Goal: Task Accomplishment & Management: Manage account settings

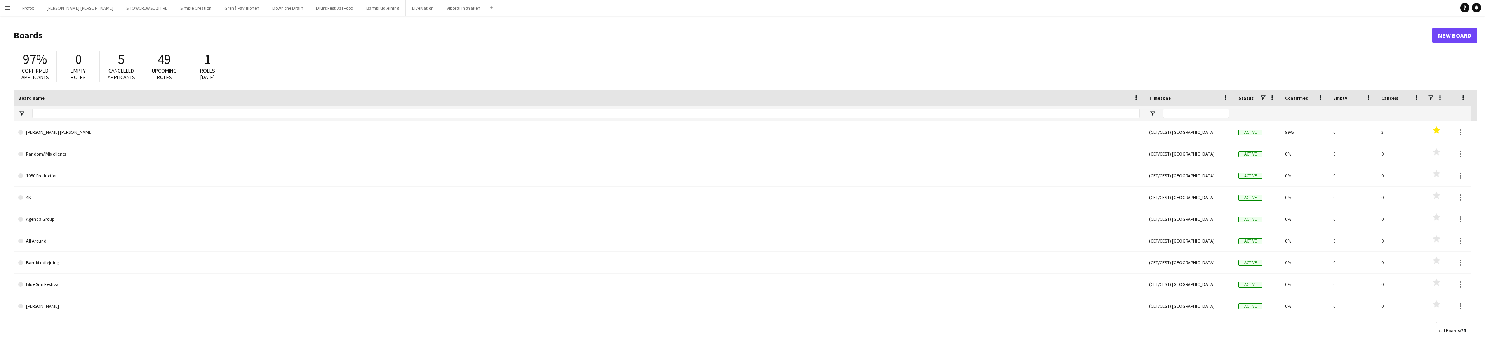
click at [8, 9] on app-icon "Menu" at bounding box center [8, 8] width 6 height 6
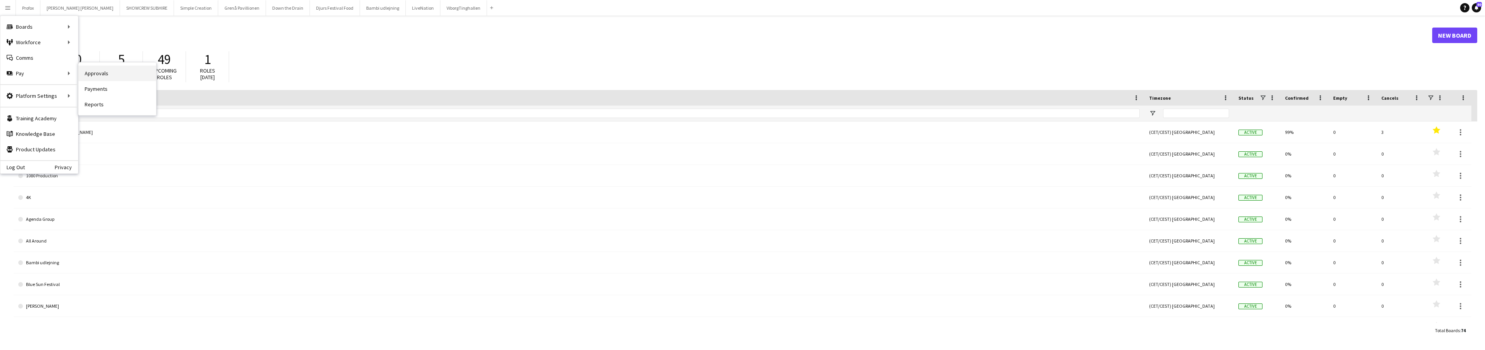
click at [116, 76] on link "Approvals" at bounding box center [117, 74] width 78 height 16
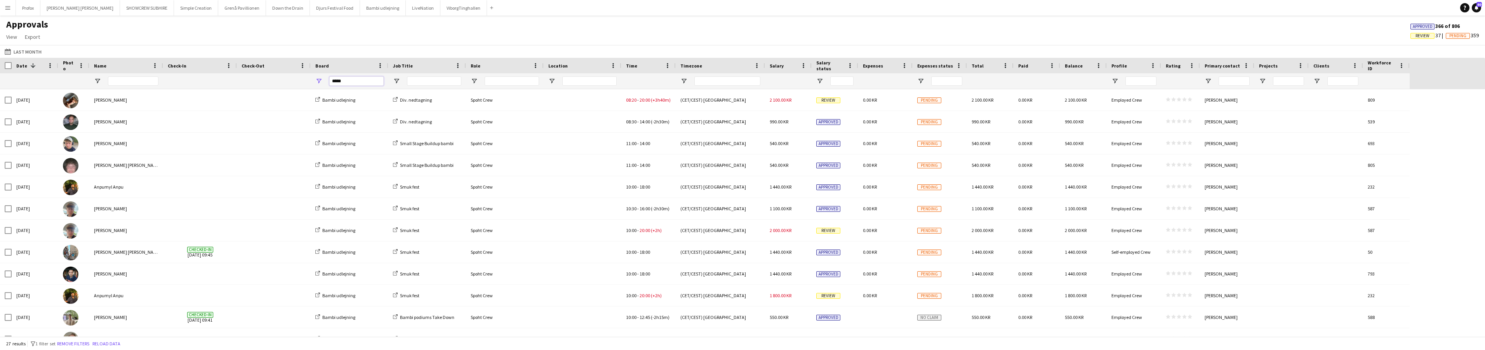
drag, startPoint x: 354, startPoint y: 80, endPoint x: 317, endPoint y: 78, distance: 37.3
click at [317, 78] on div "*****" at bounding box center [350, 81] width 78 height 16
type input "*****"
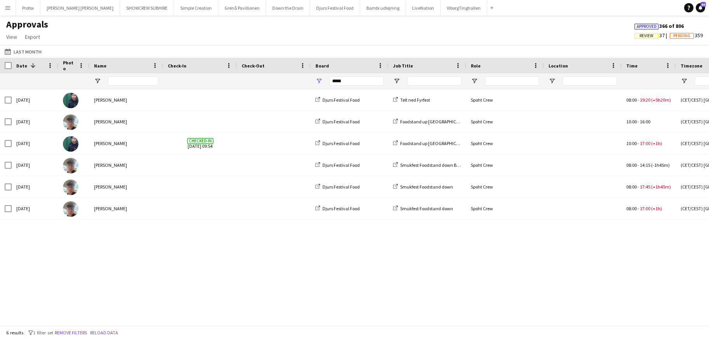
click at [9, 8] on app-icon "Menu" at bounding box center [8, 8] width 6 height 6
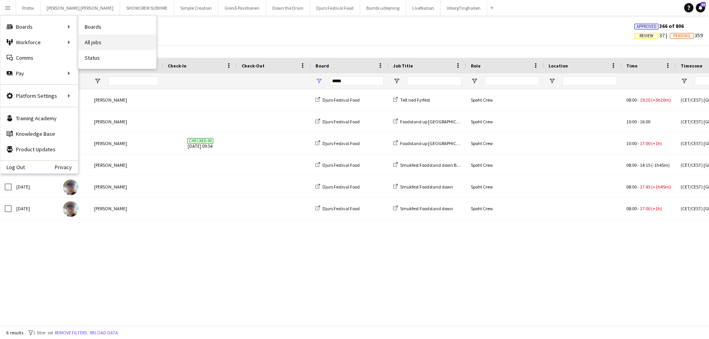
click at [96, 41] on link "All jobs" at bounding box center [117, 43] width 78 height 16
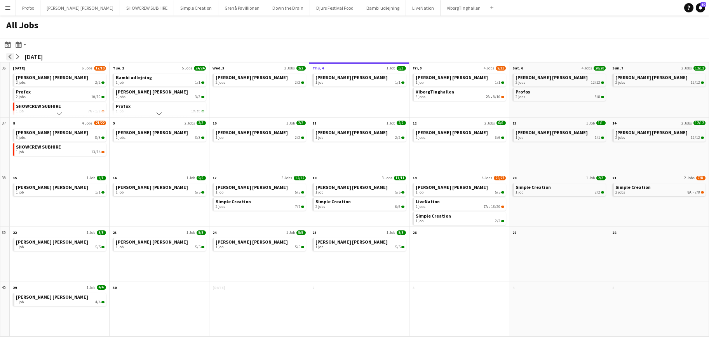
click at [11, 57] on app-icon "arrow-left" at bounding box center [10, 56] width 5 height 5
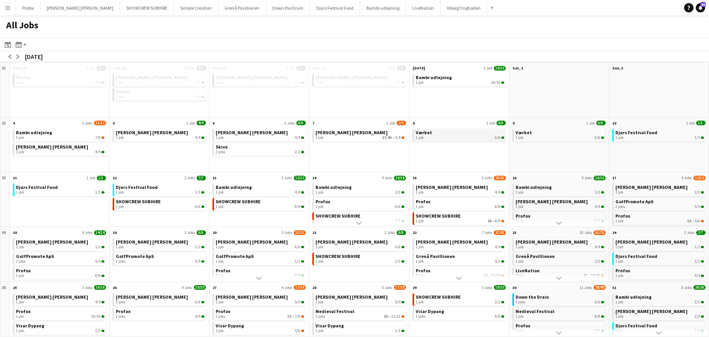
click at [456, 136] on div "1 job 6/6" at bounding box center [459, 138] width 89 height 5
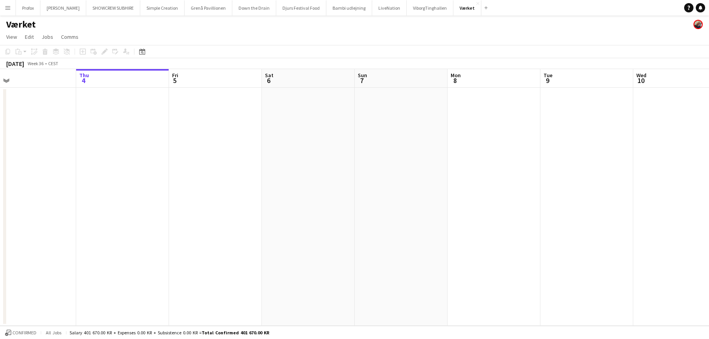
drag, startPoint x: 151, startPoint y: 78, endPoint x: 327, endPoint y: 69, distance: 176.5
click at [328, 69] on app-calendar-viewport "Mon 1 4/4 1 Job Tue 2 Wed 3 Thu 4 Fri 5 Sat 6 Sun 7 Mon 8 Tue 9 Wed 10 Thu 11 F…" at bounding box center [354, 197] width 709 height 257
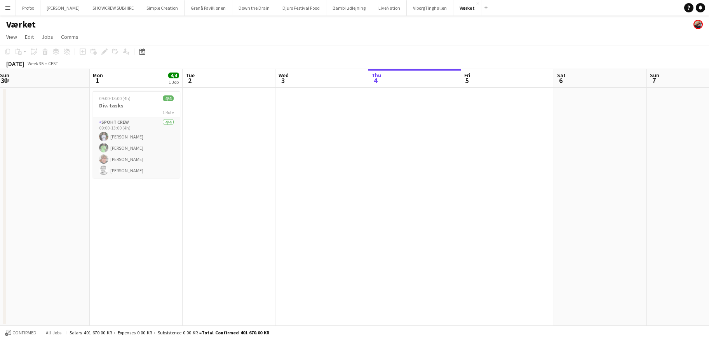
drag, startPoint x: 203, startPoint y: 80, endPoint x: 327, endPoint y: 79, distance: 123.9
click at [330, 78] on app-calendar-viewport "Fri 29 Sat 30 Sun 31 Mon 1 4/4 1 Job Tue 2 Wed 3 Thu 4 Fri 5 Sat 6 Sun 7 Mon 8 …" at bounding box center [354, 197] width 709 height 257
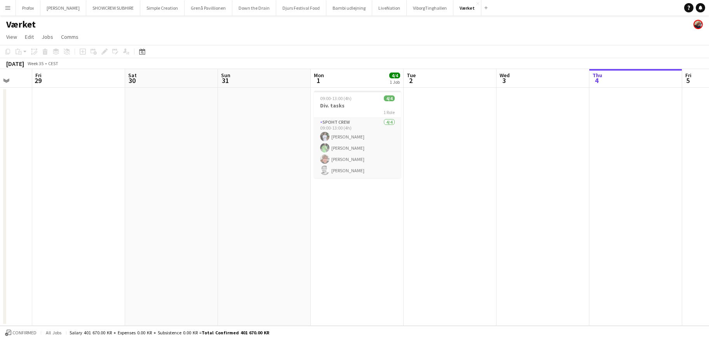
drag, startPoint x: 262, startPoint y: 81, endPoint x: 454, endPoint y: 78, distance: 191.8
click at [454, 78] on app-calendar-viewport "Tue 26 Wed 27 Thu 28 Fri 29 Sat 30 Sun 31 Mon 1 4/4 1 Job Tue 2 Wed 3 Thu 4 Fri…" at bounding box center [354, 197] width 709 height 257
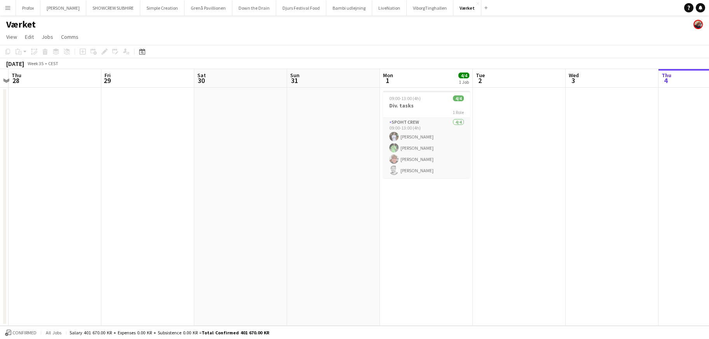
drag, startPoint x: 252, startPoint y: 86, endPoint x: 479, endPoint y: 76, distance: 227.4
click at [507, 76] on app-calendar-viewport "Tue 26 Wed 27 Thu 28 Fri 29 Sat 30 Sun 31 Mon 1 4/4 1 Job Tue 2 Wed 3 Thu 4 Fri…" at bounding box center [354, 197] width 709 height 257
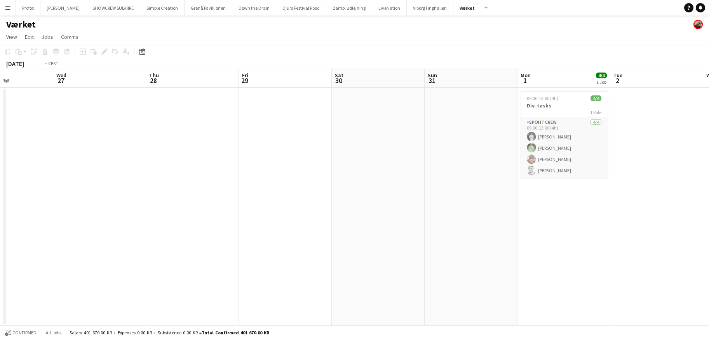
drag, startPoint x: 372, startPoint y: 82, endPoint x: 553, endPoint y: 65, distance: 181.3
click at [605, 64] on app-calendar "Copy Paste Paste Command V Paste with crew Command Shift V Paste linked Job Del…" at bounding box center [354, 185] width 709 height 281
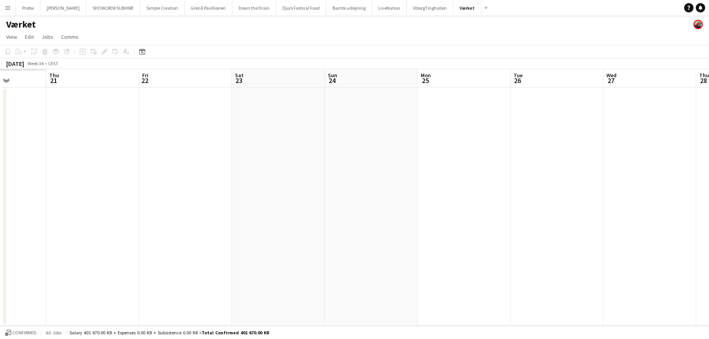
drag, startPoint x: 369, startPoint y: 86, endPoint x: 336, endPoint y: 92, distance: 33.2
click at [554, 79] on app-calendar-viewport "Tue 19 Wed 20 Thu 21 Fri 22 Sat 23 Sun 24 Mon 25 Tue 26 Wed 27 Thu 28 Fri 29 Sa…" at bounding box center [354, 197] width 709 height 257
drag, startPoint x: 318, startPoint y: 96, endPoint x: 474, endPoint y: 87, distance: 156.7
click at [474, 87] on app-calendar-viewport "Tue 19 Wed 20 Thu 21 Fri 22 Sat 23 Sun 24 Mon 25 Tue 26 Wed 27 Thu 28 Fri 29 Sa…" at bounding box center [354, 197] width 709 height 257
drag, startPoint x: 344, startPoint y: 100, endPoint x: 474, endPoint y: 94, distance: 131.0
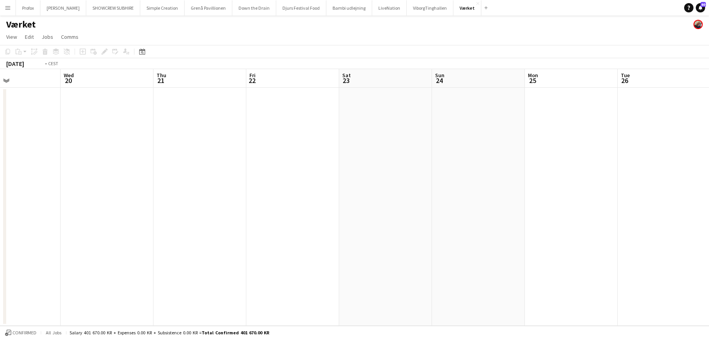
click at [479, 94] on app-calendar-viewport "Sun 17 Mon 18 Tue 19 Wed 20 Thu 21 Fri 22 Sat 23 Sun 24 Mon 25 Tue 26 Wed 27 Th…" at bounding box center [354, 197] width 709 height 257
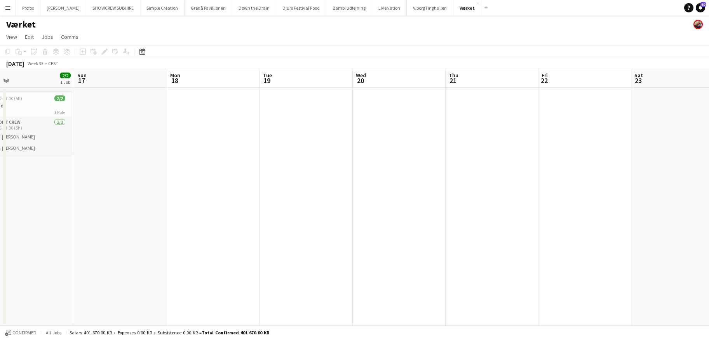
drag, startPoint x: 250, startPoint y: 101, endPoint x: 211, endPoint y: 102, distance: 38.9
click at [450, 99] on app-calendar-viewport "Thu 14 Fri 15 Sat 16 2/2 1 Job Sun 17 Mon 18 Tue 19 Wed 20 Thu 21 Fri 22 Sat 23…" at bounding box center [354, 197] width 709 height 257
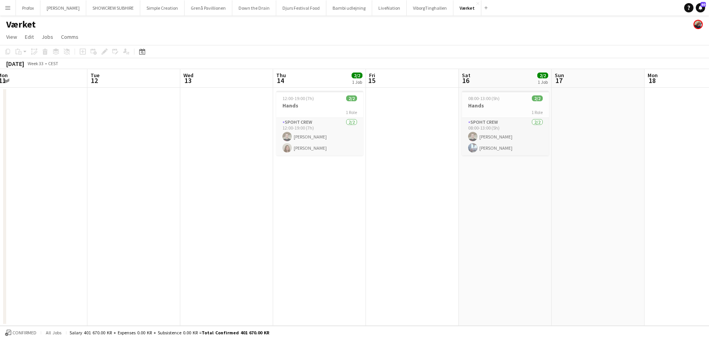
drag, startPoint x: 208, startPoint y: 102, endPoint x: 570, endPoint y: 115, distance: 361.7
click at [570, 115] on app-calendar-viewport "Sat 9 6/6 1 Job Sun 10 Mon 11 Tue 12 Wed 13 Thu 14 2/2 1 Job Fri 15 Sat 16 2/2 …" at bounding box center [354, 197] width 709 height 257
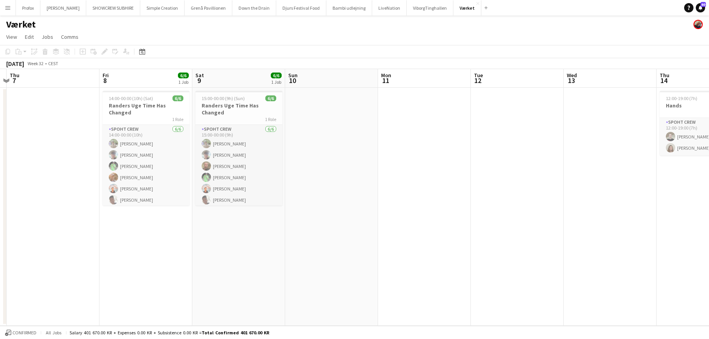
drag, startPoint x: 203, startPoint y: 136, endPoint x: 529, endPoint y: 128, distance: 325.9
click at [589, 120] on app-calendar-viewport "Tue 5 Wed 6 Thu 7 Fri 8 6/6 1 Job Sat 9 6/6 1 Job Sun 10 Mon 11 Tue 12 Wed 13 T…" at bounding box center [354, 197] width 709 height 257
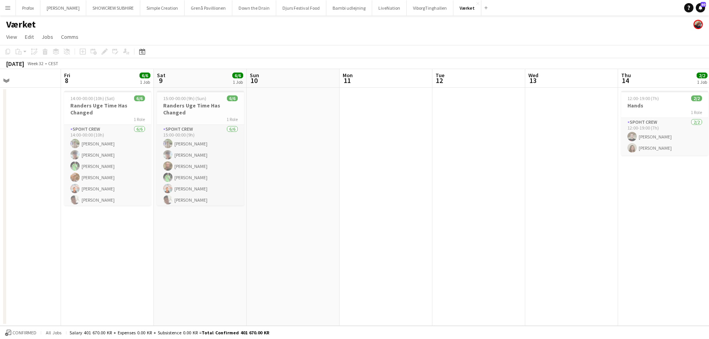
drag, startPoint x: 441, startPoint y: 135, endPoint x: 409, endPoint y: 135, distance: 32.2
click at [408, 134] on app-calendar-viewport "Mon 4 Tue 5 Wed 6 Thu 7 Fri 8 6/6 1 Job Sat 9 6/6 1 Job Sun 10 Mon 11 Tue 12 We…" at bounding box center [354, 197] width 709 height 257
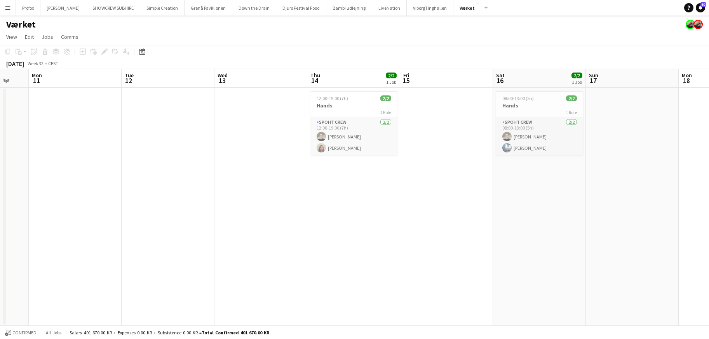
drag, startPoint x: 532, startPoint y: 119, endPoint x: 202, endPoint y: 122, distance: 330.0
click at [215, 119] on app-calendar-viewport "Thu 7 Fri 8 6/6 1 Job Sat 9 6/6 1 Job Sun 10 Mon 11 Tue 12 Wed 13 Thu 14 2/2 1 …" at bounding box center [354, 197] width 709 height 257
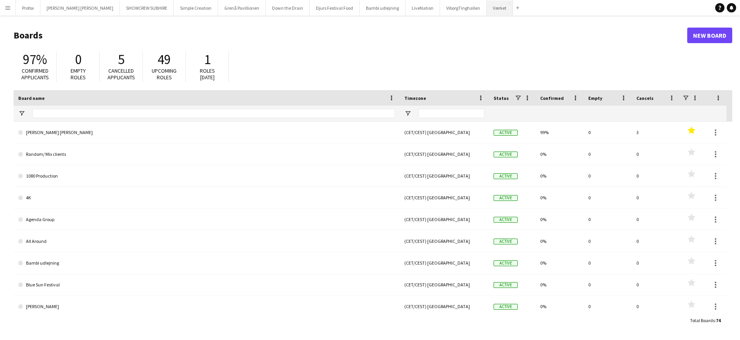
click at [487, 9] on button "Værket Close" at bounding box center [500, 7] width 26 height 15
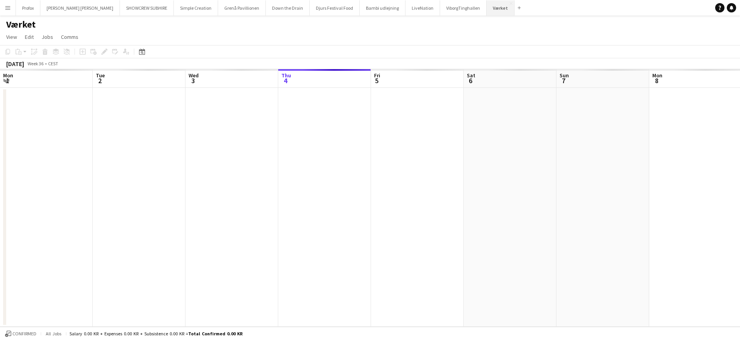
scroll to position [0, 186]
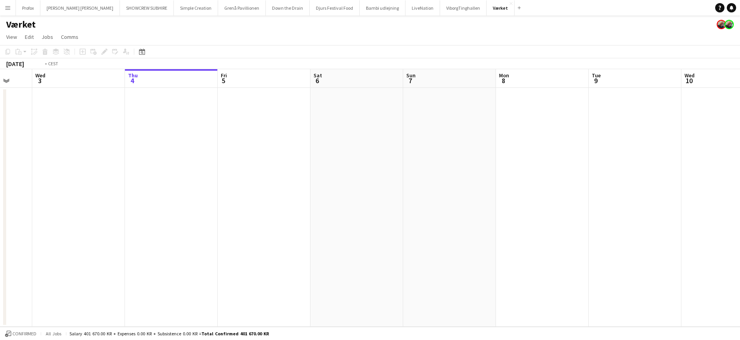
drag, startPoint x: 265, startPoint y: 82, endPoint x: 377, endPoint y: 85, distance: 111.5
click at [478, 90] on app-calendar-viewport "Mon 1 4/4 1 Job Tue 2 Wed 3 Thu 4 Fri 5 Sat 6 Sun 7 Mon 8 Tue 9 Wed 10 Thu 11 F…" at bounding box center [370, 197] width 740 height 257
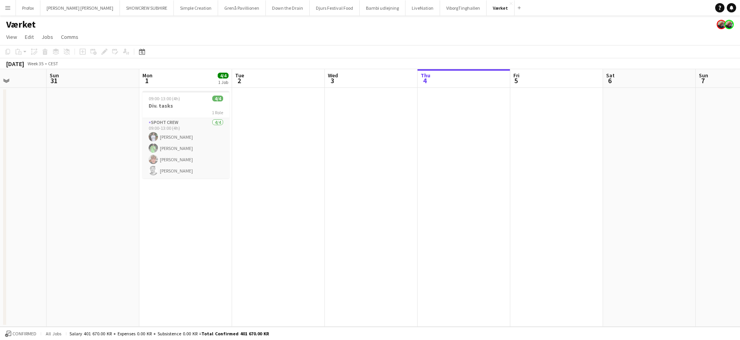
drag, startPoint x: 234, startPoint y: 83, endPoint x: 301, endPoint y: 87, distance: 67.3
click at [418, 89] on app-calendar-viewport "Thu 28 Fri 29 Sat 30 Sun 31 Mon 1 4/4 1 Job Tue 2 Wed 3 Thu 4 Fri 5 Sat 6 Sun 7…" at bounding box center [370, 197] width 740 height 257
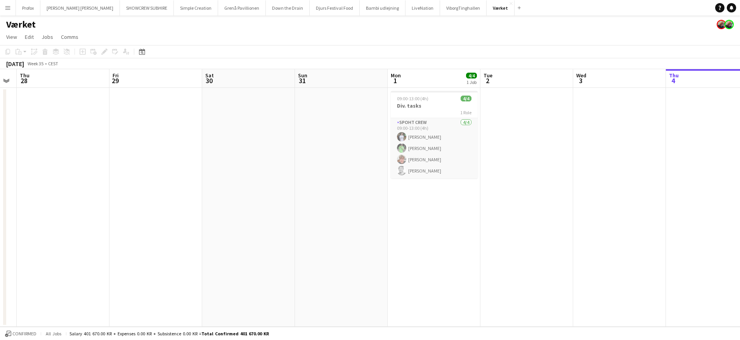
drag, startPoint x: 367, startPoint y: 83, endPoint x: 325, endPoint y: 82, distance: 42.0
click at [391, 82] on app-calendar-viewport "Tue 26 Wed 27 Thu 28 Fri 29 Sat 30 Sun 31 Mon 1 4/4 1 Job Tue 2 Wed 3 Thu 4 Fri…" at bounding box center [370, 197] width 740 height 257
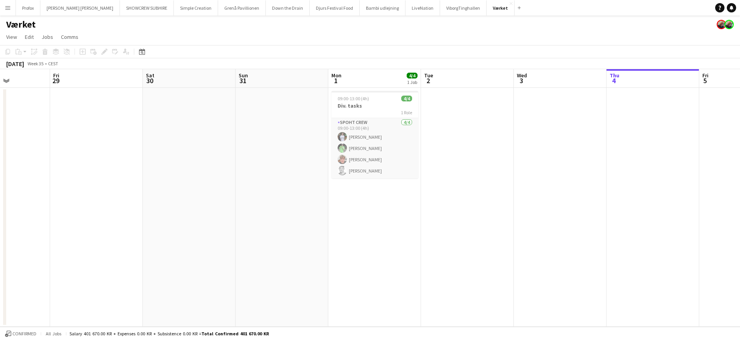
drag, startPoint x: 249, startPoint y: 78, endPoint x: 381, endPoint y: 86, distance: 132.2
click at [385, 86] on app-calendar-viewport "Tue 26 Wed 27 Thu 28 Fri 29 Sat 30 Sun 31 Mon 1 4/4 1 Job Tue 2 Wed 3 Thu 4 Fri…" at bounding box center [370, 197] width 740 height 257
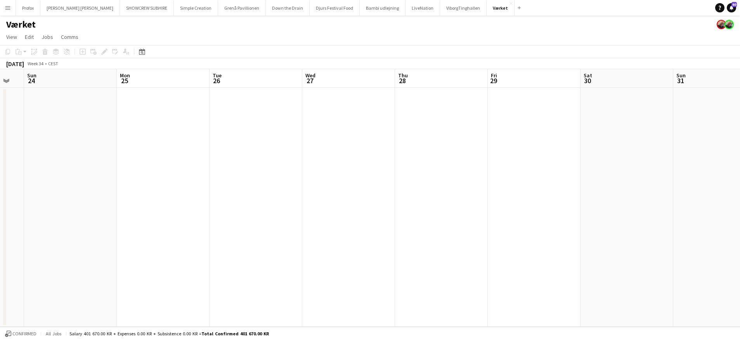
drag, startPoint x: 247, startPoint y: 83, endPoint x: 338, endPoint y: 85, distance: 90.9
click at [357, 85] on app-calendar-viewport "Fri 22 Sat 23 Sun 24 Mon 25 Tue 26 Wed 27 Thu 28 Fri 29 Sat 30 Sun 31 Mon 1 4/4…" at bounding box center [370, 197] width 740 height 257
drag, startPoint x: 135, startPoint y: 82, endPoint x: 380, endPoint y: 92, distance: 245.6
click at [380, 92] on app-calendar-viewport "Fri 22 Sat 23 Sun 24 Mon 25 Tue 26 Wed 27 Thu 28 Fri 29 Sat 30 Sun 31 Mon 1 4/4…" at bounding box center [370, 197] width 740 height 257
drag, startPoint x: 337, startPoint y: 94, endPoint x: 428, endPoint y: 98, distance: 91.0
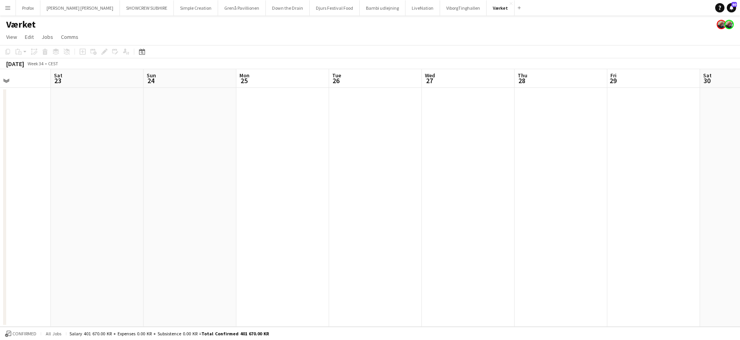
click at [433, 98] on app-calendar-viewport "Wed 20 Thu 21 Fri 22 Sat 23 Sun 24 Mon 25 Tue 26 Wed 27 Thu 28 Fri 29 Sat 30 Su…" at bounding box center [370, 197] width 740 height 257
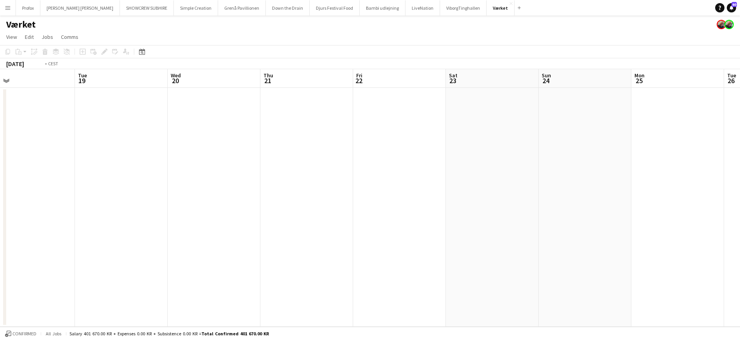
drag, startPoint x: 174, startPoint y: 83, endPoint x: 383, endPoint y: 94, distance: 209.2
click at [383, 94] on app-calendar-viewport "Sat 16 Sun 17 Mon 18 Tue 19 Wed 20 Thu 21 Fri 22 Sat 23 Sun 24 Mon 25 Tue 26 We…" at bounding box center [370, 197] width 740 height 257
drag, startPoint x: 315, startPoint y: 90, endPoint x: 348, endPoint y: 91, distance: 33.4
click at [394, 94] on app-calendar-viewport "Fri 15 Sat 16 2/2 1 Job Sun 17 Mon 18 Tue 19 Wed 20 Thu 21 Fri 22 Sat 23 Sun 24…" at bounding box center [370, 197] width 740 height 257
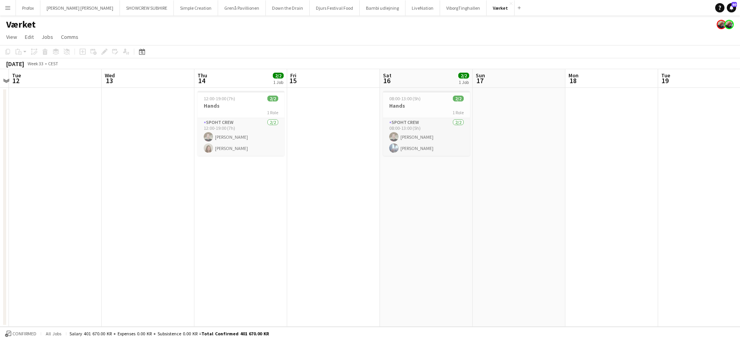
scroll to position [0, 162]
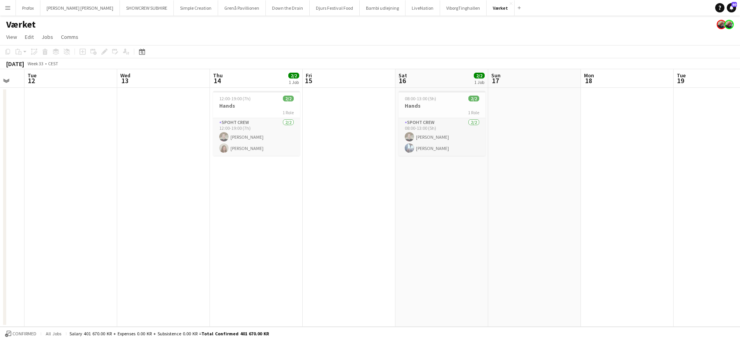
drag, startPoint x: 197, startPoint y: 86, endPoint x: 306, endPoint y: 98, distance: 109.0
click at [415, 99] on app-calendar-viewport "Sun 10 Mon 11 Tue 12 Wed 13 Thu 14 2/2 1 Job Fri 15 Sat 16 2/2 1 Job Sun 17 Mon…" at bounding box center [370, 197] width 740 height 257
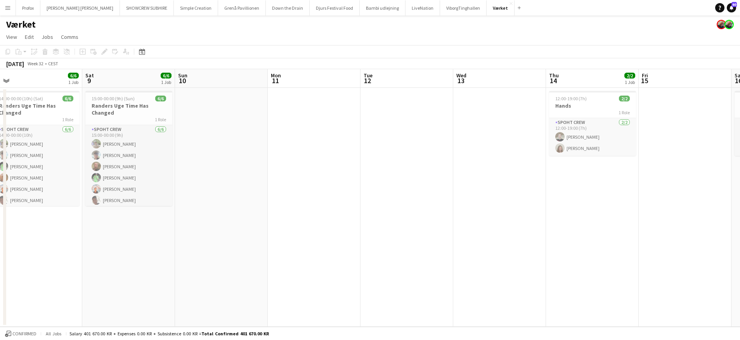
scroll to position [0, 202]
drag, startPoint x: 153, startPoint y: 81, endPoint x: 449, endPoint y: 92, distance: 296.8
click at [484, 89] on app-calendar-viewport "Wed 6 Thu 7 Fri 8 6/6 1 Job Sat 9 6/6 1 Job Sun 10 Mon 11 Tue 12 Wed 13 Thu 14 …" at bounding box center [370, 197] width 740 height 257
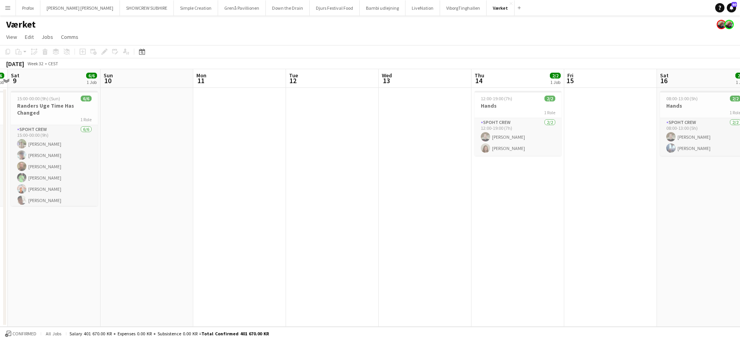
drag, startPoint x: 457, startPoint y: 82, endPoint x: 407, endPoint y: 80, distance: 49.8
click at [407, 80] on app-calendar-viewport "Wed 6 Thu 7 Fri 8 6/6 1 Job Sat 9 6/6 1 Job Sun 10 Mon 11 Tue 12 Wed 13 Thu 14 …" at bounding box center [370, 197] width 740 height 257
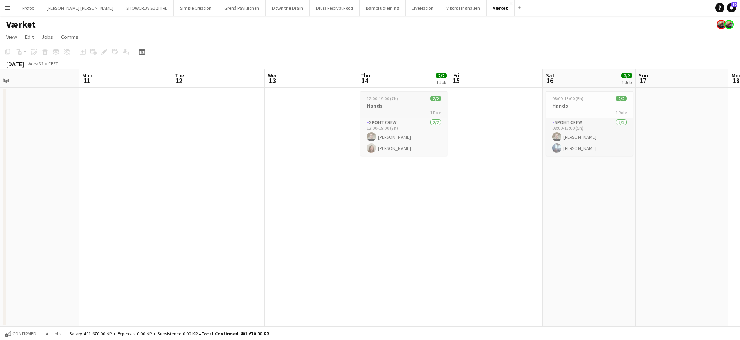
drag, startPoint x: 532, startPoint y: 111, endPoint x: 418, endPoint y: 107, distance: 114.6
click at [418, 108] on app-calendar-viewport "Thu 7 Fri 8 6/6 1 Job Sat 9 6/6 1 Job Sun 10 Mon 11 Tue 12 Wed 13 Thu 14 2/2 1 …" at bounding box center [370, 197] width 740 height 257
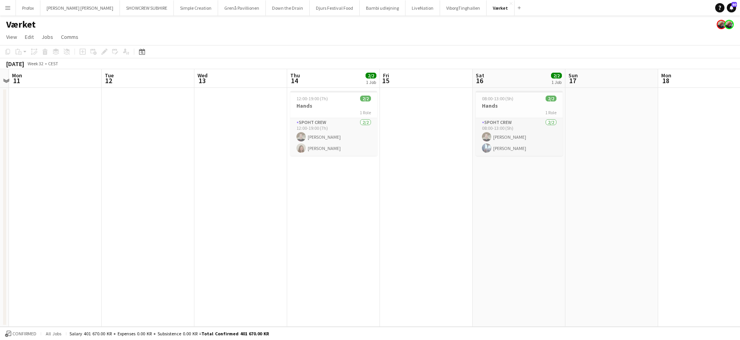
scroll to position [0, 271]
drag, startPoint x: 506, startPoint y: 113, endPoint x: 419, endPoint y: 115, distance: 86.2
click at [437, 112] on app-calendar-viewport "Fri 8 6/6 1 Job Sat 9 6/6 1 Job Sun 10 Mon 11 Tue 12 Wed 13 Thu 14 2/2 1 Job Fr…" at bounding box center [370, 197] width 740 height 257
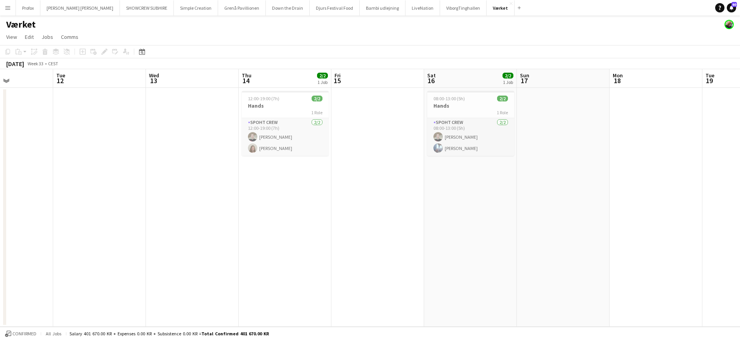
drag, startPoint x: 528, startPoint y: 105, endPoint x: 431, endPoint y: 102, distance: 97.5
click at [391, 103] on app-calendar-viewport "Sat 9 6/6 1 Job Sun 10 Mon 11 Tue 12 Wed 13 Thu 14 2/2 1 Job Fri 15 Sat 16 2/2 …" at bounding box center [370, 197] width 740 height 257
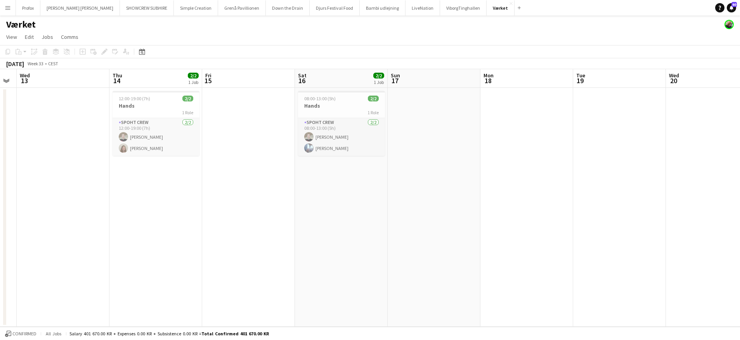
drag, startPoint x: 586, startPoint y: 89, endPoint x: 508, endPoint y: 96, distance: 77.9
click at [480, 99] on app-calendar-viewport "Sun 10 Mon 11 Tue 12 Wed 13 Thu 14 2/2 1 Job Fri 15 Sat 16 2/2 1 Job Sun 17 Mon…" at bounding box center [370, 197] width 740 height 257
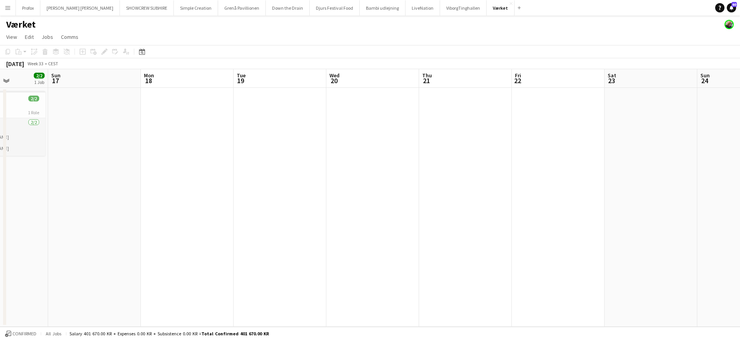
drag, startPoint x: 613, startPoint y: 87, endPoint x: 501, endPoint y: 91, distance: 111.9
click at [402, 93] on app-calendar-viewport "Wed 13 Thu 14 2/2 1 Job Fri 15 Sat 16 2/2 1 Job Sun 17 Mon 18 Tue 19 Wed 20 Thu…" at bounding box center [370, 197] width 740 height 257
drag, startPoint x: 537, startPoint y: 94, endPoint x: 366, endPoint y: 94, distance: 171.2
click at [366, 94] on app-calendar-viewport "Thu 14 2/2 1 Job Fri 15 Sat 16 2/2 1 Job Sun 17 Mon 18 Tue 19 Wed 20 Thu 21 Fri…" at bounding box center [370, 197] width 740 height 257
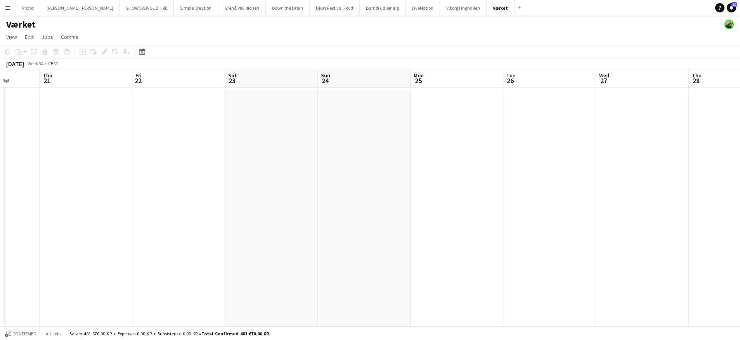
drag, startPoint x: 426, startPoint y: 94, endPoint x: 385, endPoint y: 96, distance: 41.2
click at [366, 96] on app-calendar-viewport "Mon 18 Tue 19 Wed 20 Thu 21 Fri 22 Sat 23 Sun 24 Mon 25 Tue 26 Wed 27 Thu 28 Fr…" at bounding box center [370, 197] width 740 height 257
drag, startPoint x: 572, startPoint y: 90, endPoint x: 342, endPoint y: 94, distance: 230.7
click at [321, 95] on app-calendar-viewport "Mon 18 Tue 19 Wed 20 Thu 21 Fri 22 Sat 23 Sun 24 Mon 25 Tue 26 Wed 27 Thu 28 Fr…" at bounding box center [370, 197] width 740 height 257
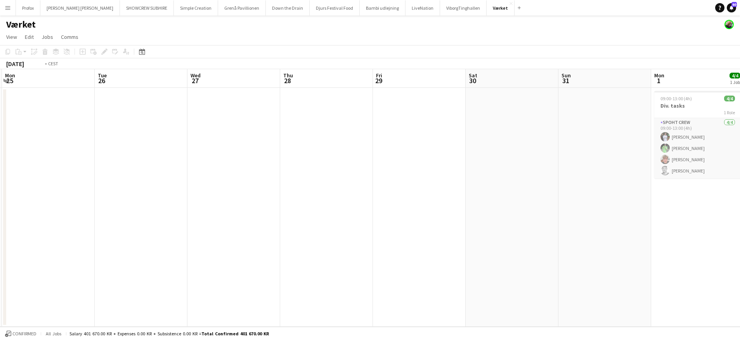
drag, startPoint x: 536, startPoint y: 96, endPoint x: 563, endPoint y: 88, distance: 27.8
click at [337, 94] on app-calendar-viewport "Fri 22 Sat 23 Sun 24 Mon 25 Tue 26 Wed 27 Thu 28 Fri 29 Sat 30 Sun 31 Mon 1 4/4…" at bounding box center [370, 197] width 740 height 257
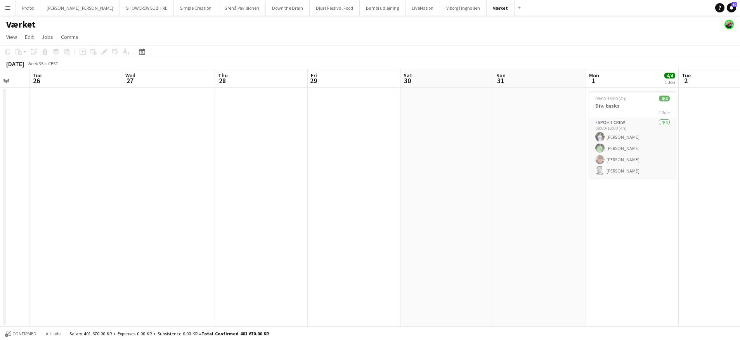
scroll to position [0, 250]
drag, startPoint x: 563, startPoint y: 89, endPoint x: 515, endPoint y: 92, distance: 47.9
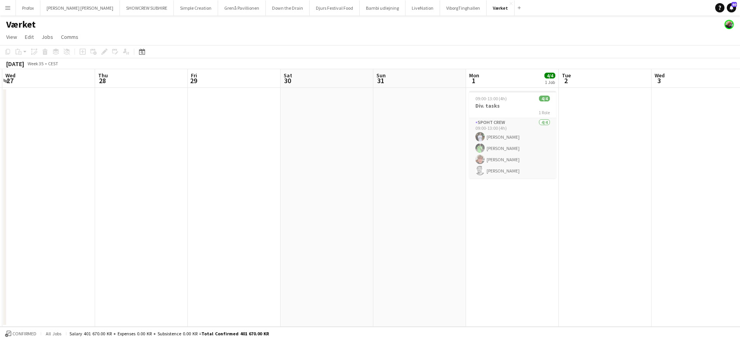
drag, startPoint x: 536, startPoint y: 82, endPoint x: 428, endPoint y: 82, distance: 107.5
click at [427, 82] on app-calendar-viewport "Sun 24 Mon 25 Tue 26 Wed 27 Thu 28 Fri 29 Sat 30 Sun 31 Mon 1 4/4 1 Job Tue 2 W…" at bounding box center [370, 197] width 740 height 257
click at [5, 9] on app-icon "Menu" at bounding box center [8, 8] width 6 height 6
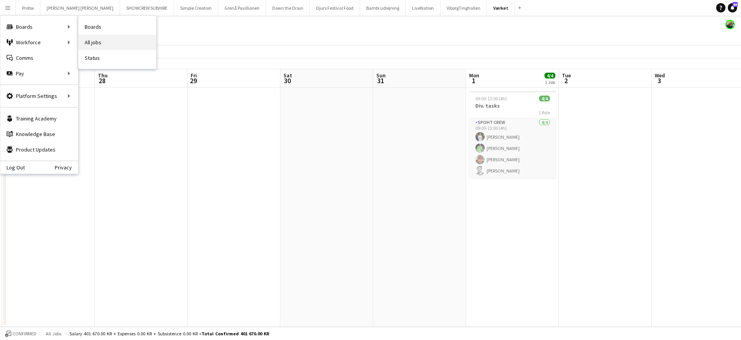
click at [91, 42] on link "All jobs" at bounding box center [117, 43] width 78 height 16
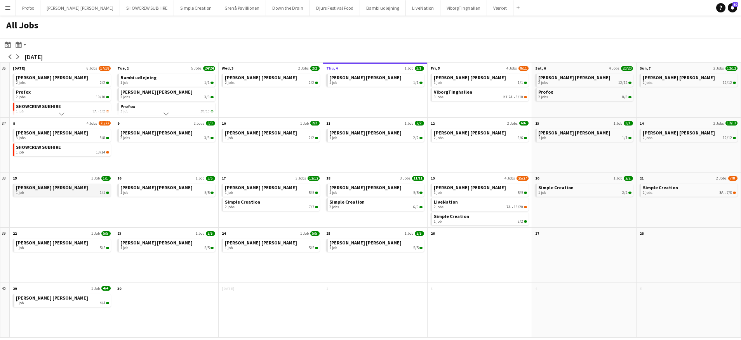
click at [69, 193] on div "1 job 1/1" at bounding box center [62, 192] width 93 height 5
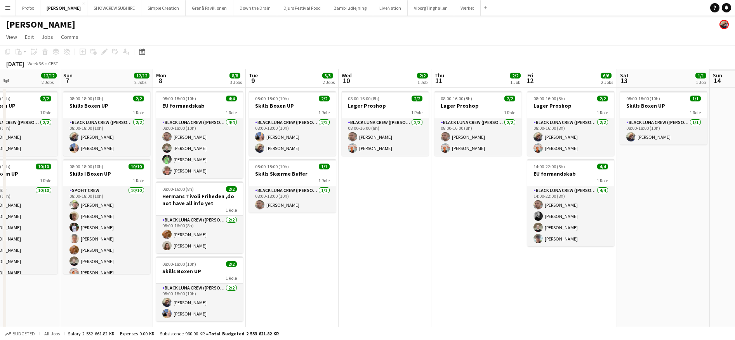
drag, startPoint x: 500, startPoint y: 82, endPoint x: 250, endPoint y: 104, distance: 250.2
click at [244, 104] on app-calendar-viewport "Wed 3 2/2 2 Jobs Thu 4 1/1 1 Job Fri 5 1/1 1 Job Sat 6 12/12 2 Jobs Sun 7 12/12…" at bounding box center [367, 203] width 735 height 269
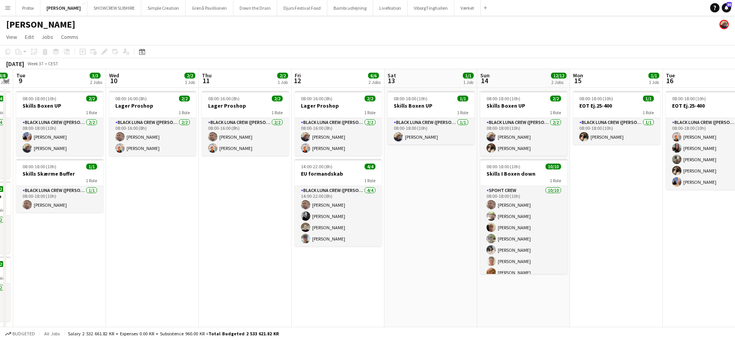
scroll to position [0, 266]
drag, startPoint x: 446, startPoint y: 87, endPoint x: 203, endPoint y: 98, distance: 243.3
click at [170, 95] on app-calendar-viewport "Sat 6 12/12 2 Jobs Sun 7 12/12 2 Jobs Mon 8 8/8 3 Jobs Tue 9 3/3 2 Jobs Wed 10 …" at bounding box center [367, 203] width 735 height 269
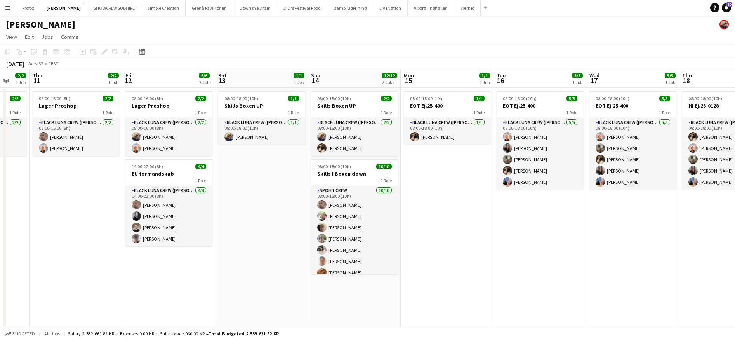
scroll to position [0, 251]
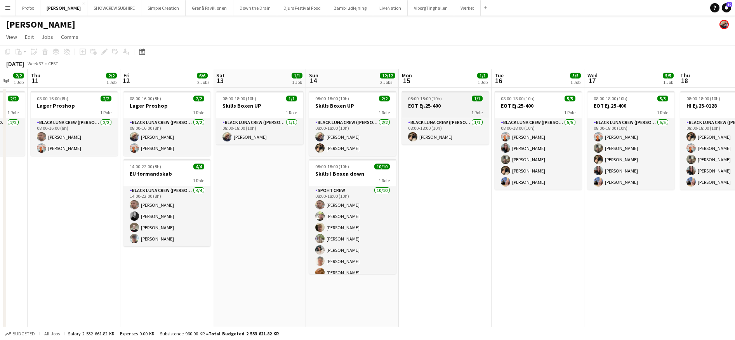
drag, startPoint x: 612, startPoint y: 82, endPoint x: 440, endPoint y: 92, distance: 171.9
click at [440, 92] on app-calendar-viewport "Mon 8 8/8 3 Jobs Tue 9 3/3 2 Jobs Wed 10 2/2 1 Job Thu 11 2/2 1 Job Fri 12 6/6 …" at bounding box center [367, 203] width 735 height 269
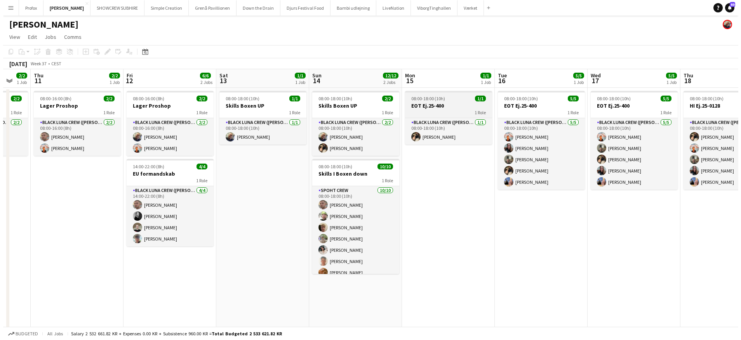
scroll to position [0, 251]
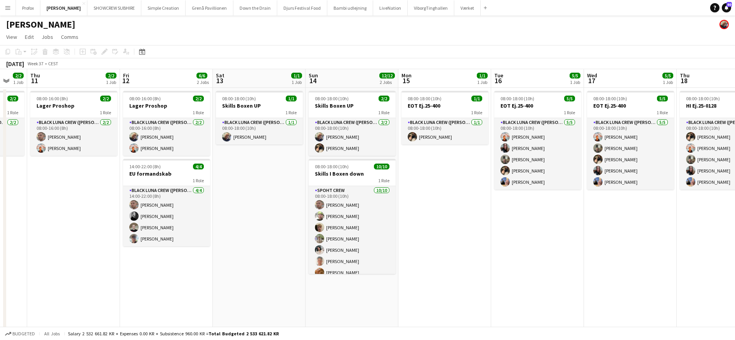
click at [424, 158] on app-date-cell "08:00-18:00 (10h) 1/1 EOT Ej.25-400 1 Role Black Luna Crew (Danny) 1/1 08:00-18…" at bounding box center [444, 213] width 93 height 251
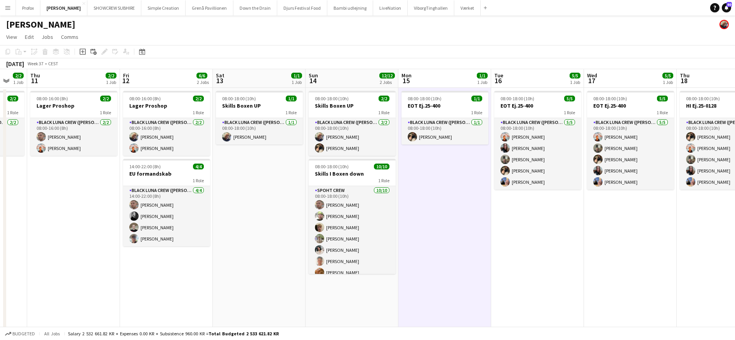
click at [84, 52] on icon "Add job" at bounding box center [83, 52] width 6 height 6
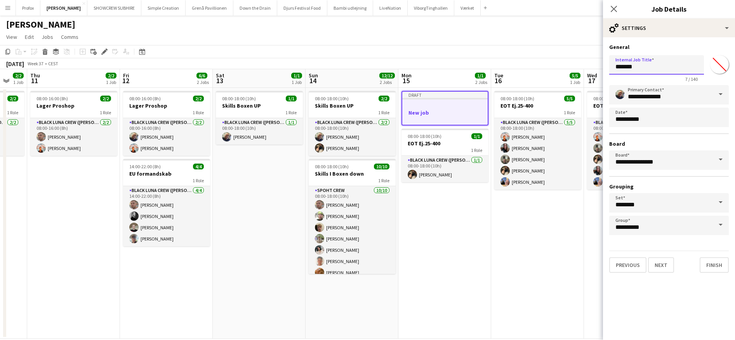
drag, startPoint x: 648, startPoint y: 68, endPoint x: 590, endPoint y: 65, distance: 58.3
click at [590, 65] on body "Menu Boards Boards Boards All jobs Status Workforce Workforce My Workforce Recr…" at bounding box center [367, 176] width 735 height 352
type input "****"
click at [665, 265] on button "Next" at bounding box center [661, 265] width 26 height 16
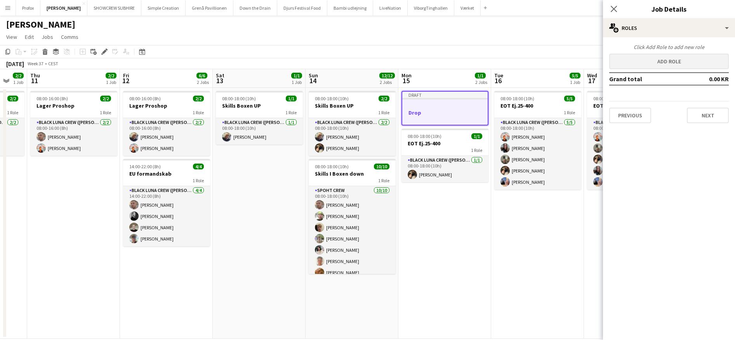
click at [684, 60] on button "Add role" at bounding box center [669, 62] width 120 height 16
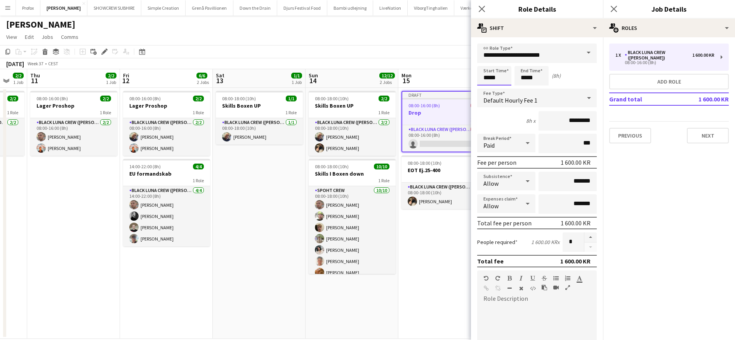
click at [488, 76] on input "*****" at bounding box center [494, 75] width 34 height 19
click at [489, 63] on div at bounding box center [487, 62] width 16 height 8
click at [489, 62] on div at bounding box center [487, 62] width 16 height 8
click at [488, 62] on div at bounding box center [487, 62] width 16 height 8
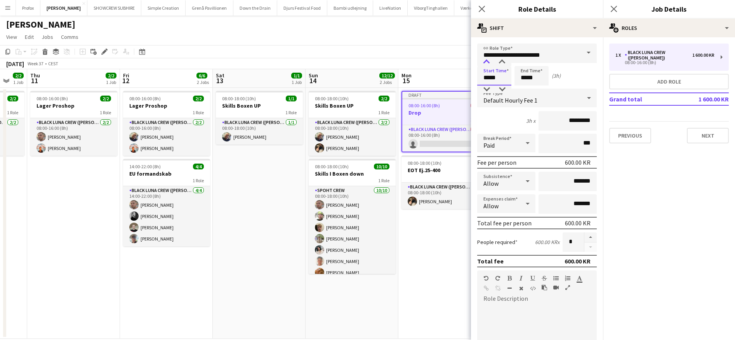
click at [488, 62] on div at bounding box center [487, 62] width 16 height 8
type input "*****"
click at [488, 62] on div at bounding box center [487, 62] width 16 height 8
click at [531, 77] on input "*****" at bounding box center [531, 75] width 34 height 19
click at [525, 61] on div at bounding box center [524, 62] width 16 height 8
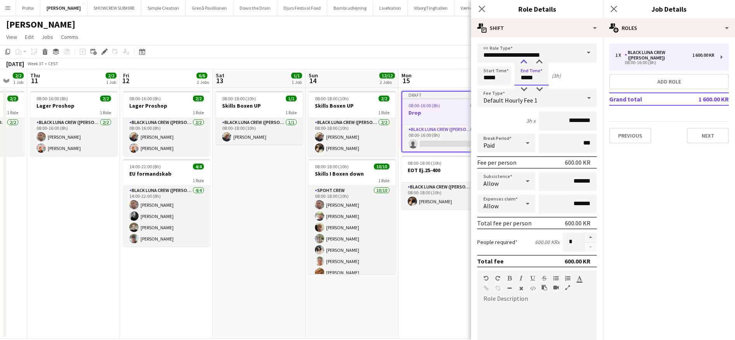
click at [525, 61] on div at bounding box center [524, 62] width 16 height 8
click at [525, 60] on div at bounding box center [524, 62] width 16 height 8
type input "*****"
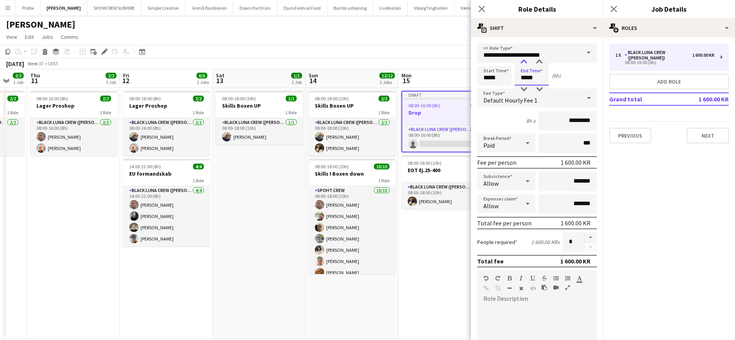
click at [525, 60] on div at bounding box center [524, 62] width 16 height 8
click at [711, 130] on button "Next" at bounding box center [708, 136] width 42 height 16
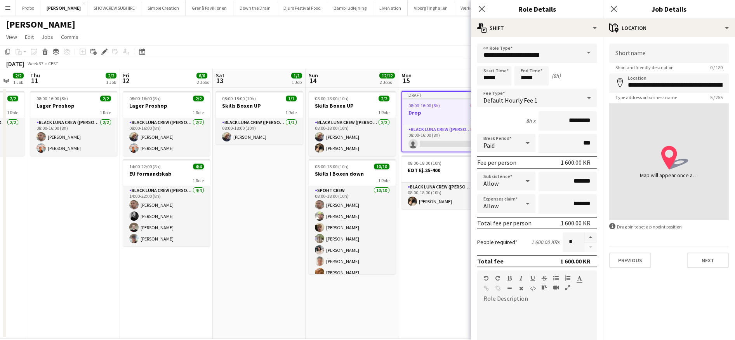
type input "**********"
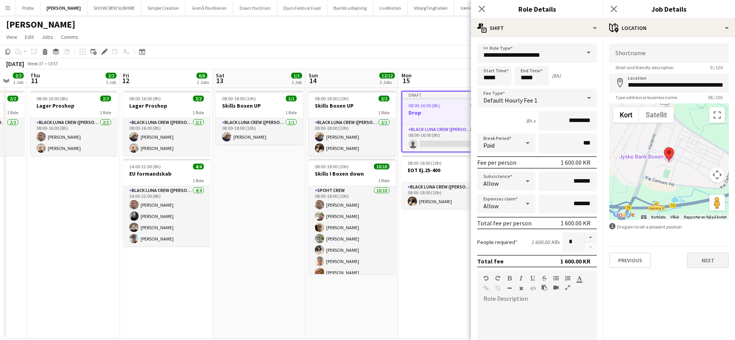
click at [714, 261] on button "Next" at bounding box center [708, 260] width 42 height 16
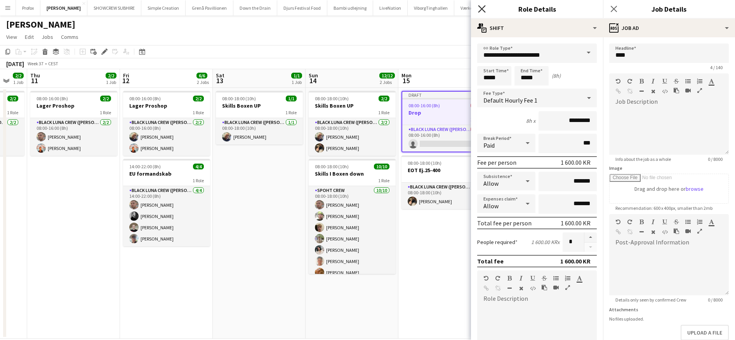
click at [481, 9] on icon "Close pop-in" at bounding box center [481, 8] width 7 height 7
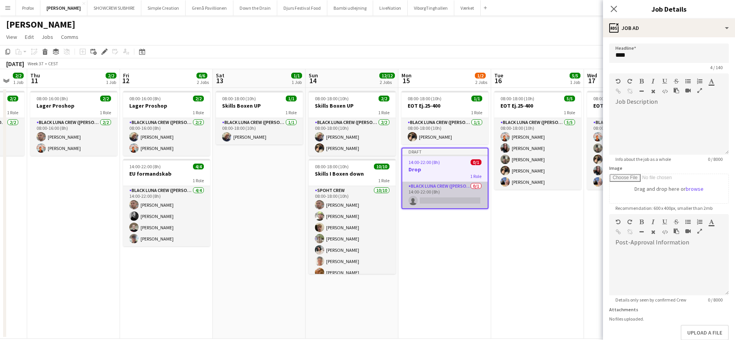
click at [442, 199] on app-card-role "Black Luna Crew (Danny) 0/1 14:00-22:00 (8h) single-neutral-actions" at bounding box center [444, 195] width 85 height 26
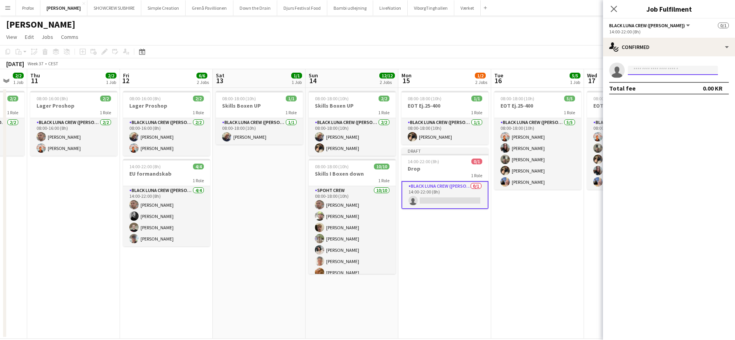
click at [667, 72] on input at bounding box center [673, 70] width 90 height 9
type input "*****"
click at [681, 94] on span "+4540400999" at bounding box center [673, 94] width 78 height 6
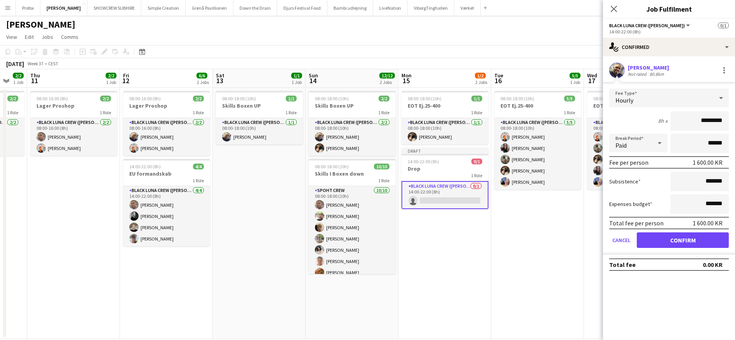
click at [691, 240] on button "Confirm" at bounding box center [683, 240] width 92 height 16
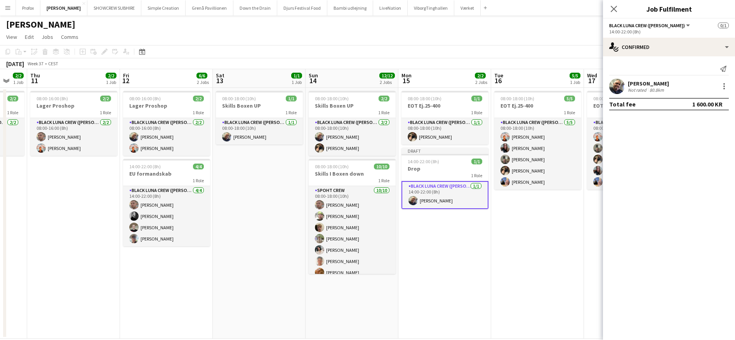
click at [531, 283] on app-date-cell "08:00-18:00 (10h) 5/5 EOT Ej.25-400 1 Role Black Luna Crew (Danny) 5/5 08:00-18…" at bounding box center [537, 213] width 93 height 251
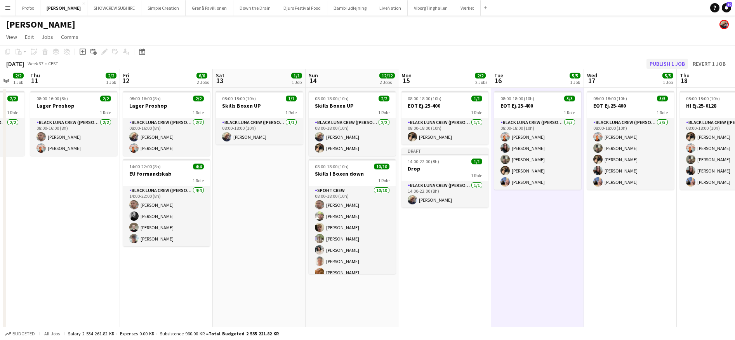
click at [667, 62] on button "Publish 1 job" at bounding box center [667, 64] width 42 height 10
click at [10, 7] on app-icon "Menu" at bounding box center [8, 8] width 6 height 6
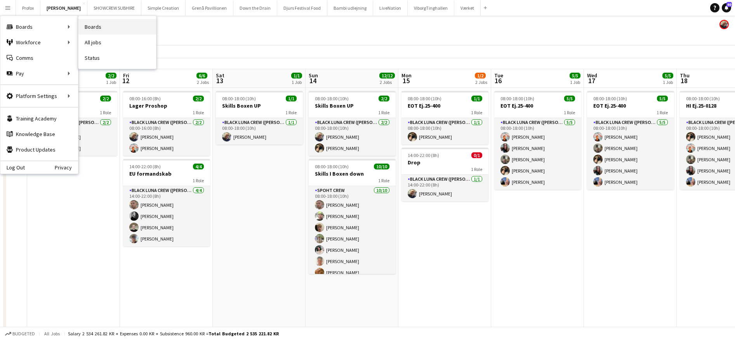
click at [109, 24] on link "Boards" at bounding box center [117, 27] width 78 height 16
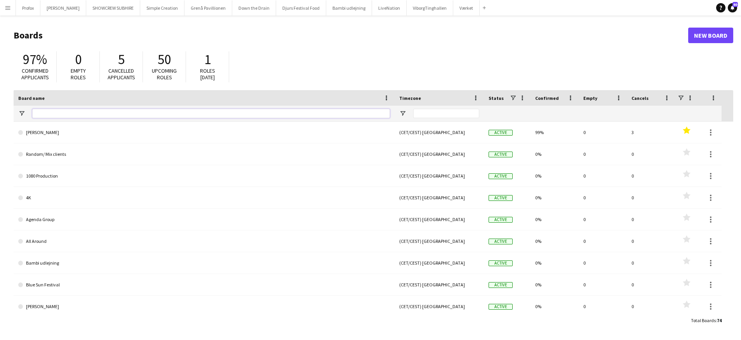
click at [122, 113] on input "Board name Filter Input" at bounding box center [211, 113] width 358 height 9
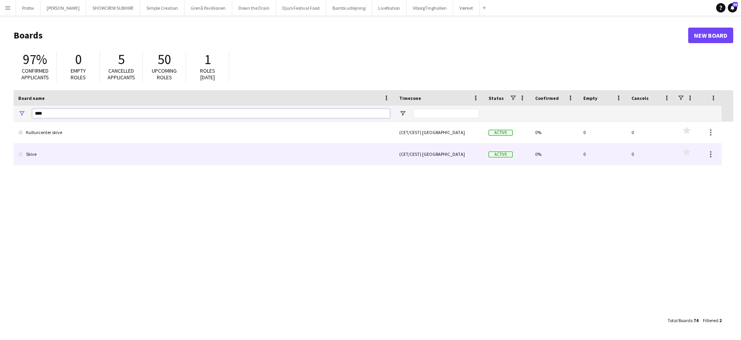
type input "****"
click at [153, 160] on link "Skive" at bounding box center [204, 154] width 372 height 22
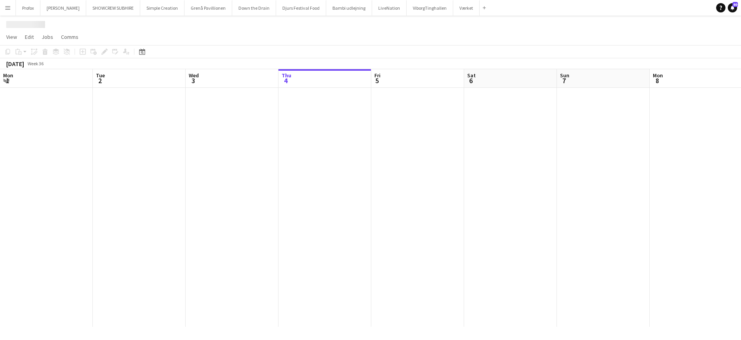
scroll to position [0, 186]
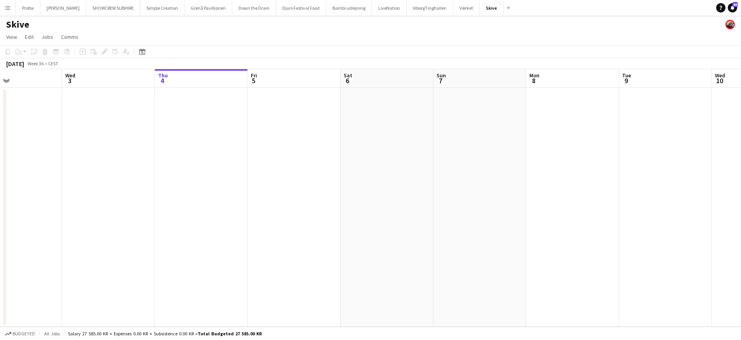
drag, startPoint x: 75, startPoint y: 82, endPoint x: 226, endPoint y: 79, distance: 151.4
click at [236, 79] on app-calendar-viewport "Sun 31 Mon 1 Tue 2 Wed 3 Thu 4 Fri 5 Sat 6 Sun 7 Mon 8 Tue 9 Wed 10 Thu 11 Fri …" at bounding box center [370, 197] width 741 height 257
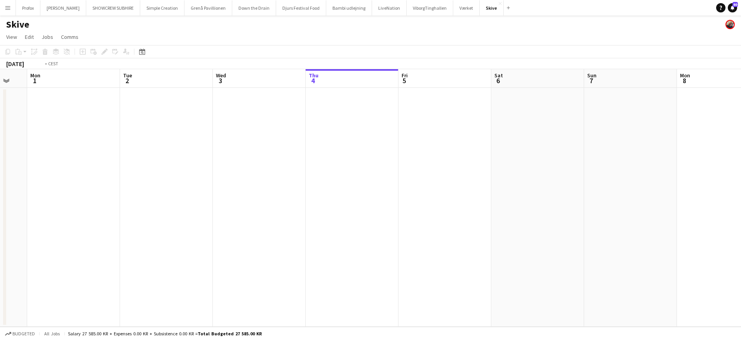
drag, startPoint x: 123, startPoint y: 78, endPoint x: 306, endPoint y: 76, distance: 183.3
click at [356, 77] on app-calendar-viewport "Sat 30 2/2 1 Job Sun 31 Mon 1 Tue 2 Wed 3 Thu 4 Fri 5 Sat 6 Sun 7 Mon 8 Tue 9 W…" at bounding box center [370, 197] width 741 height 257
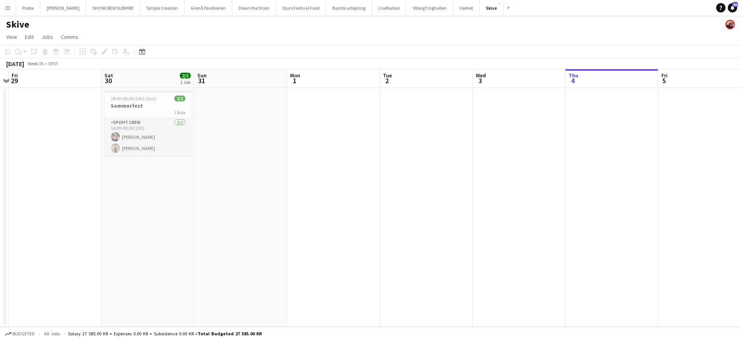
scroll to position [0, 176]
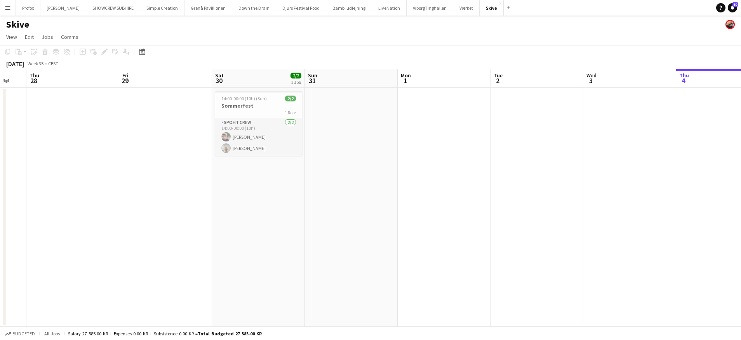
drag, startPoint x: 192, startPoint y: 78, endPoint x: 386, endPoint y: 83, distance: 193.8
click at [386, 83] on app-calendar-viewport "Tue 26 Wed 27 Thu 28 Fri 29 Sat 30 2/2 1 Job Sun 31 Mon 1 Tue 2 Wed 3 Thu 4 Fri…" at bounding box center [370, 197] width 741 height 257
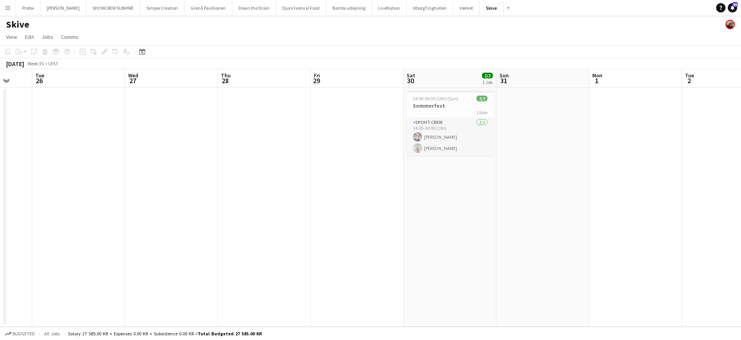
drag, startPoint x: 159, startPoint y: 81, endPoint x: 223, endPoint y: 79, distance: 64.1
click at [250, 78] on app-calendar-viewport "Sun 24 Mon 25 Tue 26 Wed 27 Thu 28 Fri 29 Sat 30 2/2 1 Job Sun 31 Mon 1 Tue 2 W…" at bounding box center [370, 197] width 741 height 257
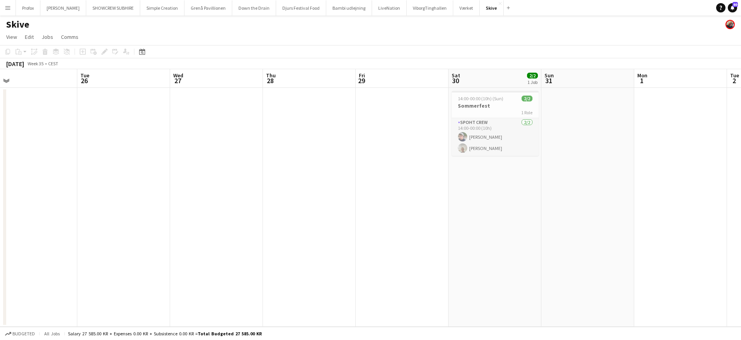
drag, startPoint x: 145, startPoint y: 80, endPoint x: 276, endPoint y: 79, distance: 131.6
click at [278, 79] on app-calendar-viewport "Sat 23 2/2 1 Job Sun 24 Mon 25 Tue 26 Wed 27 Thu 28 Fri 29 Sat 30 2/2 1 Job Sun…" at bounding box center [370, 197] width 741 height 257
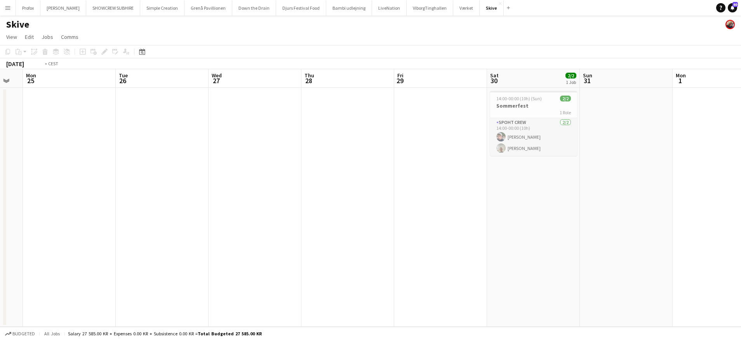
drag, startPoint x: 177, startPoint y: 81, endPoint x: 307, endPoint y: 82, distance: 130.8
click at [309, 82] on app-calendar-viewport "Sat 23 2/2 1 Job Sun 24 Mon 25 Tue 26 Wed 27 Thu 28 Fri 29 Sat 30 2/2 1 Job Sun…" at bounding box center [370, 197] width 741 height 257
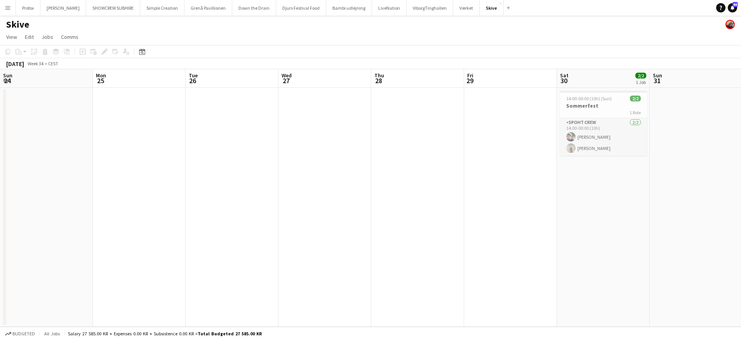
drag, startPoint x: 161, startPoint y: 83, endPoint x: 222, endPoint y: 85, distance: 61.0
click at [246, 84] on app-calendar-viewport "Fri 22 2/2 1 Job Sat 23 2/2 1 Job Sun 24 Mon 25 Tue 26 Wed 27 Thu 28 Fri 29 Sat…" at bounding box center [370, 197] width 741 height 257
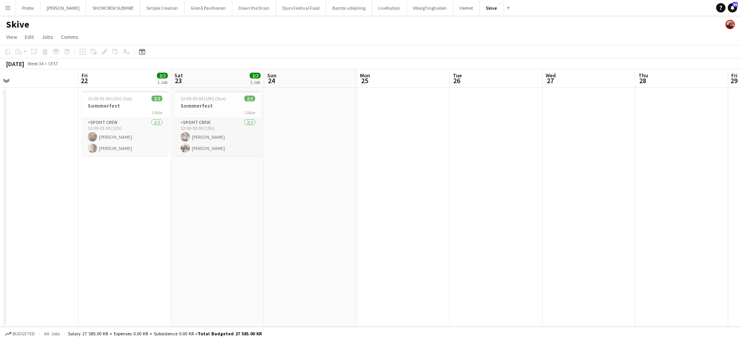
drag, startPoint x: 152, startPoint y: 82, endPoint x: 234, endPoint y: 88, distance: 82.5
click at [298, 84] on app-calendar-viewport "Tue 19 Wed 20 Thu 21 Fri 22 2/2 1 Job Sat 23 2/2 1 Job Sun 24 Mon 25 Tue 26 Wed…" at bounding box center [370, 197] width 741 height 257
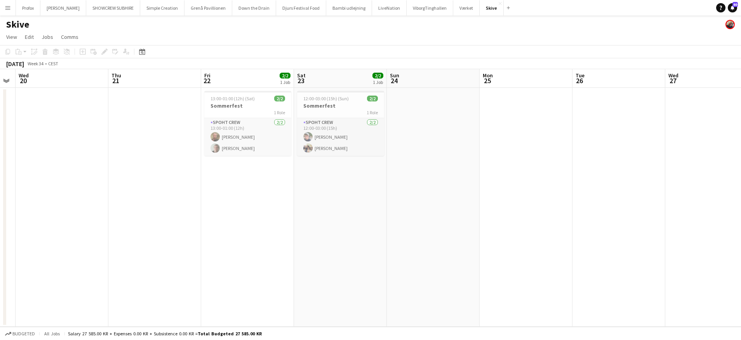
drag, startPoint x: 122, startPoint y: 85, endPoint x: 243, endPoint y: 84, distance: 120.7
click at [245, 84] on app-calendar-viewport "Mon 18 Tue 19 Wed 20 Thu 21 Fri 22 2/2 1 Job Sat 23 2/2 1 Job Sun 24 Mon 25 Tue…" at bounding box center [370, 197] width 741 height 257
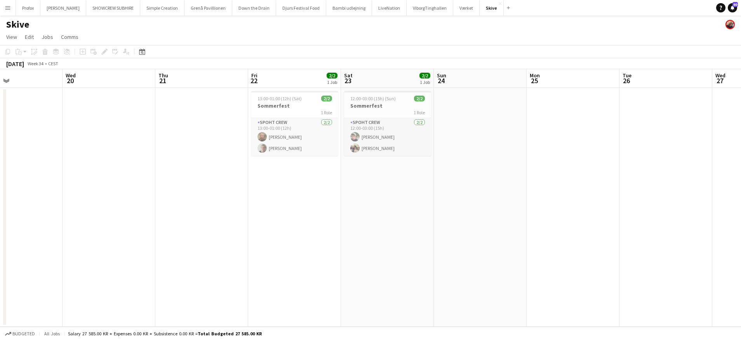
scroll to position [0, 188]
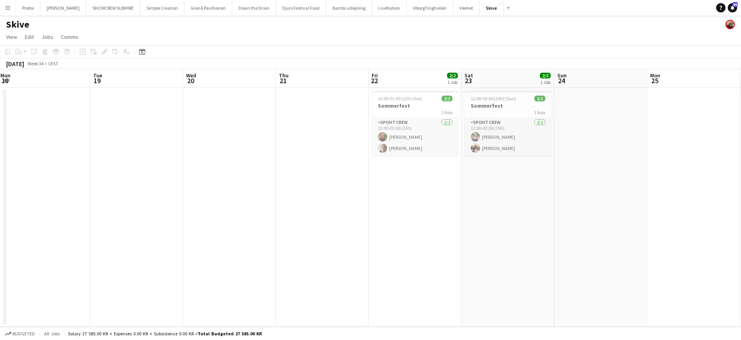
drag, startPoint x: 113, startPoint y: 81, endPoint x: 224, endPoint y: 83, distance: 110.7
click at [254, 83] on app-calendar-viewport "Sat 16 Sun 17 Mon 18 Tue 19 Wed 20 Thu 21 Fri 22 2/2 1 Job Sat 23 2/2 1 Job Sun…" at bounding box center [370, 197] width 741 height 257
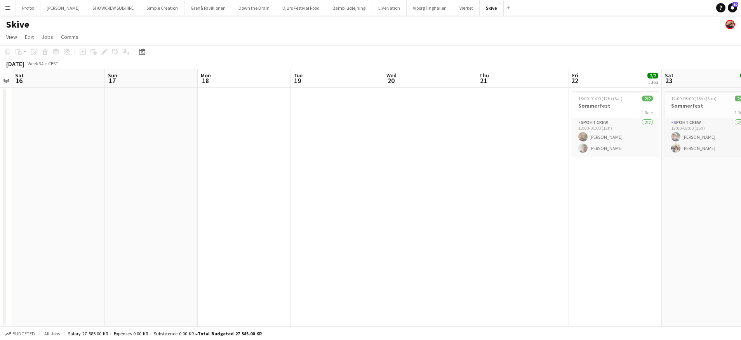
drag, startPoint x: 87, startPoint y: 87, endPoint x: 268, endPoint y: 83, distance: 181.3
click at [283, 82] on app-calendar-viewport "Thu 14 Fri 15 Sat 16 Sun 17 Mon 18 Tue 19 Wed 20 Thu 21 Fri 22 2/2 1 Job Sat 23…" at bounding box center [370, 197] width 741 height 257
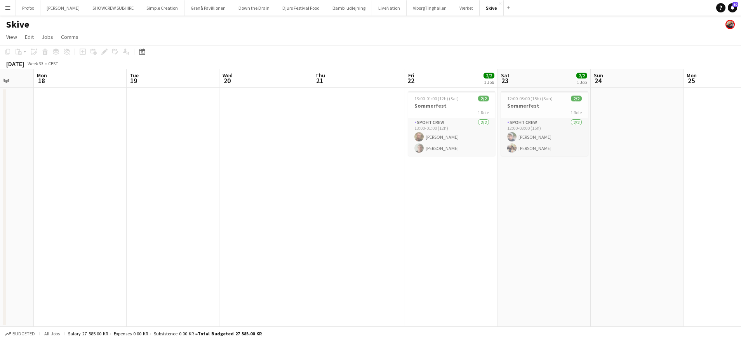
drag, startPoint x: 179, startPoint y: 83, endPoint x: 36, endPoint y: 94, distance: 144.1
click at [0, 99] on html "Menu Boards Boards Boards All jobs Status Workforce Workforce My Workforce Recr…" at bounding box center [370, 170] width 741 height 340
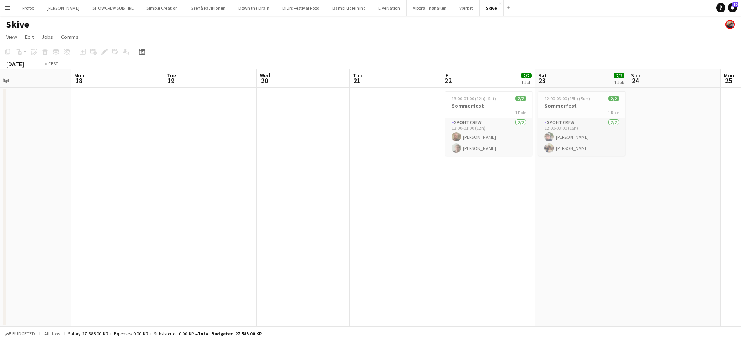
drag, startPoint x: 239, startPoint y: 79, endPoint x: 101, endPoint y: 91, distance: 138.0
click at [85, 93] on app-calendar-viewport "Thu 14 Fri 15 Sat 16 Sun 17 Mon 18 Tue 19 Wed 20 Thu 21 Fri 22 2/2 1 Job Sat 23…" at bounding box center [370, 197] width 741 height 257
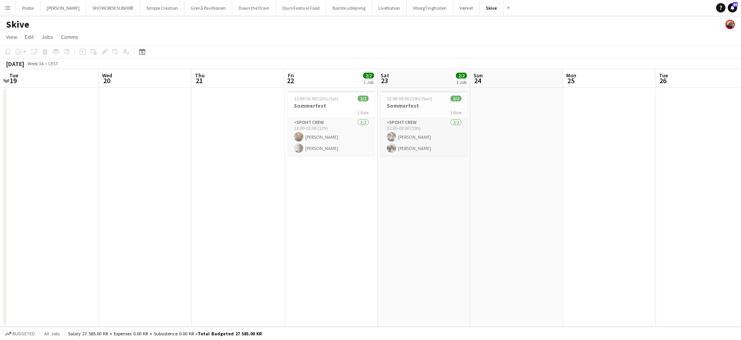
scroll to position [0, 294]
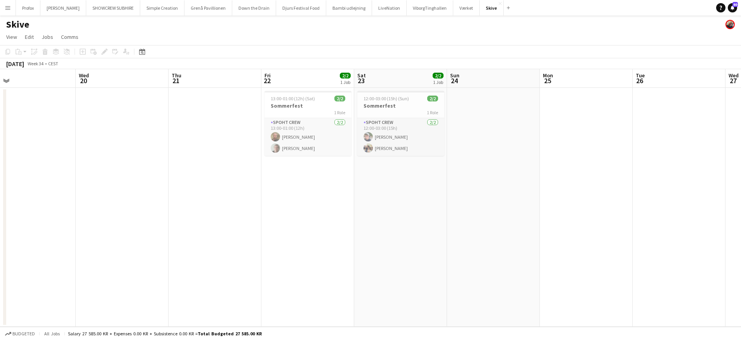
drag, startPoint x: 109, startPoint y: 92, endPoint x: 84, endPoint y: 89, distance: 25.8
click at [48, 92] on app-calendar-viewport "Sat 16 Sun 17 Mon 18 Tue 19 Wed 20 Thu 21 Fri 22 2/2 1 Job Sat 23 2/2 1 Job Sun…" at bounding box center [370, 197] width 741 height 257
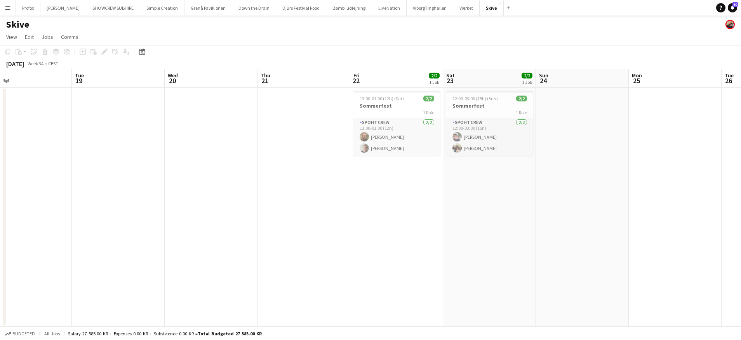
drag, startPoint x: 118, startPoint y: 70, endPoint x: 216, endPoint y: 76, distance: 98.8
click at [216, 76] on app-calendar-viewport "Sat 16 Sun 17 Mon 18 Tue 19 Wed 20 Thu 21 Fri 22 2/2 1 Job Sat 23 2/2 1 Job Sun…" at bounding box center [370, 197] width 741 height 257
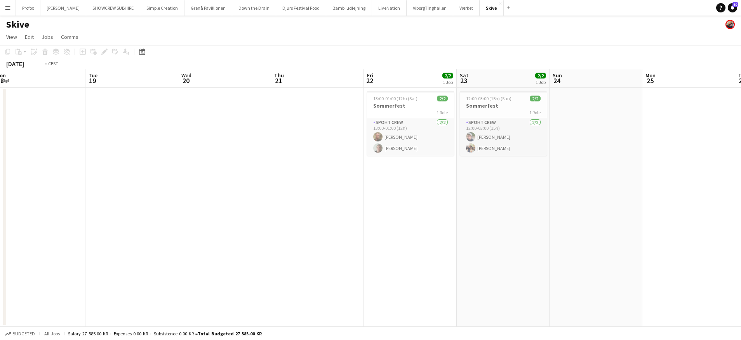
drag, startPoint x: 165, startPoint y: 81, endPoint x: 185, endPoint y: 84, distance: 20.4
click at [188, 84] on app-calendar-viewport "Sat 16 Sun 17 Mon 18 Tue 19 Wed 20 Thu 21 Fri 22 2/2 1 Job Sat 23 2/2 1 Job Sun…" at bounding box center [370, 197] width 741 height 257
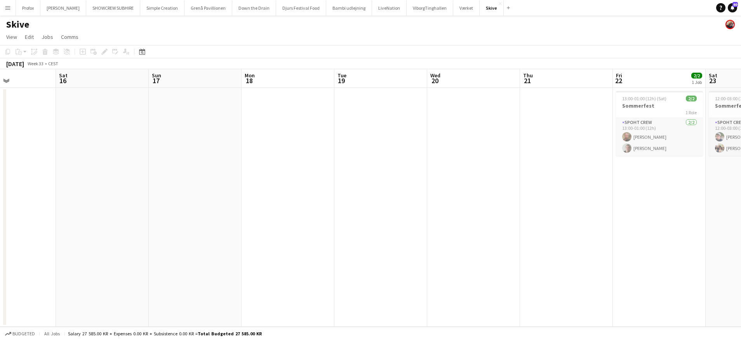
drag, startPoint x: 158, startPoint y: 83, endPoint x: 229, endPoint y: 85, distance: 70.7
click at [258, 87] on app-calendar-viewport "Wed 13 Thu 14 Fri 15 Sat 16 Sun 17 Mon 18 Tue 19 Wed 20 Thu 21 Fri 22 2/2 1 Job…" at bounding box center [370, 197] width 741 height 257
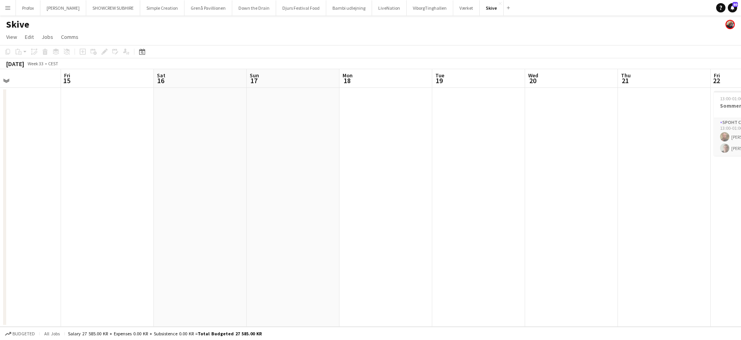
drag, startPoint x: 199, startPoint y: 83, endPoint x: 274, endPoint y: 85, distance: 75.7
click at [307, 87] on app-calendar-viewport "Tue 12 Wed 13 Thu 14 Fri 15 Sat 16 Sun 17 Mon 18 Tue 19 Wed 20 Thu 21 Fri 22 2/…" at bounding box center [370, 197] width 741 height 257
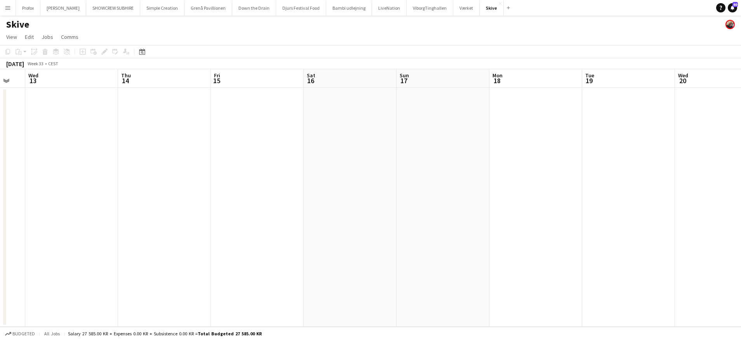
drag, startPoint x: 195, startPoint y: 83, endPoint x: 321, endPoint y: 88, distance: 127.1
click at [346, 89] on app-calendar-viewport "Mon 11 Tue 12 Wed 13 Thu 14 Fri 15 Sat 16 Sun 17 Mon 18 Tue 19 Wed 20 Thu 21 Fr…" at bounding box center [370, 197] width 741 height 257
drag, startPoint x: 226, startPoint y: 86, endPoint x: 363, endPoint y: 88, distance: 137.5
click at [373, 89] on app-calendar-viewport "Sun 10 Mon 11 Tue 12 Wed 13 Thu 14 Fri 15 Sat 16 Sun 17 Mon 18 Tue 19 Wed 20 Th…" at bounding box center [370, 197] width 741 height 257
drag, startPoint x: 206, startPoint y: 87, endPoint x: 373, endPoint y: 90, distance: 167.4
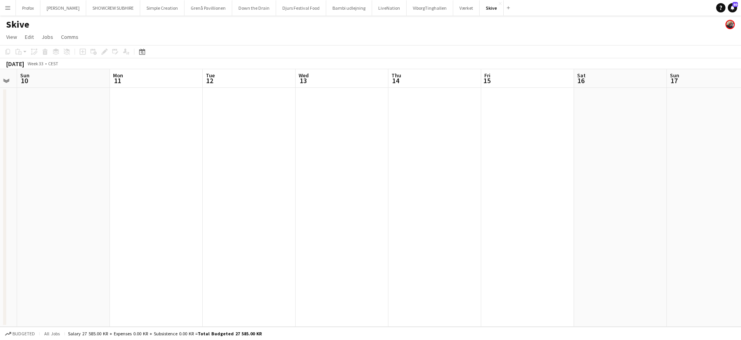
click at [373, 90] on app-calendar-viewport "Fri 8 Sat 9 Sun 10 Mon 11 Tue 12 Wed 13 Thu 14 Fri 15 Sat 16 Sun 17 Mon 18 Tue …" at bounding box center [370, 197] width 741 height 257
drag, startPoint x: 202, startPoint y: 85, endPoint x: 408, endPoint y: 88, distance: 206.6
click at [409, 88] on app-calendar-viewport "Tue 5 Wed 6 2/2 2 Jobs Thu 7 Fri 8 Sat 9 Sun 10 Mon 11 Tue 12 Wed 13 Thu 14 Fri…" at bounding box center [370, 197] width 741 height 257
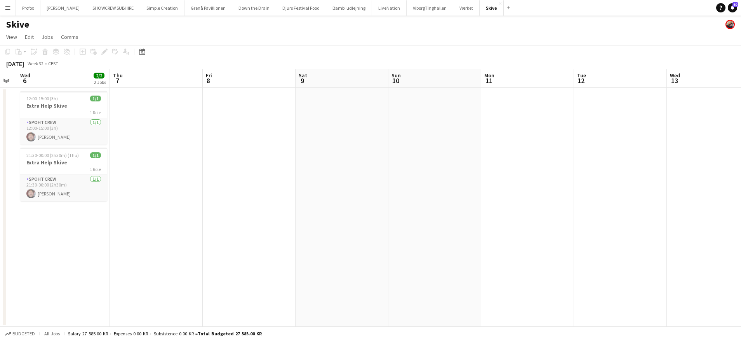
drag, startPoint x: 240, startPoint y: 90, endPoint x: 342, endPoint y: 92, distance: 102.1
click at [343, 92] on app-calendar-viewport "Mon 4 Tue 5 Wed 6 2/2 2 Jobs Thu 7 Fri 8 Sat 9 Sun 10 Mon 11 Tue 12 Wed 13 Thu …" at bounding box center [370, 197] width 741 height 257
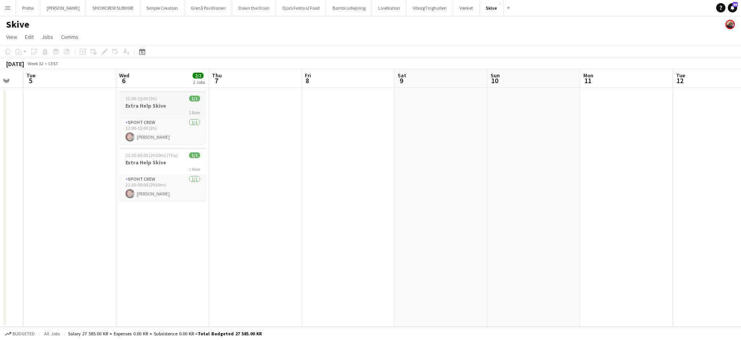
click at [165, 104] on h3 "Extra Help Skive" at bounding box center [162, 105] width 87 height 7
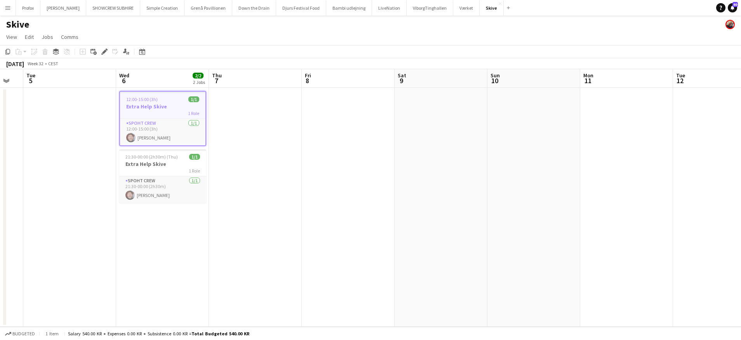
click at [165, 104] on h3 "Extra Help Skive" at bounding box center [162, 106] width 85 height 7
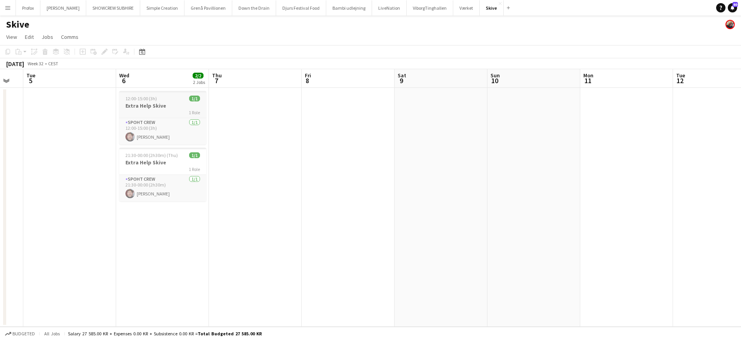
click at [162, 104] on h3 "Extra Help Skive" at bounding box center [162, 105] width 87 height 7
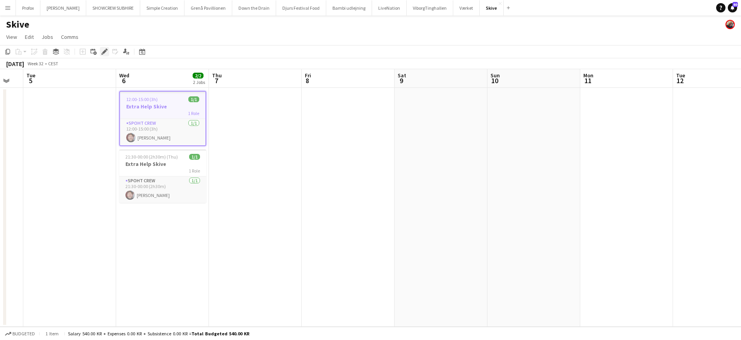
click at [104, 51] on icon at bounding box center [104, 52] width 4 height 4
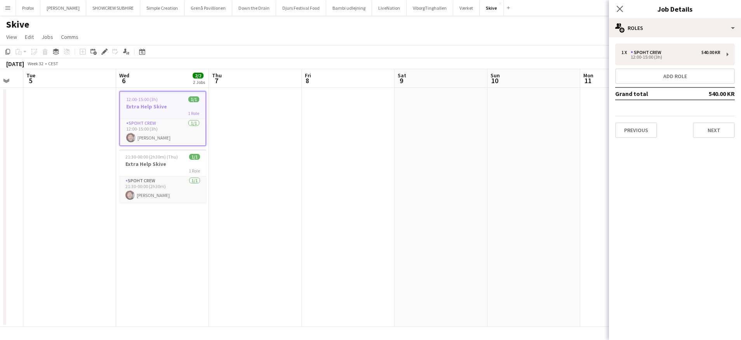
click at [718, 130] on button "Next" at bounding box center [714, 130] width 42 height 16
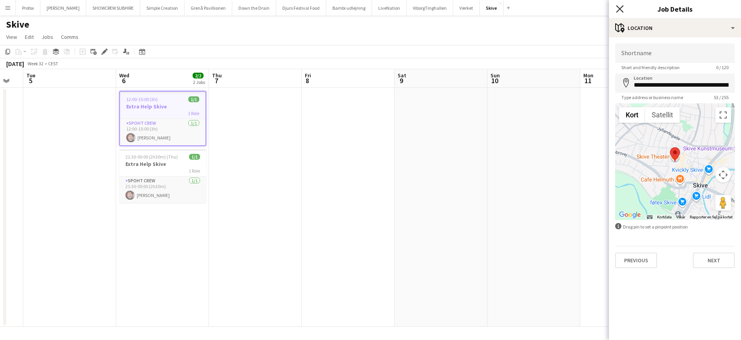
click at [622, 9] on icon "Close pop-in" at bounding box center [619, 8] width 7 height 7
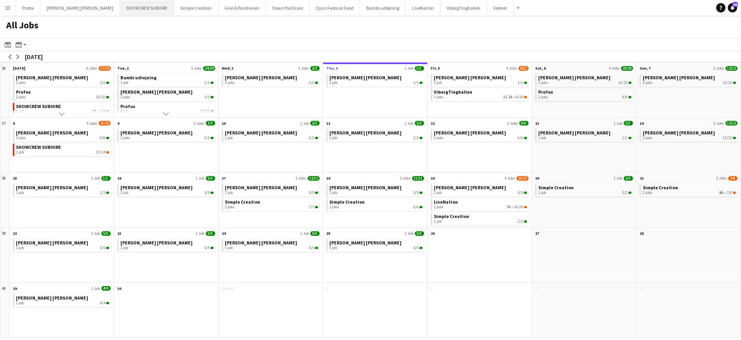
click at [131, 10] on button "SHOWCREW SUBHIRE Close" at bounding box center [147, 7] width 54 height 15
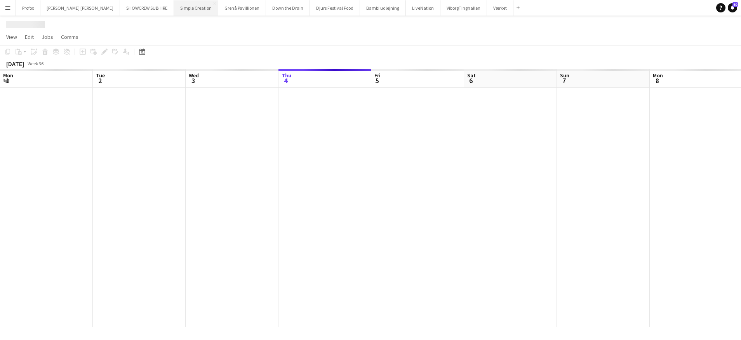
scroll to position [0, 186]
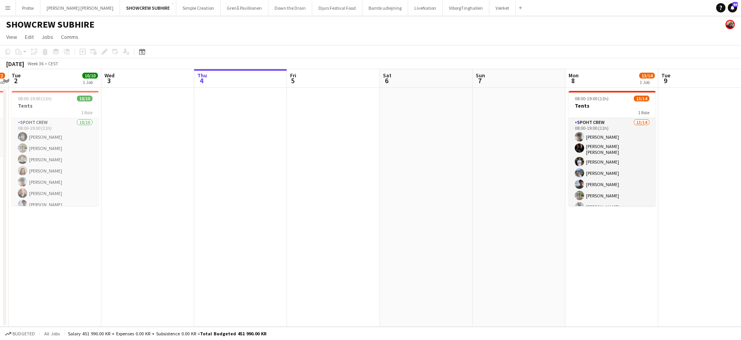
drag, startPoint x: 246, startPoint y: 80, endPoint x: 358, endPoint y: 82, distance: 112.2
click at [358, 82] on app-calendar-viewport "Sun 31 Mon 1 1/2 1 Job Tue 2 10/10 1 Job Wed 3 Thu 4 Fri 5 Sat 6 Sun 7 Mon 8 13…" at bounding box center [370, 197] width 741 height 257
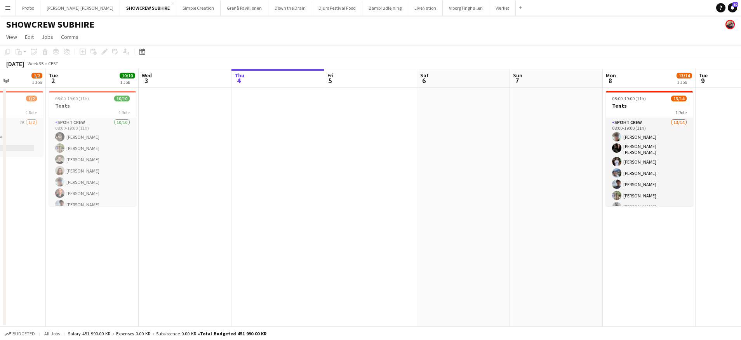
drag, startPoint x: 212, startPoint y: 79, endPoint x: 313, endPoint y: 81, distance: 101.7
click at [330, 78] on app-calendar-viewport "Sat 30 7/17 2 Jobs Sun 31 Mon 1 1/2 1 Job Tue 2 10/10 1 Job Wed 3 Thu 4 Fri 5 S…" at bounding box center [370, 197] width 741 height 257
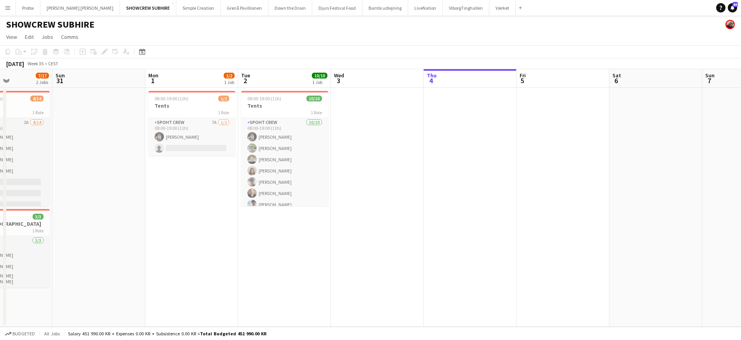
drag, startPoint x: 89, startPoint y: 106, endPoint x: 188, endPoint y: 109, distance: 99.5
click at [188, 109] on app-calendar-viewport "Thu 28 Fri 29 2/2 1 Job Sat 30 7/17 2 Jobs Sun 31 Mon 1 1/2 1 Job Tue 2 10/10 1…" at bounding box center [370, 197] width 741 height 257
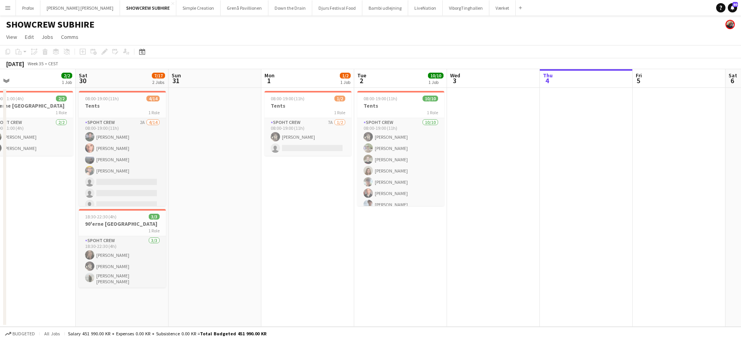
scroll to position [0, 190]
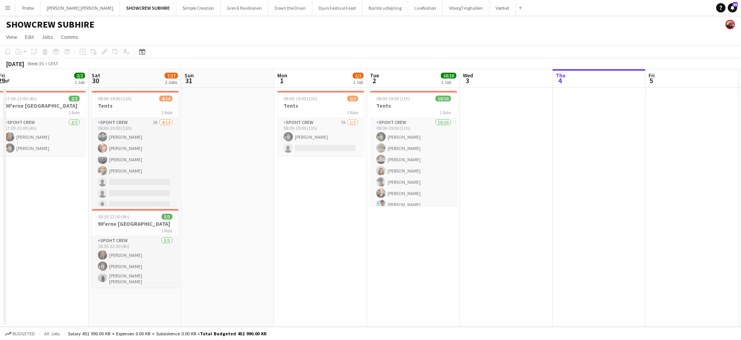
drag, startPoint x: 87, startPoint y: 107, endPoint x: 207, endPoint y: 115, distance: 121.0
click at [207, 115] on app-calendar-viewport "Wed 27 Thu 28 Fri 29 2/2 1 Job Sat 30 7/17 2 Jobs Sun 31 Mon 1 1/2 1 Job Tue 2 …" at bounding box center [370, 197] width 741 height 257
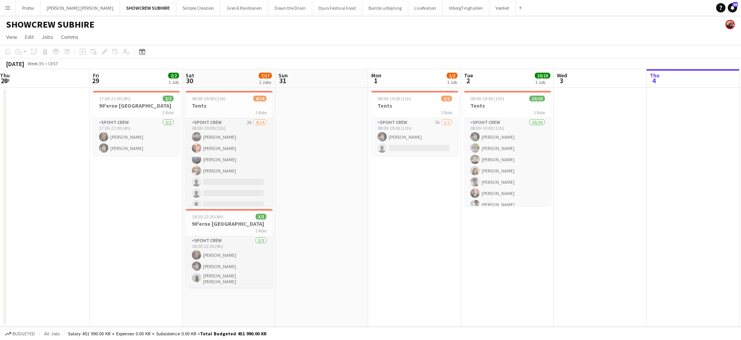
drag, startPoint x: 243, startPoint y: 118, endPoint x: 302, endPoint y: 125, distance: 59.8
click at [335, 123] on app-calendar-viewport "Tue 26 Wed 27 Thu 28 Fri 29 2/2 1 Job Sat 30 7/17 2 Jobs Sun 31 Mon 1 1/2 1 Job…" at bounding box center [370, 197] width 741 height 257
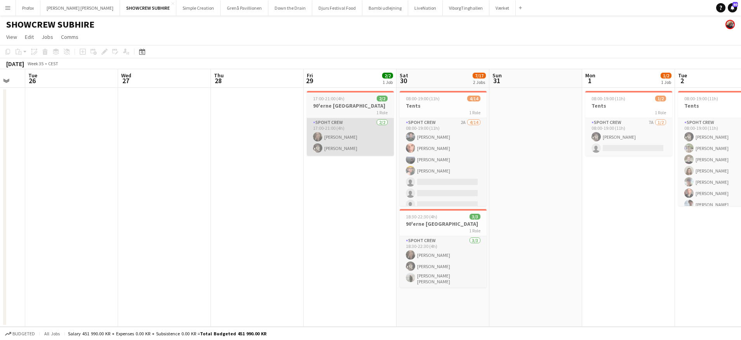
drag, startPoint x: 126, startPoint y: 127, endPoint x: 337, endPoint y: 129, distance: 211.6
click at [342, 129] on app-calendar-viewport "Sun 24 Mon 25 Tue 26 Wed 27 Thu 28 Fri 29 2/2 1 Job Sat 30 7/17 2 Jobs Sun 31 M…" at bounding box center [370, 197] width 741 height 257
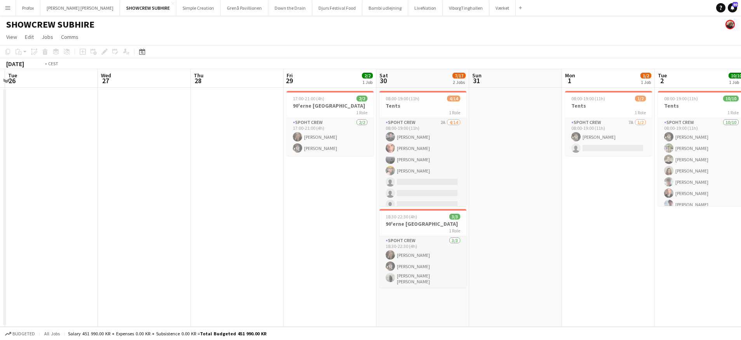
drag, startPoint x: 226, startPoint y: 125, endPoint x: 372, endPoint y: 130, distance: 146.4
click at [372, 130] on app-calendar-viewport "Sun 24 Mon 25 Tue 26 Wed 27 Thu 28 Fri 29 2/2 1 Job Sat 30 7/17 2 Jobs Sun 31 M…" at bounding box center [370, 197] width 741 height 257
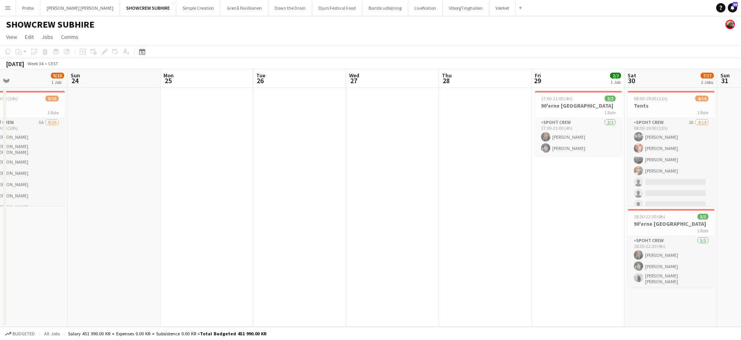
drag, startPoint x: 228, startPoint y: 124, endPoint x: 306, endPoint y: 127, distance: 78.9
click at [346, 130] on app-calendar-viewport "Thu 21 Fri 22 7/20 1 Job Sat 23 9/10 1 Job Sun 24 Mon 25 Tue 26 Wed 27 Thu 28 F…" at bounding box center [370, 197] width 741 height 257
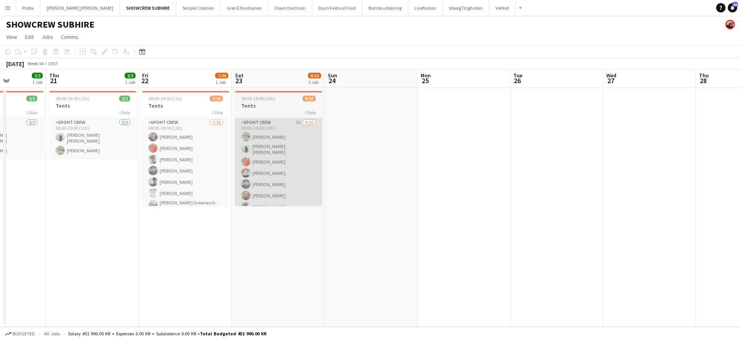
drag, startPoint x: 170, startPoint y: 120, endPoint x: 304, endPoint y: 129, distance: 133.9
click at [334, 129] on app-calendar-viewport "Mon 18 Tue 19 Wed 20 2/2 1 Job Thu 21 2/2 1 Job Fri 22 7/20 1 Job Sat 23 9/10 1…" at bounding box center [370, 197] width 741 height 257
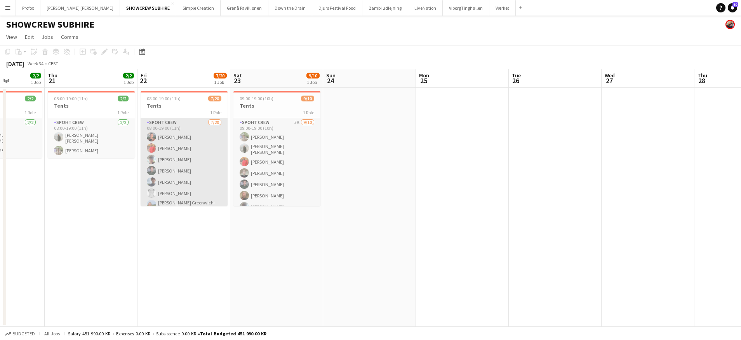
scroll to position [0, 233]
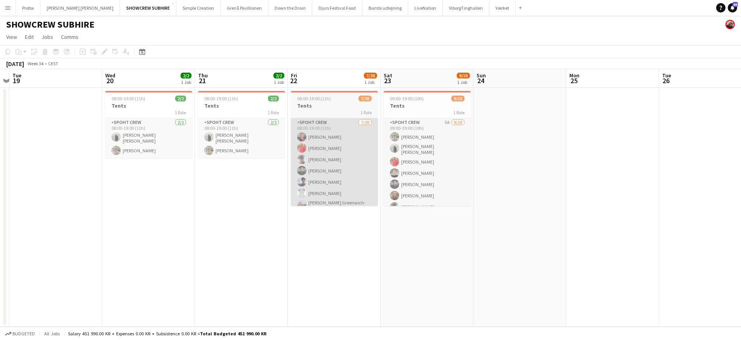
drag, startPoint x: 180, startPoint y: 126, endPoint x: 329, endPoint y: 125, distance: 149.5
click at [330, 125] on app-calendar-viewport "Sun 17 Mon 18 Tue 19 Wed 20 2/2 1 Job Thu 21 2/2 1 Job Fri 22 7/20 1 Job Sat 23…" at bounding box center [370, 197] width 741 height 257
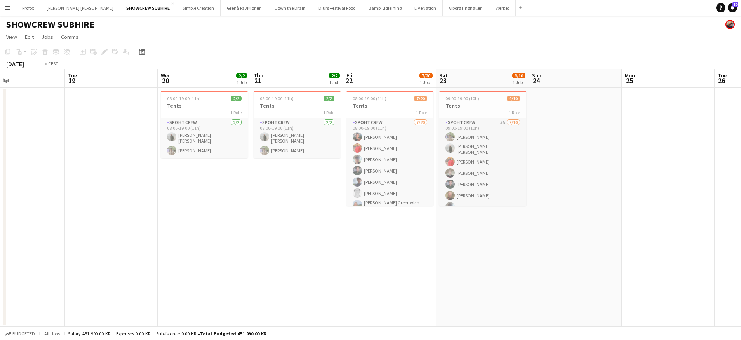
drag, startPoint x: 139, startPoint y: 134, endPoint x: 286, endPoint y: 139, distance: 147.6
click at [286, 139] on app-calendar-viewport "Sat 16 Sun 17 Mon 18 Tue 19 Wed 20 2/2 1 Job Thu 21 2/2 1 Job Fri 22 7/20 1 Job…" at bounding box center [370, 197] width 741 height 257
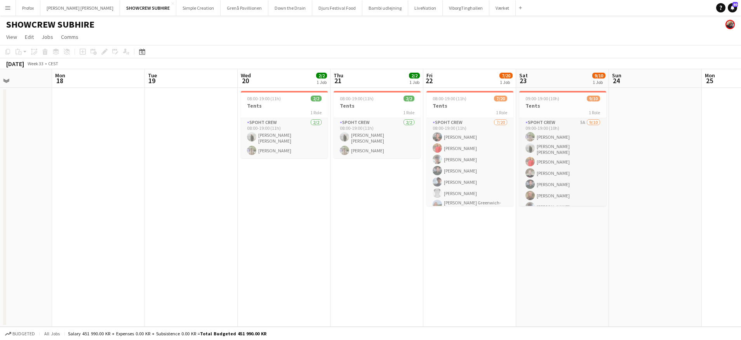
drag, startPoint x: 125, startPoint y: 130, endPoint x: 275, endPoint y: 140, distance: 150.6
click at [297, 139] on app-calendar-viewport "Fri 15 8/9 1 Job Sat 16 Sun 17 Mon 18 Tue 19 Wed 20 2/2 1 Job Thu 21 2/2 1 Job …" at bounding box center [370, 197] width 741 height 257
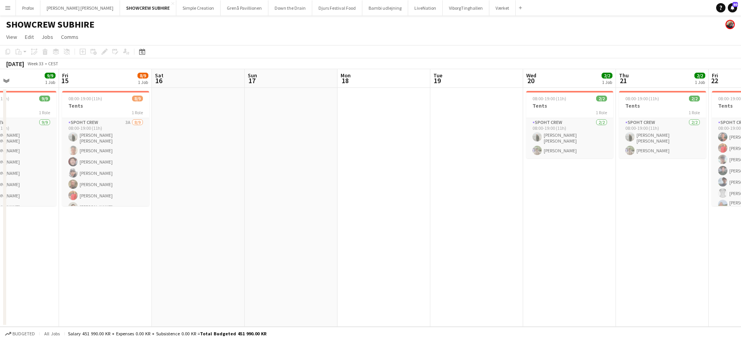
scroll to position [0, 162]
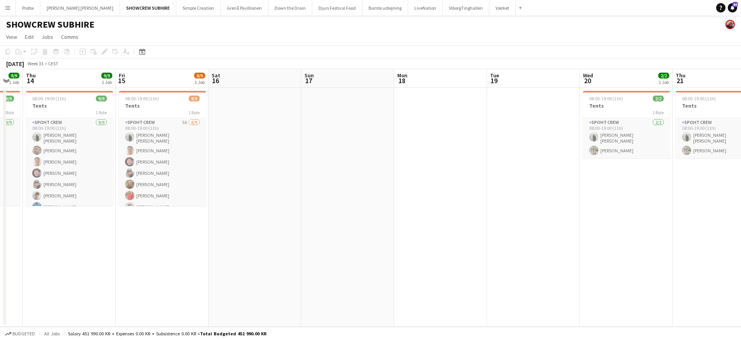
drag, startPoint x: 283, startPoint y: 139, endPoint x: 317, endPoint y: 138, distance: 34.6
click at [324, 138] on app-calendar-viewport "Tue 12 Wed 13 9/9 1 Job Thu 14 9/9 1 Job Fri 15 8/9 1 Job Sat 16 Sun 17 Mon 18 …" at bounding box center [370, 197] width 741 height 257
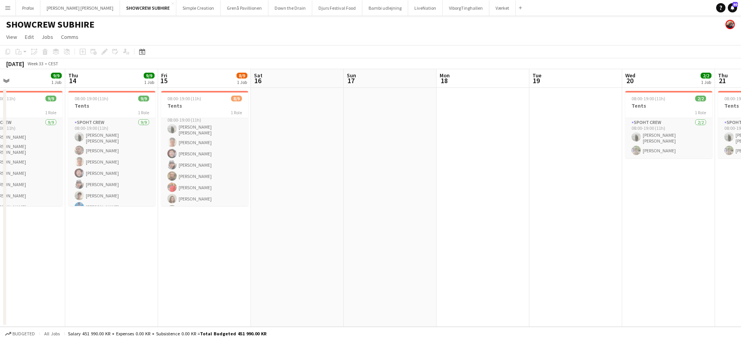
drag, startPoint x: 284, startPoint y: 130, endPoint x: 415, endPoint y: 139, distance: 131.6
click at [427, 138] on app-calendar-viewport "Mon 11 Tue 12 6/6 1 Job Wed 13 9/9 1 Job Thu 14 9/9 1 Job Fri 15 8/9 1 Job Sat …" at bounding box center [370, 197] width 741 height 257
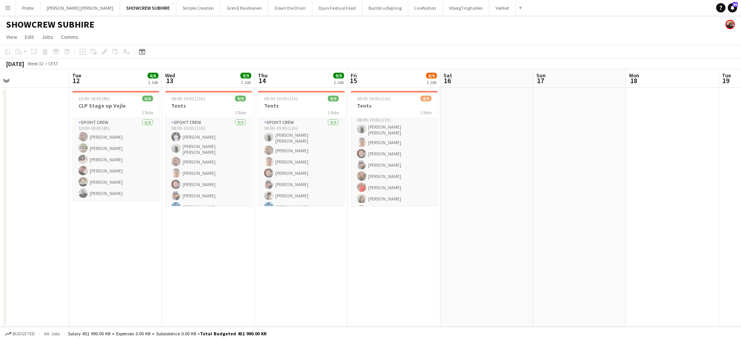
scroll to position [0, 175]
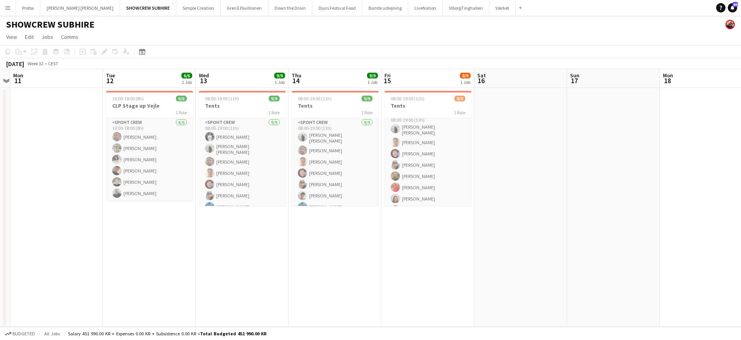
drag, startPoint x: 140, startPoint y: 235, endPoint x: 264, endPoint y: 233, distance: 123.9
click at [264, 233] on app-calendar-viewport "Sat 9 Sun 10 Mon 11 Tue 12 6/6 1 Job Wed 13 9/9 1 Job Thu 14 9/9 1 Job Fri 15 8…" at bounding box center [370, 197] width 741 height 257
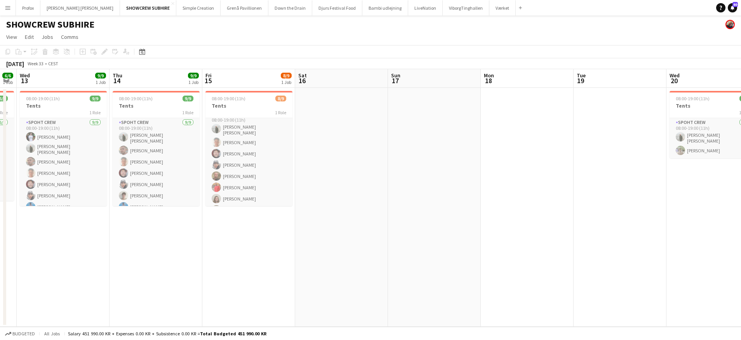
scroll to position [0, 261]
drag, startPoint x: 291, startPoint y: 224, endPoint x: 109, endPoint y: 226, distance: 181.3
click at [120, 226] on app-calendar-viewport "Sun 10 Mon 11 Tue 12 6/6 1 Job Wed 13 9/9 1 Job Thu 14 9/9 1 Job Fri 15 8/9 1 J…" at bounding box center [370, 197] width 741 height 257
click at [64, 107] on h3 "Tents" at bounding box center [64, 105] width 87 height 7
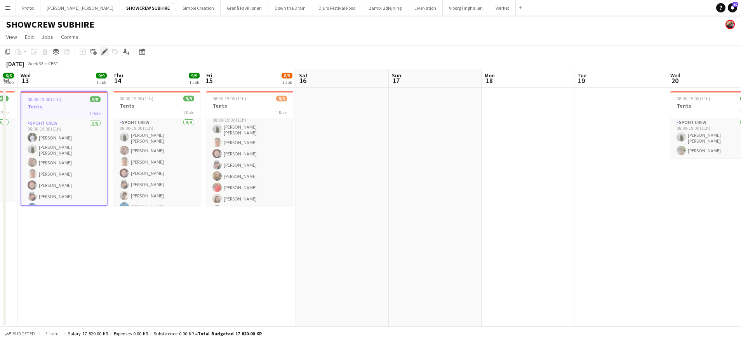
click at [105, 53] on icon "Edit" at bounding box center [104, 52] width 6 height 6
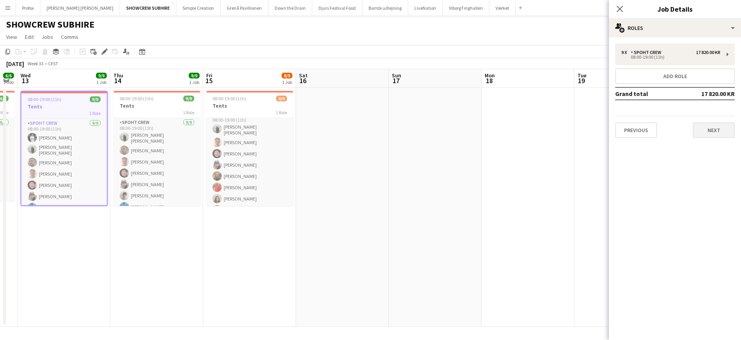
click at [717, 132] on button "Next" at bounding box center [714, 130] width 42 height 16
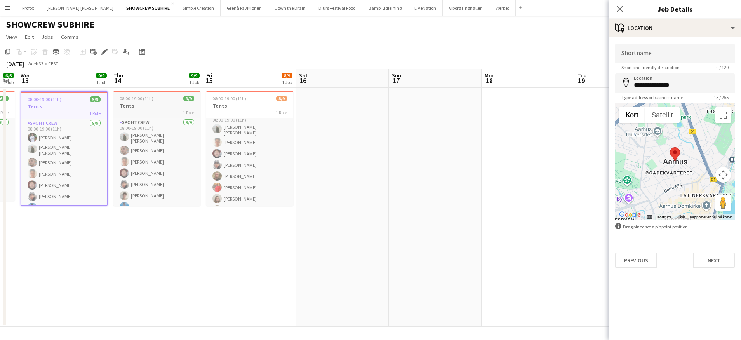
click at [168, 111] on div "1 Role" at bounding box center [156, 112] width 87 height 6
type input "**********"
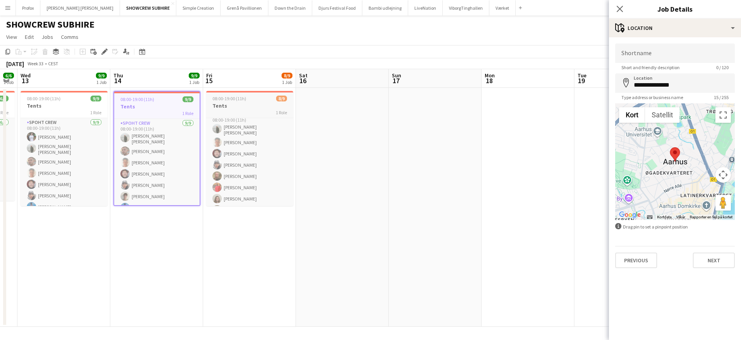
click at [268, 113] on div "1 Role" at bounding box center [249, 112] width 87 height 6
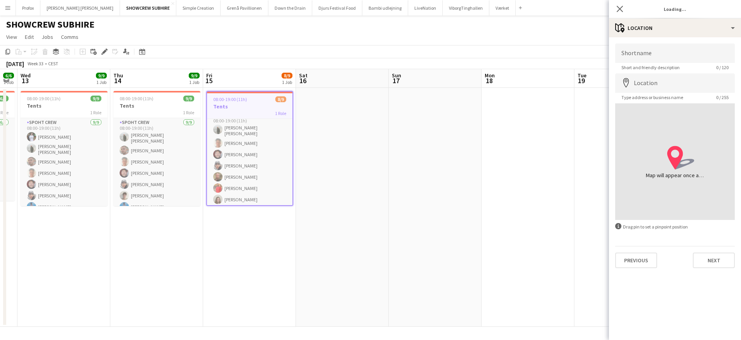
type input "**********"
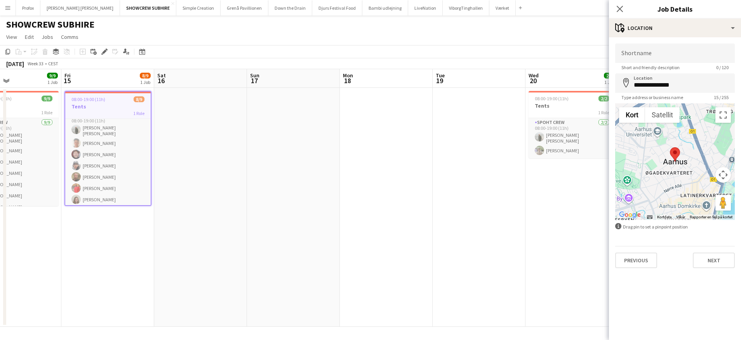
drag, startPoint x: 495, startPoint y: 229, endPoint x: 266, endPoint y: 228, distance: 229.1
click at [253, 228] on app-calendar-viewport "Mon 11 Tue 12 6/6 1 Job Wed 13 9/9 1 Job Thu 14 9/9 1 Job Fri 15 8/9 1 Job Sat …" at bounding box center [370, 197] width 741 height 257
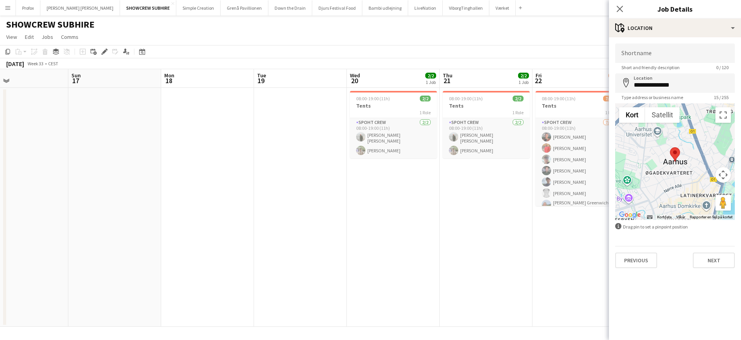
scroll to position [0, 305]
drag, startPoint x: 391, startPoint y: 229, endPoint x: 331, endPoint y: 217, distance: 61.1
click at [310, 235] on app-calendar-viewport "Wed 13 9/9 1 Job Thu 14 9/9 1 Job Fri 15 8/9 1 Job Sat 16 Sun 17 Mon 18 Tue 19 …" at bounding box center [370, 197] width 741 height 257
click at [395, 113] on div "1 Role" at bounding box center [390, 112] width 87 height 6
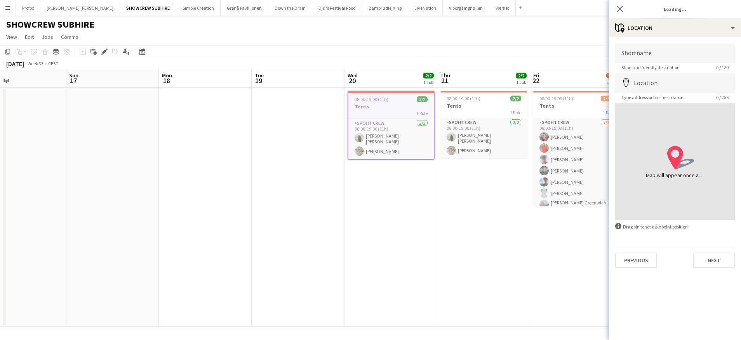
type input "**********"
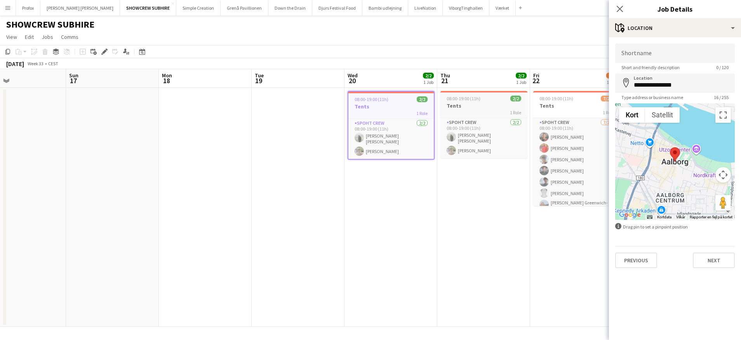
click at [474, 107] on h3 "Tents" at bounding box center [483, 105] width 87 height 7
type input "**********"
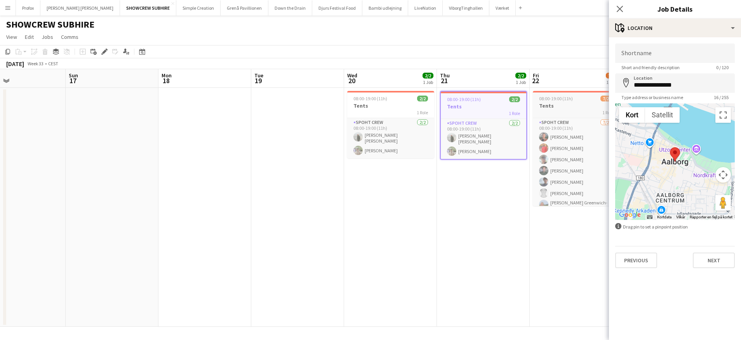
click at [572, 110] on div "1 Role" at bounding box center [576, 112] width 87 height 6
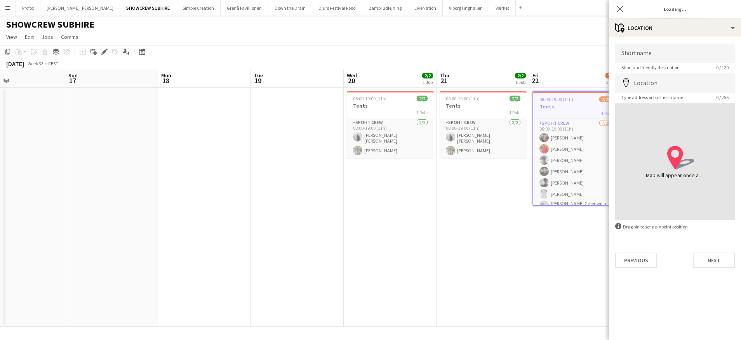
type input "**********"
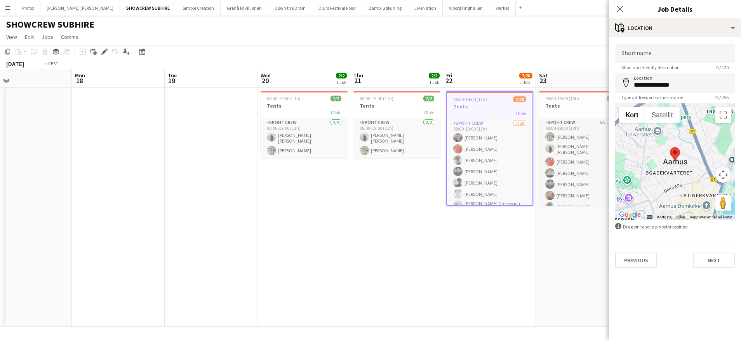
drag, startPoint x: 492, startPoint y: 85, endPoint x: 332, endPoint y: 84, distance: 159.6
click at [316, 83] on app-calendar-viewport "Thu 14 9/9 1 Job Fri 15 8/9 1 Job Sat 16 Sun 17 Mon 18 Tue 19 Wed 20 2/2 1 Job …" at bounding box center [370, 197] width 741 height 257
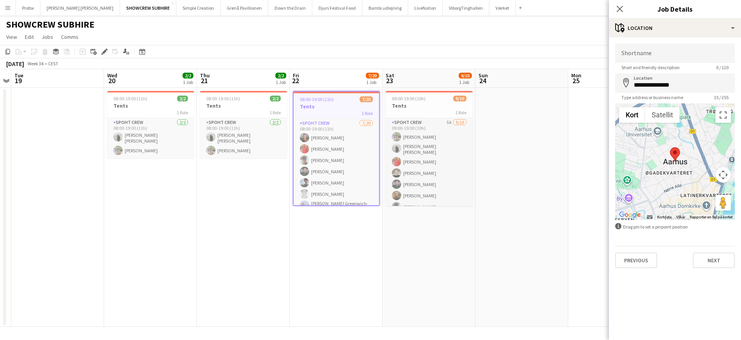
scroll to position [0, 280]
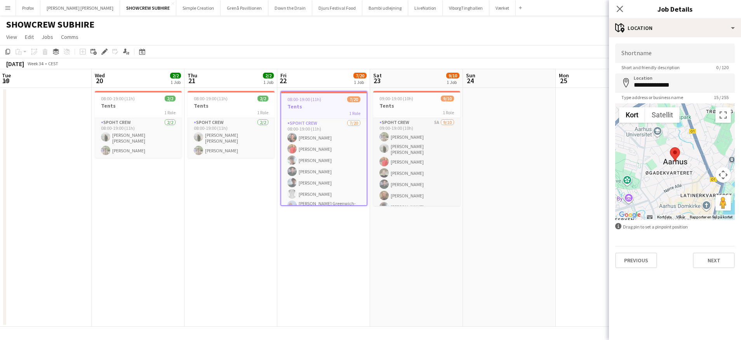
drag, startPoint x: 426, startPoint y: 80, endPoint x: 364, endPoint y: 83, distance: 61.8
click at [361, 82] on app-calendar-viewport "Sat 16 Sun 17 Mon 18 Tue 19 Wed 20 2/2 1 Job Thu 21 2/2 1 Job Fri 22 7/20 1 Job…" at bounding box center [370, 197] width 741 height 257
click at [416, 109] on h3 "Tents" at bounding box center [416, 105] width 87 height 7
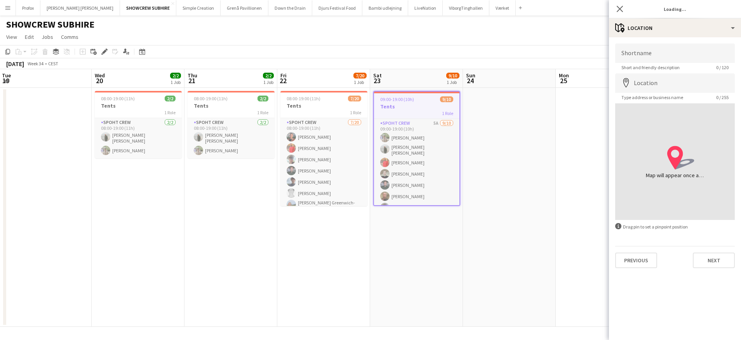
type input "**********"
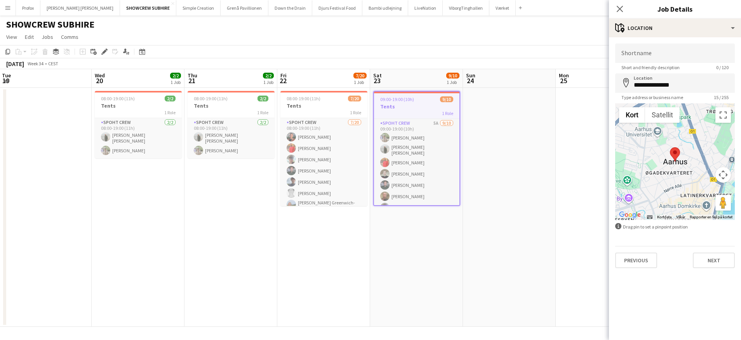
click at [404, 106] on h3 "Tents" at bounding box center [416, 106] width 85 height 7
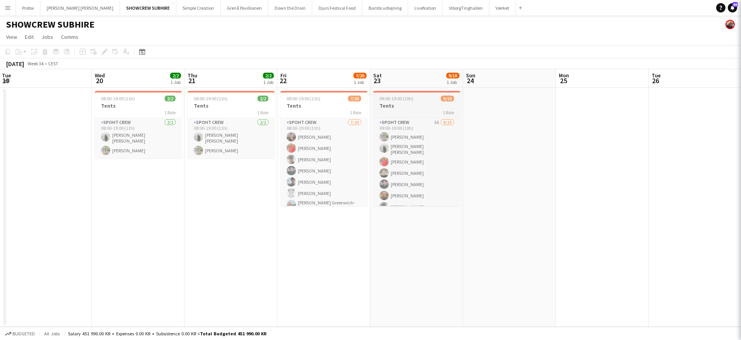
click at [404, 106] on h3 "Tents" at bounding box center [416, 105] width 87 height 7
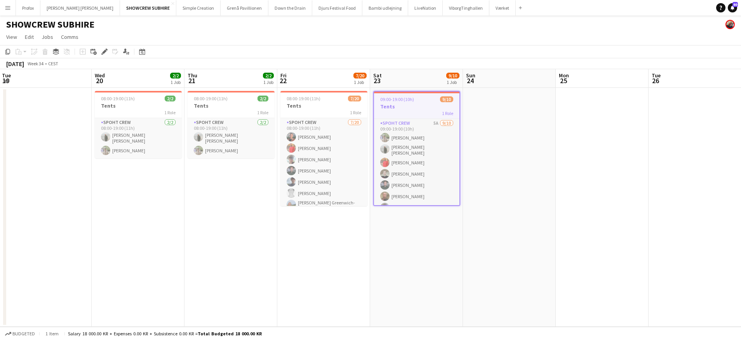
click at [418, 114] on div "1 Role" at bounding box center [416, 113] width 85 height 6
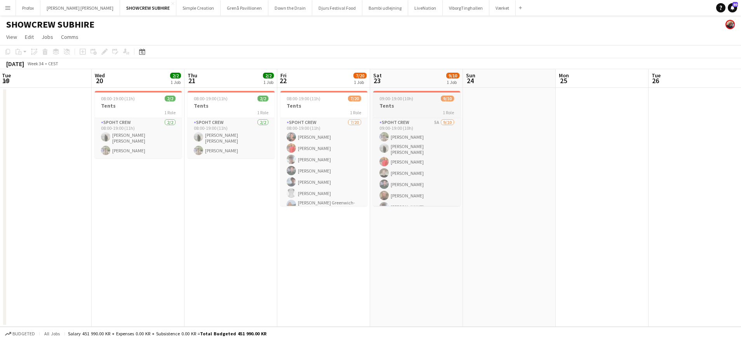
scroll to position [0, 278]
click at [393, 107] on h3 "Tents" at bounding box center [418, 105] width 87 height 7
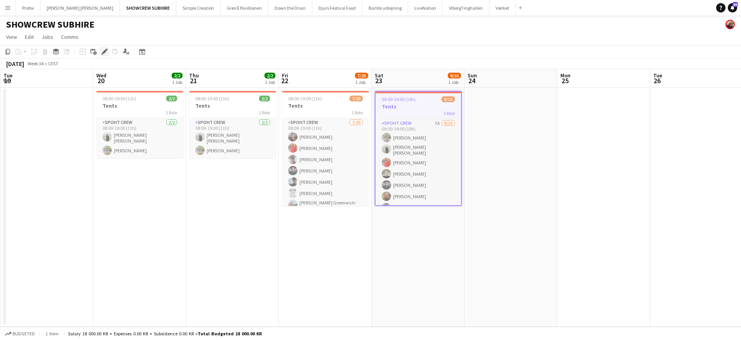
click at [102, 51] on icon "Edit" at bounding box center [104, 52] width 6 height 6
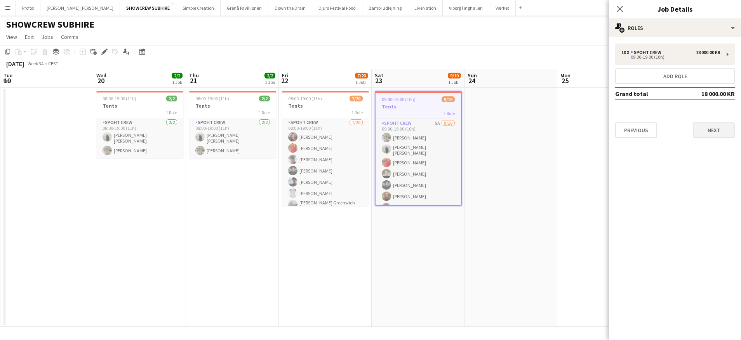
click at [716, 130] on button "Next" at bounding box center [714, 130] width 42 height 16
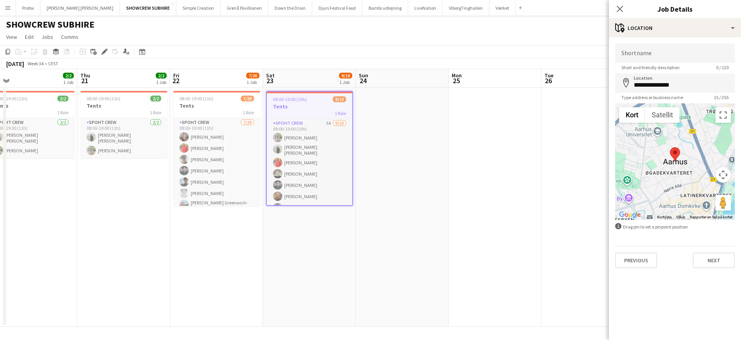
drag, startPoint x: 559, startPoint y: 135, endPoint x: 271, endPoint y: 152, distance: 288.6
click at [271, 152] on app-calendar-viewport "Sun 17 Mon 18 Tue 19 Wed 20 2/2 1 Job Thu 21 2/2 1 Job Fri 22 7/20 1 Job Sat 23…" at bounding box center [370, 197] width 741 height 257
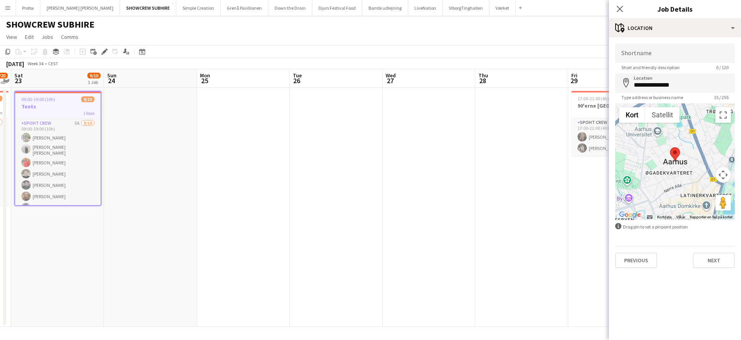
click at [296, 158] on app-calendar-viewport "Wed 20 2/2 1 Job Thu 21 2/2 1 Job Fri 22 7/20 1 Job Sat 23 9/10 1 Job Sun 24 Mo…" at bounding box center [370, 197] width 741 height 257
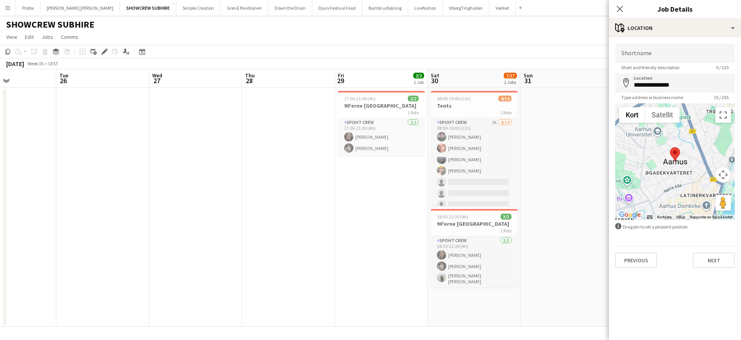
scroll to position [0, 315]
drag, startPoint x: 456, startPoint y: 156, endPoint x: 342, endPoint y: 167, distance: 114.2
click at [315, 172] on app-calendar-viewport "Fri 22 7/20 1 Job Sat 23 9/10 1 Job Sun 24 Mon 25 Tue 26 Wed 27 Thu 28 Fri 29 2…" at bounding box center [370, 197] width 741 height 257
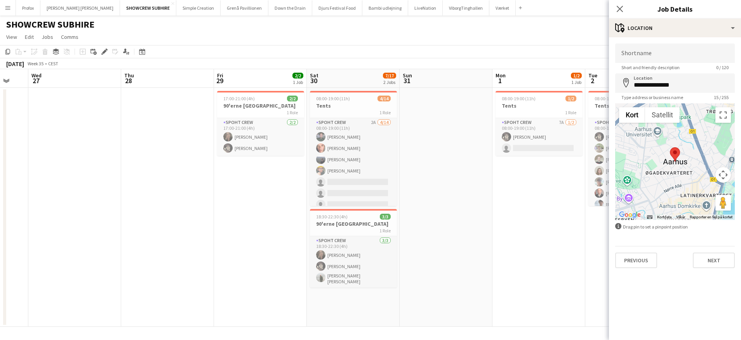
drag, startPoint x: 395, startPoint y: 193, endPoint x: 308, endPoint y: 156, distance: 94.8
click at [279, 184] on app-calendar-viewport "Sun 24 Mon 25 Tue 26 Wed 27 Thu 28 Fri 29 2/2 1 Job Sat 30 7/17 2 Jobs Sun 31 M…" at bounding box center [370, 197] width 741 height 257
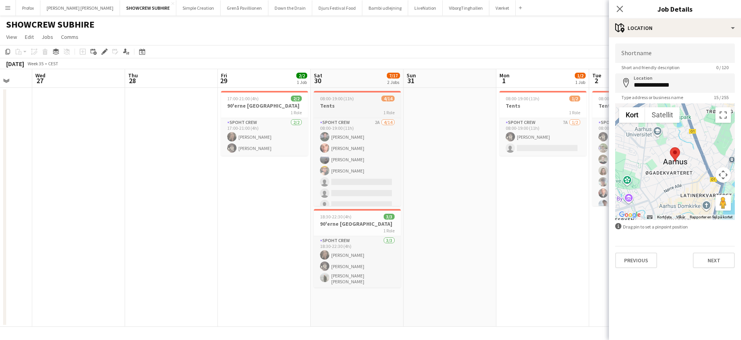
click at [363, 112] on div "1 Role" at bounding box center [357, 112] width 87 height 6
type input "**********"
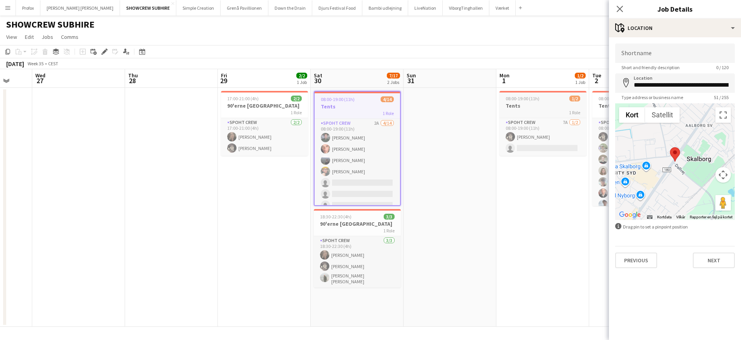
click at [547, 109] on h3 "Tents" at bounding box center [542, 105] width 87 height 7
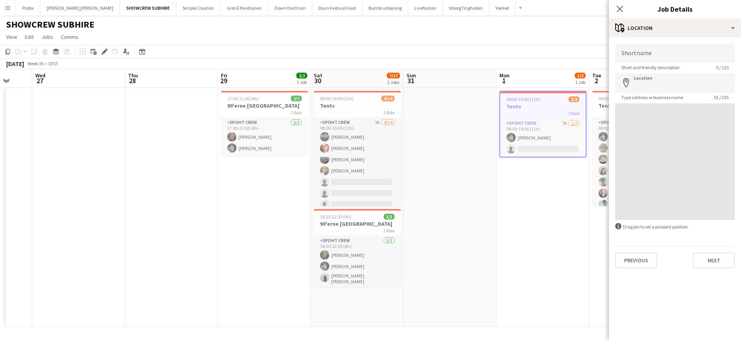
type input "**********"
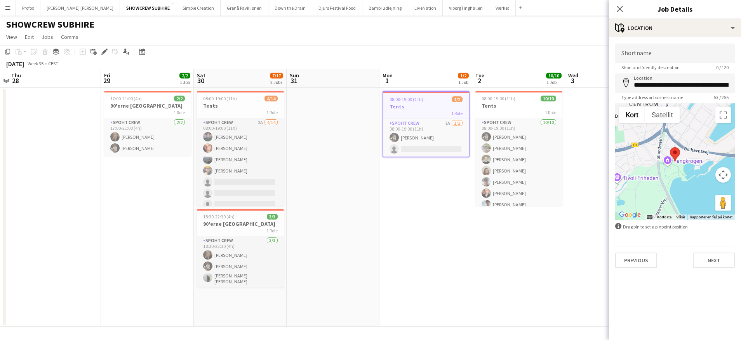
drag, startPoint x: 481, startPoint y: 79, endPoint x: 349, endPoint y: 71, distance: 132.2
click at [349, 72] on app-calendar-viewport "Mon 25 Tue 26 Wed 27 Thu 28 Fri 29 2/2 1 Job Sat 30 7/17 2 Jobs Sun 31 Mon 1 1/…" at bounding box center [370, 197] width 741 height 257
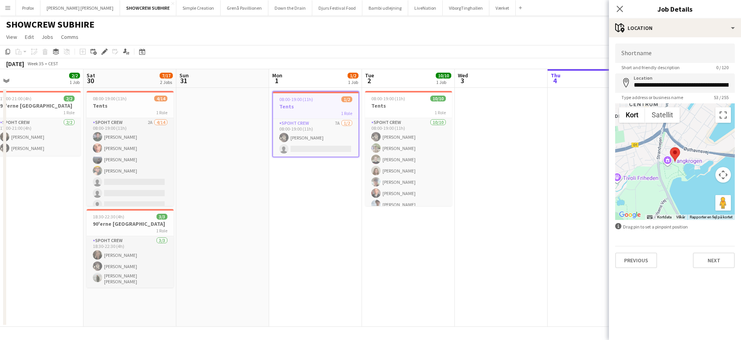
drag, startPoint x: 582, startPoint y: 79, endPoint x: 488, endPoint y: 76, distance: 94.4
click at [488, 76] on app-calendar-viewport "Tue 26 Wed 27 Thu 28 Fri 29 2/2 1 Job Sat 30 7/17 2 Jobs Sun 31 Mon 1 1/2 1 Job…" at bounding box center [370, 197] width 741 height 257
click at [407, 109] on div "1 Role" at bounding box center [407, 112] width 87 height 6
type input "**********"
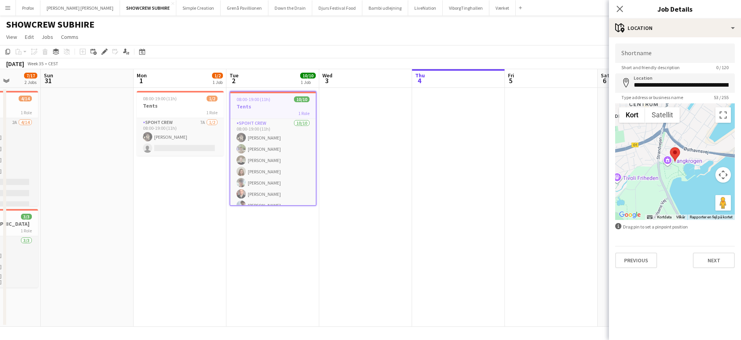
drag, startPoint x: 531, startPoint y: 81, endPoint x: 419, endPoint y: 80, distance: 112.2
click at [398, 80] on app-calendar-viewport "Thu 28 Fri 29 2/2 1 Job Sat 30 7/17 2 Jobs Sun 31 Mon 1 1/2 1 Job Tue 2 10/10 1…" at bounding box center [370, 197] width 741 height 257
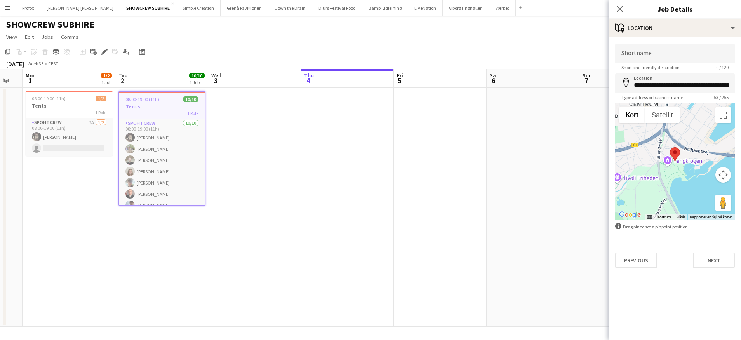
drag, startPoint x: 434, startPoint y: 80, endPoint x: 416, endPoint y: 78, distance: 18.7
click at [391, 76] on app-calendar-viewport "Fri 29 2/2 1 Job Sat 30 7/17 2 Jobs Sun 31 Mon 1 1/2 1 Job Tue 2 10/10 1 Job We…" at bounding box center [370, 197] width 741 height 257
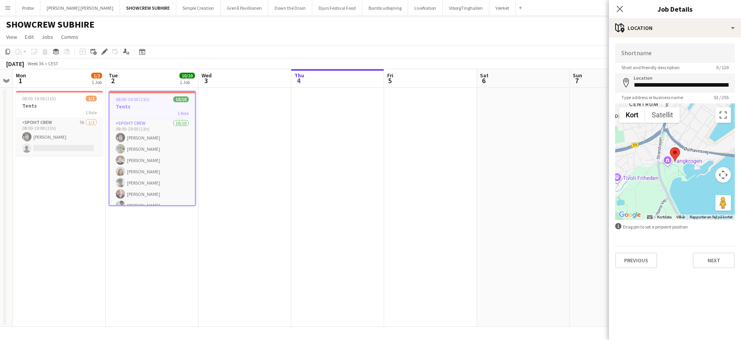
drag, startPoint x: 541, startPoint y: 83, endPoint x: 489, endPoint y: 81, distance: 51.7
click at [446, 79] on app-calendar-viewport "Fri 29 2/2 1 Job Sat 30 7/17 2 Jobs Sun 31 Mon 1 1/2 1 Job Tue 2 10/10 1 Job We…" at bounding box center [370, 197] width 741 height 257
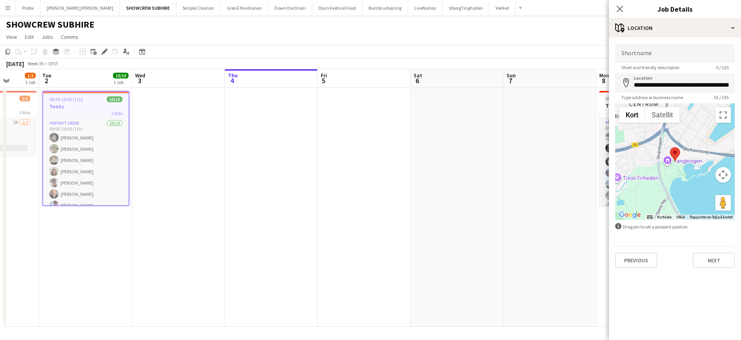
drag, startPoint x: 476, startPoint y: 82, endPoint x: 427, endPoint y: 79, distance: 49.8
click at [426, 79] on app-calendar-viewport "Sat 30 7/17 2 Jobs Sun 31 Mon 1 1/2 1 Job Tue 2 10/10 1 Job Wed 3 Thu 4 Fri 5 S…" at bounding box center [370, 197] width 741 height 257
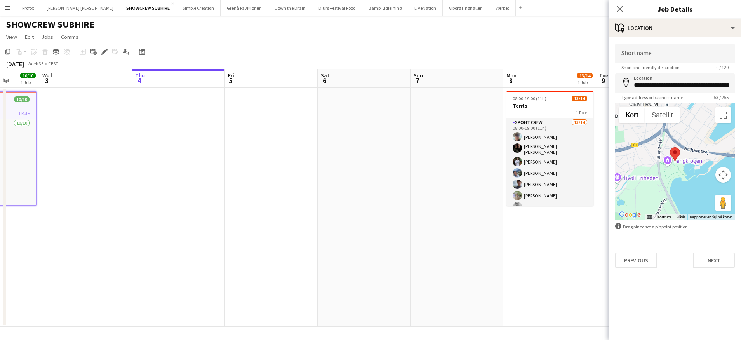
scroll to position [0, 265]
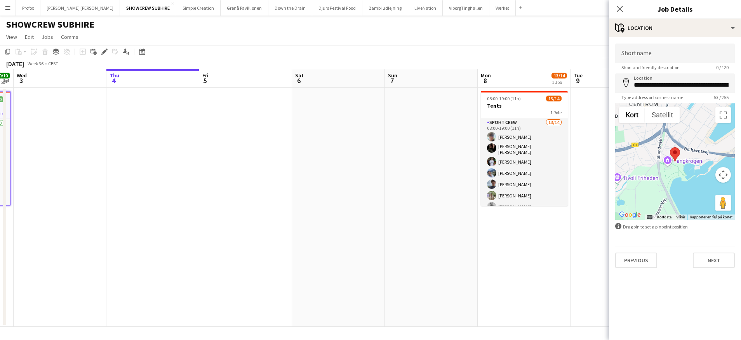
drag, startPoint x: 451, startPoint y: 83, endPoint x: 579, endPoint y: 89, distance: 127.9
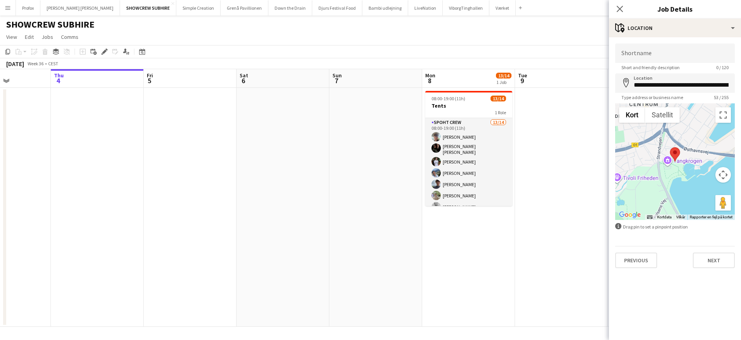
click at [581, 90] on app-calendar-viewport "Mon 1 1/2 1 Job Tue 2 10/10 1 Job Wed 3 Thu 4 Fri 5 Sat 6 Sun 7 Mon 8 13/14 1 J…" at bounding box center [370, 197] width 741 height 257
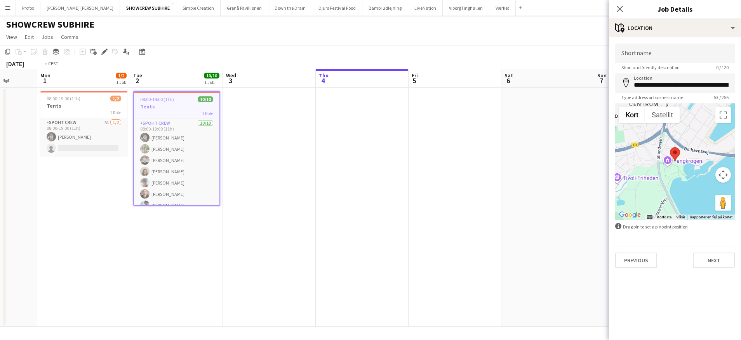
drag, startPoint x: 438, startPoint y: 82, endPoint x: 562, endPoint y: 85, distance: 124.7
click at [564, 85] on app-calendar-viewport "Sat 30 7/17 2 Jobs Sun 31 Mon 1 1/2 1 Job Tue 2 10/10 1 Job Wed 3 Thu 4 Fri 5 S…" at bounding box center [370, 197] width 741 height 257
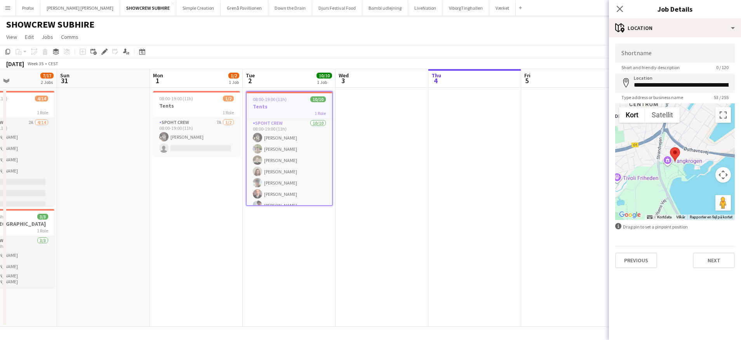
drag, startPoint x: 474, startPoint y: 80, endPoint x: 444, endPoint y: 78, distance: 29.9
click at [531, 85] on app-calendar-viewport "Thu 28 Fri 29 2/2 1 Job Sat 30 7/17 2 Jobs Sun 31 Mon 1 1/2 1 Job Tue 2 10/10 1…" at bounding box center [370, 197] width 741 height 257
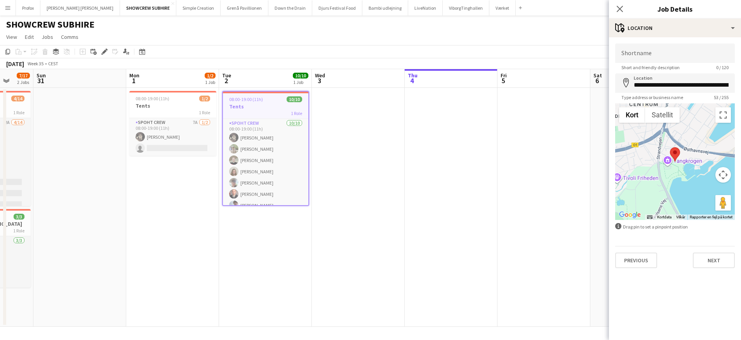
click at [498, 82] on app-calendar-viewport "Thu 28 Fri 29 2/2 1 Job Sat 30 7/17 2 Jobs Sun 31 Mon 1 1/2 1 Job Tue 2 10/10 1…" at bounding box center [370, 197] width 741 height 257
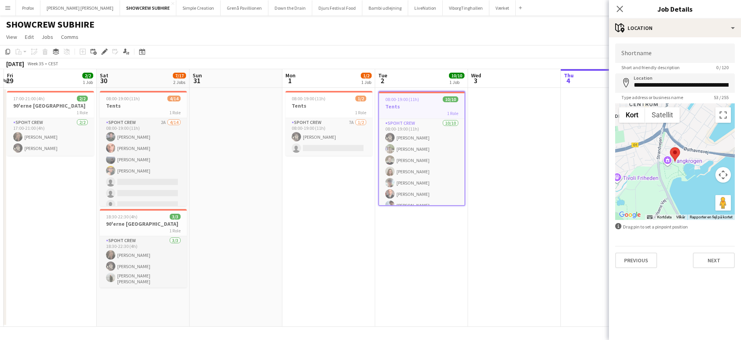
drag, startPoint x: 453, startPoint y: 80, endPoint x: 480, endPoint y: 80, distance: 26.8
click at [480, 80] on app-calendar-viewport "Wed 27 Thu 28 Fri 29 2/2 1 Job Sat 30 7/17 2 Jobs Sun 31 Mon 1 1/2 1 Job Tue 2 …" at bounding box center [370, 197] width 741 height 257
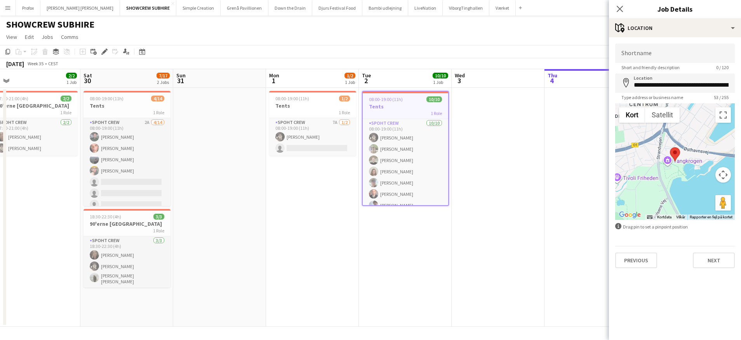
drag, startPoint x: 426, startPoint y: 77, endPoint x: 490, endPoint y: 81, distance: 64.2
click at [495, 81] on app-calendar-viewport "Wed 27 Thu 28 Fri 29 2/2 1 Job Sat 30 7/17 2 Jobs Sun 31 Mon 1 1/2 1 Job Tue 2 …" at bounding box center [370, 197] width 741 height 257
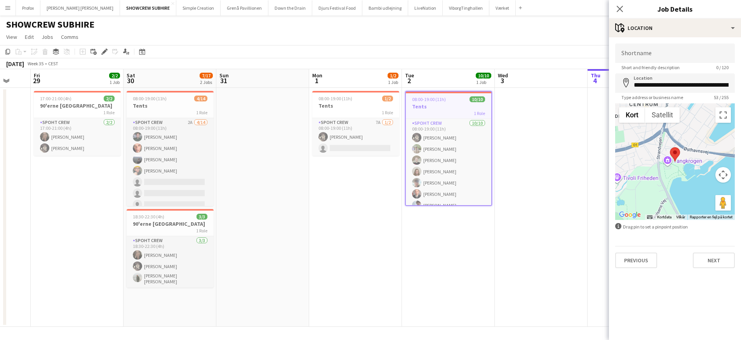
drag, startPoint x: 452, startPoint y: 78, endPoint x: 499, endPoint y: 82, distance: 48.0
click at [499, 82] on app-calendar-viewport "Tue 26 Wed 27 Thu 28 Fri 29 2/2 1 Job Sat 30 7/17 2 Jobs Sun 31 Mon 1 1/2 1 Job…" at bounding box center [370, 197] width 741 height 257
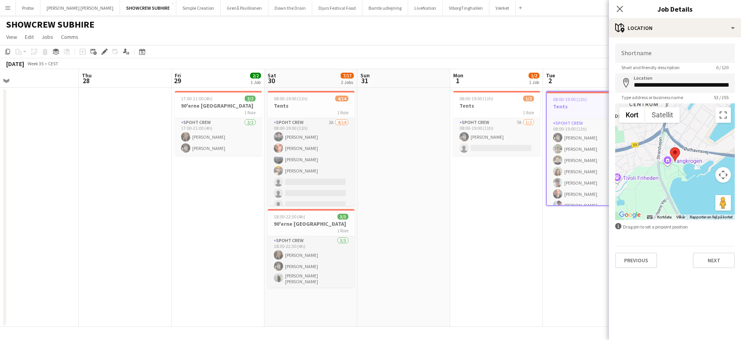
drag, startPoint x: 437, startPoint y: 76, endPoint x: 573, endPoint y: 88, distance: 137.1
click at [580, 87] on app-calendar-viewport "Mon 25 Tue 26 Wed 27 Thu 28 Fri 29 2/2 1 Job Sat 30 7/17 2 Jobs Sun 31 Mon 1 1/…" at bounding box center [370, 197] width 741 height 257
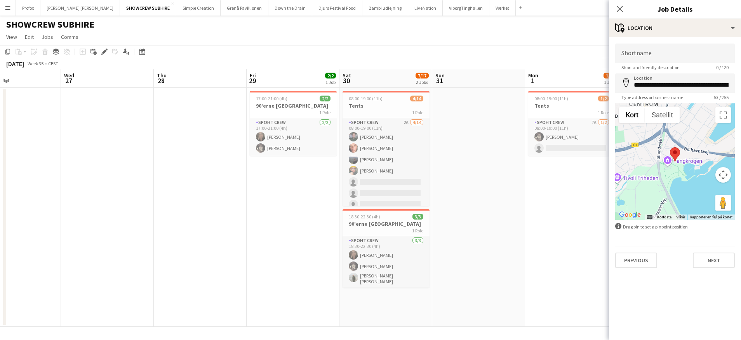
drag, startPoint x: 482, startPoint y: 80, endPoint x: 544, endPoint y: 86, distance: 61.6
click at [551, 85] on app-calendar-viewport "Sun 24 Mon 25 Tue 26 Wed 27 Thu 28 Fri 29 2/2 1 Job Sat 30 7/17 2 Jobs Sun 31 M…" at bounding box center [370, 197] width 741 height 257
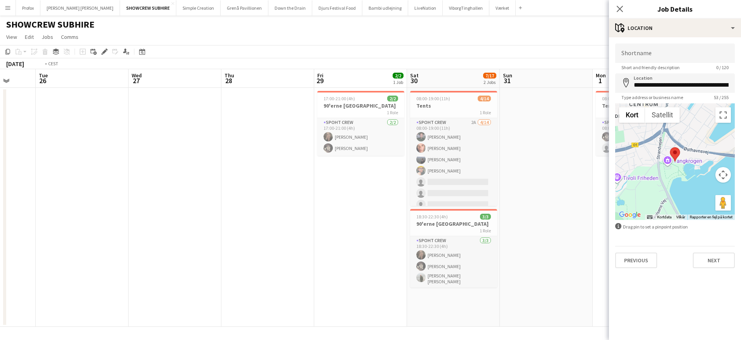
drag, startPoint x: 481, startPoint y: 78, endPoint x: 548, endPoint y: 81, distance: 67.6
click at [550, 81] on app-calendar-viewport "Sat 23 9/10 1 Job Sun 24 Mon 25 Tue 26 Wed 27 Thu 28 Fri 29 2/2 1 Job Sat 30 7/…" at bounding box center [370, 197] width 741 height 257
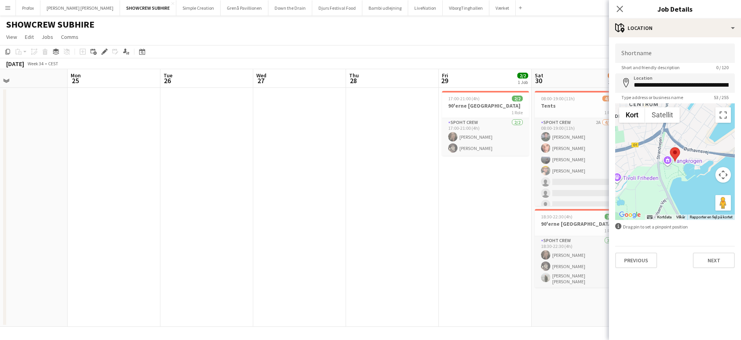
drag, startPoint x: 479, startPoint y: 78, endPoint x: 540, endPoint y: 79, distance: 61.0
click at [540, 79] on app-calendar-viewport "Fri 22 7/20 1 Job Sat 23 9/10 1 Job Sun 24 Mon 25 Tue 26 Wed 27 Thu 28 Fri 29 2…" at bounding box center [370, 197] width 741 height 257
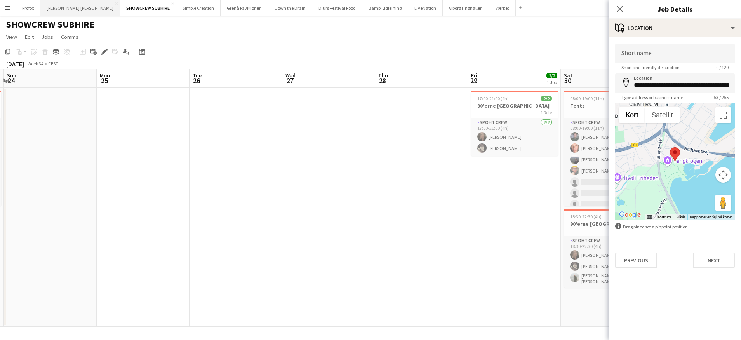
click at [63, 10] on button "Danny Black Luna Close" at bounding box center [80, 7] width 80 height 15
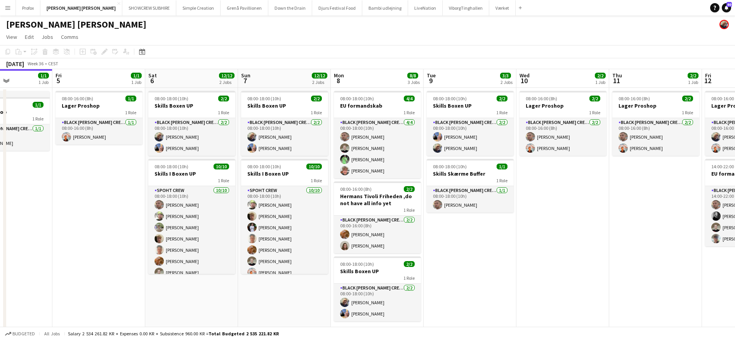
scroll to position [0, 222]
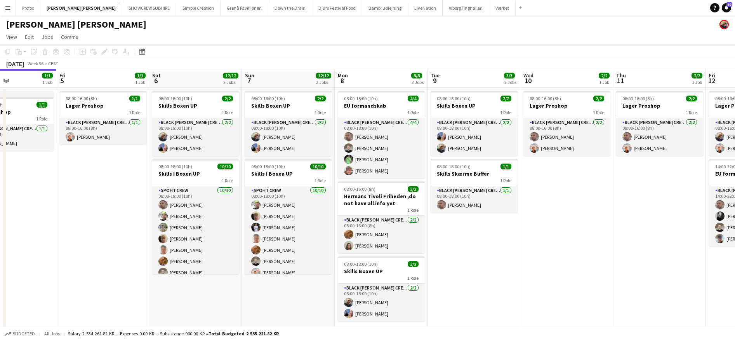
drag, startPoint x: 631, startPoint y: 226, endPoint x: 502, endPoint y: 233, distance: 129.1
click at [501, 233] on app-calendar-viewport "Tue 2 3/3 2 Jobs Wed 3 2/2 2 Jobs Thu 4 1/1 1 Job Fri 5 1/1 1 Job Sat 6 12/12 2…" at bounding box center [367, 203] width 735 height 269
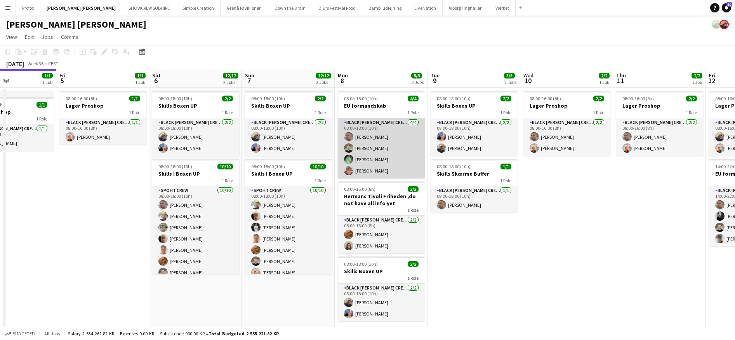
scroll to position [12, 0]
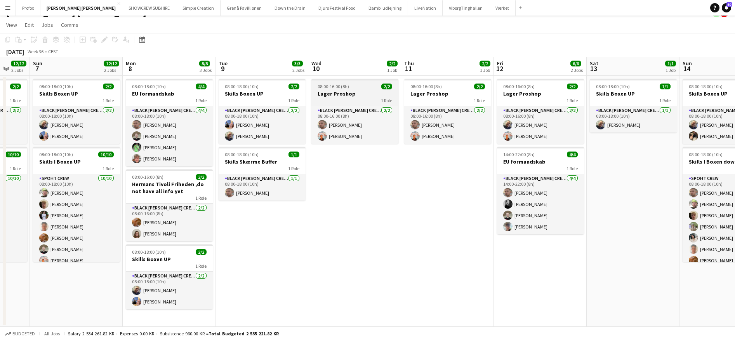
drag, startPoint x: 565, startPoint y: 92, endPoint x: 349, endPoint y: 98, distance: 215.6
click at [350, 97] on app-calendar-viewport "Thu 4 1/1 1 Job Fri 5 1/1 1 Job Sat 6 12/12 2 Jobs Sun 7 12/12 2 Jobs Mon 8 8/8…" at bounding box center [367, 191] width 735 height 269
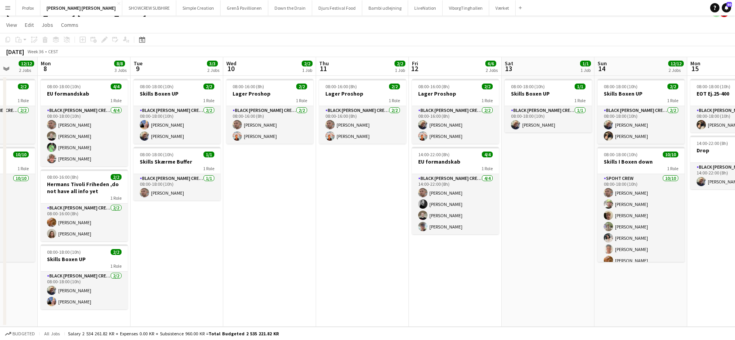
drag, startPoint x: 433, startPoint y: 158, endPoint x: 366, endPoint y: 153, distance: 67.8
click at [362, 152] on app-calendar-viewport "Fri 5 1/1 1 Job Sat 6 12/12 2 Jobs Sun 7 12/12 2 Jobs Mon 8 8/8 3 Jobs Tue 9 3/…" at bounding box center [367, 191] width 735 height 269
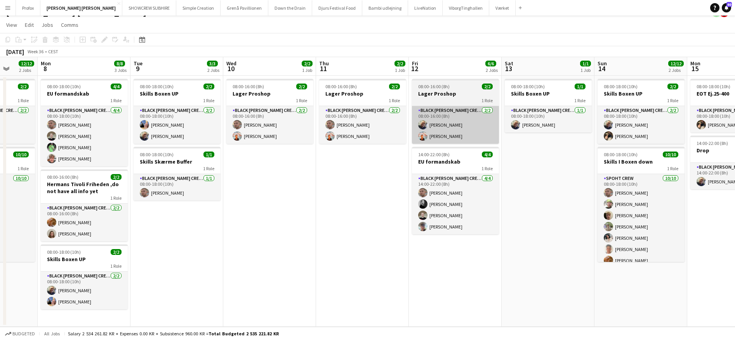
scroll to position [0, 239]
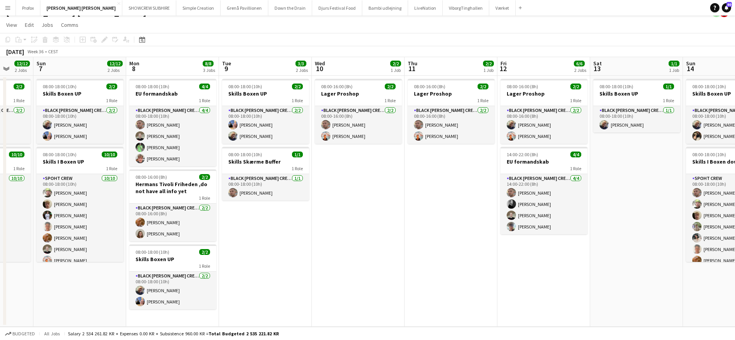
drag, startPoint x: 360, startPoint y: 195, endPoint x: 445, endPoint y: 190, distance: 84.7
click at [449, 191] on app-calendar-viewport "Thu 4 1/1 1 Job Fri 5 1/1 1 Job Sat 6 12/12 2 Jobs Sun 7 12/12 2 Jobs Mon 8 8/8…" at bounding box center [367, 191] width 735 height 269
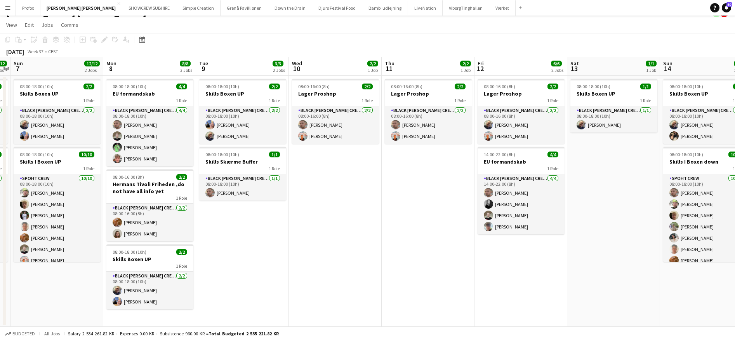
drag, startPoint x: 454, startPoint y: 165, endPoint x: 486, endPoint y: 155, distance: 33.5
click at [446, 170] on app-calendar-viewport "Fri 5 1/1 1 Job Sat 6 12/12 2 Jobs Sun 7 12/12 2 Jobs Mon 8 8/8 3 Jobs Tue 9 3/…" at bounding box center [367, 191] width 735 height 269
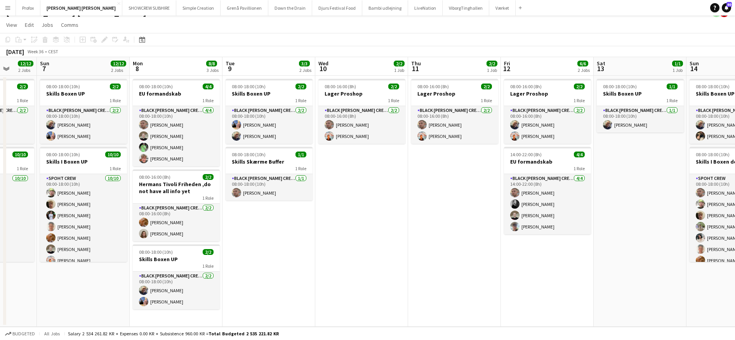
drag, startPoint x: 361, startPoint y: 190, endPoint x: 383, endPoint y: 208, distance: 28.4
click at [381, 208] on app-calendar-viewport "Thu 4 1/1 1 Job Fri 5 1/1 1 Job Sat 6 12/12 2 Jobs Sun 7 12/12 2 Jobs Mon 8 8/8…" at bounding box center [367, 191] width 735 height 269
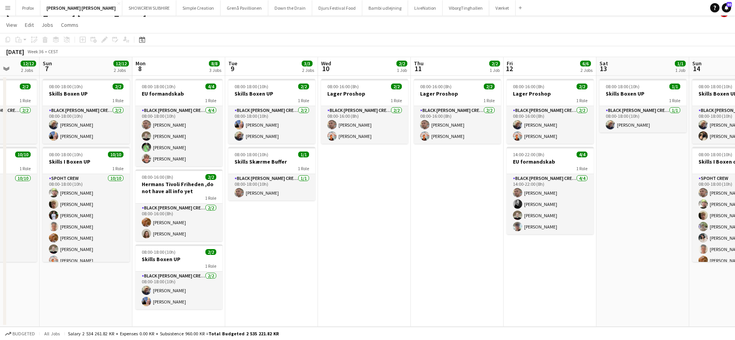
drag, startPoint x: 264, startPoint y: 254, endPoint x: 354, endPoint y: 254, distance: 90.1
click at [354, 253] on app-calendar-viewport "Thu 4 1/1 1 Job Fri 5 1/1 1 Job Sat 6 12/12 2 Jobs Sun 7 12/12 2 Jobs Mon 8 8/8…" at bounding box center [367, 191] width 735 height 269
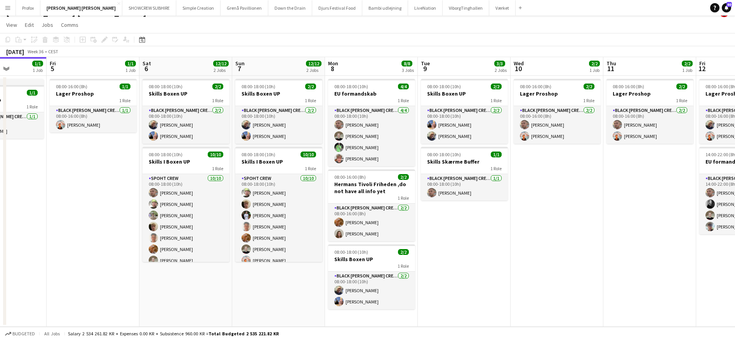
scroll to position [0, 232]
drag, startPoint x: 105, startPoint y: 304, endPoint x: 68, endPoint y: 195, distance: 115.4
click at [203, 301] on app-calendar-viewport "Tue 2 3/3 2 Jobs Wed 3 2/2 2 Jobs Thu 4 1/1 1 Job Fri 5 1/1 1 Job Sat 6 12/12 2…" at bounding box center [367, 191] width 735 height 269
click at [78, 100] on div "1 Role" at bounding box center [92, 100] width 87 height 6
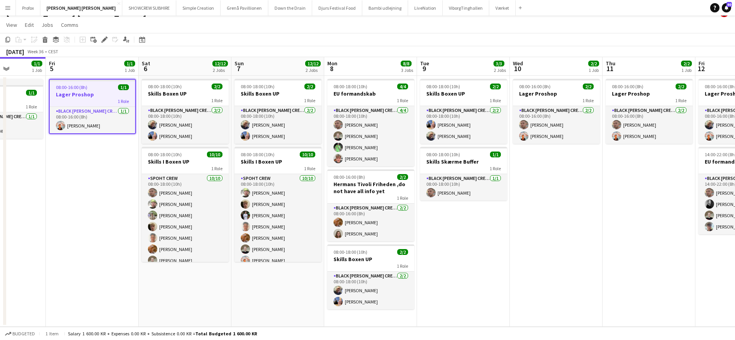
click at [78, 100] on div "1 Role" at bounding box center [92, 101] width 85 height 6
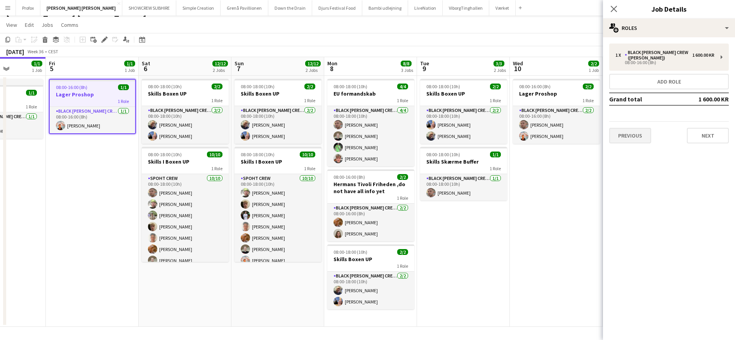
click at [637, 130] on button "Previous" at bounding box center [630, 136] width 42 height 16
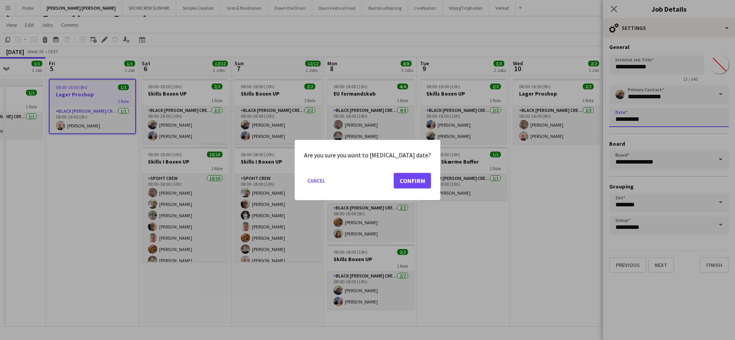
scroll to position [0, 0]
click at [618, 120] on body "Menu Boards Boards Boards All jobs Status Workforce Workforce My Workforce Recr…" at bounding box center [367, 164] width 735 height 352
click at [400, 182] on button "Confirm" at bounding box center [412, 181] width 37 height 16
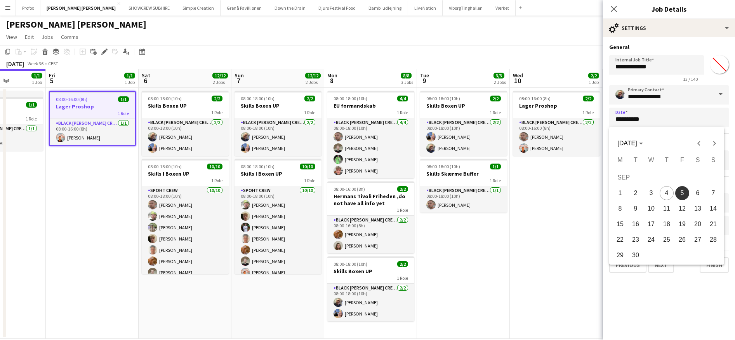
scroll to position [12, 0]
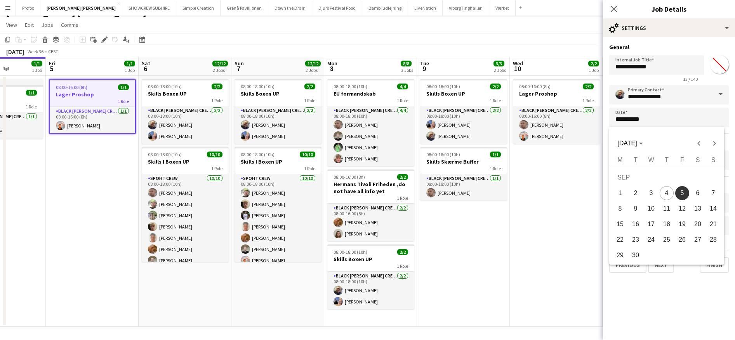
click at [639, 206] on span "9" at bounding box center [636, 209] width 14 height 14
type input "**********"
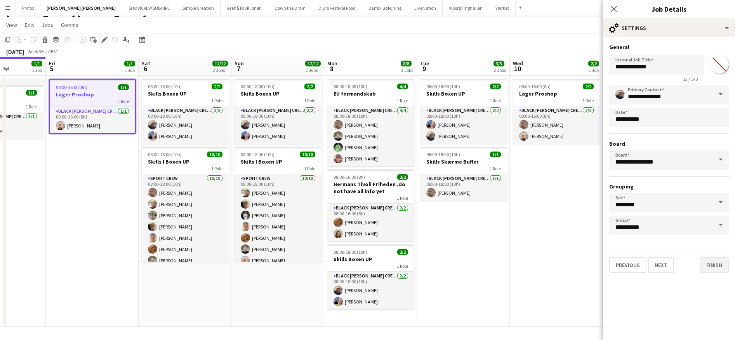
click at [714, 266] on button "Finish" at bounding box center [714, 265] width 29 height 16
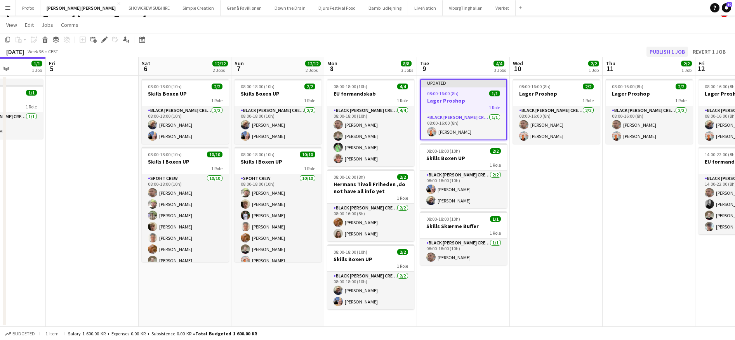
click at [672, 50] on button "Publish 1 job" at bounding box center [667, 52] width 42 height 10
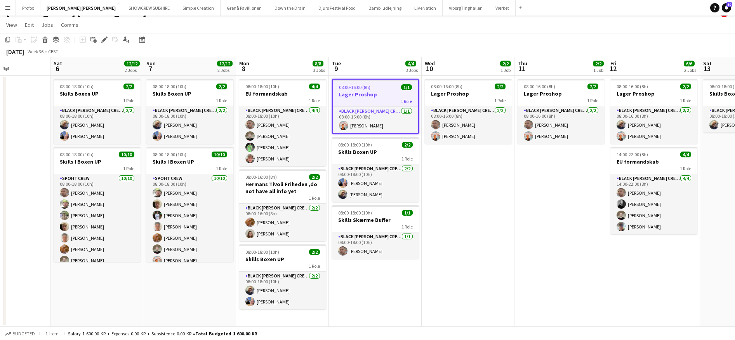
drag, startPoint x: 646, startPoint y: 233, endPoint x: 489, endPoint y: 239, distance: 157.3
click at [465, 235] on app-calendar-viewport "Wed 3 2/2 2 Jobs Thu 4 1/1 1 Job Fri 5 Sat 6 12/12 2 Jobs Sun 7 12/12 2 Jobs Mo…" at bounding box center [367, 191] width 735 height 269
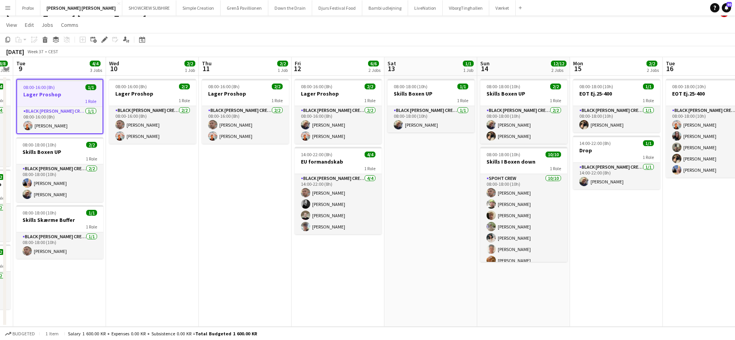
drag, startPoint x: 649, startPoint y: 238, endPoint x: 430, endPoint y: 232, distance: 219.1
click at [429, 233] on app-calendar-viewport "Sat 6 12/12 2 Jobs Sun 7 12/12 2 Jobs Mon 8 8/8 3 Jobs Tue 9 4/4 3 Jobs Wed 10 …" at bounding box center [367, 191] width 735 height 269
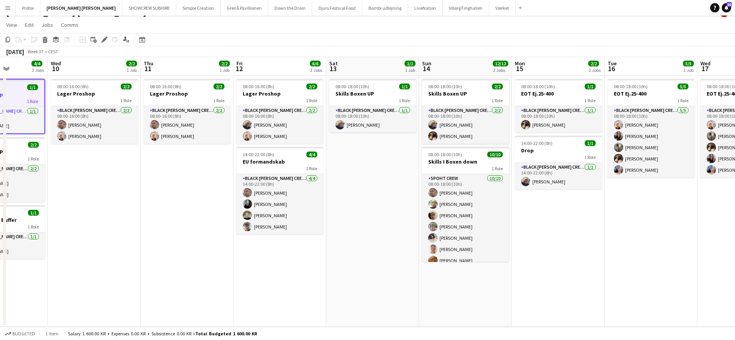
drag, startPoint x: 635, startPoint y: 229, endPoint x: 472, endPoint y: 222, distance: 162.8
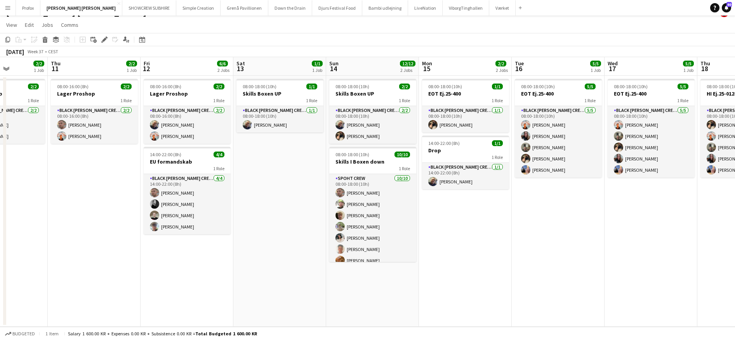
click at [472, 222] on app-calendar-viewport "Mon 8 8/8 3 Jobs Tue 9 4/4 3 Jobs Wed 10 2/2 1 Job Thu 11 2/2 1 Job Fri 12 6/6 …" at bounding box center [367, 191] width 735 height 269
drag, startPoint x: 524, startPoint y: 220, endPoint x: 537, endPoint y: 234, distance: 18.4
click at [537, 234] on app-calendar-viewport "Mon 8 8/8 3 Jobs Tue 9 4/4 3 Jobs Wed 10 2/2 1 Job Thu 11 2/2 1 Job Fri 12 6/6 …" at bounding box center [367, 191] width 735 height 269
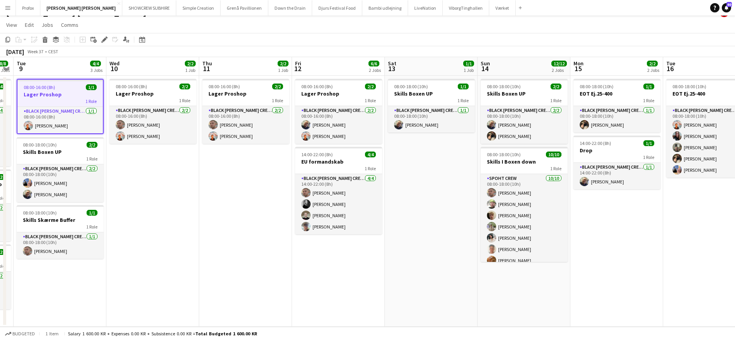
drag, startPoint x: 87, startPoint y: 189, endPoint x: 247, endPoint y: 183, distance: 160.5
click at [247, 183] on app-calendar-viewport "Sun 7 12/12 2 Jobs Mon 8 8/8 3 Jobs Tue 9 4/4 3 Jobs Wed 10 2/2 1 Job Thu 11 2/…" at bounding box center [367, 191] width 735 height 269
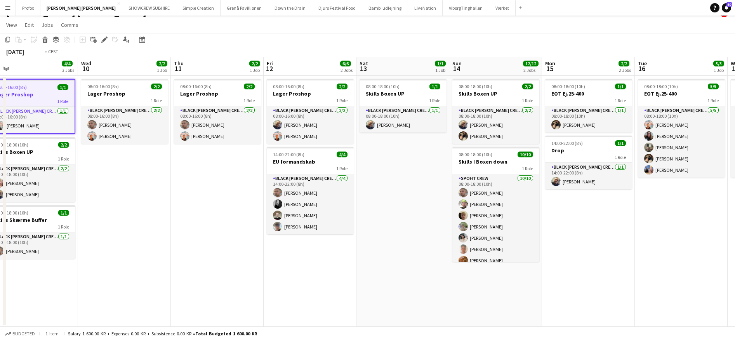
drag, startPoint x: 101, startPoint y: 198, endPoint x: 219, endPoint y: 202, distance: 117.7
click at [229, 200] on app-calendar-viewport "Sun 7 12/12 2 Jobs Mon 8 8/8 3 Jobs Tue 9 4/4 3 Jobs Wed 10 2/2 1 Job Thu 11 2/…" at bounding box center [367, 191] width 735 height 269
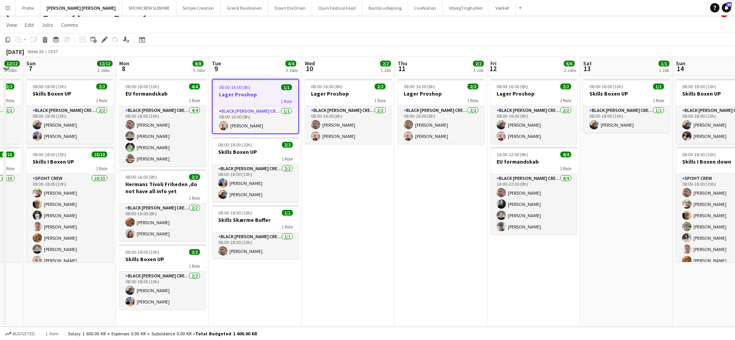
drag, startPoint x: 162, startPoint y: 205, endPoint x: 358, endPoint y: 197, distance: 195.5
click at [358, 197] on app-calendar-viewport "Fri 5 Sat 6 12/12 2 Jobs Sun 7 12/12 2 Jobs Mon 8 8/8 3 Jobs Tue 9 4/4 3 Jobs W…" at bounding box center [367, 191] width 735 height 269
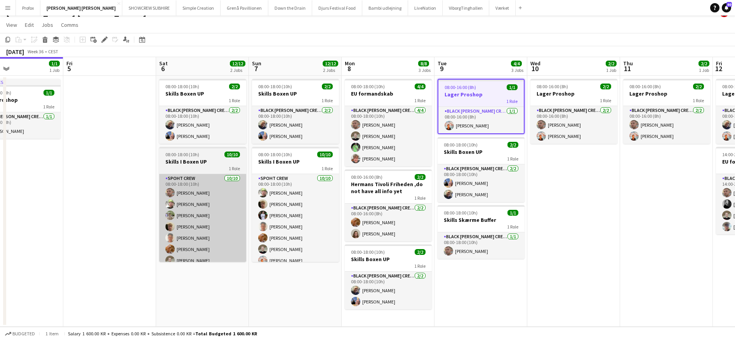
drag, startPoint x: 184, startPoint y: 211, endPoint x: 271, endPoint y: 212, distance: 87.0
click at [297, 208] on app-calendar-viewport "Tue 2 3/3 2 Jobs Wed 3 2/2 2 Jobs Thu 4 1/1 1 Job Fri 5 Sat 6 12/12 2 Jobs Sun …" at bounding box center [367, 191] width 735 height 269
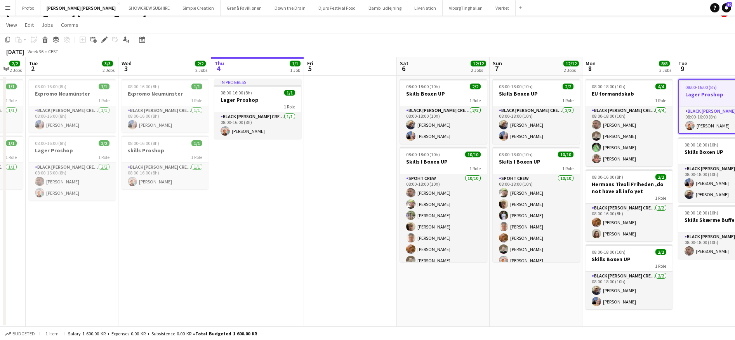
drag, startPoint x: 243, startPoint y: 219, endPoint x: 266, endPoint y: 219, distance: 22.9
click at [266, 219] on app-calendar-viewport "Sun 31 2/2 1 Job Mon 1 2/2 2 Jobs Tue 2 3/3 2 Jobs Wed 3 2/2 2 Jobs Thu 4 1/1 1…" at bounding box center [367, 191] width 735 height 269
click at [122, 9] on button "SHOWCREW SUBHIRE Close" at bounding box center [149, 7] width 54 height 15
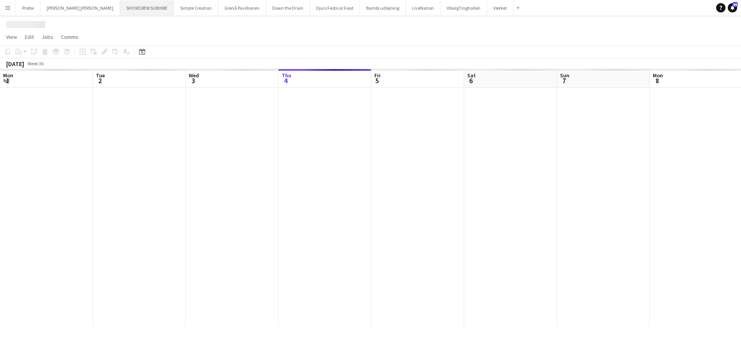
scroll to position [0, 186]
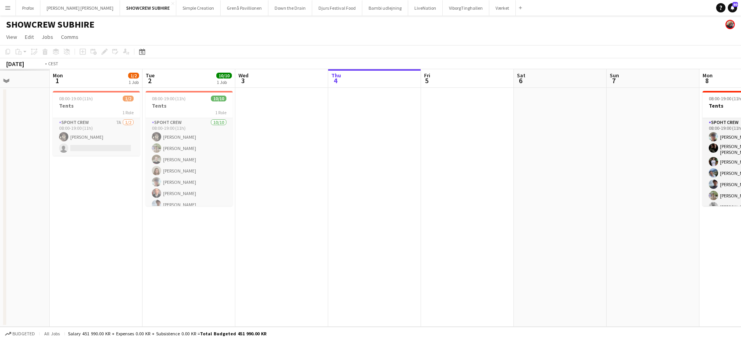
drag, startPoint x: 193, startPoint y: 83, endPoint x: 231, endPoint y: 76, distance: 38.3
click at [396, 76] on app-calendar-viewport "Sat 30 Sun 31 Mon 1 1/2 1 Job Tue 2 10/10 1 Job Wed 3 Thu 4 Fri 5 Sat 6 Sun 7 M…" at bounding box center [370, 197] width 741 height 257
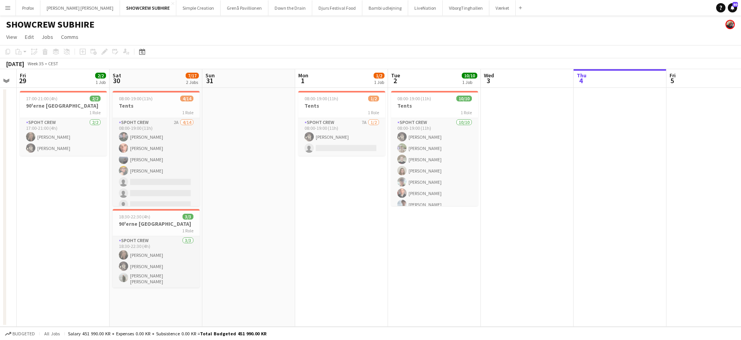
drag, startPoint x: 247, startPoint y: 81, endPoint x: 417, endPoint y: 89, distance: 169.9
click at [422, 89] on app-calendar-viewport "Wed 27 Thu 28 Fri 29 2/2 1 Job Sat 30 7/17 2 Jobs Sun 31 Mon 1 1/2 1 Job Tue 2 …" at bounding box center [370, 197] width 741 height 257
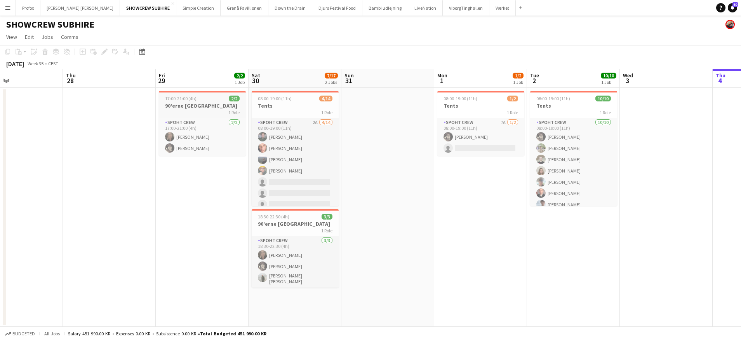
drag, startPoint x: 160, startPoint y: 85, endPoint x: 328, endPoint y: 94, distance: 168.0
click at [445, 91] on app-calendar-viewport "Tue 26 Wed 27 Thu 28 Fri 29 2/2 1 Job Sat 30 7/17 2 Jobs Sun 31 Mon 1 1/2 1 Job…" at bounding box center [370, 197] width 741 height 257
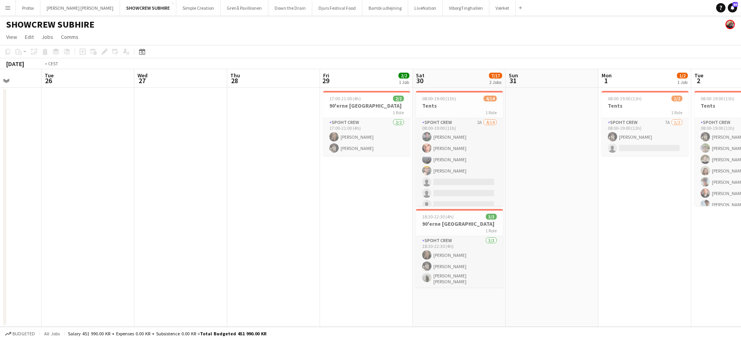
drag, startPoint x: 263, startPoint y: 90, endPoint x: 519, endPoint y: 97, distance: 255.9
click at [518, 97] on app-calendar-viewport "Sun 24 Mon 25 Tue 26 Wed 27 Thu 28 Fri 29 2/2 1 Job Sat 30 7/17 2 Jobs Sun 31 M…" at bounding box center [370, 197] width 741 height 257
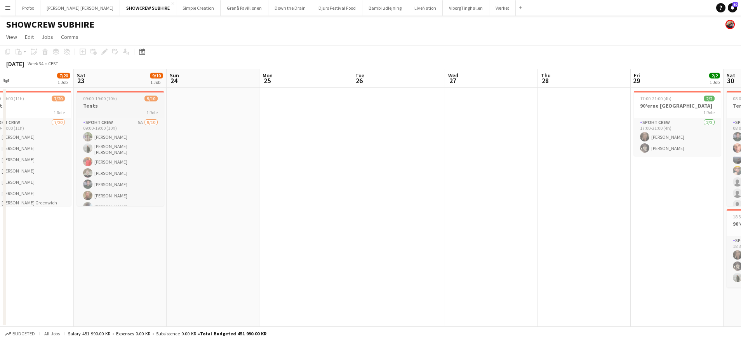
drag, startPoint x: 258, startPoint y: 89, endPoint x: 398, endPoint y: 98, distance: 140.4
click at [489, 96] on app-calendar-viewport "Wed 20 2/2 1 Job Thu 21 2/2 1 Job Fri 22 7/20 1 Job Sat 23 9/10 1 Job Sun 24 Mo…" at bounding box center [370, 197] width 741 height 257
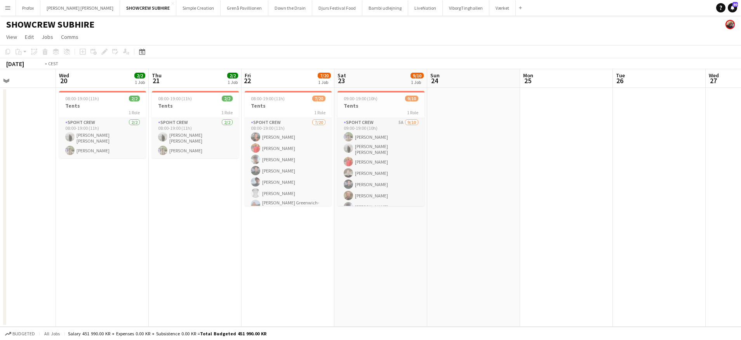
drag, startPoint x: 198, startPoint y: 85, endPoint x: 458, endPoint y: 85, distance: 260.1
click at [458, 85] on app-calendar-viewport "Sun 17 Mon 18 Tue 19 Wed 20 2/2 1 Job Thu 21 2/2 1 Job Fri 22 7/20 1 Job Sat 23…" at bounding box center [370, 197] width 741 height 257
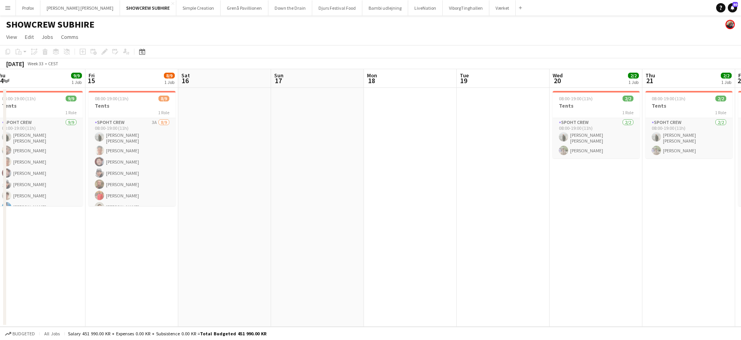
drag, startPoint x: 78, startPoint y: 76, endPoint x: 250, endPoint y: 76, distance: 172.0
click at [387, 76] on app-calendar-viewport "Tue 12 Wed 13 Thu 14 9/9 1 Job Fri 15 8/9 1 Job Sat 16 Sun 17 Mon 18 Tue 19 Wed…" at bounding box center [370, 197] width 741 height 257
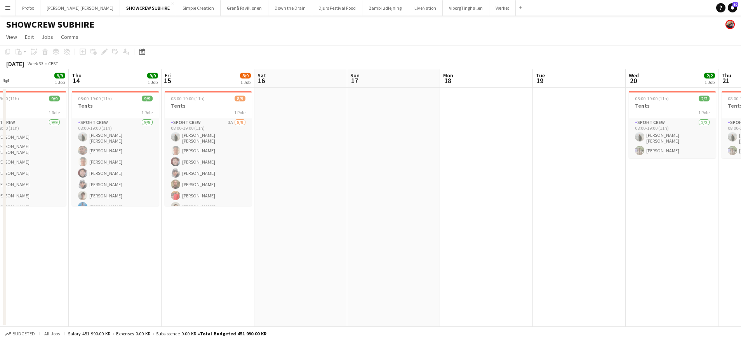
drag, startPoint x: 132, startPoint y: 75, endPoint x: 237, endPoint y: 77, distance: 105.2
click at [238, 76] on app-calendar-viewport "Mon 11 Tue 12 6/6 1 Job Wed 13 9/9 1 Job Thu 14 9/9 1 Job Fri 15 8/9 1 Job Sat …" at bounding box center [370, 197] width 741 height 257
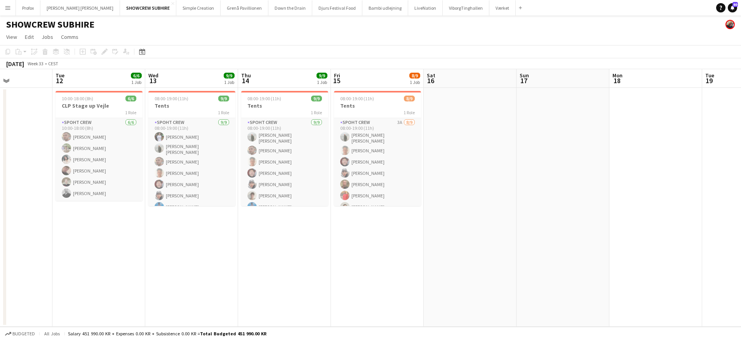
drag, startPoint x: 118, startPoint y: 77, endPoint x: 143, endPoint y: 82, distance: 25.2
click at [143, 82] on app-calendar-viewport "Sat 9 Sun 10 Mon 11 Tue 12 6/6 1 Job Wed 13 9/9 1 Job Thu 14 9/9 1 Job Fri 15 8…" at bounding box center [370, 197] width 741 height 257
click at [10, 8] on app-icon "Menu" at bounding box center [8, 8] width 6 height 6
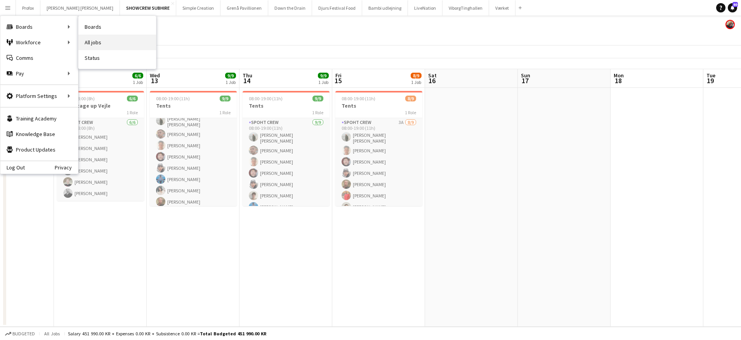
click at [91, 40] on link "All jobs" at bounding box center [117, 43] width 78 height 16
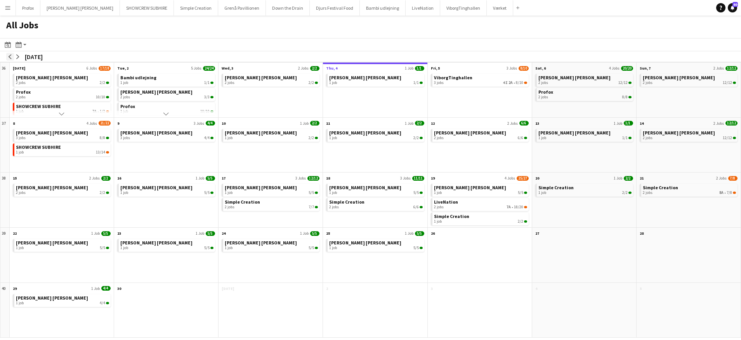
click at [10, 56] on app-icon "arrow-left" at bounding box center [10, 56] width 5 height 5
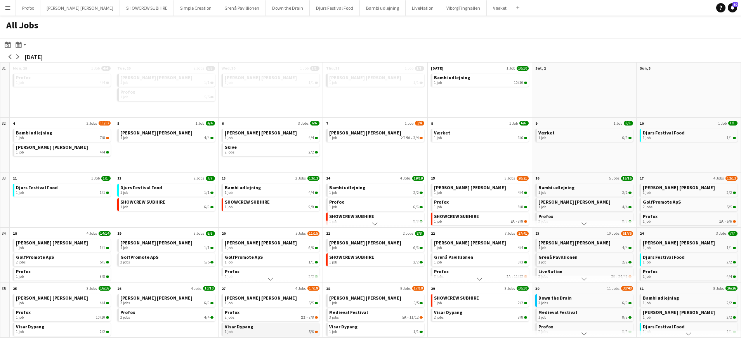
click at [244, 330] on div "1 job 5/6" at bounding box center [271, 331] width 93 height 5
click at [369, 328] on link "Visar Dypang 1 job 1/1" at bounding box center [375, 328] width 93 height 11
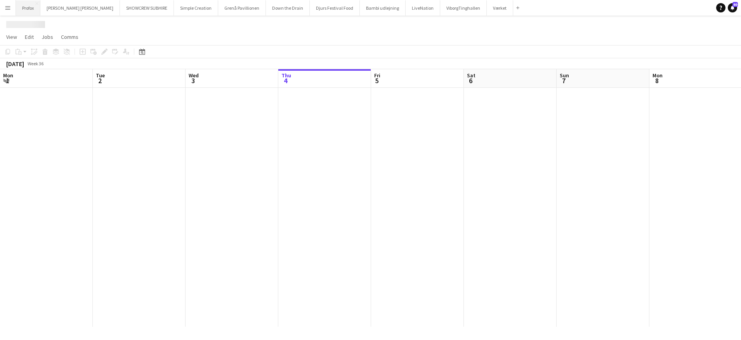
scroll to position [0, 186]
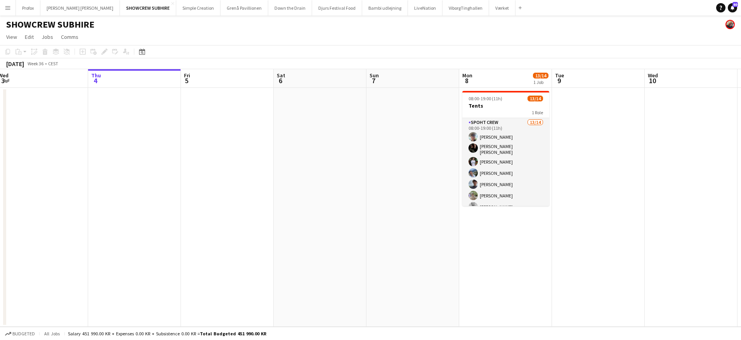
drag, startPoint x: 241, startPoint y: 83, endPoint x: 311, endPoint y: 76, distance: 70.2
click at [321, 76] on app-calendar-viewport "Mon 1 1/2 1 Job Tue 2 10/10 1 Job Wed 3 Thu 4 Fri 5 Sat 6 Sun 7 Mon 8 13/14 1 J…" at bounding box center [370, 197] width 741 height 257
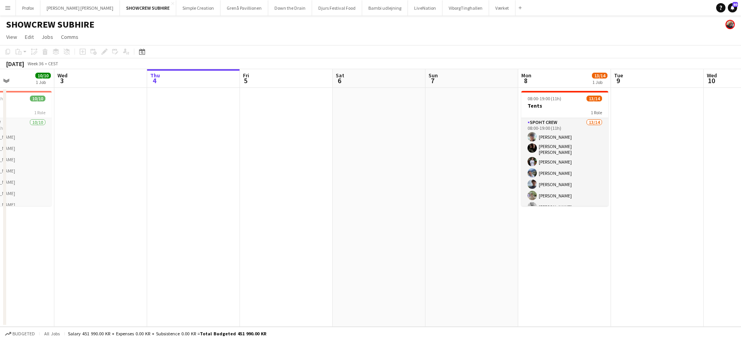
drag, startPoint x: 265, startPoint y: 82, endPoint x: 303, endPoint y: 81, distance: 38.5
click at [311, 81] on app-calendar-viewport "Sun 31 Mon 1 1/2 1 Job Tue 2 10/10 1 Job Wed 3 Thu 4 Fri 5 Sat 6 Sun 7 Mon 8 13…" at bounding box center [370, 197] width 741 height 257
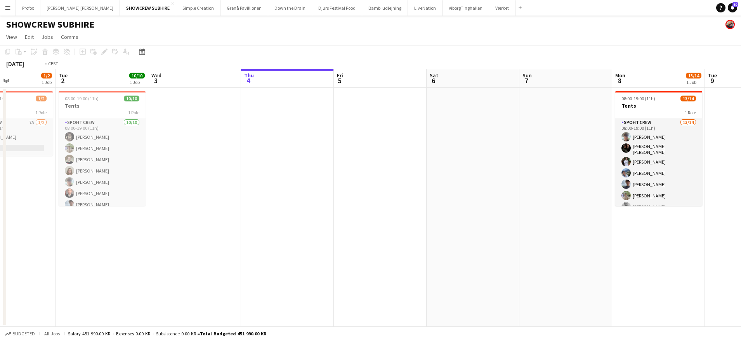
drag, startPoint x: 301, startPoint y: 88, endPoint x: 295, endPoint y: 88, distance: 6.2
click at [300, 88] on app-calendar-viewport "Sat 30 7/17 2 Jobs Sun 31 Mon 1 1/2 1 Job Tue 2 10/10 1 Job Wed 3 Thu 4 Fri 5 S…" at bounding box center [370, 197] width 741 height 257
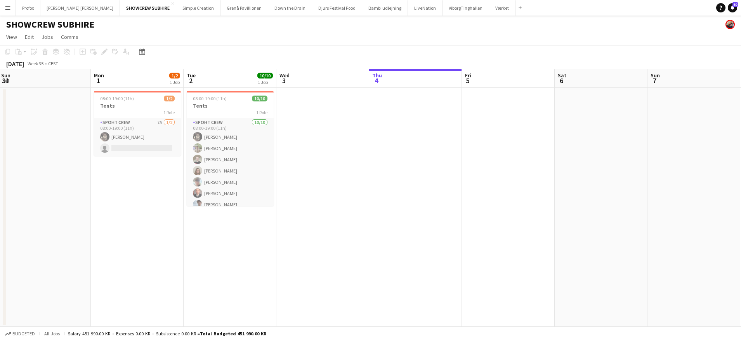
drag, startPoint x: 213, startPoint y: 86, endPoint x: 277, endPoint y: 86, distance: 64.5
click at [304, 83] on app-calendar-viewport "Fri 29 2/2 1 Job Sat 30 7/17 2 Jobs Sun 31 Mon 1 1/2 1 Job Tue 2 10/10 1 Job We…" at bounding box center [370, 197] width 741 height 257
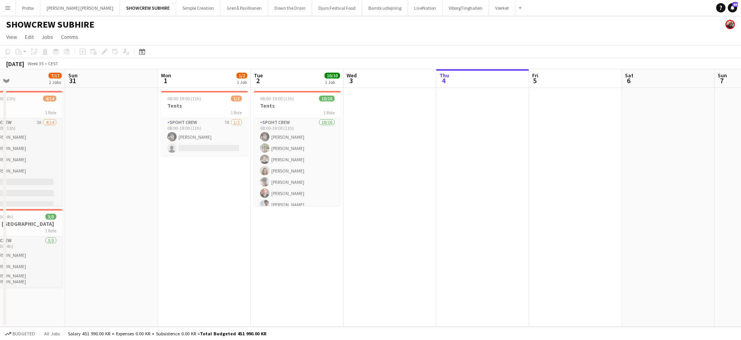
drag, startPoint x: 216, startPoint y: 84, endPoint x: 231, endPoint y: 85, distance: 15.6
click at [272, 83] on app-calendar-viewport "Thu 28 Fri 29 2/2 1 Job Sat 30 7/17 2 Jobs Sun 31 Mon 1 1/2 1 Job Tue 2 10/10 1…" at bounding box center [370, 197] width 741 height 257
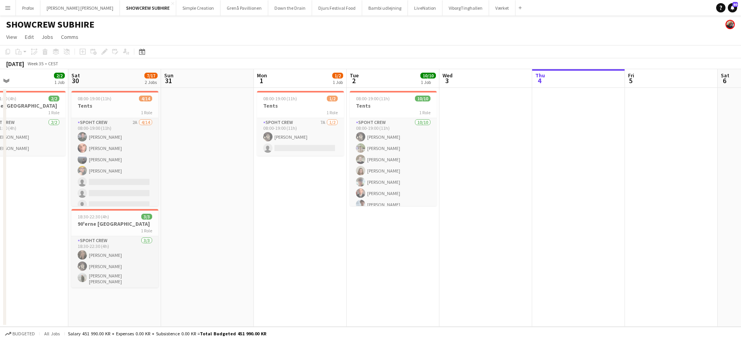
drag, startPoint x: 167, startPoint y: 82, endPoint x: 260, endPoint y: 82, distance: 93.2
click at [260, 82] on app-calendar-viewport "Wed 27 Thu 28 Fri 29 2/2 1 Job Sat 30 7/17 2 Jobs Sun 31 Mon 1 1/2 1 Job Tue 2 …" at bounding box center [370, 197] width 741 height 257
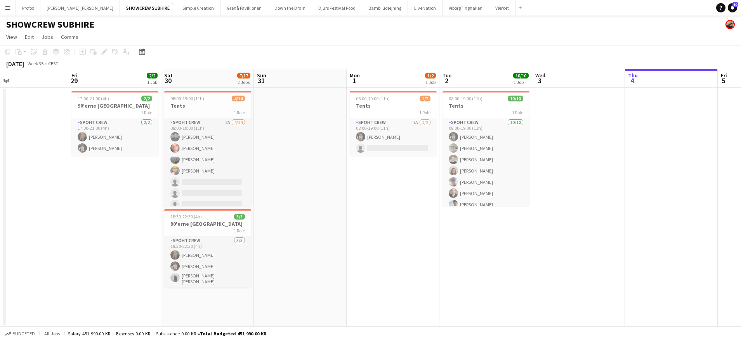
scroll to position [0, 208]
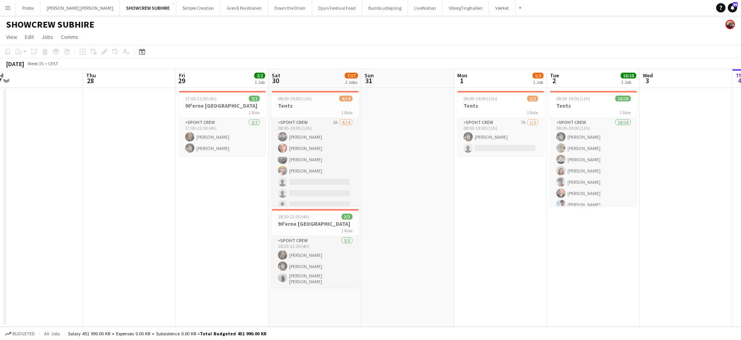
drag, startPoint x: 312, startPoint y: 79, endPoint x: 324, endPoint y: 81, distance: 12.2
click at [351, 79] on app-calendar-viewport "Mon 25 Tue 26 Wed 27 Thu 28 Fri 29 2/2 1 Job Sat 30 7/17 2 Jobs Sun 31 Mon 1 1/…" at bounding box center [370, 197] width 741 height 257
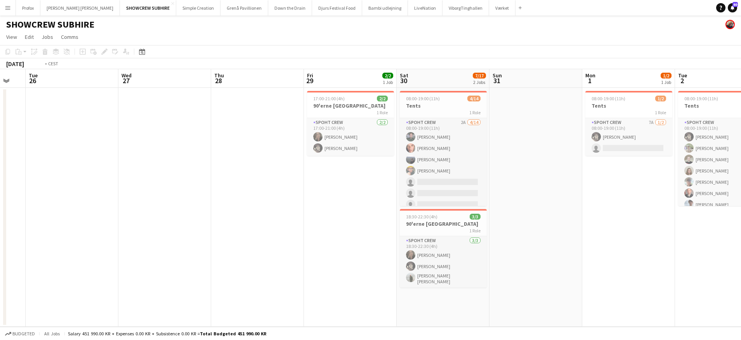
drag, startPoint x: 262, startPoint y: 80, endPoint x: 378, endPoint y: 81, distance: 115.7
click at [443, 82] on app-calendar-viewport "Sun 24 Mon 25 Tue 26 Wed 27 Thu 28 Fri 29 2/2 1 Job Sat 30 7/17 2 Jobs Sun 31 M…" at bounding box center [370, 197] width 741 height 257
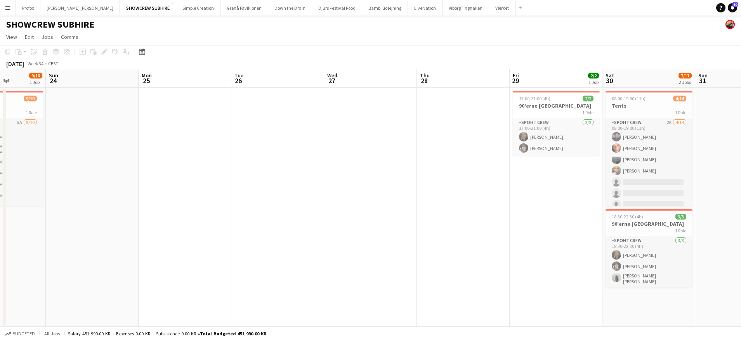
drag, startPoint x: 337, startPoint y: 78, endPoint x: 287, endPoint y: 77, distance: 49.7
click at [412, 77] on app-calendar-viewport "Fri 22 7/20 1 Job Sat 23 9/10 1 Job Sun 24 Mon 25 Tue 26 Wed 27 Thu 28 Fri 29 2…" at bounding box center [370, 197] width 741 height 257
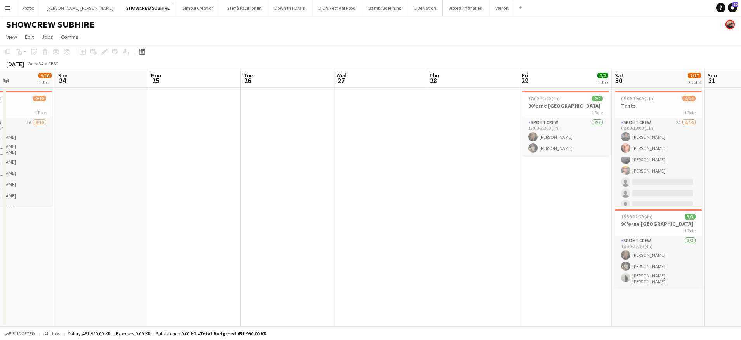
click at [355, 80] on app-calendar-viewport "Thu 21 2/2 1 Job Fri 22 7/20 1 Job Sat 23 9/10 1 Job Sun 24 Mon 25 Tue 26 Wed 2…" at bounding box center [370, 197] width 741 height 257
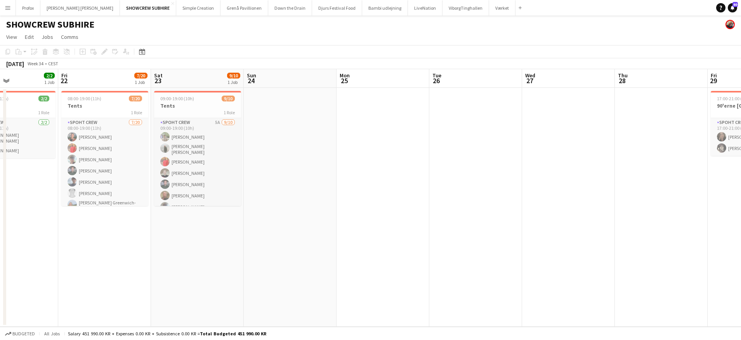
drag, startPoint x: 282, startPoint y: 80, endPoint x: 363, endPoint y: 72, distance: 81.2
click at [368, 75] on app-calendar-viewport "Tue 19 Wed 20 2/2 1 Job Thu 21 2/2 1 Job Fri 22 7/20 1 Job Sat 23 9/10 1 Job Su…" at bounding box center [370, 197] width 741 height 257
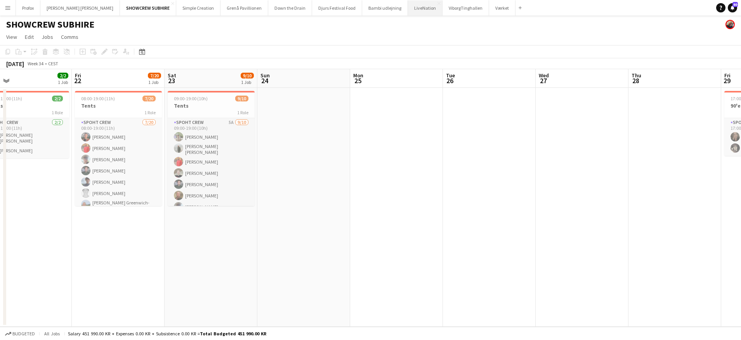
click at [408, 10] on button "LiveNation Close" at bounding box center [425, 7] width 35 height 15
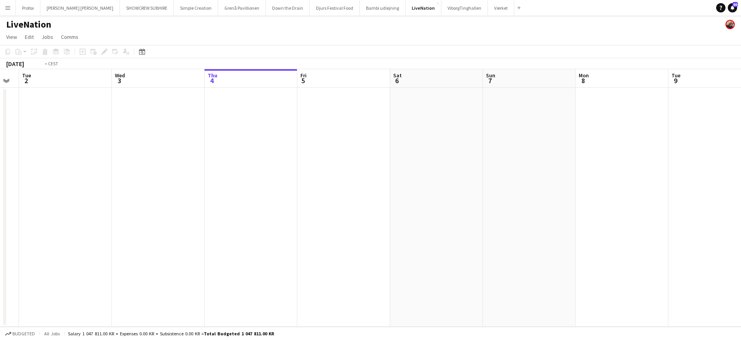
drag, startPoint x: 404, startPoint y: 81, endPoint x: 478, endPoint y: 78, distance: 74.2
click at [539, 76] on app-calendar-viewport "Sun 31 Mon 1 Tue 2 Wed 3 Thu 4 Fri 5 Sat 6 Sun 7 Mon 8 Tue 9 Wed 10 Thu 11 Fri …" at bounding box center [370, 197] width 741 height 257
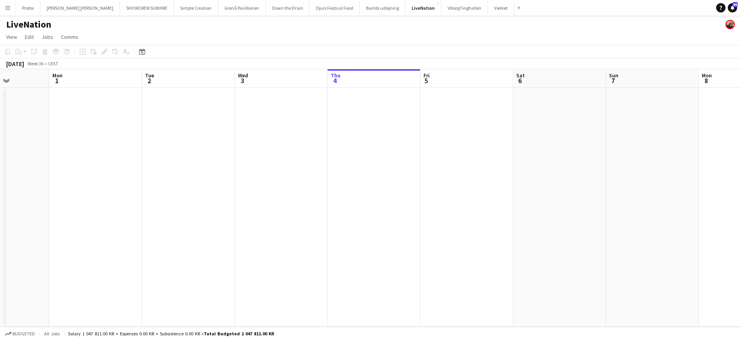
drag, startPoint x: 335, startPoint y: 81, endPoint x: 533, endPoint y: 74, distance: 197.4
click at [533, 74] on app-calendar-viewport "Sat 30 Sun 31 Mon 1 Tue 2 Wed 3 Thu 4 Fri 5 Sat 6 Sun 7 Mon 8 Tue 9 Wed 10 Thu …" at bounding box center [370, 197] width 741 height 257
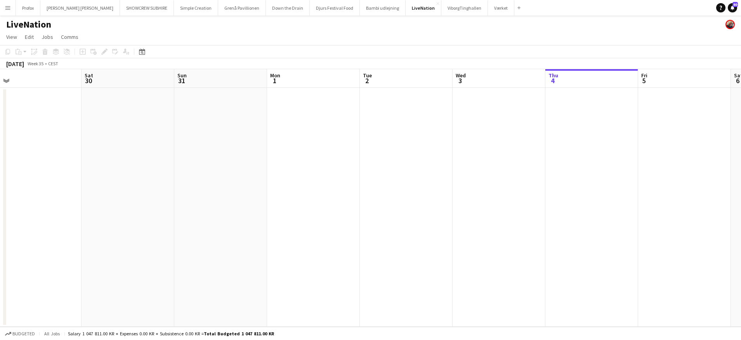
drag, startPoint x: 348, startPoint y: 85, endPoint x: 434, endPoint y: 79, distance: 86.0
click at [484, 76] on app-calendar-viewport "Wed 27 Thu 28 Fri 29 Sat 30 Sun 31 Mon 1 Tue 2 Wed 3 Thu 4 Fri 5 Sat 6 Sun 7 Mo…" at bounding box center [370, 197] width 741 height 257
drag, startPoint x: 255, startPoint y: 87, endPoint x: 477, endPoint y: 82, distance: 222.2
click at [477, 82] on app-calendar-viewport "Mon 25 Tue 26 Wed 27 Thu 28 Fri 29 Sat 30 Sun 31 Mon 1 Tue 2 Wed 3 Thu 4 Fri 5 …" at bounding box center [370, 197] width 741 height 257
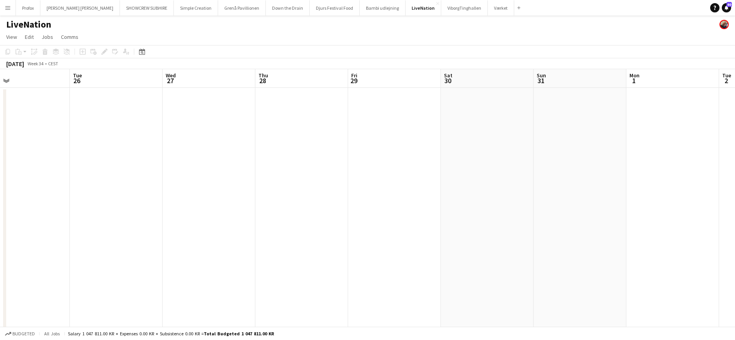
drag, startPoint x: 294, startPoint y: 84, endPoint x: 390, endPoint y: 83, distance: 96.3
click at [465, 79] on app-calendar-viewport "Sat 23 34/46 2 Jobs Sun 24 Mon 25 Tue 26 Wed 27 Thu 28 Fri 29 Sat 30 Sun 31 Mon…" at bounding box center [367, 204] width 735 height 270
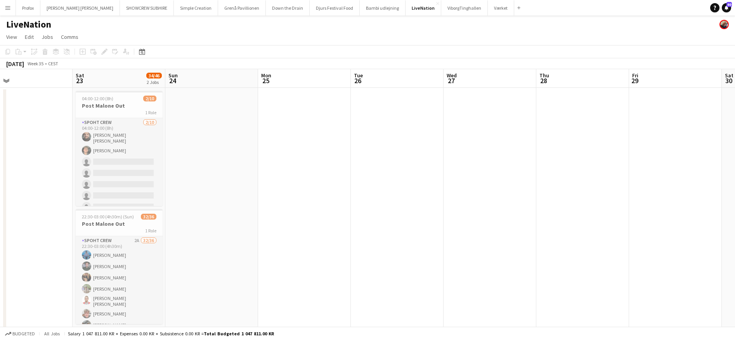
drag, startPoint x: 253, startPoint y: 81, endPoint x: 368, endPoint y: 83, distance: 114.9
click at [370, 83] on app-calendar-viewport "Wed 20 Thu 21 Fri 22 Sat 23 34/46 2 Jobs Sun 24 Mon 25 Tue 26 Wed 27 Thu 28 Fri…" at bounding box center [367, 204] width 735 height 270
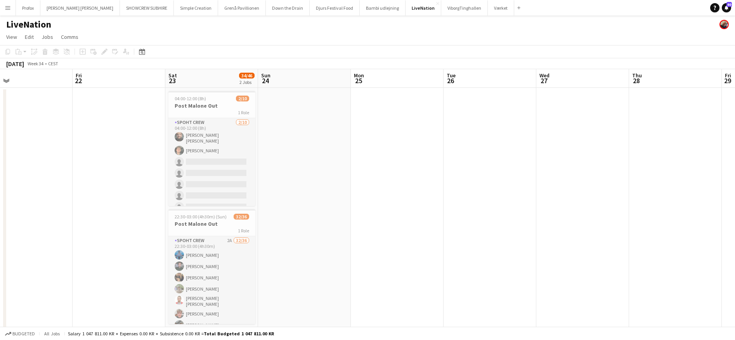
scroll to position [0, 198]
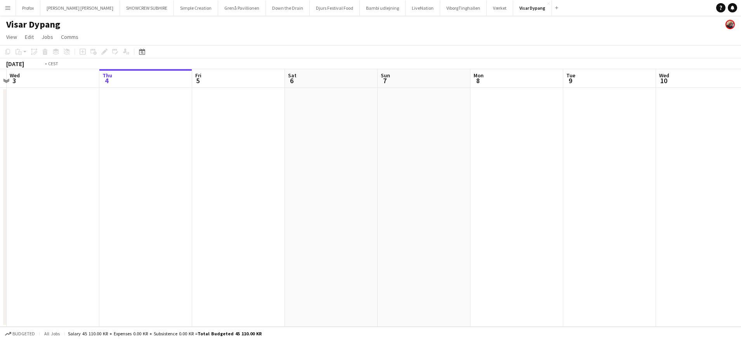
drag, startPoint x: 130, startPoint y: 79, endPoint x: 314, endPoint y: 82, distance: 184.0
click at [318, 82] on app-calendar-viewport "Mon 1 Tue 2 Wed 3 Thu 4 Fri 5 Sat 6 Sun 7 Mon 8 Tue 9 Wed 10 Thu 11 Fri 12 Sat …" at bounding box center [370, 197] width 741 height 257
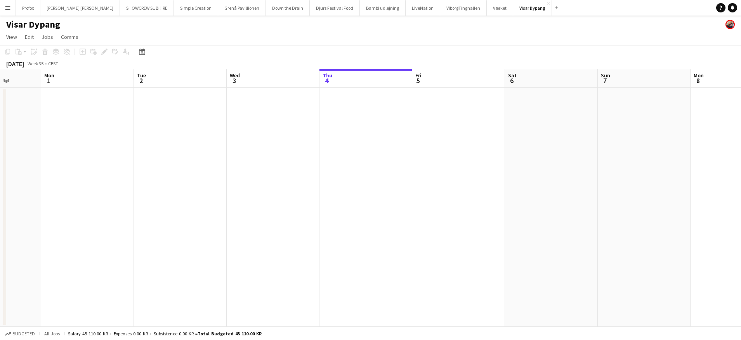
drag, startPoint x: 166, startPoint y: 75, endPoint x: 173, endPoint y: 72, distance: 7.9
click at [247, 78] on app-calendar-viewport "Fri 29 Sat 30 7/7 2 Jobs Sun 31 Mon 1 Tue 2 Wed 3 Thu 4 Fri 5 Sat 6 Sun 7 Mon 8…" at bounding box center [370, 197] width 741 height 257
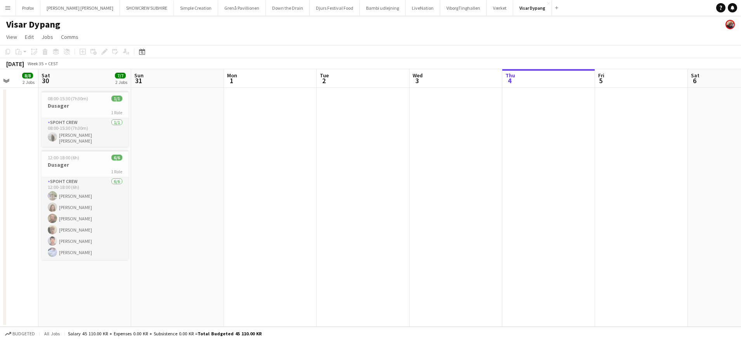
drag, startPoint x: 195, startPoint y: 76, endPoint x: 206, endPoint y: 76, distance: 10.9
click at [229, 77] on app-calendar-viewport "Thu 28 Fri 29 8/8 2 Jobs Sat 30 7/7 2 Jobs Sun 31 Mon 1 Tue 2 Wed 3 Thu 4 Fri 5…" at bounding box center [370, 197] width 741 height 257
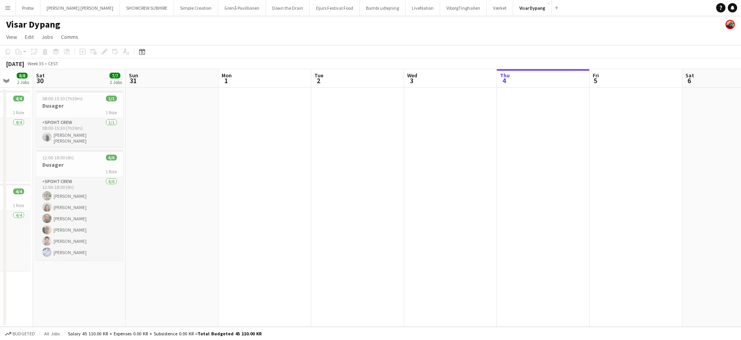
drag, startPoint x: 182, startPoint y: 76, endPoint x: 265, endPoint y: 78, distance: 83.1
click at [266, 78] on app-calendar-viewport "Wed 27 5/6 1 Job Thu 28 1/1 1 Job Fri 29 8/8 2 Jobs Sat 30 7/7 2 Jobs Sun 31 Mo…" at bounding box center [370, 197] width 741 height 257
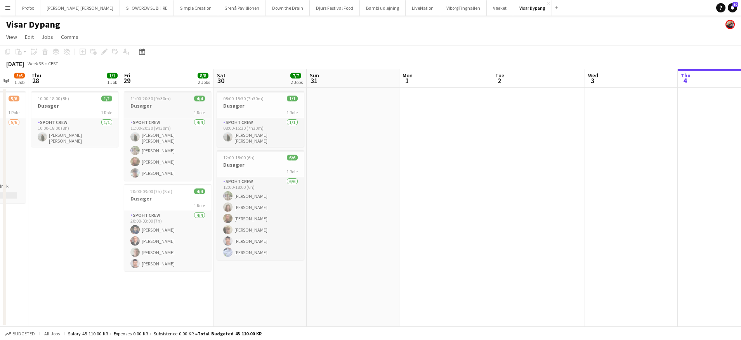
drag, startPoint x: 80, startPoint y: 88, endPoint x: 162, endPoint y: 94, distance: 82.9
click at [168, 94] on app-calendar-viewport "Tue 26 Wed 27 5/6 1 Job Thu 28 1/1 1 Job Fri 29 8/8 2 Jobs Sat 30 7/7 2 Jobs Su…" at bounding box center [370, 197] width 741 height 257
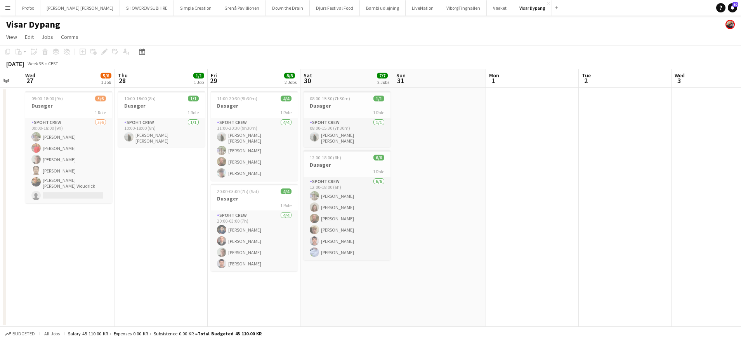
drag, startPoint x: 79, startPoint y: 82, endPoint x: 164, endPoint y: 91, distance: 85.5
click at [164, 91] on app-calendar-viewport "Mon 25 2/2 1 Job Tue 26 Wed 27 5/6 1 Job Thu 28 1/1 1 Job Fri 29 8/8 2 Jobs Sat…" at bounding box center [370, 197] width 741 height 257
drag, startPoint x: 73, startPoint y: 82, endPoint x: 165, endPoint y: 90, distance: 93.2
click at [166, 90] on app-calendar-viewport "Mon 25 2/2 1 Job Tue 26 Wed 27 5/6 1 Job Thu 28 1/1 1 Job Fri 29 8/8 2 Jobs Sat…" at bounding box center [370, 197] width 741 height 257
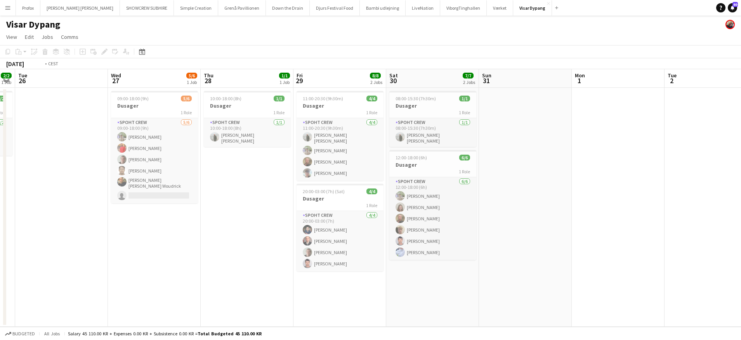
drag, startPoint x: 81, startPoint y: 82, endPoint x: 165, endPoint y: 87, distance: 83.6
click at [165, 87] on app-calendar-viewport "Sun 24 Mon 25 2/2 1 Job Tue 26 Wed 27 5/6 1 Job Thu 28 1/1 1 Job Fri 29 8/8 2 J…" at bounding box center [370, 197] width 741 height 257
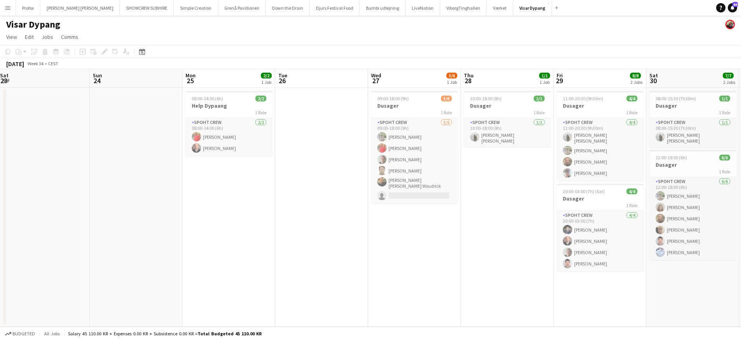
drag, startPoint x: 69, startPoint y: 76, endPoint x: 236, endPoint y: 88, distance: 167.0
click at [238, 88] on app-calendar-viewport "Thu 21 Fri 22 Sat 23 Sun 24 Mon 25 2/2 1 Job Tue 26 Wed 27 5/6 1 Job Thu 28 1/1…" at bounding box center [370, 197] width 741 height 257
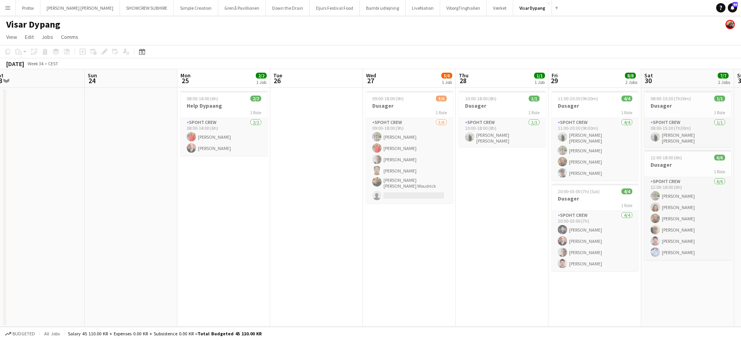
drag, startPoint x: 143, startPoint y: 81, endPoint x: 230, endPoint y: 87, distance: 87.2
click at [230, 87] on app-calendar-viewport "Thu 21 Fri 22 Sat 23 Sun 24 Mon 25 2/2 1 Job Tue 26 Wed 27 5/6 1 Job Thu 28 1/1…" at bounding box center [370, 197] width 741 height 257
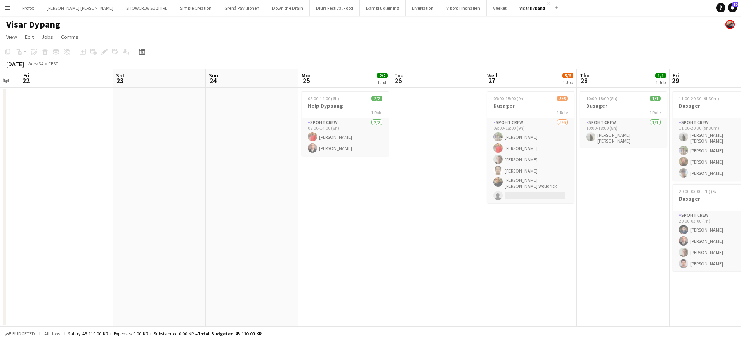
drag, startPoint x: 132, startPoint y: 80, endPoint x: 199, endPoint y: 84, distance: 67.3
click at [198, 84] on app-calendar-viewport "Wed 20 Thu 21 Fri 22 Sat 23 Sun 24 Mon 25 2/2 1 Job Tue 26 Wed 27 5/6 1 Job Thu…" at bounding box center [370, 197] width 741 height 257
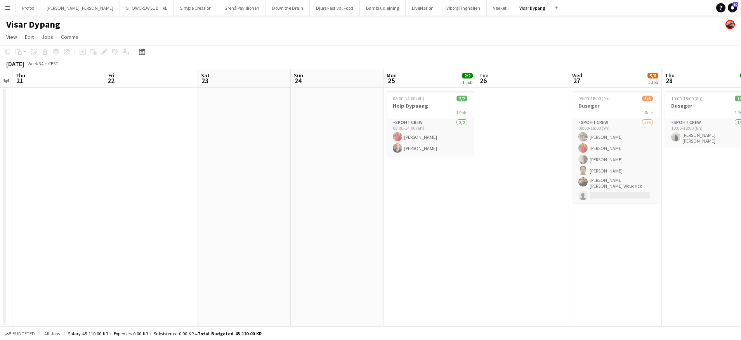
drag, startPoint x: 104, startPoint y: 77, endPoint x: 177, endPoint y: 81, distance: 73.5
click at [196, 82] on app-calendar-viewport "Tue 19 Wed 20 Thu 21 Fri 22 Sat 23 Sun 24 Mon 25 2/2 1 Job Tue 26 Wed 27 5/6 1 …" at bounding box center [370, 197] width 741 height 257
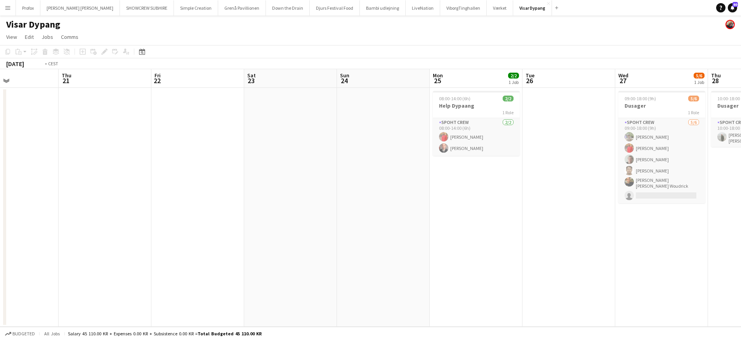
drag, startPoint x: 89, startPoint y: 71, endPoint x: -166, endPoint y: 95, distance: 255.8
click at [0, 95] on html "Menu Boards Boards Boards All jobs Status Workforce Workforce My Workforce Recr…" at bounding box center [370, 170] width 741 height 340
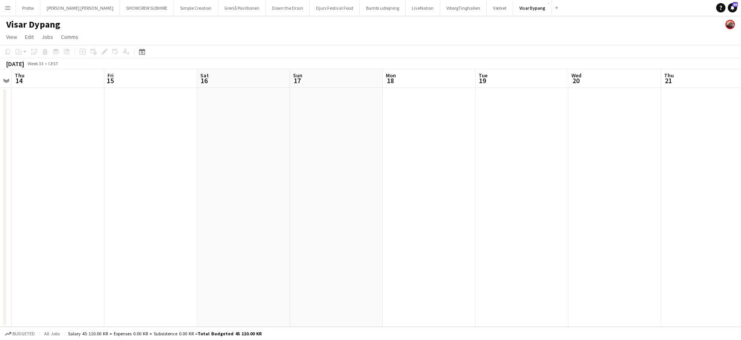
drag, startPoint x: 140, startPoint y: 86, endPoint x: 356, endPoint y: 81, distance: 216.3
click at [365, 80] on app-calendar-viewport "Tue 12 Wed 13 Thu 14 Fri 15 Sat 16 Sun 17 Mon 18 Tue 19 Wed 20 Thu 21 Fri 22 Sa…" at bounding box center [370, 197] width 741 height 257
drag, startPoint x: 288, startPoint y: 80, endPoint x: 361, endPoint y: 80, distance: 72.6
click at [387, 79] on app-calendar-viewport "Sun 10 Mon 11 Tue 12 Wed 13 Thu 14 Fri 15 Sat 16 Sun 17 Mon 18 Tue 19 Wed 20 Th…" at bounding box center [370, 197] width 741 height 257
drag, startPoint x: 217, startPoint y: 80, endPoint x: 309, endPoint y: 82, distance: 92.4
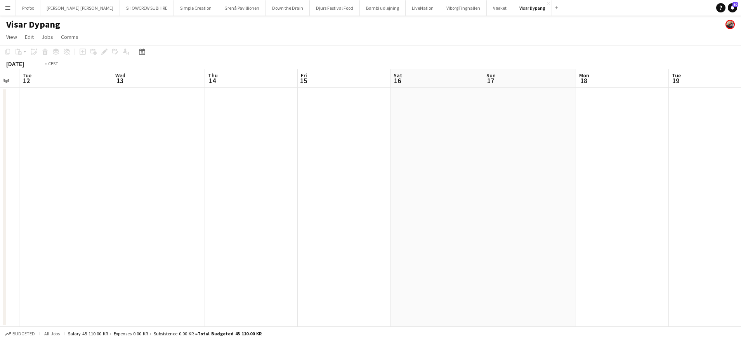
click at [325, 81] on app-calendar-viewport "Sun 10 Mon 11 Tue 12 Wed 13 Thu 14 Fri 15 Sat 16 Sun 17 Mon 18 Tue 19 Wed 20 Th…" at bounding box center [370, 197] width 741 height 257
drag, startPoint x: 163, startPoint y: 77, endPoint x: 224, endPoint y: 80, distance: 61.4
click at [290, 80] on app-calendar-viewport "Fri 8 Sat 9 Sun 10 Mon 11 Tue 12 Wed 13 Thu 14 Fri 15 Sat 16 Sun 17 Mon 18 Tue …" at bounding box center [370, 197] width 741 height 257
drag, startPoint x: 197, startPoint y: 79, endPoint x: 87, endPoint y: 106, distance: 113.3
click at [82, 106] on app-calendar-viewport "Fri 8 Sat 9 Sun 10 Mon 11 Tue 12 Wed 13 Thu 14 Fri 15 Sat 16 Sun 17 Mon 18 Tue …" at bounding box center [370, 197] width 741 height 257
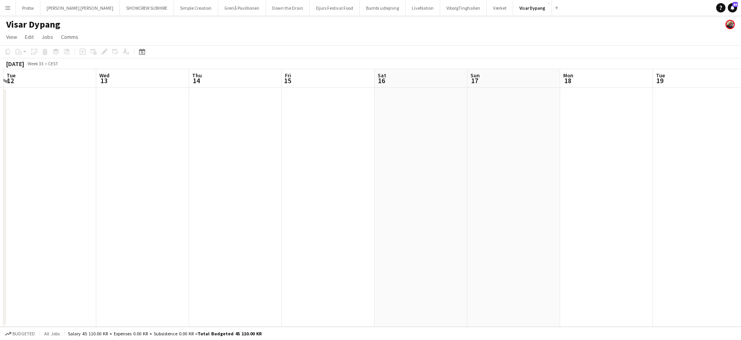
drag, startPoint x: 378, startPoint y: 86, endPoint x: 318, endPoint y: 95, distance: 60.5
click at [280, 98] on app-calendar-viewport "Sat 9 Sun 10 Mon 11 Tue 12 Wed 13 Thu 14 Fri 15 Sat 16 Sun 17 Mon 18 Tue 19 Wed…" at bounding box center [370, 197] width 741 height 257
drag, startPoint x: 391, startPoint y: 88, endPoint x: 408, endPoint y: 83, distance: 17.6
click at [310, 98] on app-calendar-viewport "Sun 10 Mon 11 Tue 12 Wed 13 Thu 14 Fri 15 Sat 16 Sun 17 Mon 18 Tue 19 Wed 20 Th…" at bounding box center [370, 197] width 741 height 257
drag, startPoint x: 402, startPoint y: 82, endPoint x: 360, endPoint y: 87, distance: 42.7
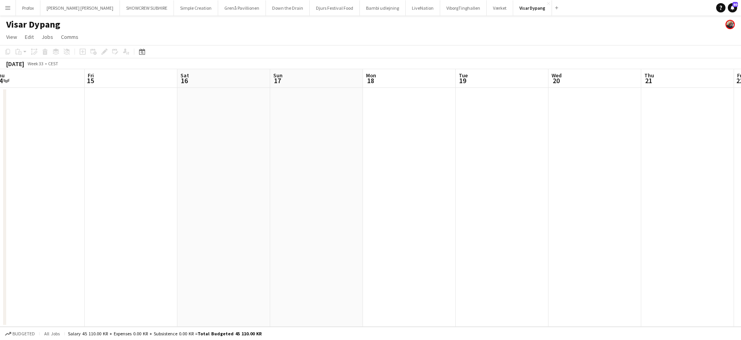
click at [293, 91] on app-calendar-viewport "Mon 11 Tue 12 Wed 13 Thu 14 Fri 15 Sat 16 Sun 17 Mon 18 Tue 19 Wed 20 Thu 21 Fr…" at bounding box center [370, 197] width 741 height 257
drag, startPoint x: 525, startPoint y: 75, endPoint x: 307, endPoint y: 82, distance: 218.3
click at [266, 82] on app-calendar-viewport "Fri 15 Sat 16 Sun 17 Mon 18 Tue 19 Wed 20 Thu 21 Fri 22 Sat 23 Sun 24 Mon 25 2/…" at bounding box center [370, 197] width 741 height 257
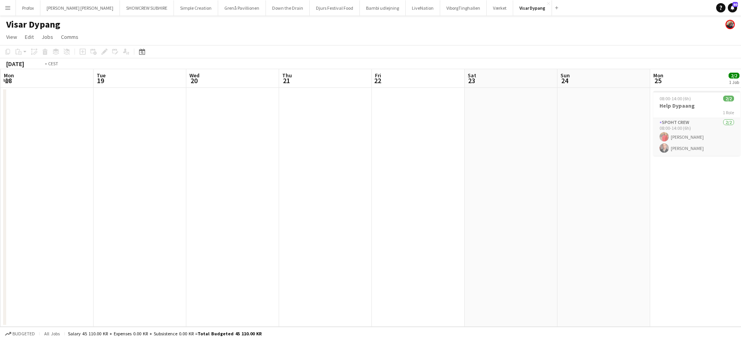
drag, startPoint x: 474, startPoint y: 85, endPoint x: 229, endPoint y: 77, distance: 245.1
click at [228, 77] on app-calendar-viewport "Fri 15 Sat 16 Sun 17 Mon 18 Tue 19 Wed 20 Thu 21 Fri 22 Sat 23 Sun 24 Mon 25 2/…" at bounding box center [370, 197] width 741 height 257
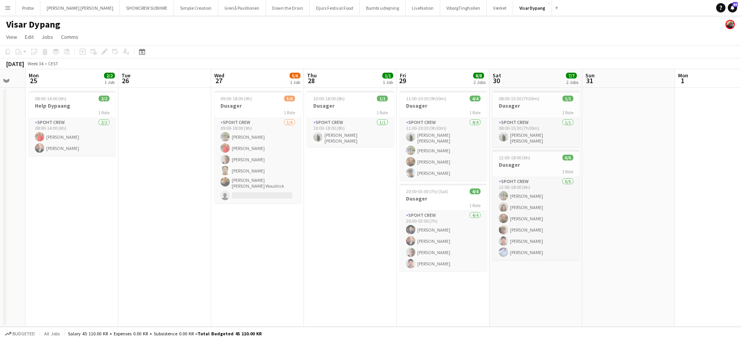
scroll to position [0, 254]
drag, startPoint x: 493, startPoint y: 77, endPoint x: 58, endPoint y: 92, distance: 434.7
click at [58, 92] on app-calendar-viewport "Fri 22 Sat 23 Sun 24 Mon 25 2/2 1 Job Tue 26 Wed 27 5/6 1 Job Thu 28 1/1 1 Job …" at bounding box center [370, 197] width 741 height 257
click at [76, 107] on h3 "Help Dypaang" at bounding box center [71, 105] width 87 height 7
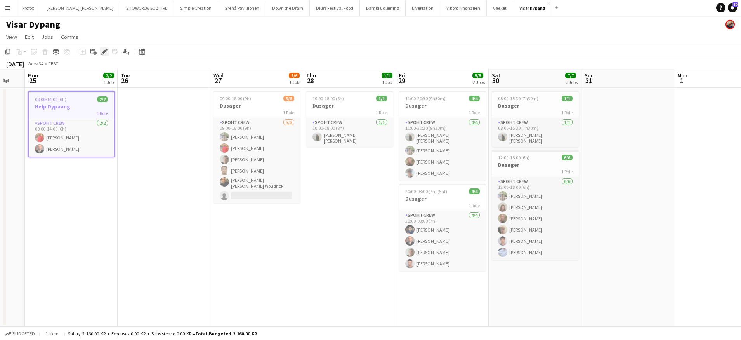
click at [105, 51] on icon at bounding box center [104, 52] width 4 height 4
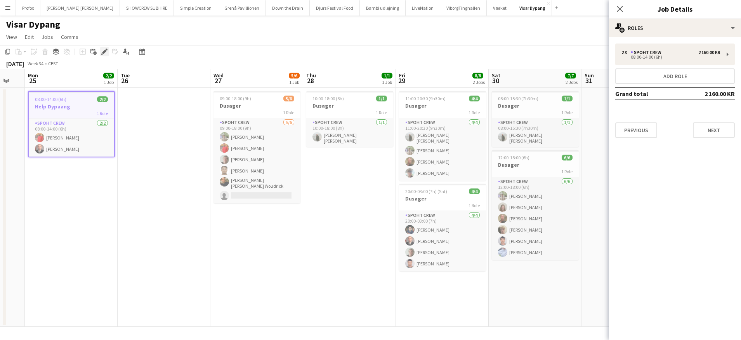
click at [106, 52] on icon at bounding box center [104, 52] width 4 height 4
click at [104, 50] on icon at bounding box center [104, 52] width 4 height 4
click at [74, 109] on h3 "Help Dypaang" at bounding box center [71, 106] width 85 height 7
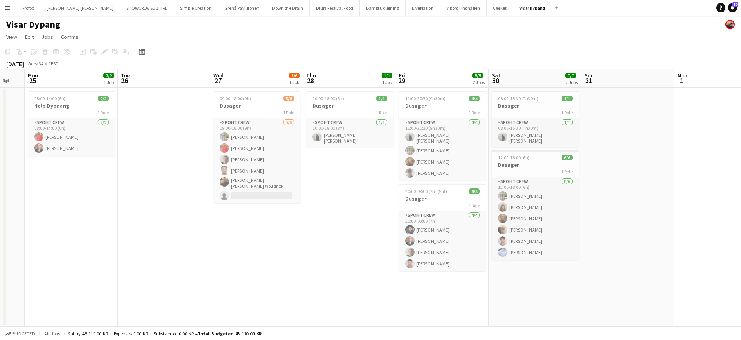
click at [106, 50] on div "Add job Add linked Job Edit Edit linked Job Applicants" at bounding box center [100, 51] width 59 height 9
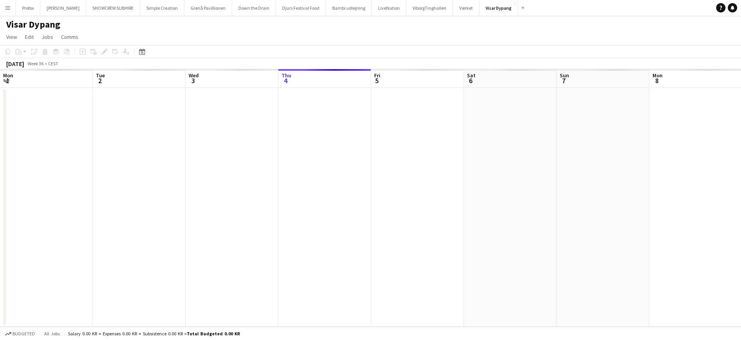
scroll to position [0, 186]
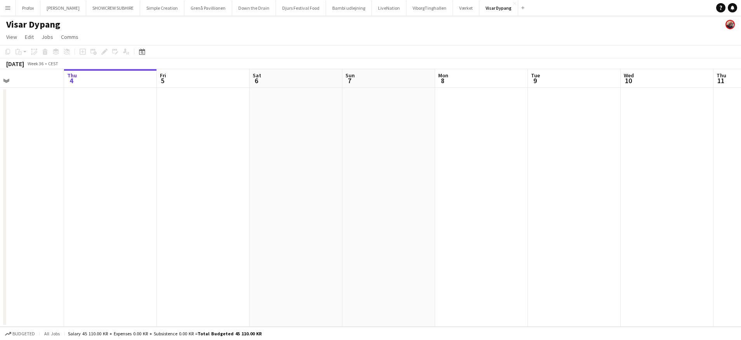
drag, startPoint x: 70, startPoint y: 82, endPoint x: 225, endPoint y: 94, distance: 155.4
click at [226, 94] on app-calendar-viewport "Mon 1 Tue 2 Wed 3 Thu 4 Fri 5 Sat 6 Sun 7 Mon 8 Tue 9 Wed 10 Thu 11 Fri 12 Sat …" at bounding box center [370, 197] width 741 height 257
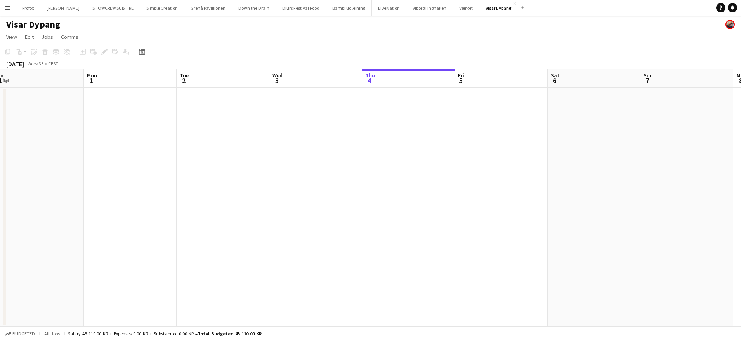
drag, startPoint x: 86, startPoint y: 82, endPoint x: 91, endPoint y: 77, distance: 7.4
click at [202, 87] on app-calendar-viewport "Fri 29 Sat 30 7/7 2 Jobs Sun 31 Mon 1 Tue 2 Wed 3 Thu 4 Fri 5 Sat 6 Sun 7 Mon 8…" at bounding box center [370, 197] width 741 height 257
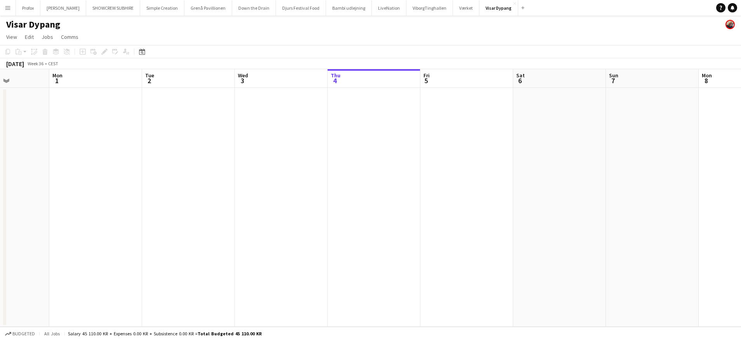
drag, startPoint x: 102, startPoint y: 77, endPoint x: 120, endPoint y: 75, distance: 18.1
click at [238, 82] on app-calendar-viewport "Fri 29 8/8 2 Jobs Sat 30 7/7 2 Jobs Sun 31 Mon 1 Tue 2 Wed 3 Thu 4 Fri 5 Sat 6 …" at bounding box center [370, 197] width 741 height 257
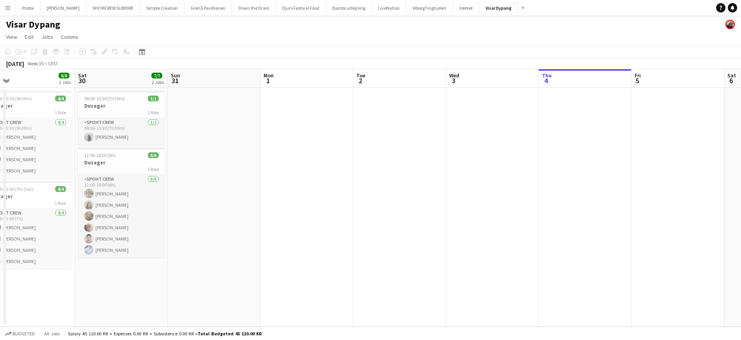
click at [234, 78] on app-calendar-viewport "Wed 27 5/6 1 Job Thu 28 1/1 1 Job Fri 29 8/8 2 Jobs Sat 30 7/7 2 Jobs Sun 31 Mo…" at bounding box center [370, 197] width 741 height 257
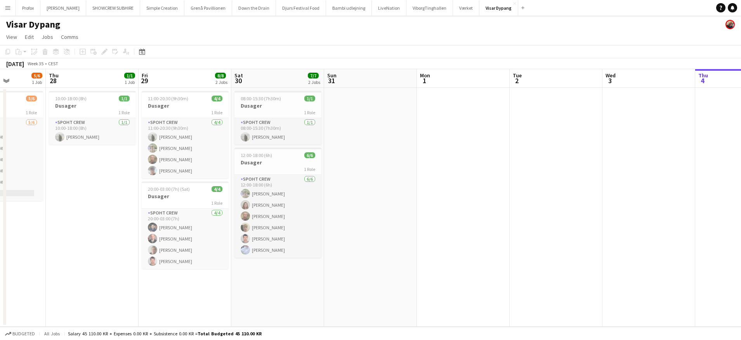
drag, startPoint x: 167, startPoint y: 79, endPoint x: 280, endPoint y: 84, distance: 113.1
click at [280, 84] on app-calendar-viewport "Mon 25 Tue 26 Wed 27 5/6 1 Job Thu 28 1/1 1 Job Fri 29 8/8 2 Jobs Sat 30 7/7 2 …" at bounding box center [370, 197] width 741 height 257
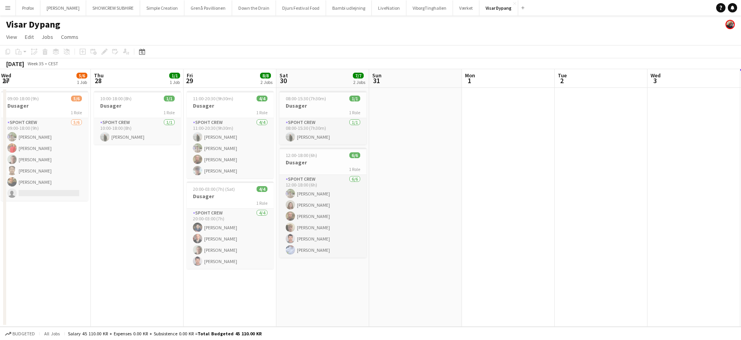
drag, startPoint x: 170, startPoint y: 80, endPoint x: 278, endPoint y: 82, distance: 107.6
click at [284, 83] on app-calendar-viewport "Mon 25 2/2 1 Job Tue 26 Wed 27 5/6 1 Job Thu 28 1/1 1 Job Fri 29 8/8 2 Jobs Sat…" at bounding box center [370, 197] width 741 height 257
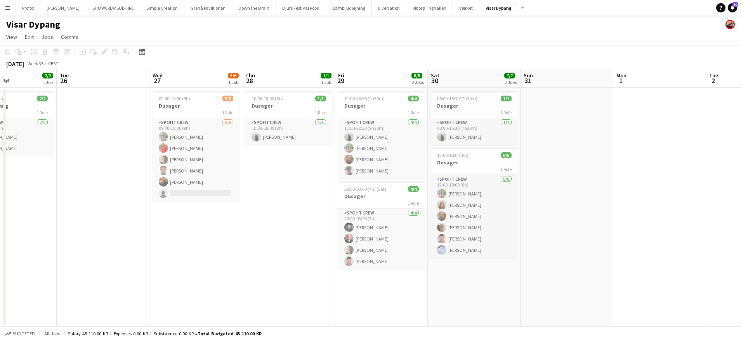
drag, startPoint x: 176, startPoint y: 88, endPoint x: 212, endPoint y: 88, distance: 35.7
click at [214, 87] on app-calendar-viewport "Sat 23 Sun 24 Mon 25 2/2 1 Job Tue 26 Wed 27 5/6 1 Job Thu 28 1/1 1 Job Fri 29 …" at bounding box center [370, 197] width 741 height 257
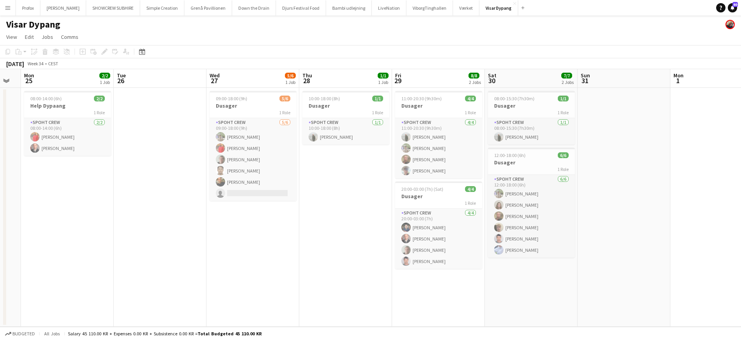
drag, startPoint x: 134, startPoint y: 85, endPoint x: 187, endPoint y: 89, distance: 53.3
click at [199, 87] on app-calendar-viewport "Sat 23 Sun 24 Mon 25 2/2 1 Job Tue 26 Wed 27 5/6 1 Job Thu 28 1/1 1 Job Fri 29 …" at bounding box center [370, 197] width 741 height 257
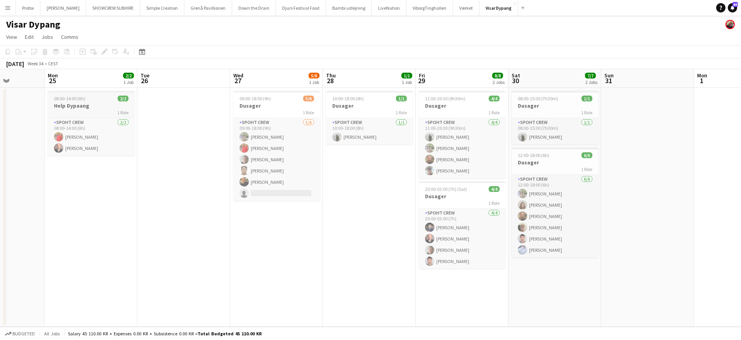
click at [85, 109] on div "1 Role" at bounding box center [91, 112] width 87 height 6
click at [104, 51] on icon at bounding box center [104, 52] width 4 height 4
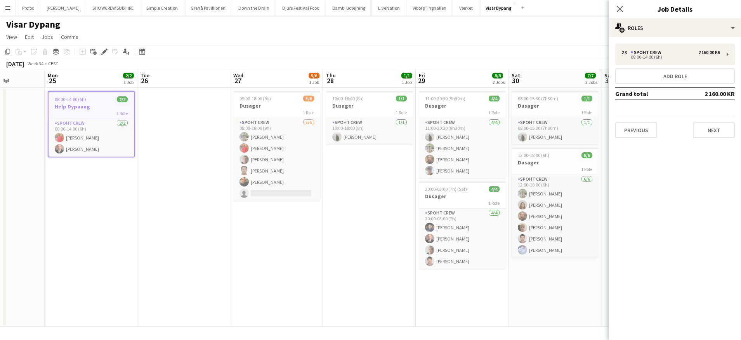
click at [99, 112] on div "1 Role" at bounding box center [91, 113] width 85 height 6
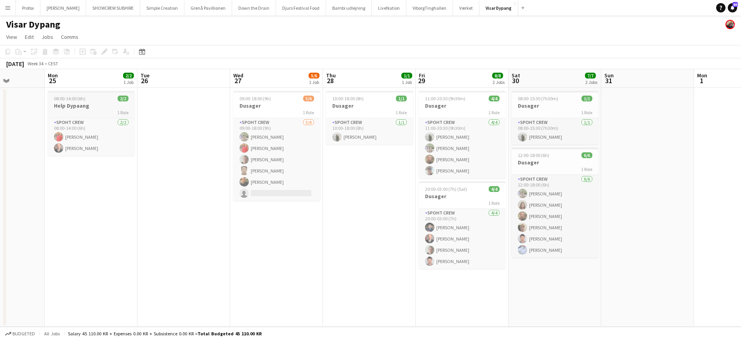
click at [99, 108] on h3 "Help Dypaang" at bounding box center [91, 105] width 87 height 7
click at [104, 51] on icon at bounding box center [104, 52] width 4 height 4
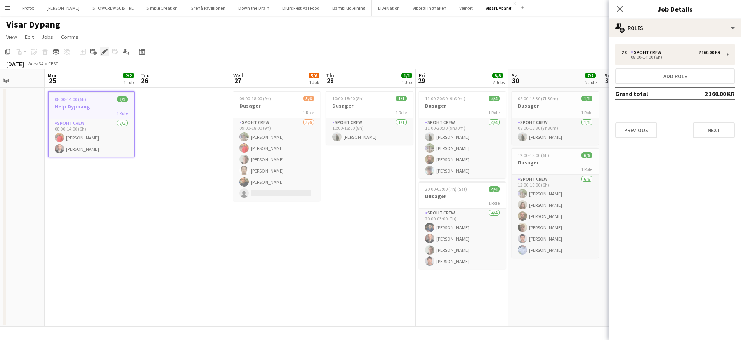
click at [104, 51] on icon at bounding box center [104, 52] width 4 height 4
click at [103, 116] on app-job-card "08:00-14:00 (6h) 2/2 Help Dypaang 1 Role Spoht Crew [DATE] 08:00-14:00 (6h) [PE…" at bounding box center [91, 124] width 87 height 66
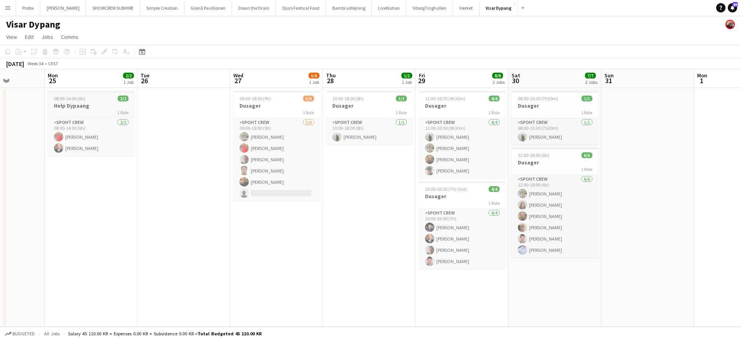
click at [102, 115] on div "1 Role" at bounding box center [91, 112] width 87 height 6
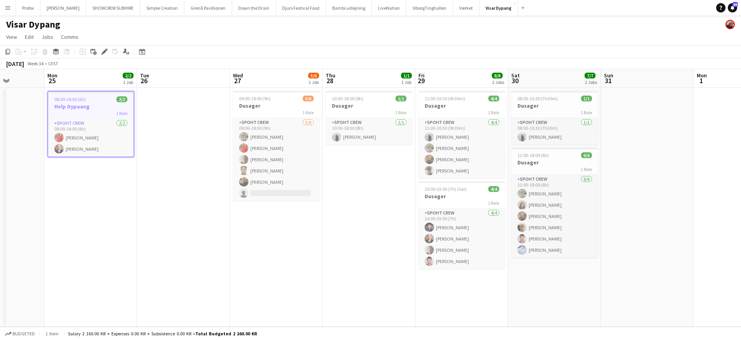
click at [102, 114] on div "1 Role" at bounding box center [90, 113] width 85 height 6
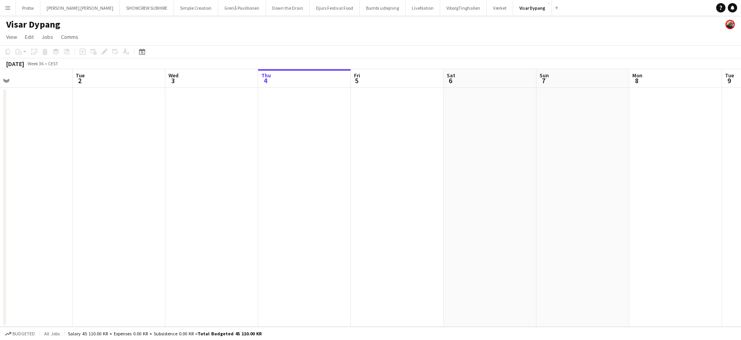
drag, startPoint x: 143, startPoint y: 84, endPoint x: 183, endPoint y: 83, distance: 40.4
click at [292, 86] on app-calendar-viewport "Sat 30 Sun 31 Mon 1 Tue 2 Wed 3 Thu 4 Fri 5 Sat 6 Sun 7 Mon 8 Tue 9 Wed 10 Thu …" at bounding box center [370, 197] width 741 height 257
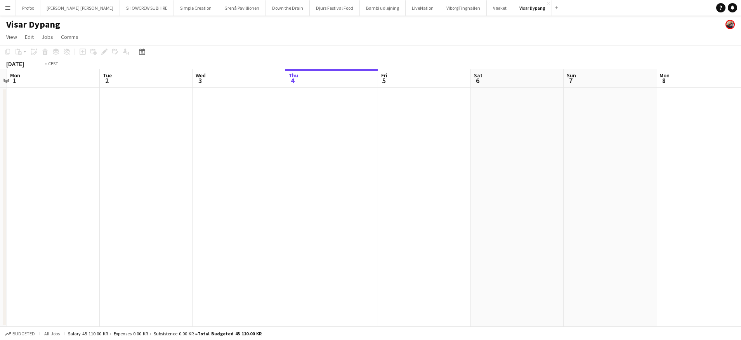
drag, startPoint x: 184, startPoint y: 84, endPoint x: 192, endPoint y: 75, distance: 12.1
click at [304, 90] on app-calendar-viewport "Sat 30 7/7 2 Jobs Sun 31 Mon 1 Tue 2 Wed 3 Thu 4 Fri 5 Sat 6 Sun 7 Mon 8 Tue 9 …" at bounding box center [370, 197] width 741 height 257
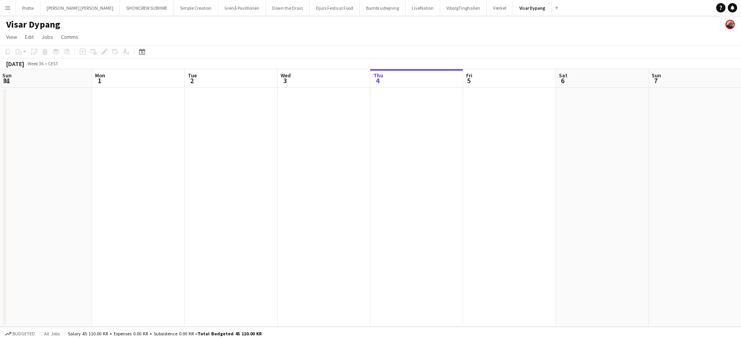
drag, startPoint x: 287, startPoint y: 83, endPoint x: 302, endPoint y: 82, distance: 16.0
click at [332, 83] on app-calendar-viewport "Fri 29 8/8 2 Jobs Sat 30 7/7 2 Jobs Sun 31 Mon 1 Tue 2 Wed 3 Thu 4 Fri 5 Sat 6 …" at bounding box center [370, 197] width 741 height 257
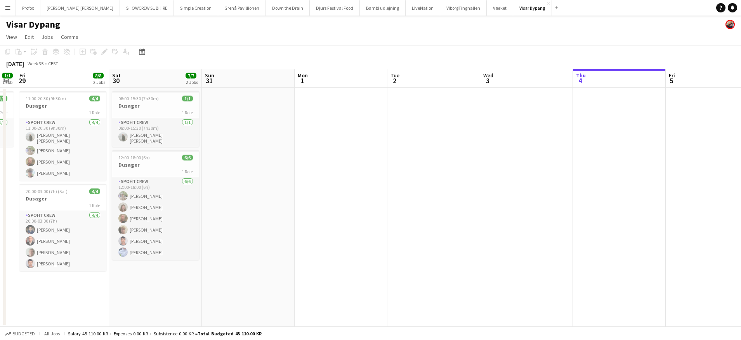
click at [379, 83] on app-calendar-viewport "Wed 27 5/6 1 Job Thu 28 1/1 1 Job Fri 29 8/8 2 Jobs Sat 30 7/7 2 Jobs Sun 31 Mo…" at bounding box center [370, 197] width 741 height 257
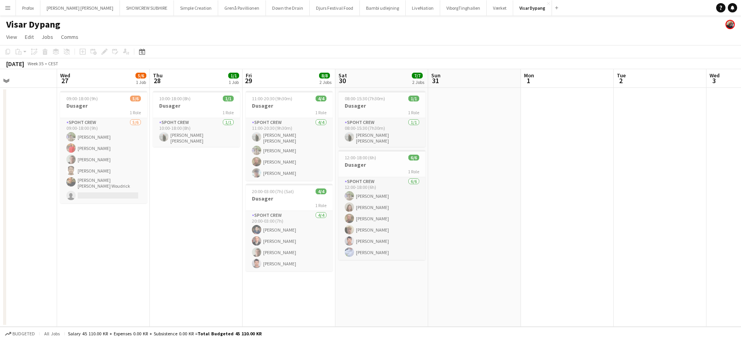
drag, startPoint x: 260, startPoint y: 79, endPoint x: 403, endPoint y: 80, distance: 143.3
click at [403, 80] on app-calendar-viewport "Sun 24 Mon 25 2/2 1 Job Tue 26 Wed 27 5/6 1 Job Thu 28 1/1 1 Job Fri 29 8/8 2 J…" at bounding box center [370, 197] width 741 height 257
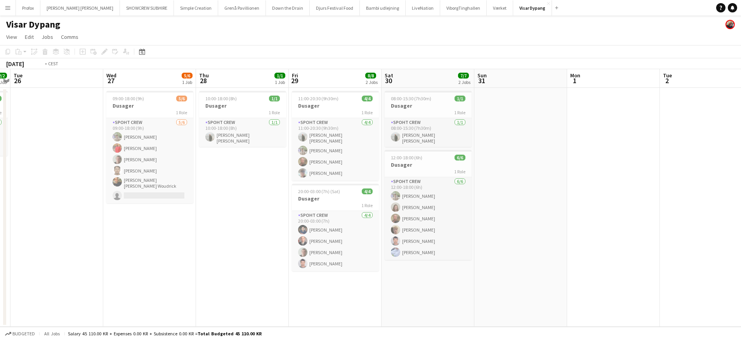
drag, startPoint x: 250, startPoint y: 75, endPoint x: 312, endPoint y: 82, distance: 62.6
click at [363, 81] on app-calendar-viewport "Sun 24 Mon 25 2/2 1 Job Tue 26 Wed 27 5/6 1 Job Thu 28 1/1 1 Job Fri 29 8/8 2 J…" at bounding box center [370, 197] width 741 height 257
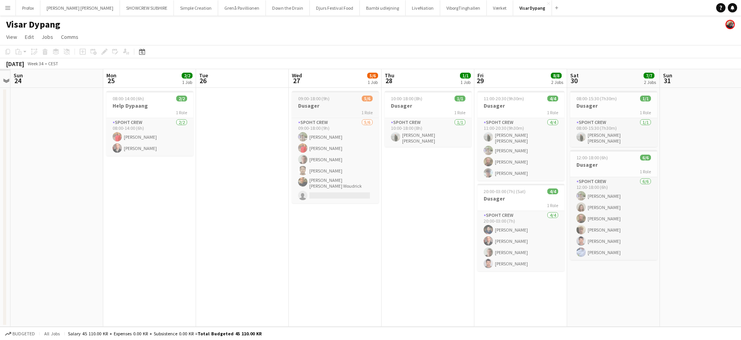
scroll to position [0, 248]
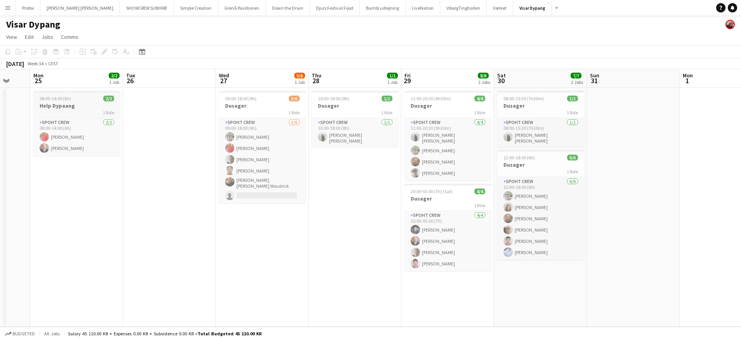
click at [89, 113] on div "1 Role" at bounding box center [76, 112] width 87 height 6
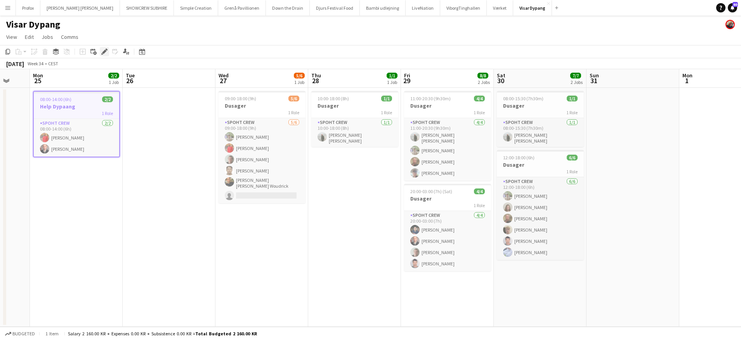
click at [104, 53] on icon at bounding box center [104, 52] width 4 height 4
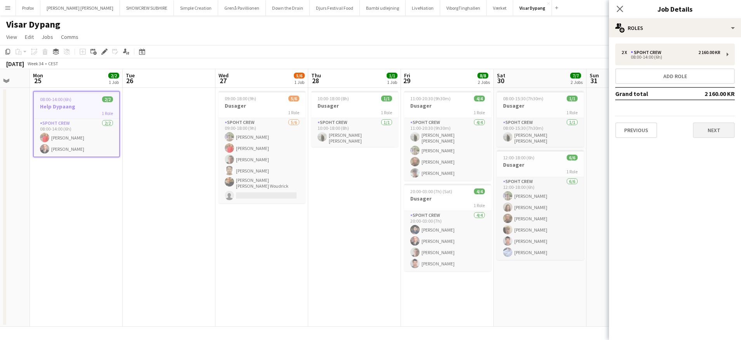
click at [717, 128] on button "Next" at bounding box center [714, 130] width 42 height 16
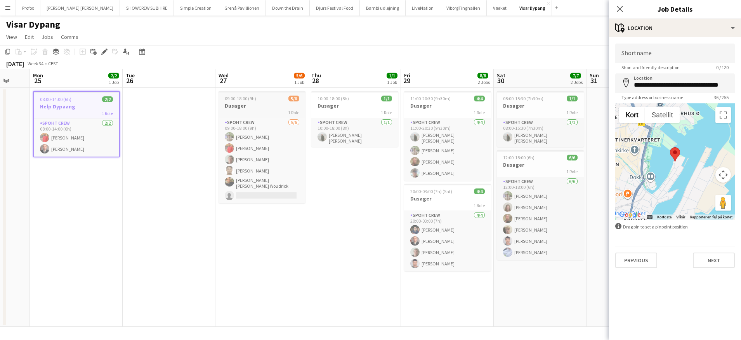
click at [273, 111] on div "1 Role" at bounding box center [262, 112] width 87 height 6
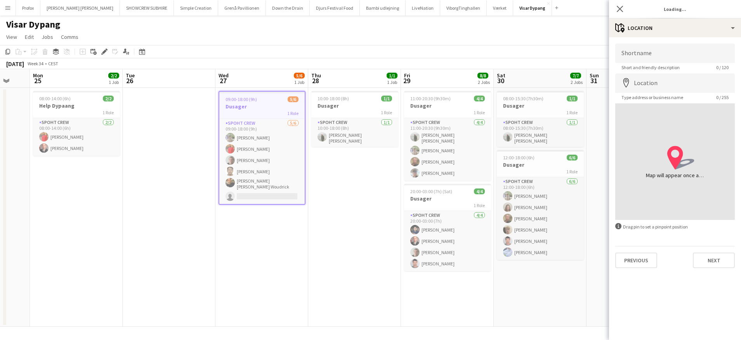
scroll to position [0, 248]
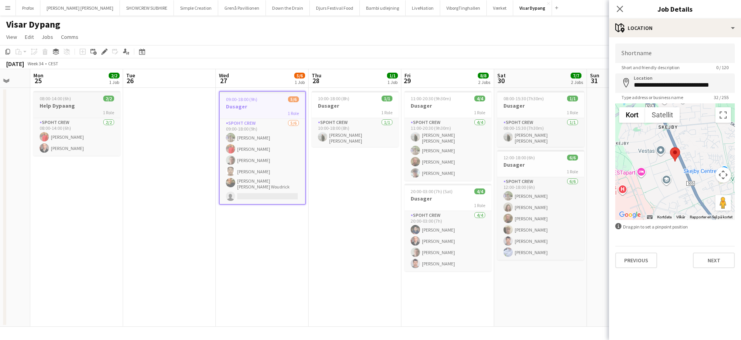
click at [84, 110] on div "1 Role" at bounding box center [76, 112] width 87 height 6
type input "**********"
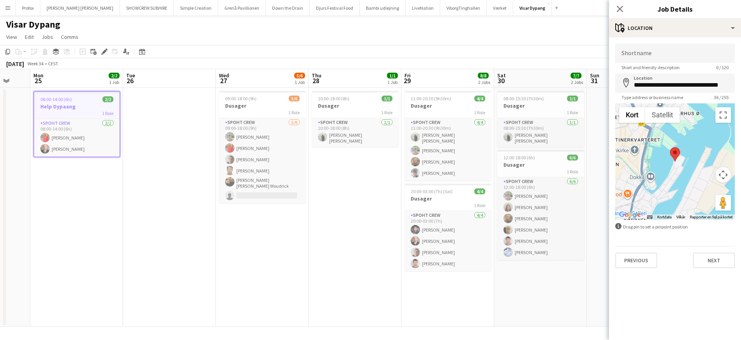
click at [10, 10] on app-icon "Menu" at bounding box center [8, 8] width 6 height 6
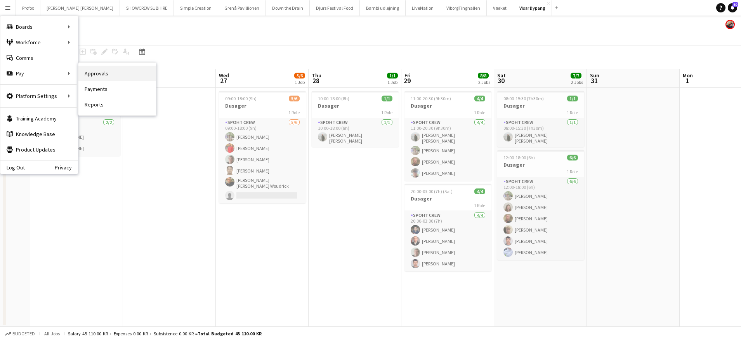
click at [119, 76] on link "Approvals" at bounding box center [117, 74] width 78 height 16
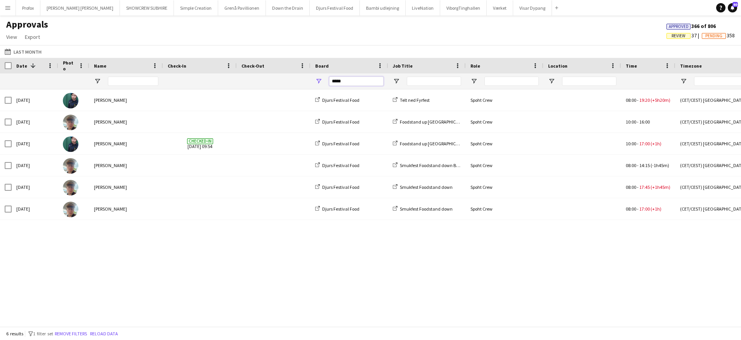
click at [351, 78] on input "*****" at bounding box center [356, 80] width 54 height 9
drag, startPoint x: 348, startPoint y: 80, endPoint x: 312, endPoint y: 82, distance: 36.5
click at [313, 82] on div "*****" at bounding box center [350, 81] width 78 height 16
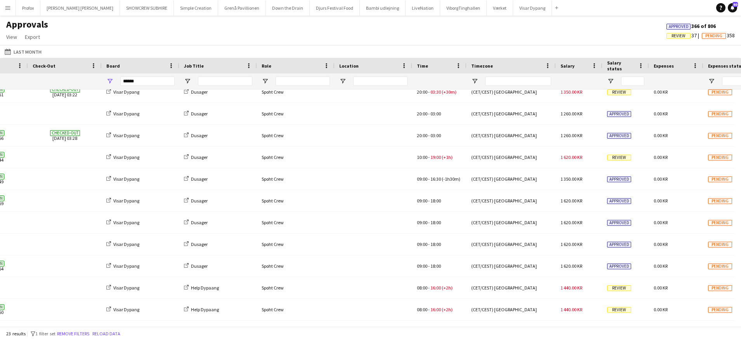
scroll to position [0, 136]
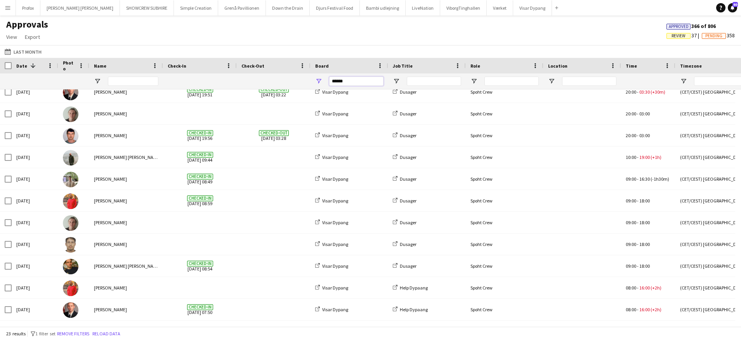
click at [355, 80] on input "******" at bounding box center [356, 80] width 54 height 9
drag, startPoint x: 355, startPoint y: 80, endPoint x: 343, endPoint y: 82, distance: 11.9
click at [343, 82] on input "******" at bounding box center [356, 80] width 54 height 9
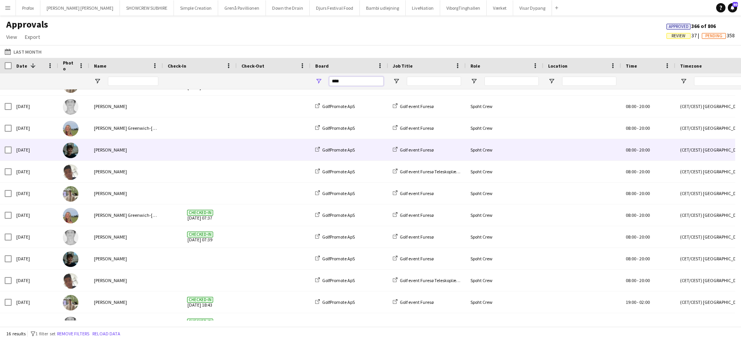
scroll to position [0, 0]
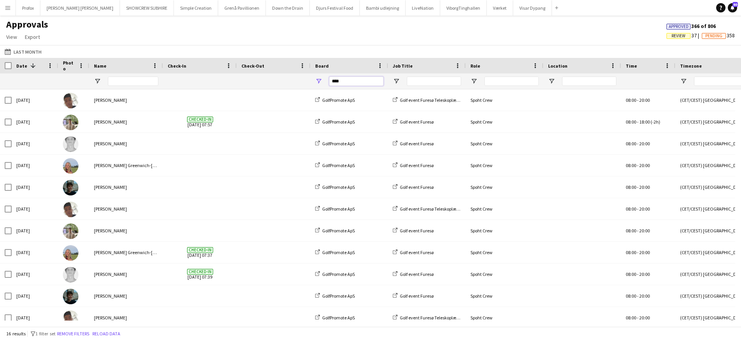
drag, startPoint x: 347, startPoint y: 79, endPoint x: 317, endPoint y: 83, distance: 30.1
click at [319, 83] on div "****" at bounding box center [350, 81] width 78 height 16
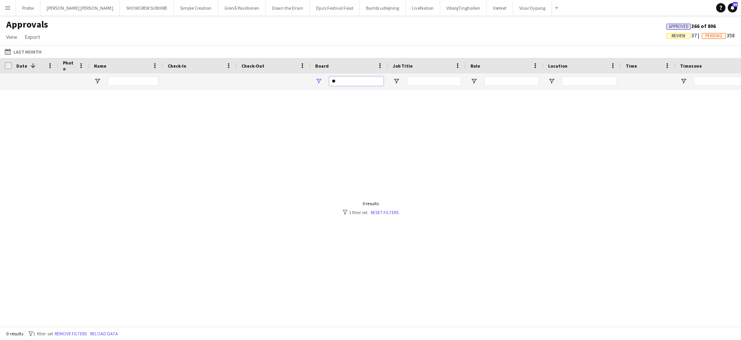
type input "*"
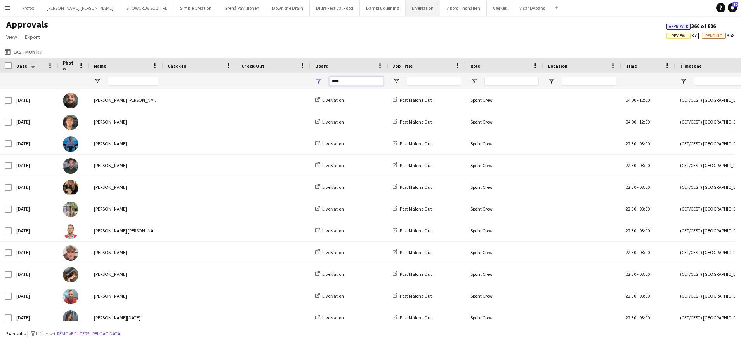
type input "****"
click at [406, 9] on button "LiveNation Close" at bounding box center [423, 7] width 35 height 15
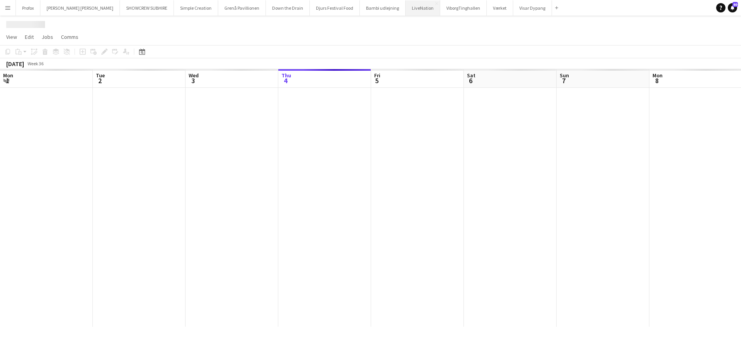
scroll to position [0, 186]
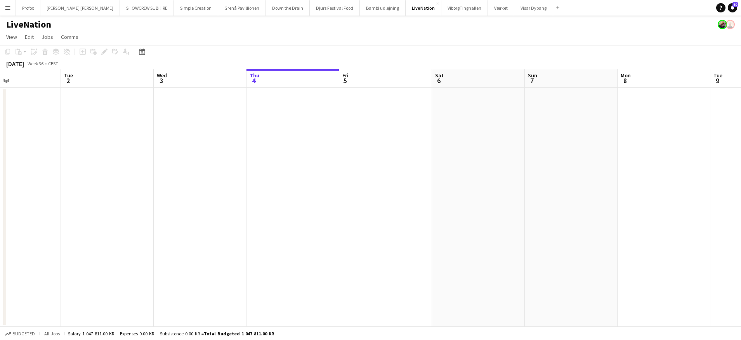
drag, startPoint x: 132, startPoint y: 81, endPoint x: 170, endPoint y: 87, distance: 38.6
click at [282, 76] on app-calendar-viewport "Sat 30 Sun 31 Mon 1 Tue 2 Wed 3 Thu 4 Fri 5 Sat 6 Sun 7 Mon 8 Tue 9 Wed 10 Thu …" at bounding box center [370, 197] width 741 height 257
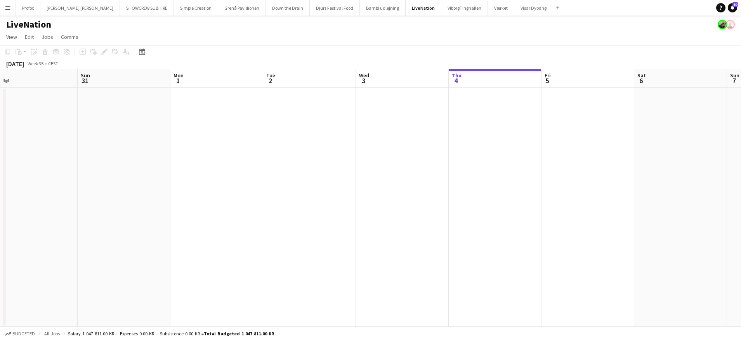
drag, startPoint x: 189, startPoint y: 86, endPoint x: 212, endPoint y: 82, distance: 23.3
click at [361, 81] on app-calendar-viewport "Thu 28 Fri 29 Sat 30 Sun 31 Mon 1 Tue 2 Wed 3 Thu 4 Fri 5 Sat 6 Sun 7 Mon 8 Tue…" at bounding box center [370, 197] width 741 height 257
drag, startPoint x: 196, startPoint y: 83, endPoint x: 357, endPoint y: 80, distance: 160.8
click at [352, 80] on app-calendar-viewport "Thu 28 Fri 29 Sat 30 Sun 31 Mon 1 Tue 2 Wed 3 Thu 4 Fri 5 Sat 6 Sun 7 Mon 8 Tue…" at bounding box center [370, 197] width 741 height 257
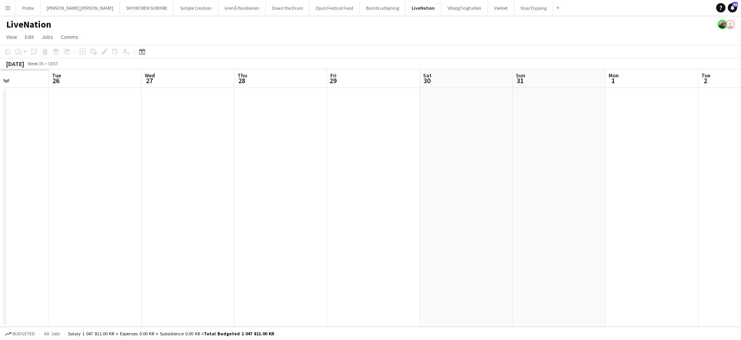
drag, startPoint x: 309, startPoint y: 84, endPoint x: 244, endPoint y: 83, distance: 64.5
click at [350, 83] on app-calendar-viewport "Sun 24 Mon 25 Tue 26 Wed 27 Thu 28 Fri 29 Sat 30 Sun 31 Mon 1 Tue 2 Wed 3 Thu 4…" at bounding box center [370, 197] width 741 height 257
drag, startPoint x: 133, startPoint y: 85, endPoint x: 203, endPoint y: 83, distance: 69.9
click at [279, 81] on app-calendar-viewport "Sun 24 Mon 25 Tue 26 Wed 27 Thu 28 Fri 29 Sat 30 Sun 31 Mon 1 Tue 2 Wed 3 Thu 4…" at bounding box center [370, 197] width 741 height 257
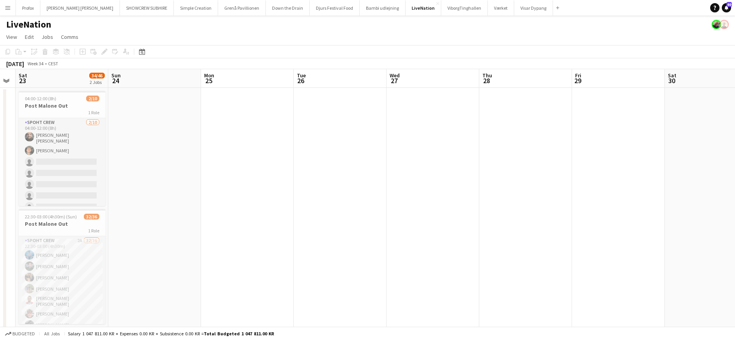
drag, startPoint x: 250, startPoint y: 85, endPoint x: 209, endPoint y: 82, distance: 41.3
click at [313, 80] on app-calendar-viewport "Thu 21 Fri 22 Sat 23 34/46 2 Jobs Sun 24 Mon 25 Tue 26 Wed 27 Thu 28 Fri 29 Sat…" at bounding box center [367, 204] width 735 height 270
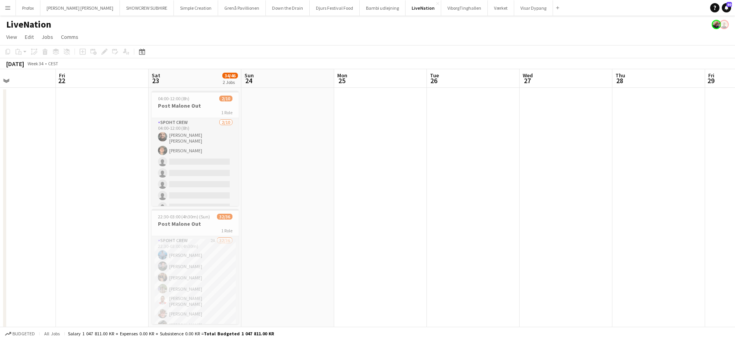
scroll to position [0, 223]
drag, startPoint x: 133, startPoint y: 83, endPoint x: 249, endPoint y: 80, distance: 116.1
click at [249, 80] on app-calendar-viewport "Tue 19 Wed 20 Thu 21 Fri 22 Sat 23 34/46 2 Jobs Sun 24 Mon 25 Tue 26 Wed 27 Thu…" at bounding box center [367, 204] width 735 height 270
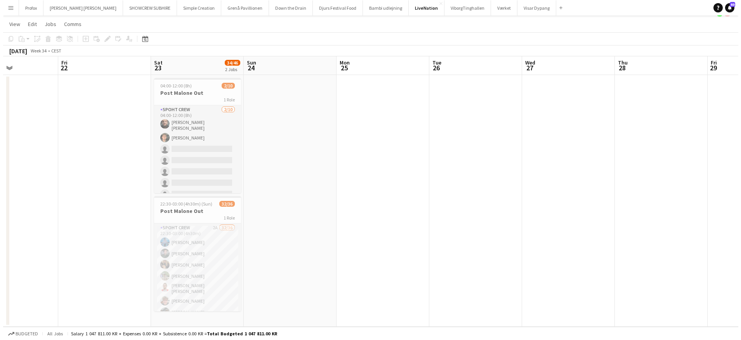
scroll to position [0, 0]
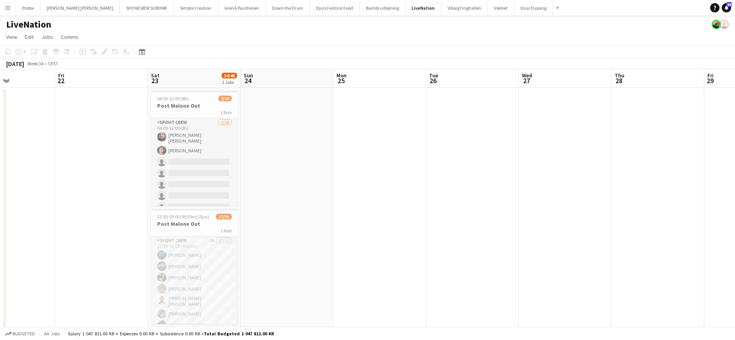
click at [10, 8] on app-icon "Menu" at bounding box center [8, 8] width 6 height 6
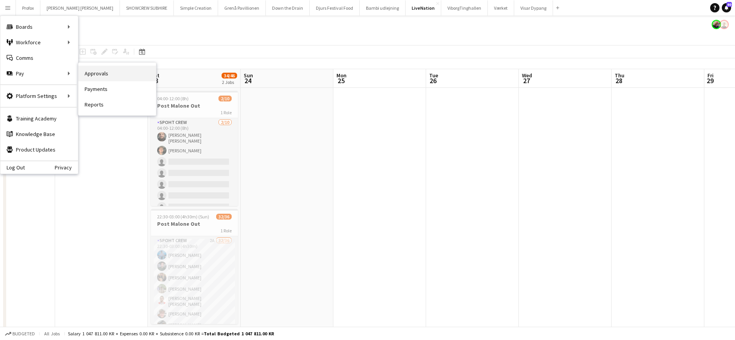
click at [102, 75] on link "Approvals" at bounding box center [117, 74] width 78 height 16
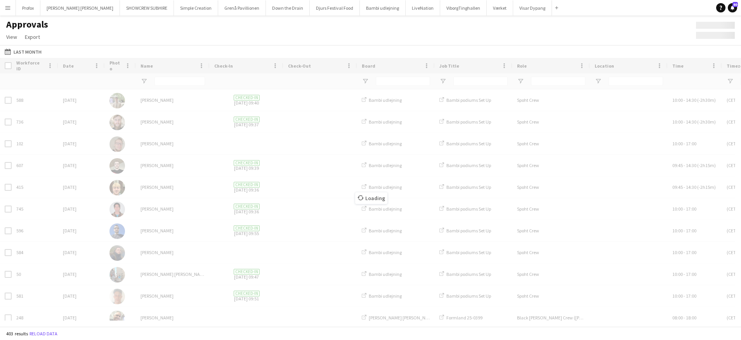
type input "****"
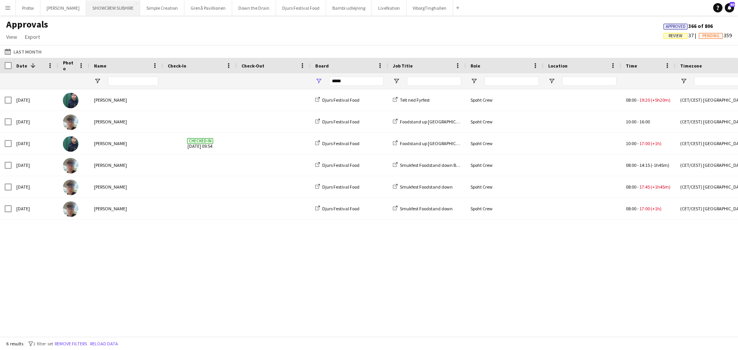
type input "*****"
click at [119, 9] on button "SHOWCREW SUBHIRE Close" at bounding box center [113, 7] width 54 height 15
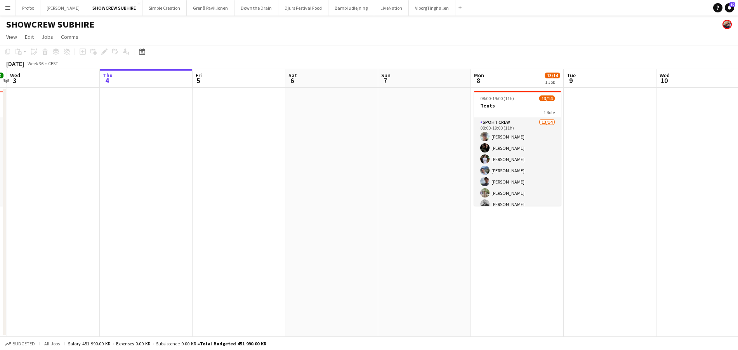
scroll to position [0, 172]
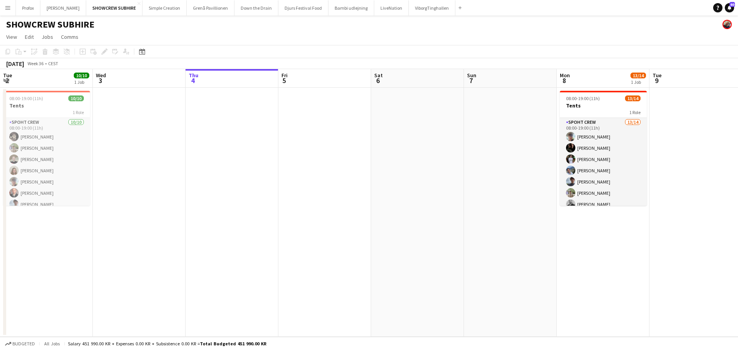
drag, startPoint x: 117, startPoint y: 81, endPoint x: 217, endPoint y: 82, distance: 99.4
click at [217, 82] on app-calendar-viewport "Sun 31 Mon 1 1/2 1 Job Tue 2 10/10 1 Job Wed 3 Thu 4 Fri 5 Sat 6 Sun 7 Mon 8 13…" at bounding box center [369, 203] width 738 height 268
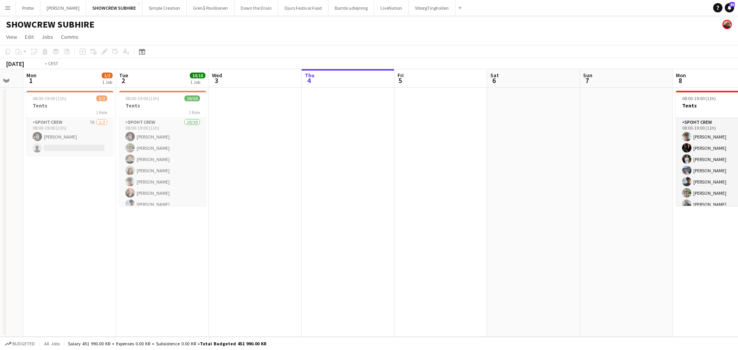
drag, startPoint x: 163, startPoint y: 80, endPoint x: 270, endPoint y: 80, distance: 107.2
click at [274, 80] on app-calendar-viewport "Sat 30 7/17 2 Jobs Sun 31 Mon 1 1/2 1 Job Tue 2 10/10 1 Job Wed 3 Thu 4 Fri 5 S…" at bounding box center [369, 203] width 738 height 268
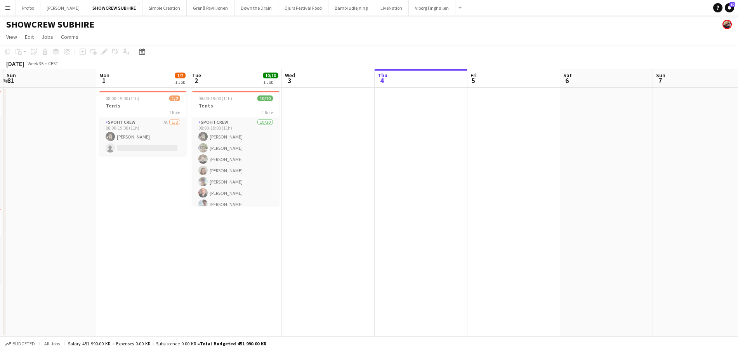
drag, startPoint x: 188, startPoint y: 80, endPoint x: 206, endPoint y: 82, distance: 18.4
click at [249, 79] on app-calendar-viewport "Fri 29 2/2 1 Job Sat 30 7/17 2 Jobs Sun 31 Mon 1 1/2 1 Job Tue 2 10/10 1 Job We…" at bounding box center [369, 203] width 738 height 268
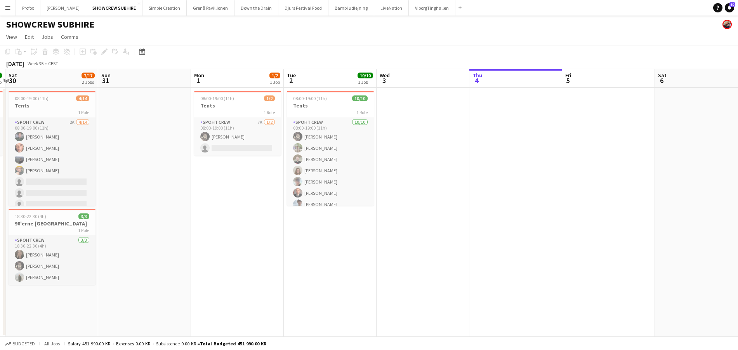
drag, startPoint x: 170, startPoint y: 83, endPoint x: 238, endPoint y: 83, distance: 67.6
click at [254, 83] on app-calendar-viewport "Thu 28 Fri 29 2/2 1 Job Sat 30 7/17 2 Jobs Sun 31 Mon 1 1/2 1 Job Tue 2 10/10 1…" at bounding box center [369, 203] width 738 height 268
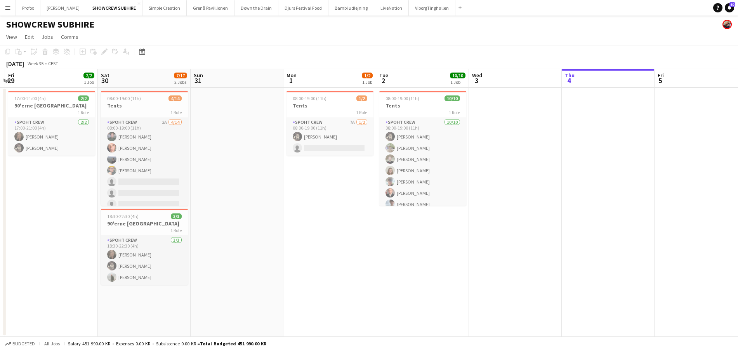
drag, startPoint x: 182, startPoint y: 87, endPoint x: 268, endPoint y: 85, distance: 86.6
click at [273, 85] on app-calendar-viewport "Wed 27 Thu 28 Fri 29 2/2 1 Job Sat 30 7/17 2 Jobs Sun 31 Mon 1 1/2 1 Job Tue 2 …" at bounding box center [369, 203] width 738 height 268
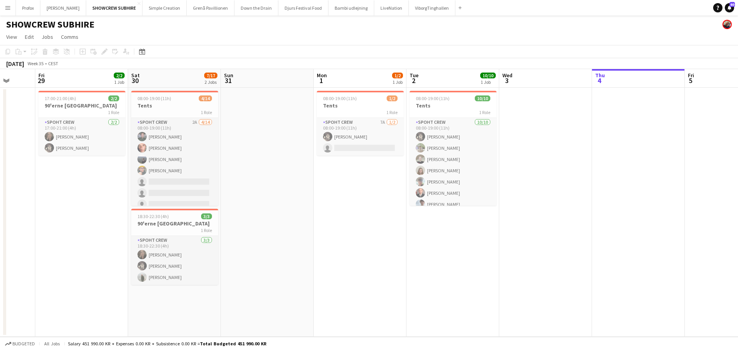
scroll to position [0, 163]
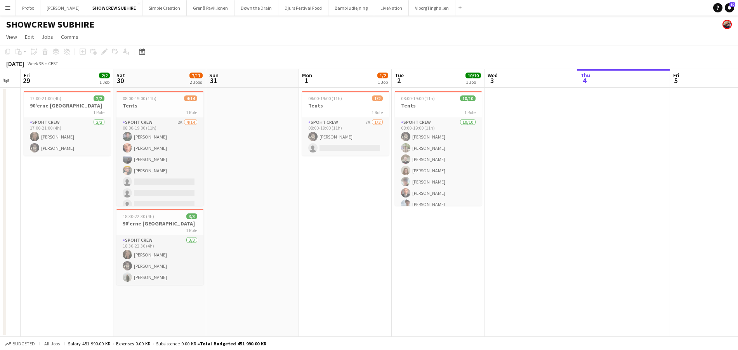
drag, startPoint x: 203, startPoint y: 88, endPoint x: 307, endPoint y: 85, distance: 104.1
click at [313, 85] on app-calendar-viewport "Wed 27 Thu 28 Fri 29 2/2 1 Job Sat 30 7/17 2 Jobs Sun 31 Mon 1 1/2 1 Job Tue 2 …" at bounding box center [369, 203] width 738 height 268
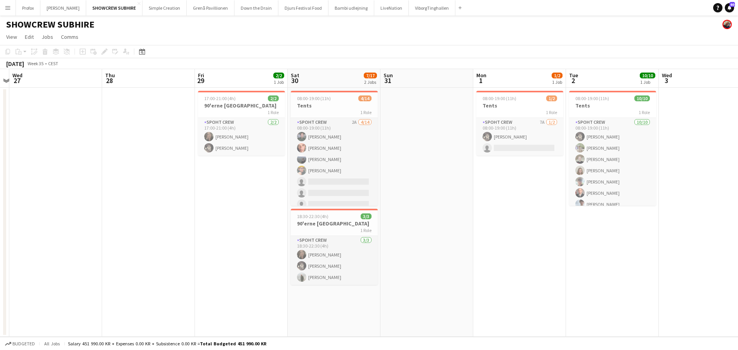
drag, startPoint x: 175, startPoint y: 82, endPoint x: 195, endPoint y: 83, distance: 20.2
click at [256, 83] on app-calendar-viewport "Mon 25 Tue 26 Wed 27 Thu 28 Fri 29 2/2 1 Job Sat 30 7/17 2 Jobs Sun 31 Mon 1 1/…" at bounding box center [369, 203] width 738 height 268
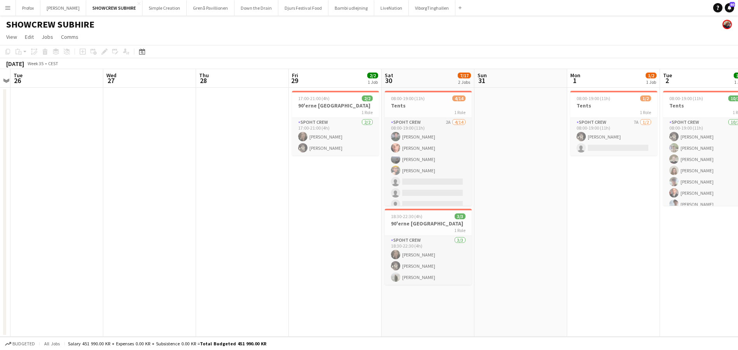
drag, startPoint x: 163, startPoint y: 81, endPoint x: 251, endPoint y: 80, distance: 87.4
click at [260, 80] on app-calendar-viewport "Sun 24 Mon 25 Tue 26 Wed 27 Thu 28 Fri 29 2/2 1 Job Sat 30 7/17 2 Jobs Sun 31 M…" at bounding box center [369, 203] width 738 height 268
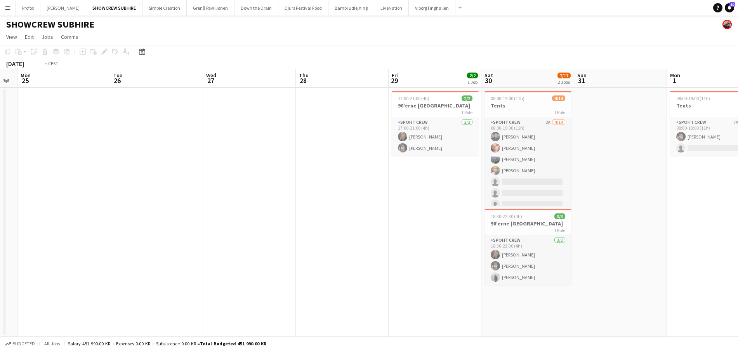
drag, startPoint x: 181, startPoint y: 83, endPoint x: 228, endPoint y: 84, distance: 47.8
click at [231, 84] on app-calendar-viewport "Sat 23 9/10 1 Job Sun 24 Mon 25 Tue 26 Wed 27 Thu 28 Fri 29 2/2 1 Job Sat 30 7/…" at bounding box center [369, 203] width 738 height 268
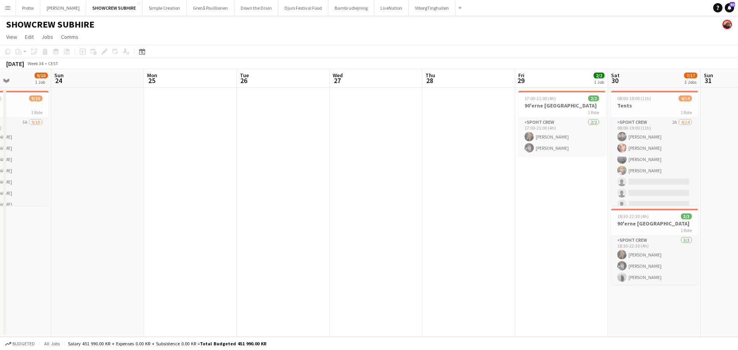
drag, startPoint x: 197, startPoint y: 82, endPoint x: 252, endPoint y: 82, distance: 54.7
click at [258, 82] on app-calendar-viewport "Thu 21 2/2 1 Job Fri 22 7/20 1 Job Sat 23 9/10 1 Job Sun 24 Mon 25 Tue 26 Wed 2…" at bounding box center [369, 203] width 738 height 268
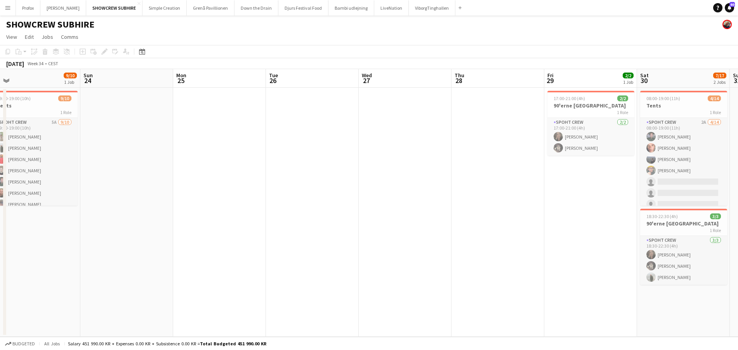
drag, startPoint x: 98, startPoint y: 79, endPoint x: 202, endPoint y: 80, distance: 103.3
click at [205, 80] on app-calendar-viewport "Thu 21 2/2 1 Job Fri 22 7/20 1 Job Sat 23 9/10 1 Job Sun 24 Mon 25 Tue 26 Wed 2…" at bounding box center [369, 203] width 738 height 268
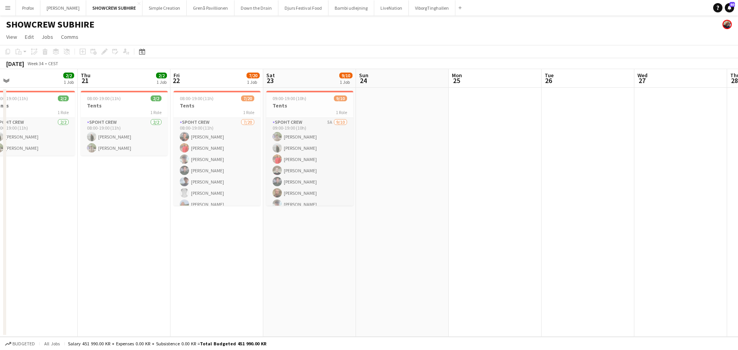
drag, startPoint x: 102, startPoint y: 78, endPoint x: 250, endPoint y: 82, distance: 148.0
click at [264, 83] on app-calendar-viewport "Mon 18 Tue 19 Wed 20 2/2 1 Job Thu 21 2/2 1 Job Fri 22 7/20 1 Job Sat 23 9/10 1…" at bounding box center [369, 203] width 738 height 268
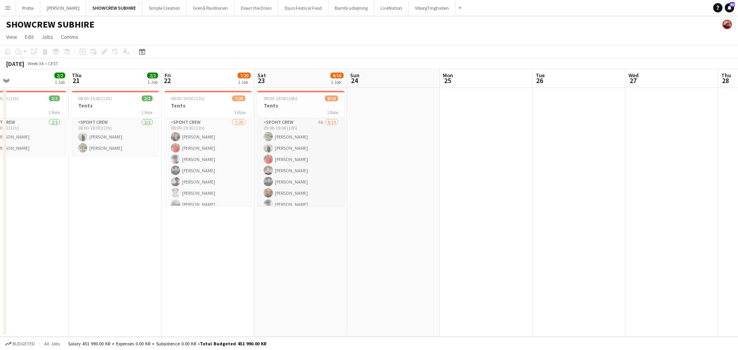
drag, startPoint x: 122, startPoint y: 82, endPoint x: 280, endPoint y: 82, distance: 158.8
click at [308, 82] on app-calendar-viewport "Mon 18 Tue 19 Wed 20 2/2 1 Job Thu 21 2/2 1 Job Fri 22 7/20 1 Job Sat 23 9/10 1…" at bounding box center [369, 203] width 738 height 268
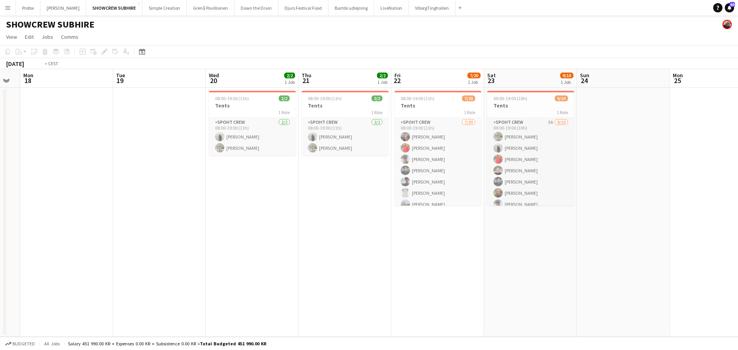
drag, startPoint x: 136, startPoint y: 81, endPoint x: 245, endPoint y: 80, distance: 109.9
click at [245, 80] on app-calendar-viewport "Sat 16 Sun 17 Mon 18 Tue 19 Wed 20 2/2 1 Job Thu 21 2/2 1 Job Fri 22 7/20 1 Job…" at bounding box center [369, 203] width 738 height 268
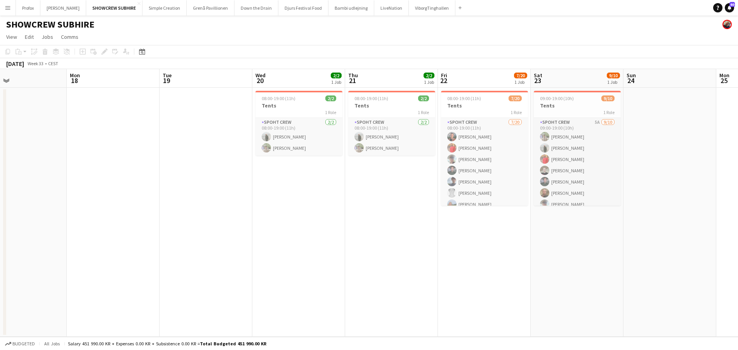
drag, startPoint x: 141, startPoint y: 80, endPoint x: 309, endPoint y: 81, distance: 168.1
click at [309, 81] on app-calendar-viewport "Fri 15 8/9 1 Job Sat 16 Sun 17 Mon 18 Tue 19 Wed 20 2/2 1 Job Thu 21 2/2 1 Job …" at bounding box center [369, 203] width 738 height 268
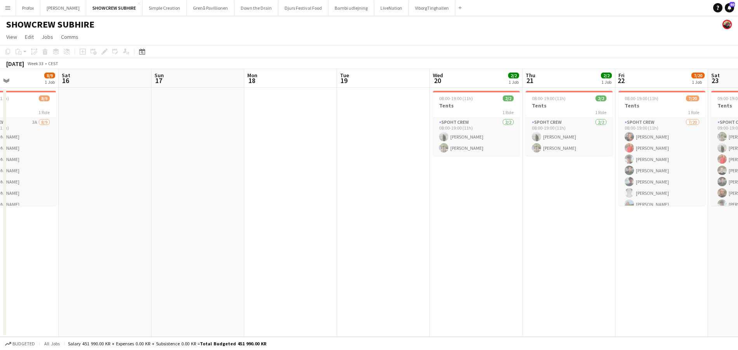
drag, startPoint x: 115, startPoint y: 77, endPoint x: 249, endPoint y: 80, distance: 134.7
click at [262, 79] on app-calendar-viewport "Wed 13 9/9 1 Job Thu 14 9/9 1 Job Fri 15 8/9 1 Job Sat 16 Sun 17 Mon 18 Tue 19 …" at bounding box center [369, 203] width 738 height 268
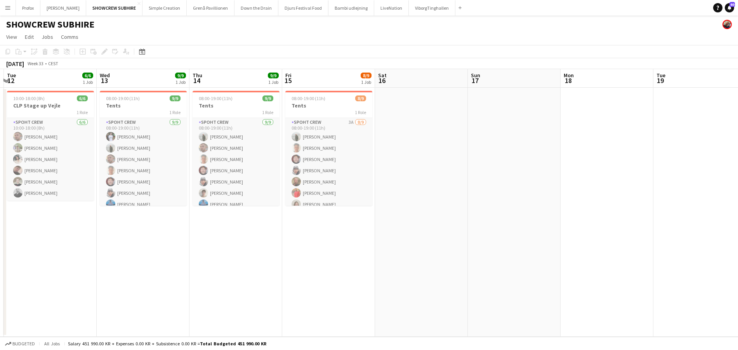
drag, startPoint x: 227, startPoint y: 78, endPoint x: 245, endPoint y: 79, distance: 18.7
click at [266, 78] on app-calendar-viewport "Sun 10 Mon 11 Tue 12 6/6 1 Job Wed 13 9/9 1 Job Thu 14 9/9 1 Job Fri 15 8/9 1 J…" at bounding box center [369, 203] width 738 height 268
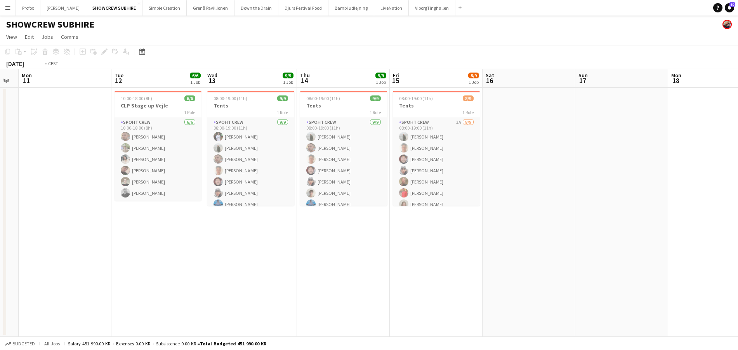
drag, startPoint x: 244, startPoint y: 79, endPoint x: 285, endPoint y: 78, distance: 41.2
click at [288, 78] on app-calendar-viewport "Sat 9 Sun 10 Mon 11 Tue 12 6/6 1 Job Wed 13 9/9 1 Job Thu 14 9/9 1 Job Fri 15 8…" at bounding box center [369, 203] width 738 height 268
click at [235, 104] on h3 "Tents" at bounding box center [249, 105] width 87 height 7
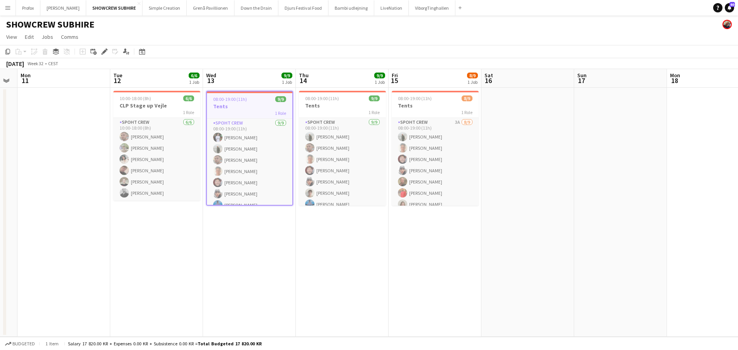
click at [235, 109] on h3 "Tents" at bounding box center [249, 106] width 85 height 7
click at [226, 101] on app-calendar-viewport "Sat 9 Sun 10 Mon 11 Tue 12 6/6 1 Job Wed 13 9/9 1 Job Thu 14 9/9 1 Job Fri 15 8…" at bounding box center [369, 203] width 738 height 268
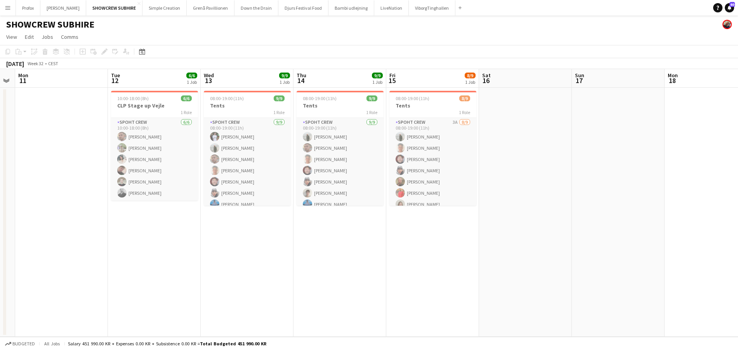
click at [104, 51] on div "Add job Add linked Job Edit Edit linked Job Applicants" at bounding box center [100, 51] width 59 height 9
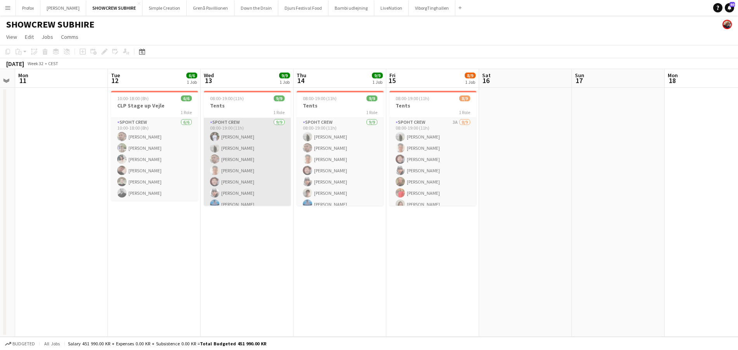
drag, startPoint x: 242, startPoint y: 131, endPoint x: 239, endPoint y: 128, distance: 4.7
click at [241, 130] on app-card-role "Spoht Crew [DATE] 08:00-19:00 (11h) [PERSON_NAME] [PERSON_NAME] [PERSON_NAME] […" at bounding box center [247, 176] width 87 height 116
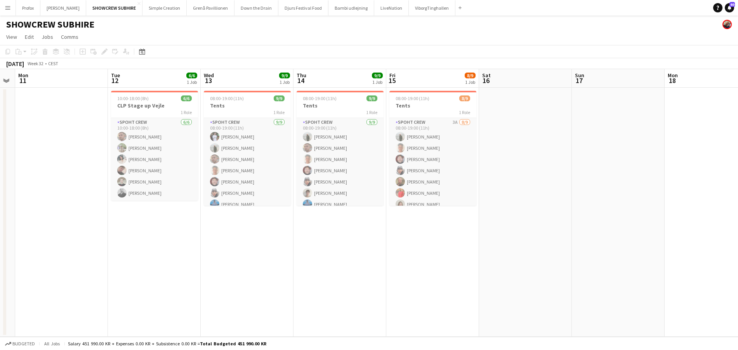
scroll to position [0, 172]
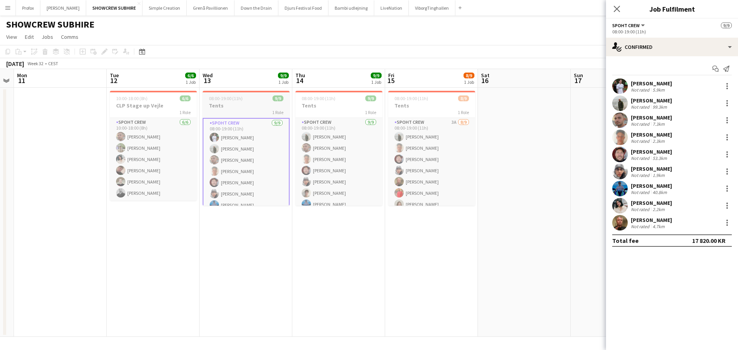
click at [251, 109] on div "1 Role" at bounding box center [246, 112] width 87 height 6
click at [105, 50] on icon "Edit" at bounding box center [104, 52] width 6 height 6
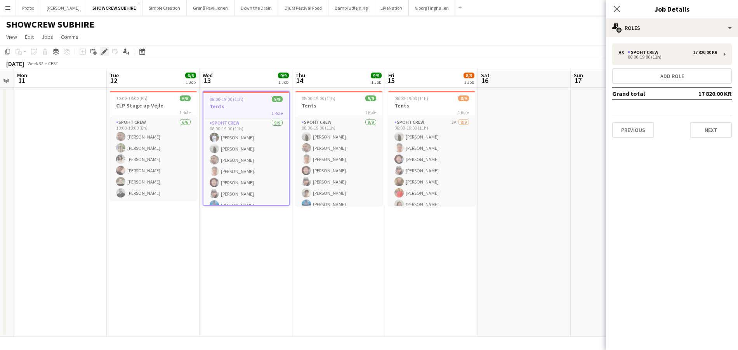
click at [106, 52] on icon "Edit" at bounding box center [104, 52] width 6 height 6
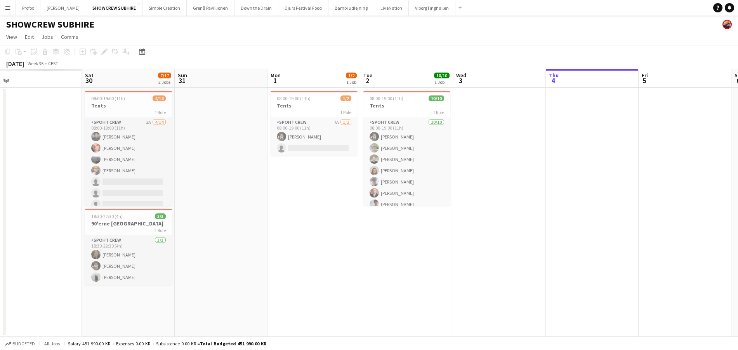
drag, startPoint x: 89, startPoint y: 87, endPoint x: 525, endPoint y: 68, distance: 435.7
click at [528, 68] on app-calendar "Copy Paste Paste Command V Paste with crew Command Shift V Paste linked Job [GE…" at bounding box center [369, 191] width 738 height 292
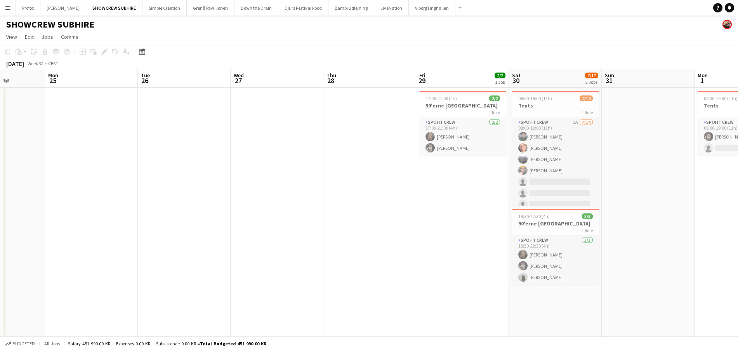
drag, startPoint x: 130, startPoint y: 82, endPoint x: 551, endPoint y: 72, distance: 420.6
click at [551, 72] on app-calendar-viewport "Fri 22 7/20 1 Job Sat 23 9/10 1 Job Sun 24 Mon 25 Tue 26 Wed 27 Thu 28 Fri 29 2…" at bounding box center [369, 203] width 738 height 268
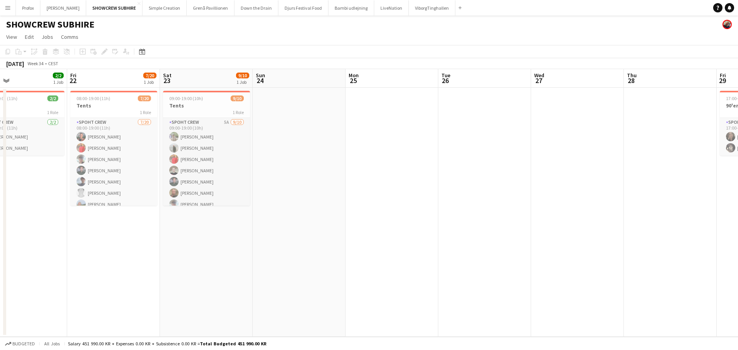
scroll to position [0, 205]
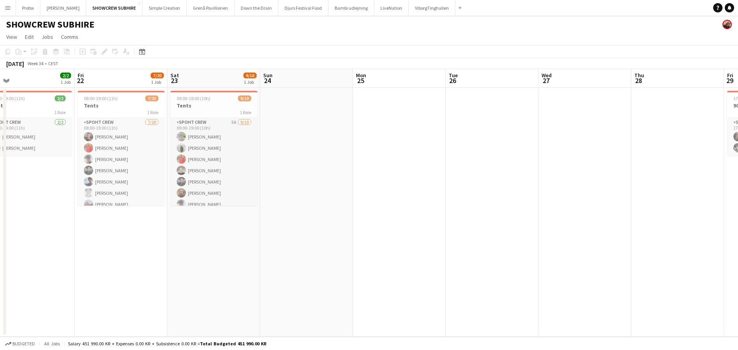
drag, startPoint x: 106, startPoint y: 84, endPoint x: 398, endPoint y: 82, distance: 291.2
click at [409, 78] on app-calendar-viewport "Tue 19 Wed 20 2/2 1 Job Thu 21 2/2 1 Job Fri 22 7/20 1 Job Sat 23 9/10 1 Job Su…" at bounding box center [369, 203] width 738 height 268
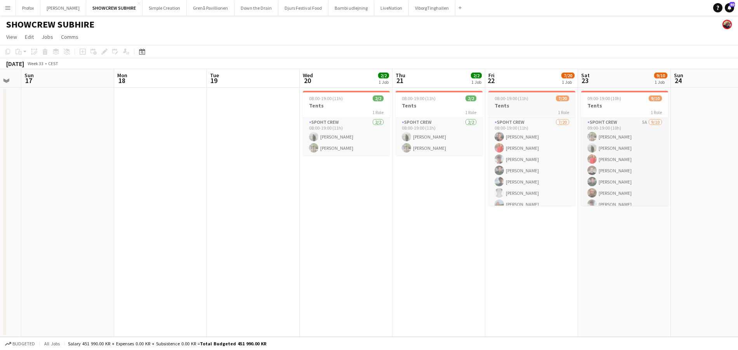
drag, startPoint x: 129, startPoint y: 85, endPoint x: 525, endPoint y: 97, distance: 395.8
click at [528, 96] on app-calendar-viewport "Fri 15 8/9 1 Job Sat 16 Sun 17 Mon 18 Tue 19 Wed 20 2/2 1 Job Thu 21 2/2 1 Job …" at bounding box center [369, 203] width 738 height 268
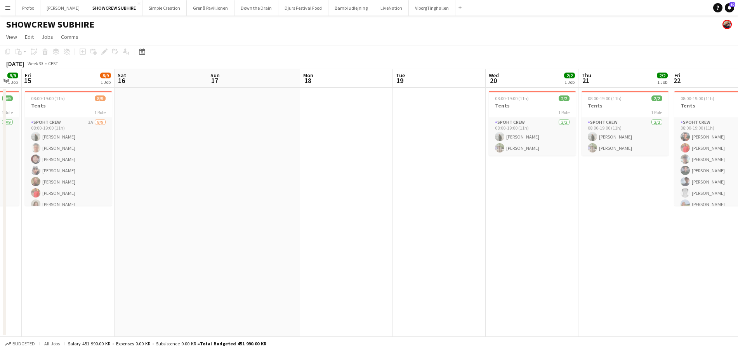
drag, startPoint x: 248, startPoint y: 83, endPoint x: 448, endPoint y: 93, distance: 199.4
click at [449, 93] on app-calendar-viewport "Wed 13 Thu 14 9/9 1 Job Fri 15 8/9 1 Job Sat 16 Sun 17 Mon 18 Tue 19 Wed 20 2/2…" at bounding box center [369, 203] width 738 height 268
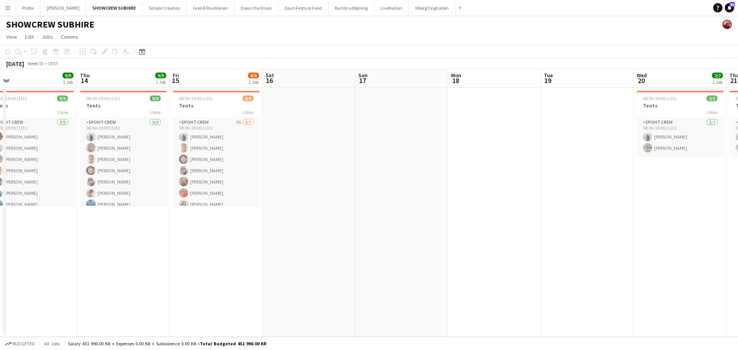
drag, startPoint x: 216, startPoint y: 83, endPoint x: 438, endPoint y: 93, distance: 222.3
click at [438, 93] on app-calendar-viewport "Mon 11 Tue 12 6/6 1 Job Wed 13 9/9 1 Job Thu 14 9/9 1 Job Fri 15 8/9 1 Job Sat …" at bounding box center [369, 203] width 738 height 268
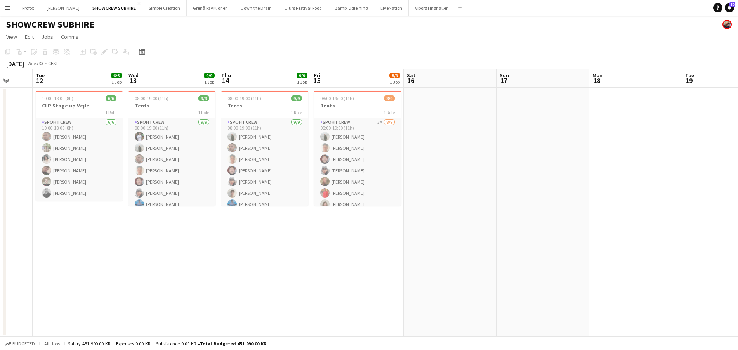
scroll to position [0, 238]
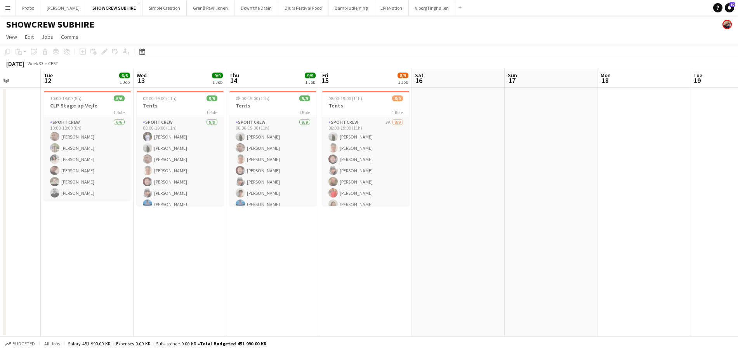
drag, startPoint x: 116, startPoint y: 80, endPoint x: 175, endPoint y: 87, distance: 59.4
click at [175, 85] on app-calendar-viewport "Sat 9 Sun 10 Mon 11 Tue 12 6/6 1 Job Wed 13 9/9 1 Job Thu 14 9/9 1 Job Fri 15 8…" at bounding box center [369, 203] width 738 height 268
click at [178, 108] on h3 "Tents" at bounding box center [180, 105] width 87 height 7
click at [105, 50] on icon at bounding box center [104, 52] width 4 height 4
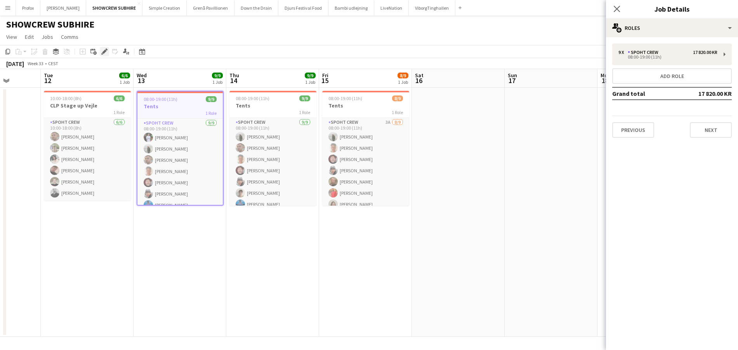
click at [106, 50] on icon at bounding box center [104, 52] width 4 height 4
click at [177, 79] on app-board-header-date "Wed 13 9/9 1 Job" at bounding box center [180, 78] width 93 height 19
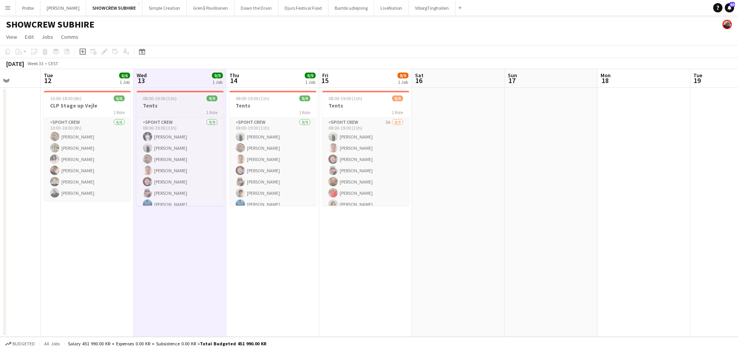
scroll to position [0, 237]
click at [186, 106] on h3 "Tents" at bounding box center [180, 105] width 87 height 7
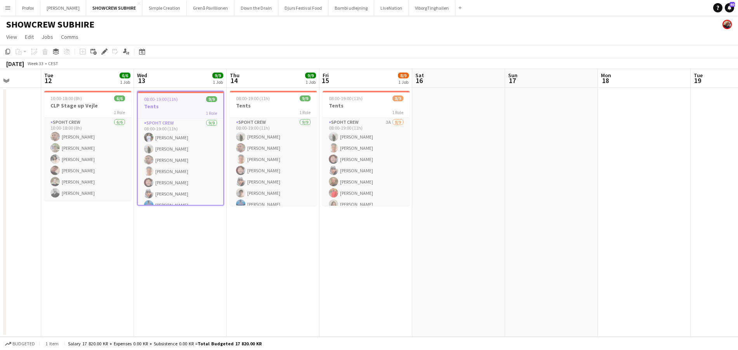
click at [187, 81] on app-board-header-date "Wed 13 9/9 1 Job" at bounding box center [180, 78] width 93 height 19
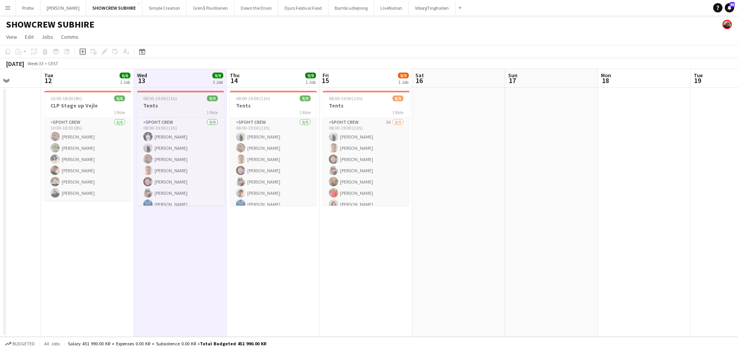
click at [190, 103] on h3 "Tents" at bounding box center [180, 105] width 87 height 7
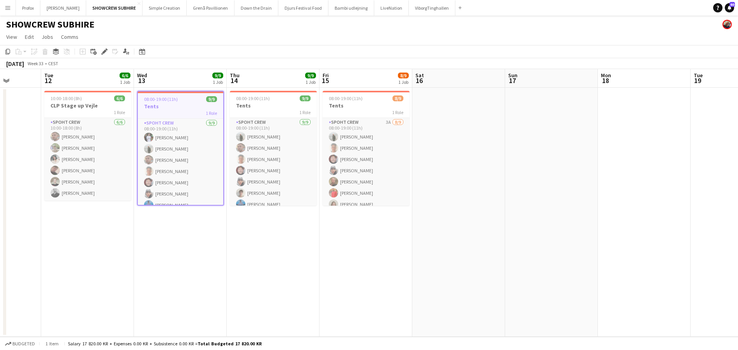
click at [191, 112] on div "1 Role" at bounding box center [180, 113] width 85 height 6
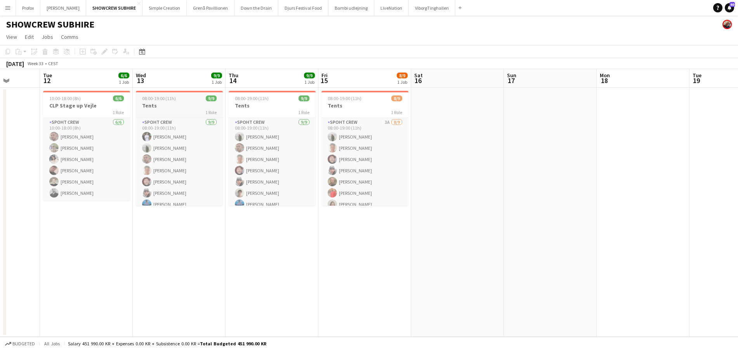
click at [191, 112] on div "1 Role" at bounding box center [179, 112] width 87 height 6
click at [102, 52] on icon "Edit" at bounding box center [104, 52] width 6 height 6
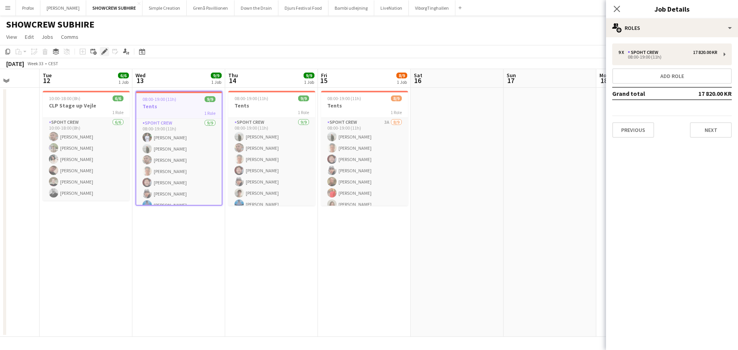
click at [102, 53] on icon "Edit" at bounding box center [104, 52] width 6 height 6
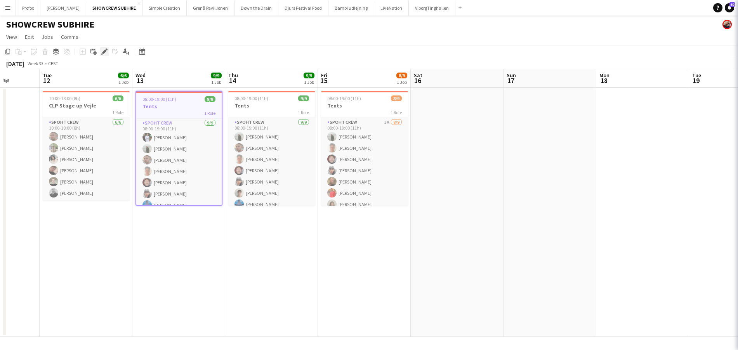
click at [102, 53] on icon "Edit" at bounding box center [104, 52] width 6 height 6
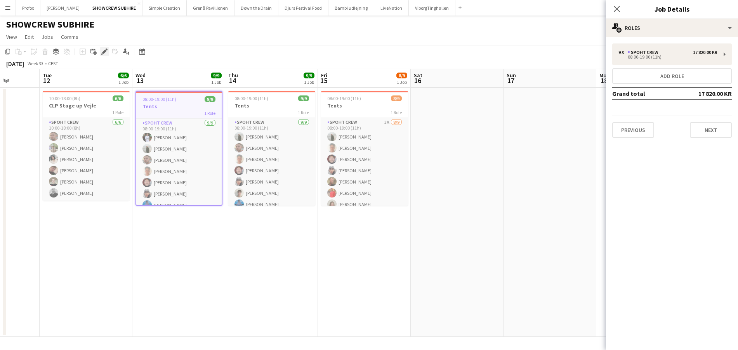
click at [102, 53] on icon "Edit" at bounding box center [104, 52] width 6 height 6
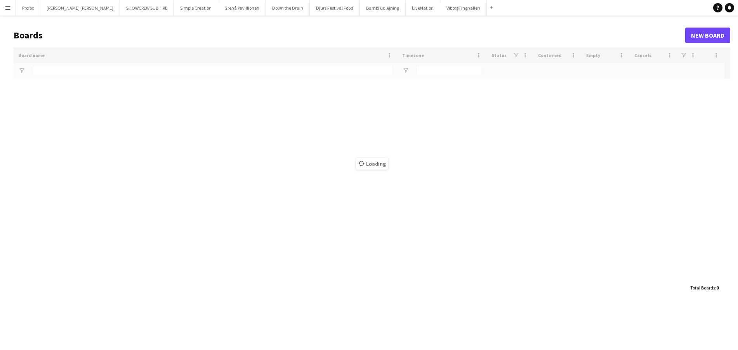
type input "****"
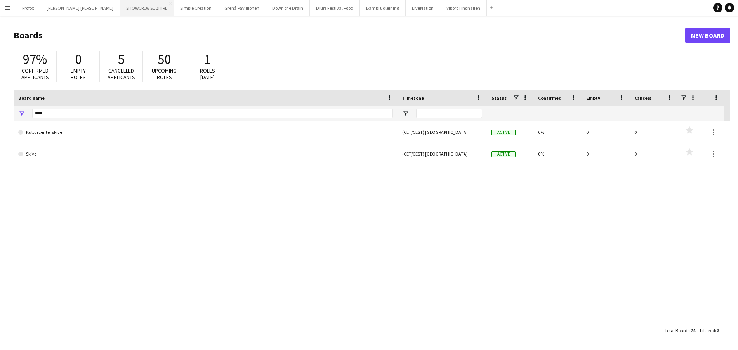
click at [122, 9] on button "SHOWCREW SUBHIRE Close" at bounding box center [147, 7] width 54 height 15
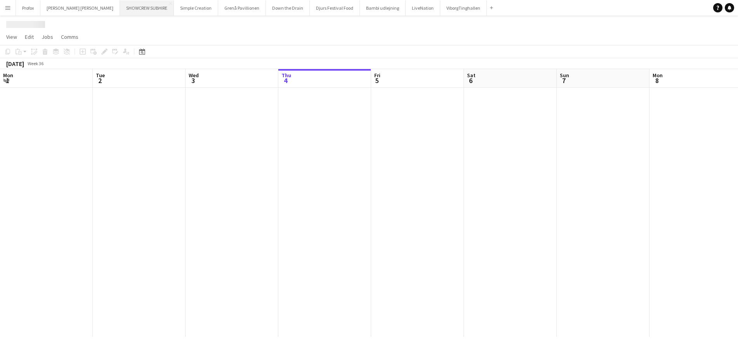
scroll to position [0, 186]
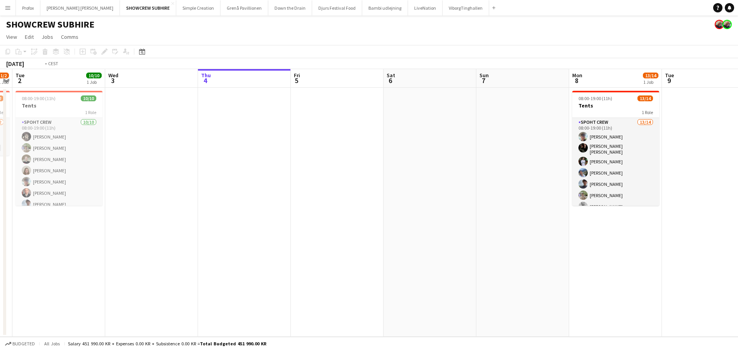
drag, startPoint x: 160, startPoint y: 85, endPoint x: 221, endPoint y: 85, distance: 60.6
click at [280, 86] on app-calendar-viewport "Sun 31 Mon 1 1/2 1 Job Tue 2 10/10 1 Job Wed 3 Thu 4 Fri 5 Sat 6 Sun 7 Mon 8 13…" at bounding box center [369, 203] width 738 height 268
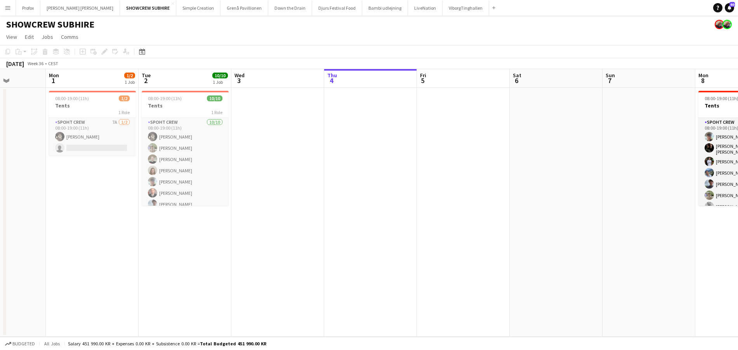
drag, startPoint x: 152, startPoint y: 88, endPoint x: 271, endPoint y: 92, distance: 118.9
click at [270, 92] on app-calendar-viewport "Sat 30 7/17 2 Jobs Sun 31 Mon 1 1/2 1 Job Tue 2 10/10 1 Job Wed 3 Thu 4 Fri 5 S…" at bounding box center [369, 203] width 738 height 268
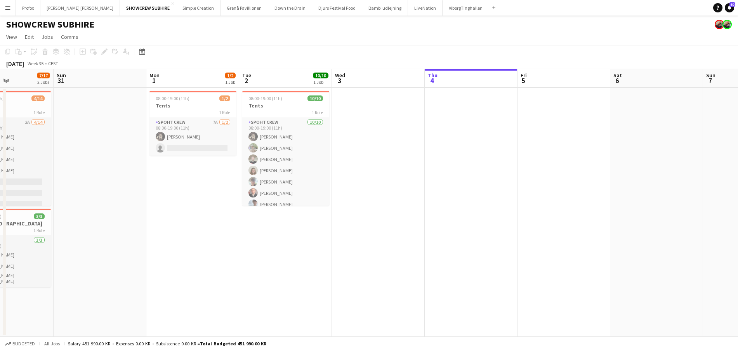
drag, startPoint x: 137, startPoint y: 89, endPoint x: 94, endPoint y: 85, distance: 42.5
click at [246, 91] on app-calendar-viewport "Thu 28 Fri 29 2/2 1 Job Sat 30 7/17 2 Jobs Sun 31 Mon 1 1/2 1 Job Tue 2 10/10 1…" at bounding box center [369, 203] width 738 height 268
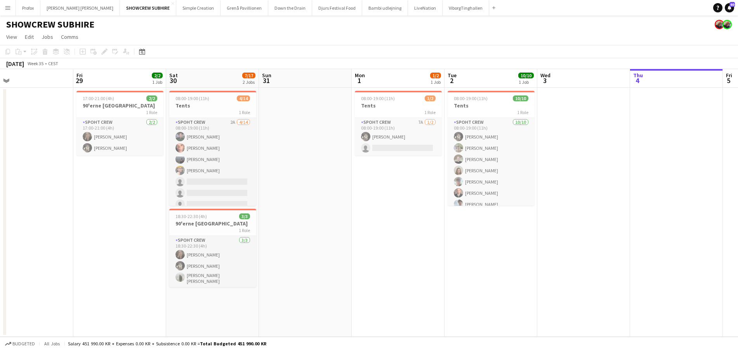
drag, startPoint x: 195, startPoint y: 90, endPoint x: 240, endPoint y: 87, distance: 44.3
click at [250, 89] on app-calendar-viewport "Tue 26 Wed 27 Thu 28 Fri 29 2/2 1 Job Sat 30 7/17 2 Jobs Sun 31 Mon 1 1/2 1 Job…" at bounding box center [369, 203] width 738 height 268
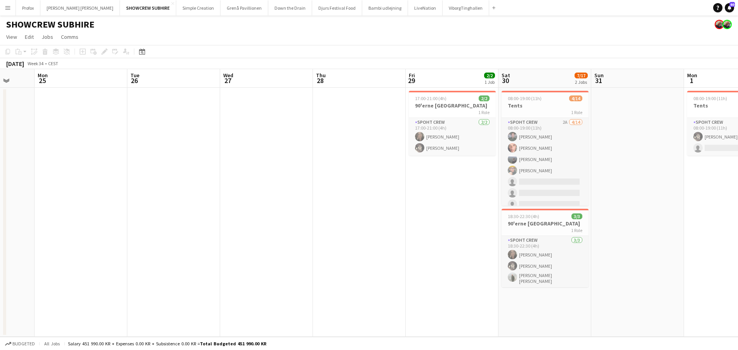
drag, startPoint x: 182, startPoint y: 89, endPoint x: 278, endPoint y: 88, distance: 95.9
click at [283, 88] on app-calendar-viewport "Sat 23 9/10 1 Job Sun 24 Mon 25 Tue 26 Wed 27 Thu 28 Fri 29 2/2 1 Job Sat 30 7/…" at bounding box center [369, 203] width 738 height 268
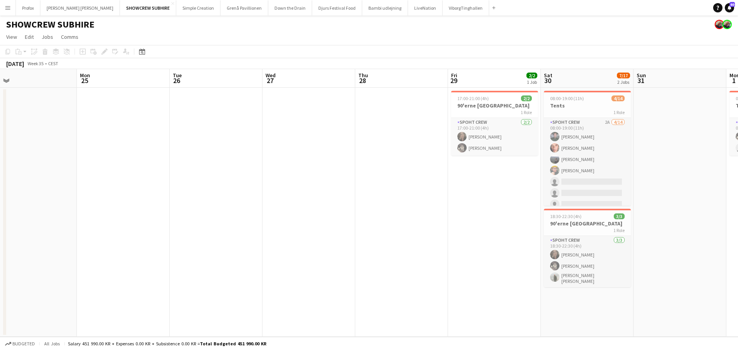
drag, startPoint x: 158, startPoint y: 86, endPoint x: 311, endPoint y: 84, distance: 152.2
click at [311, 84] on app-calendar-viewport "Fri 22 7/20 1 Job Sat 23 9/10 1 Job Sun 24 Mon 25 Tue 26 Wed 27 Thu 28 Fri 29 2…" at bounding box center [369, 203] width 738 height 268
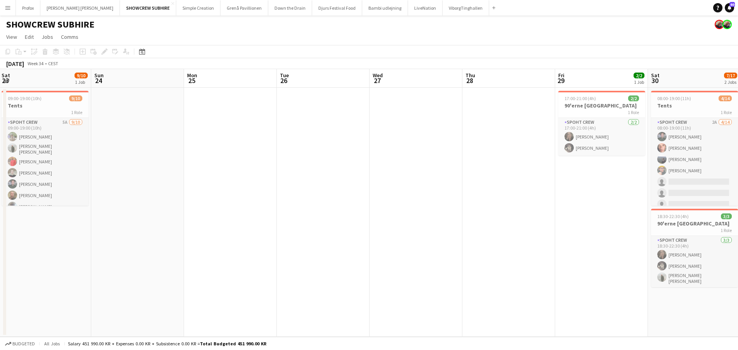
click at [291, 82] on app-calendar-viewport "Thu 21 2/2 1 Job Fri 22 7/20 1 Job Sat 23 9/10 1 Job Sun 24 Mon 25 Tue 26 Wed 2…" at bounding box center [369, 203] width 738 height 268
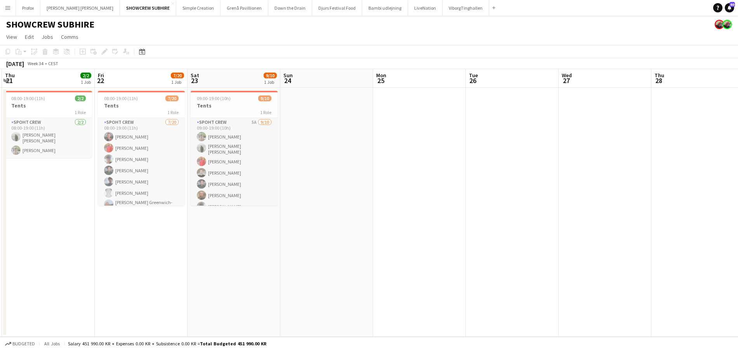
click at [308, 84] on app-calendar-viewport "Tue 19 Wed 20 2/2 1 Job Thu 21 2/2 1 Job Fri 22 7/20 1 Job Sat 23 9/10 1 Job Su…" at bounding box center [369, 203] width 738 height 268
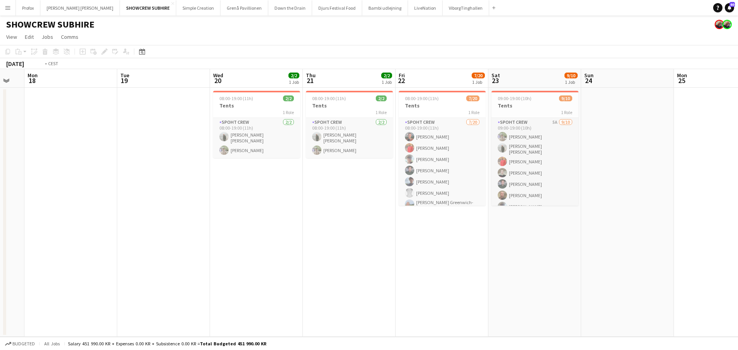
drag, startPoint x: 251, startPoint y: 78, endPoint x: 174, endPoint y: 79, distance: 77.7
click at [280, 77] on app-calendar-viewport "Sat 16 Sun 17 Mon 18 Tue 19 Wed 20 2/2 1 Job Thu 21 2/2 1 Job Fri 22 7/20 1 Job…" at bounding box center [369, 203] width 738 height 268
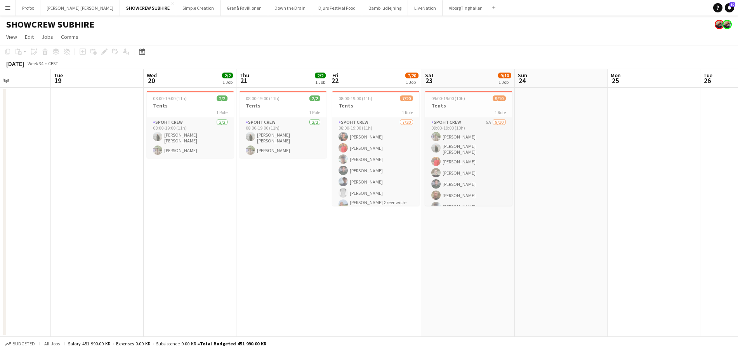
drag, startPoint x: 170, startPoint y: 79, endPoint x: 248, endPoint y: 78, distance: 78.0
click at [272, 78] on app-calendar-viewport "Sat 16 Sun 17 Mon 18 Tue 19 Wed 20 2/2 1 Job Thu 21 2/2 1 Job Fri 22 7/20 1 Job…" at bounding box center [369, 203] width 738 height 268
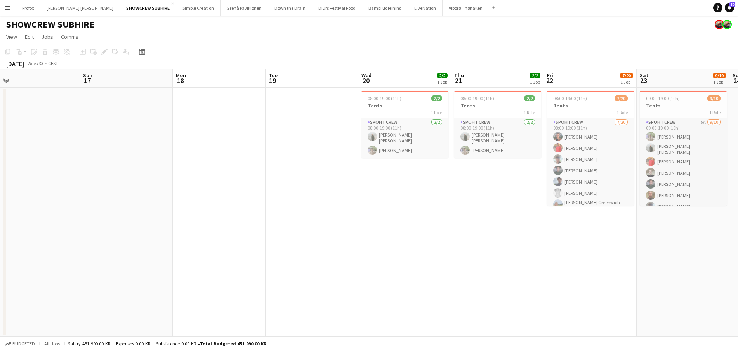
drag, startPoint x: 275, startPoint y: 81, endPoint x: 372, endPoint y: 81, distance: 97.5
click at [379, 81] on app-calendar-viewport "Thu 14 9/9 1 Job Fri 15 8/9 1 Job Sat 16 Sun 17 Mon 18 Tue 19 Wed 20 2/2 1 Job …" at bounding box center [369, 203] width 738 height 268
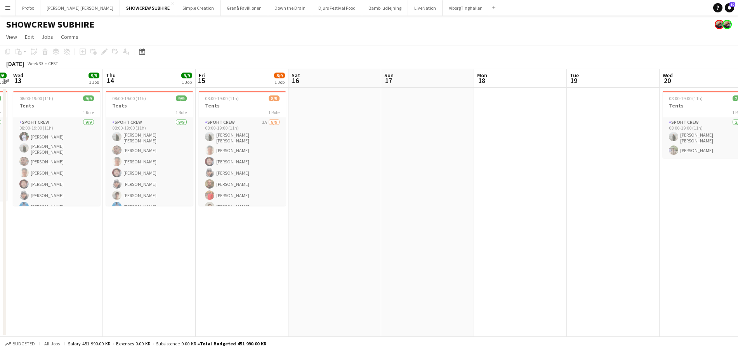
drag, startPoint x: 163, startPoint y: 78, endPoint x: 304, endPoint y: 76, distance: 141.0
click at [305, 76] on app-calendar-viewport "Mon 11 Tue 12 6/6 1 Job Wed 13 9/9 1 Job Thu 14 9/9 1 Job Fri 15 8/9 1 Job Sat …" at bounding box center [369, 203] width 738 height 268
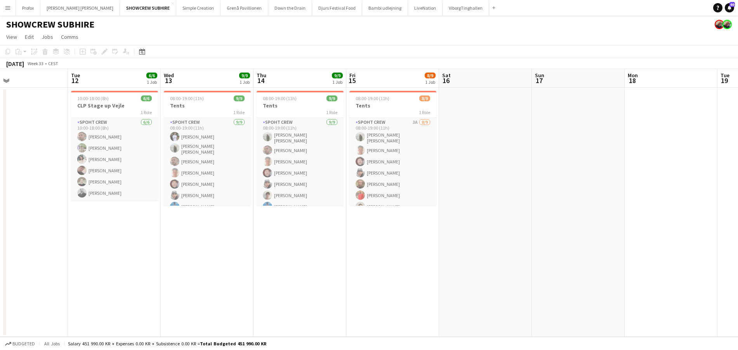
drag, startPoint x: 188, startPoint y: 79, endPoint x: 336, endPoint y: 80, distance: 147.5
click at [335, 80] on app-calendar-viewport "Sat 9 Sun 10 Mon 11 Tue 12 6/6 1 Job Wed 13 9/9 1 Job Thu 14 9/9 1 Job Fri 15 8…" at bounding box center [369, 203] width 738 height 268
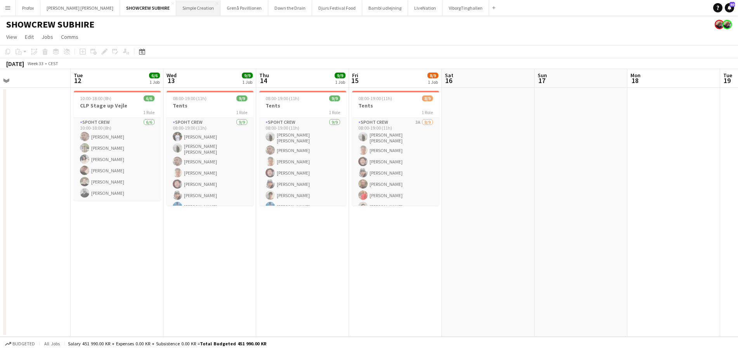
click at [176, 7] on button "Simple Creation Close" at bounding box center [198, 7] width 44 height 15
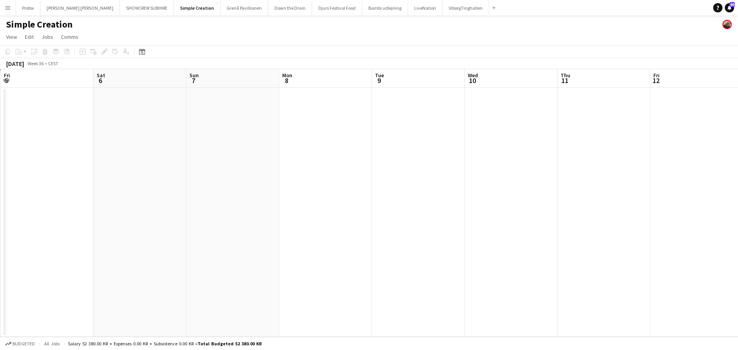
drag, startPoint x: 463, startPoint y: 84, endPoint x: 496, endPoint y: 74, distance: 34.0
click at [283, 82] on app-calendar-viewport "Tue 2 Wed 3 Thu 4 Fri 5 Sat 6 Sun 7 Mon 8 Tue 9 Wed 10 Thu 11 Fri 12 Sat 13 Sun…" at bounding box center [369, 203] width 738 height 268
drag, startPoint x: 472, startPoint y: 80, endPoint x: 567, endPoint y: 84, distance: 95.2
click at [344, 85] on app-calendar-viewport "Thu 4 Fri 5 Sat 6 Sun 7 Mon 8 Tue 9 Wed 10 Thu 11 Fri 12 Sat 13 Sun 14 Mon 15 T…" at bounding box center [369, 203] width 738 height 268
drag, startPoint x: 530, startPoint y: 86, endPoint x: 421, endPoint y: 84, distance: 108.3
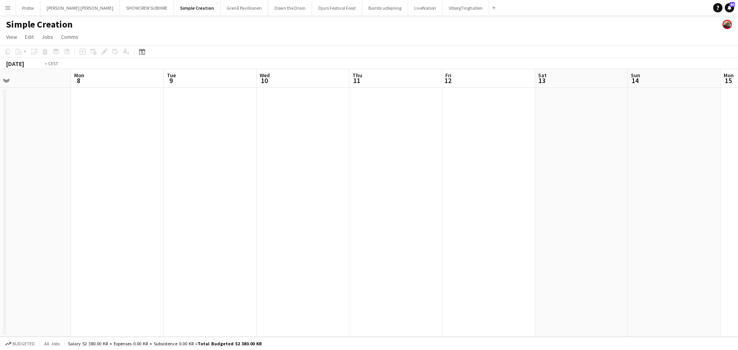
click at [355, 85] on app-calendar-viewport "Thu 4 Fri 5 Sat 6 Sun 7 Mon 8 Tue 9 Wed 10 Thu 11 Fri 12 Sat 13 Sun 14 Mon 15 T…" at bounding box center [369, 203] width 738 height 268
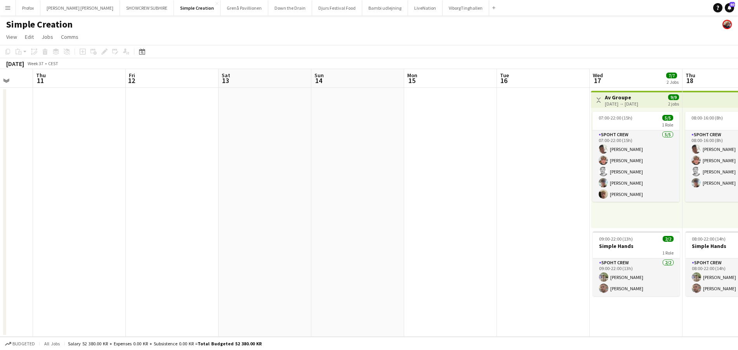
drag, startPoint x: 517, startPoint y: 80, endPoint x: 581, endPoint y: 82, distance: 63.7
click at [382, 86] on app-calendar-viewport "Mon 8 Tue 9 Wed 10 Thu 11 Fri 12 Sat 13 Sun 14 Mon 15 Tue 16 Wed 17 7/7 2 Jobs …" at bounding box center [369, 203] width 738 height 268
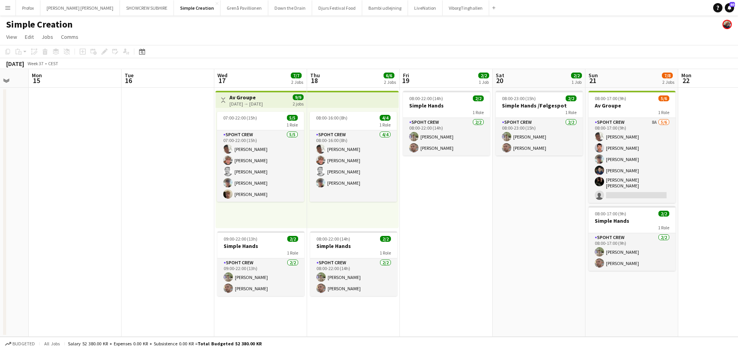
drag, startPoint x: 581, startPoint y: 82, endPoint x: 256, endPoint y: 87, distance: 324.6
click at [243, 87] on app-calendar-viewport "Fri 12 Sat 13 Sun 14 Mon 15 Tue 16 Wed 17 7/7 2 Jobs Thu 18 6/6 2 Jobs Fri 19 2…" at bounding box center [369, 203] width 738 height 268
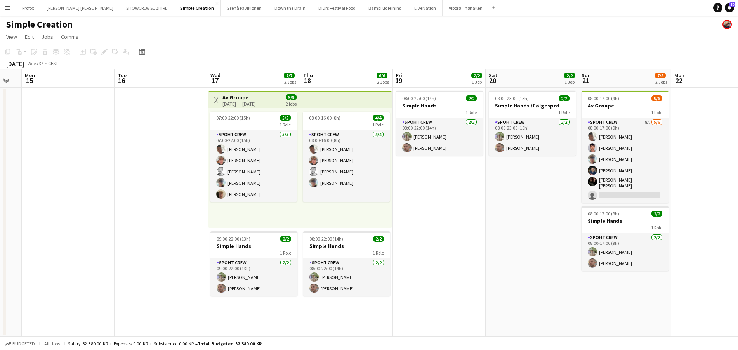
click at [559, 90] on app-calendar-viewport "Fri 12 Sat 13 Sun 14 Mon 15 Tue 16 Wed 17 7/7 2 Jobs Thu 18 6/6 2 Jobs Fri 19 2…" at bounding box center [369, 203] width 738 height 268
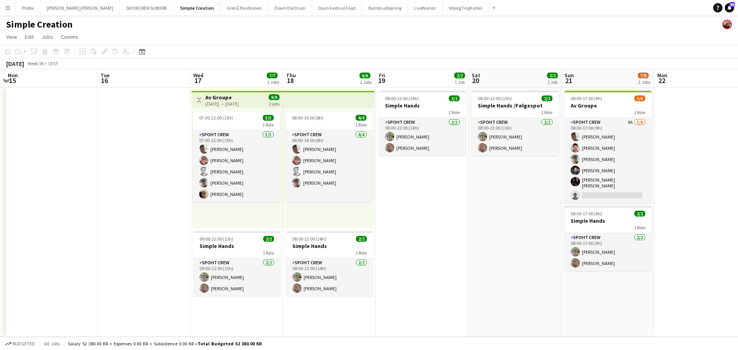
scroll to position [0, 303]
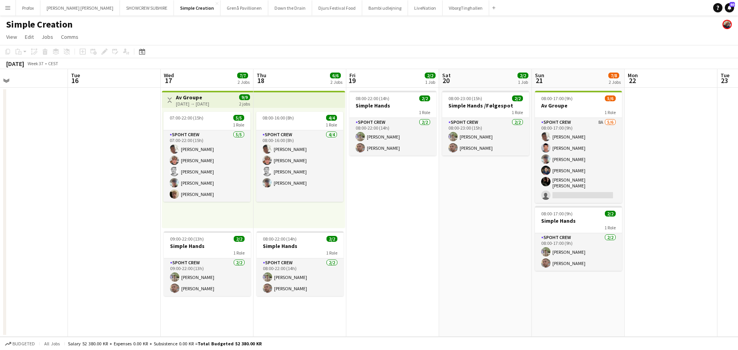
drag, startPoint x: 608, startPoint y: 82, endPoint x: 563, endPoint y: 85, distance: 45.1
click at [563, 85] on app-calendar-viewport "Fri 12 Sat 13 Sun 14 Mon 15 Tue 16 Wed 17 7/7 2 Jobs Thu 18 6/6 2 Jobs Fri 19 2…" at bounding box center [369, 203] width 738 height 268
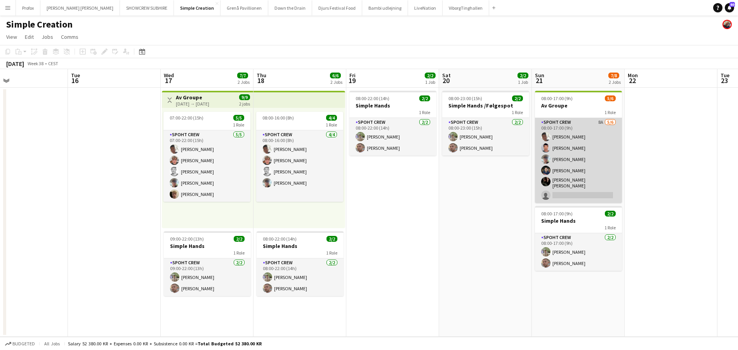
click at [592, 120] on app-card-role "Spoht Crew 8A [DATE] 08:00-17:00 (9h) [PERSON_NAME] [PERSON_NAME] Barilatti [PE…" at bounding box center [578, 160] width 87 height 85
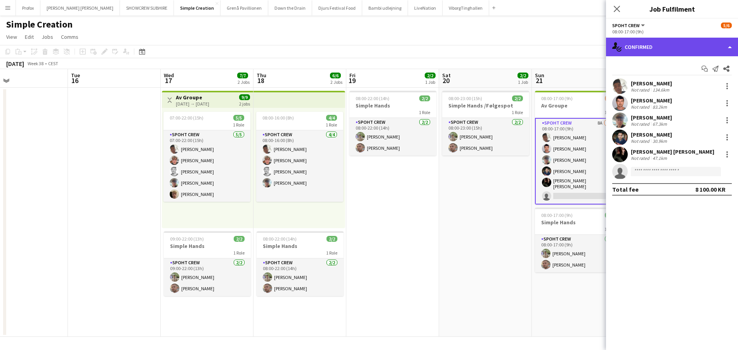
click at [729, 43] on div "single-neutral-actions-check-2 Confirmed" at bounding box center [672, 47] width 132 height 19
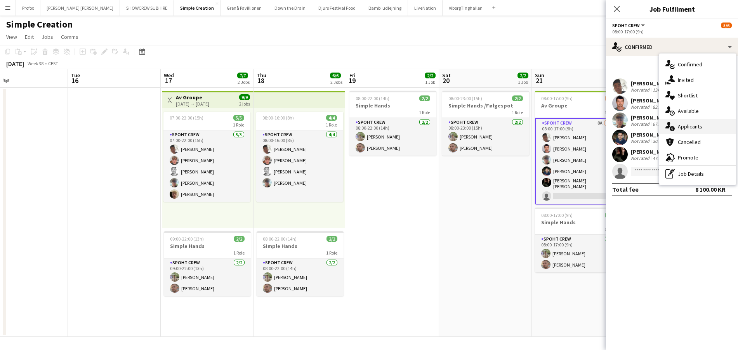
click at [703, 129] on div "single-neutral-actions-information Applicants" at bounding box center [697, 127] width 77 height 16
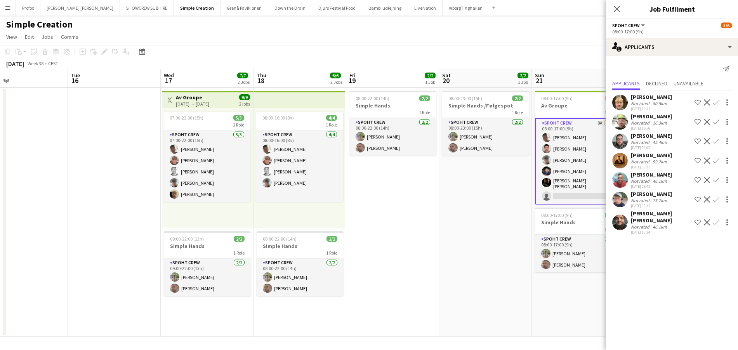
click at [717, 122] on app-icon "Confirm" at bounding box center [716, 122] width 6 height 6
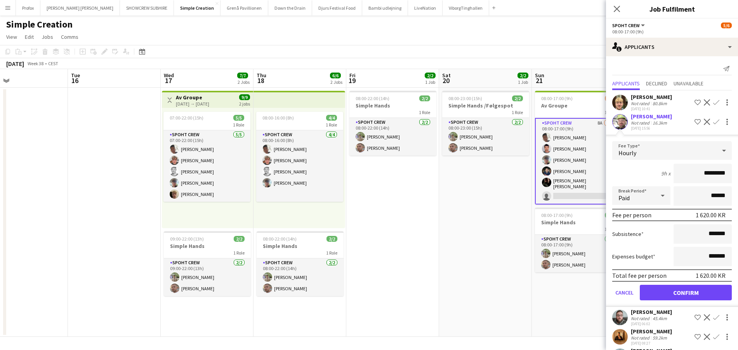
click at [692, 298] on button "Confirm" at bounding box center [686, 293] width 92 height 16
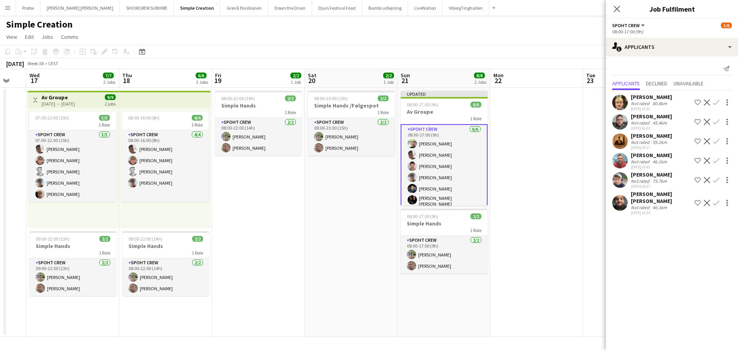
scroll to position [0, 253]
drag, startPoint x: 467, startPoint y: 78, endPoint x: 390, endPoint y: 86, distance: 78.0
click at [365, 81] on app-calendar-viewport "Sun 14 Mon 15 Tue 16 Wed 17 7/7 2 Jobs Thu 18 6/6 2 Jobs Fri 19 2/2 1 Job Sat 2…" at bounding box center [369, 203] width 738 height 268
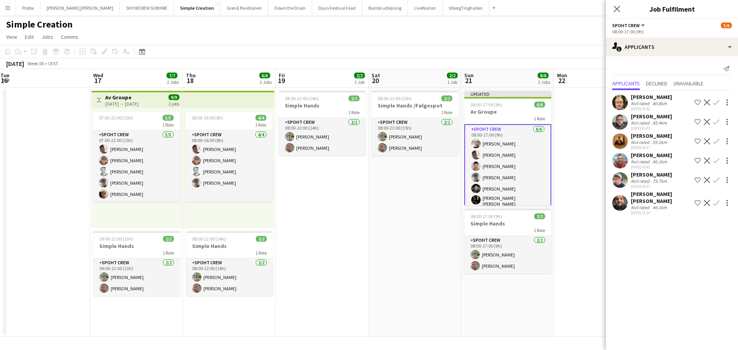
drag, startPoint x: 165, startPoint y: 80, endPoint x: 222, endPoint y: 95, distance: 59.7
click at [228, 80] on app-calendar-viewport "Sat 13 Sun 14 Mon 15 Tue 16 Wed 17 7/7 2 Jobs Thu 18 6/6 2 Jobs Fri 19 2/2 1 Jo…" at bounding box center [369, 203] width 738 height 268
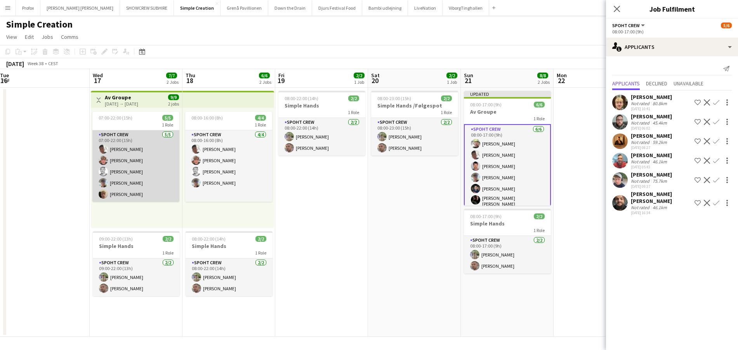
click at [152, 137] on app-card-role "Spoht Crew [DATE] 07:00-22:00 (15h) [PERSON_NAME] [PERSON_NAME] [PERSON_NAME] […" at bounding box center [135, 165] width 87 height 71
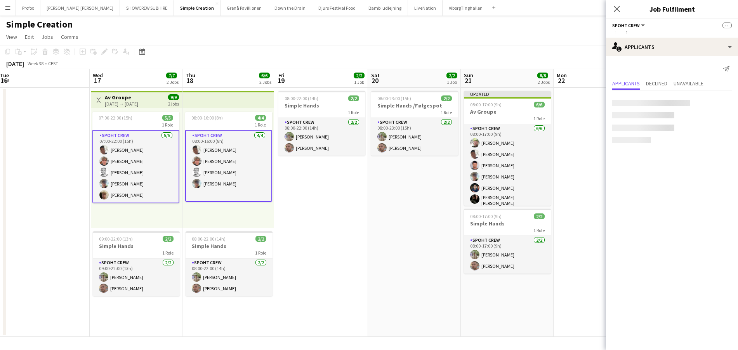
scroll to position [0, 281]
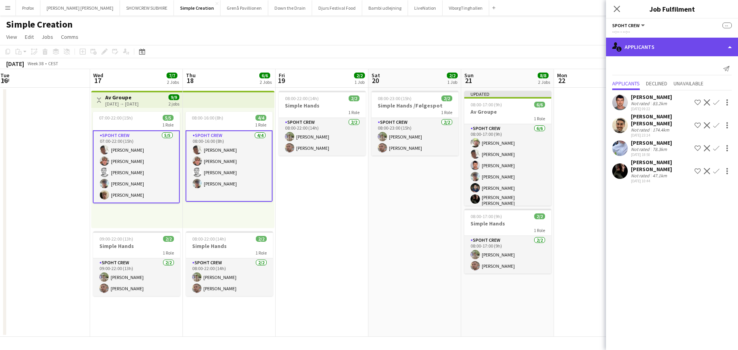
click at [733, 48] on div "single-neutral-actions-information Applicants" at bounding box center [672, 47] width 132 height 19
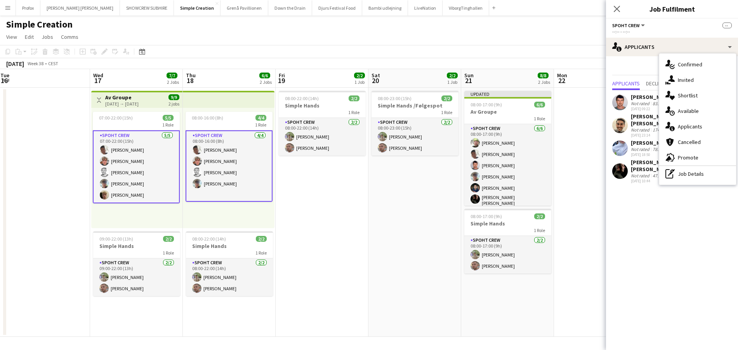
click at [204, 103] on app-top-bar at bounding box center [229, 99] width 92 height 17
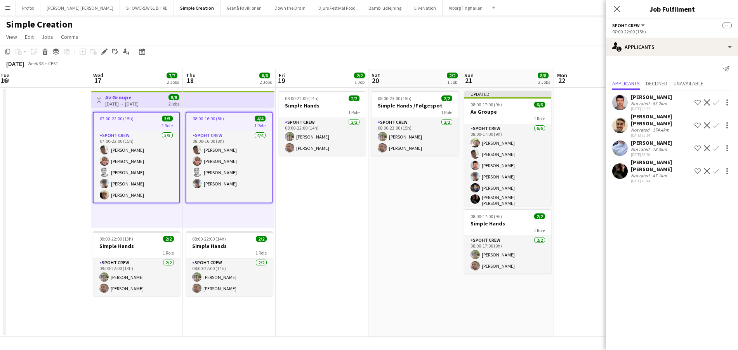
scroll to position [0, 281]
click at [195, 101] on app-top-bar at bounding box center [229, 99] width 92 height 17
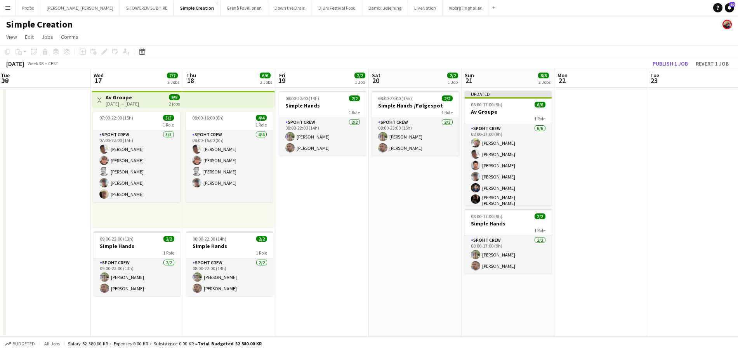
click at [195, 101] on app-top-bar at bounding box center [229, 99] width 92 height 17
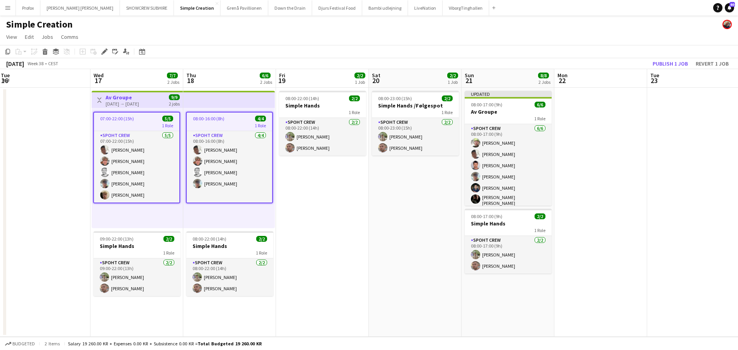
click at [215, 112] on app-job-card "08:00-16:00 (8h) 4/4 1 Role Spoht Crew [DATE] 08:00-16:00 (8h) [PERSON_NAME] [P…" at bounding box center [229, 158] width 87 height 92
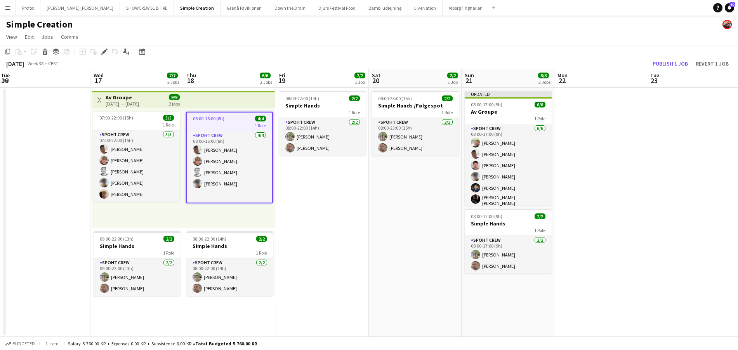
click at [223, 100] on app-top-bar at bounding box center [229, 99] width 92 height 17
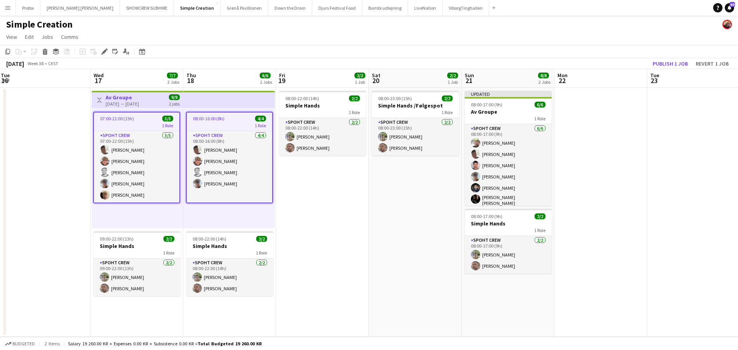
click at [223, 100] on app-top-bar at bounding box center [229, 99] width 92 height 17
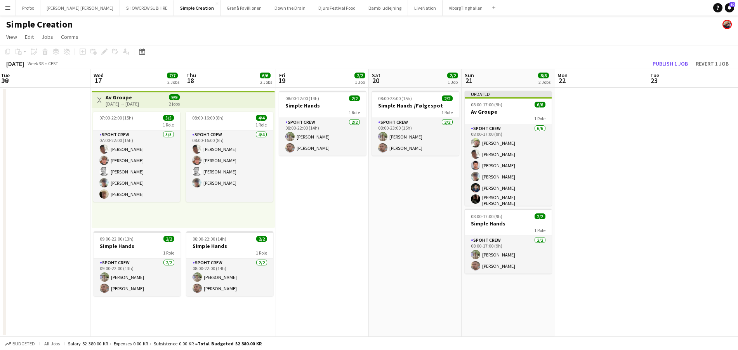
click at [223, 100] on app-top-bar at bounding box center [229, 99] width 92 height 17
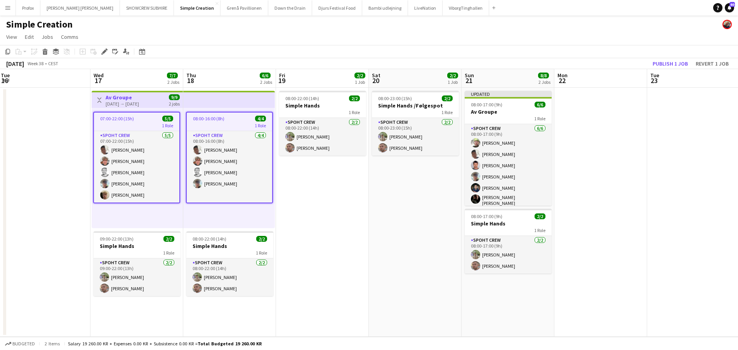
click at [223, 100] on app-top-bar at bounding box center [229, 99] width 92 height 17
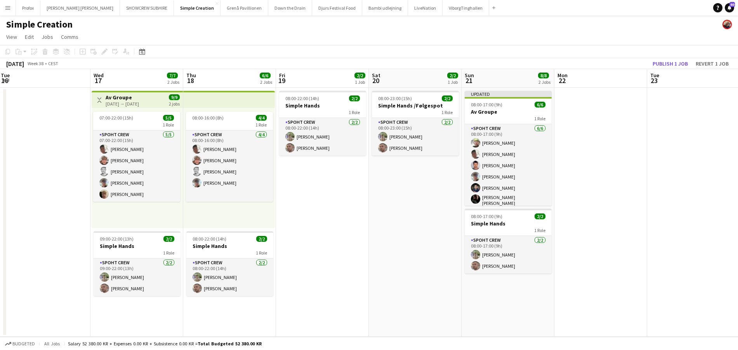
click at [223, 100] on app-top-bar at bounding box center [229, 99] width 92 height 17
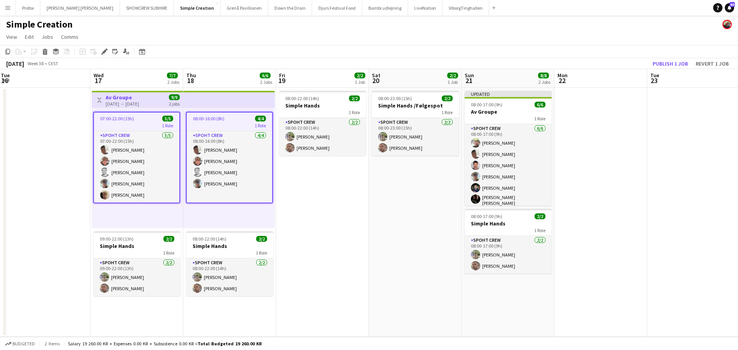
click at [223, 100] on app-top-bar at bounding box center [229, 99] width 92 height 17
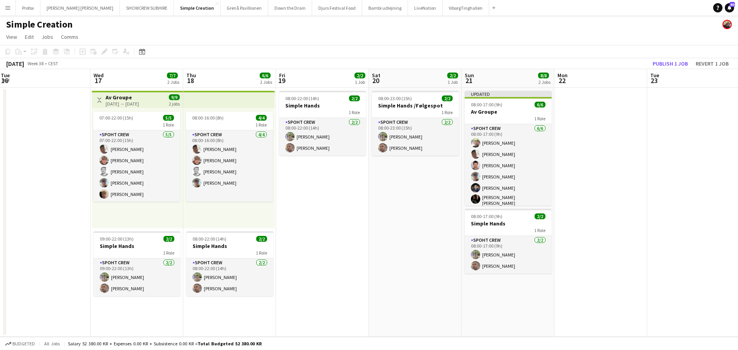
click at [223, 100] on app-top-bar at bounding box center [229, 99] width 92 height 17
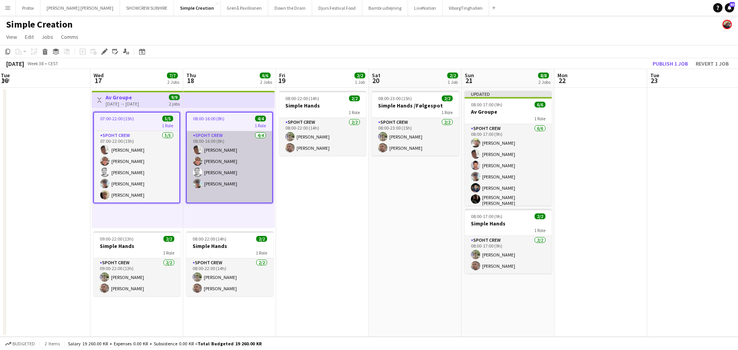
scroll to position [0, 280]
click at [222, 141] on app-card-role "Spoht Crew [DATE] 08:00-16:00 (8h) [PERSON_NAME] [PERSON_NAME] [PERSON_NAME] [P…" at bounding box center [229, 166] width 85 height 71
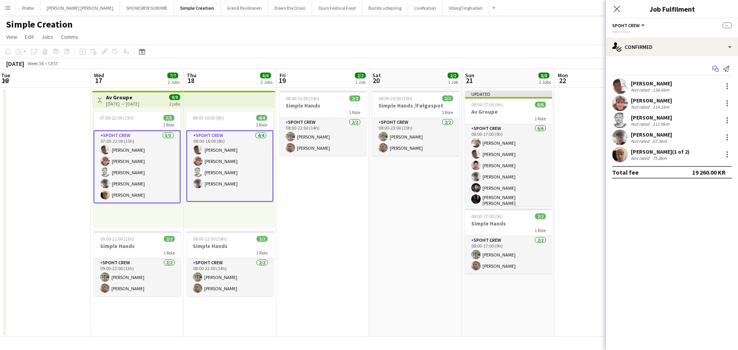
click at [717, 67] on icon at bounding box center [714, 68] width 5 height 4
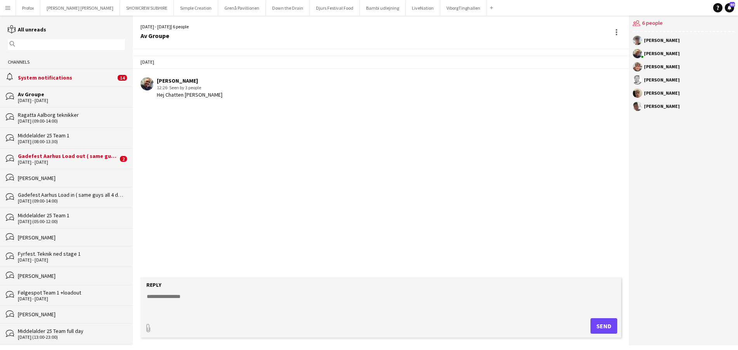
click at [179, 304] on textarea at bounding box center [382, 303] width 473 height 20
type textarea "*"
drag, startPoint x: 228, startPoint y: 303, endPoint x: 254, endPoint y: 304, distance: 26.4
click at [228, 303] on textarea "**********" at bounding box center [382, 303] width 473 height 20
click at [308, 303] on textarea "**********" at bounding box center [382, 303] width 473 height 20
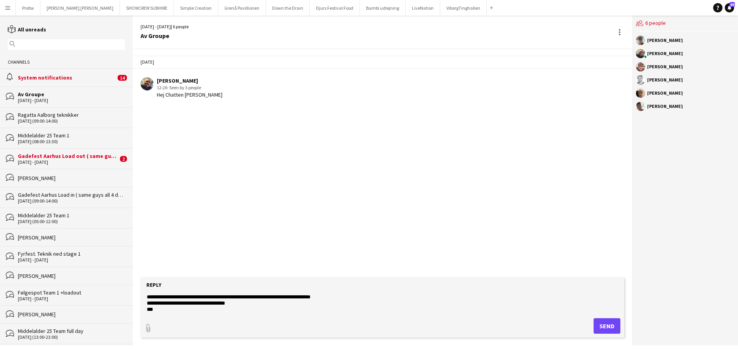
scroll to position [12, 0]
drag, startPoint x: 154, startPoint y: 309, endPoint x: 163, endPoint y: 310, distance: 9.1
click at [156, 309] on textarea "**********" at bounding box center [382, 303] width 473 height 20
click at [245, 309] on textarea "**********" at bounding box center [382, 303] width 473 height 20
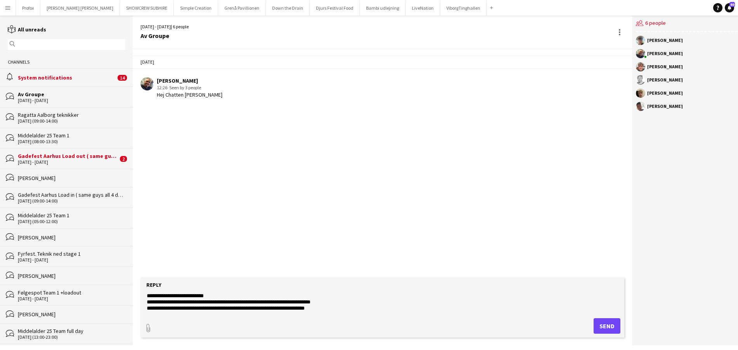
click at [301, 308] on textarea "**********" at bounding box center [382, 303] width 473 height 20
drag, startPoint x: 326, startPoint y: 309, endPoint x: 289, endPoint y: 309, distance: 37.3
click at [289, 309] on textarea "**********" at bounding box center [382, 303] width 473 height 20
drag, startPoint x: 252, startPoint y: 307, endPoint x: 265, endPoint y: 309, distance: 13.7
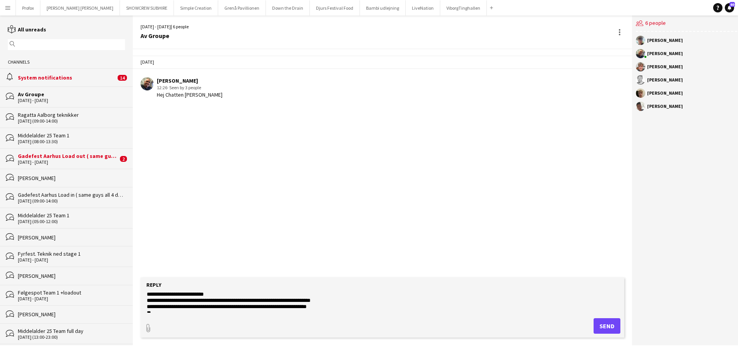
click at [252, 307] on textarea "**********" at bounding box center [382, 303] width 473 height 20
click at [258, 304] on textarea "**********" at bounding box center [382, 303] width 473 height 20
click at [301, 307] on textarea "**********" at bounding box center [382, 303] width 473 height 20
drag, startPoint x: 302, startPoint y: 305, endPoint x: 316, endPoint y: 308, distance: 14.3
click at [304, 306] on textarea "**********" at bounding box center [382, 303] width 473 height 20
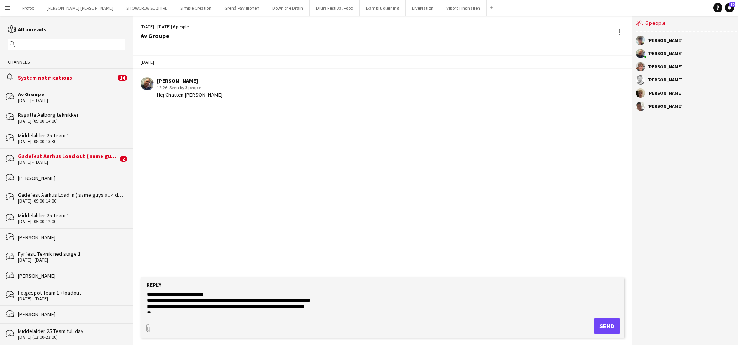
drag, startPoint x: 307, startPoint y: 307, endPoint x: 311, endPoint y: 307, distance: 4.7
click at [308, 307] on textarea "**********" at bounding box center [382, 303] width 473 height 20
drag, startPoint x: 345, startPoint y: 308, endPoint x: 367, endPoint y: 310, distance: 22.2
click at [345, 308] on textarea "**********" at bounding box center [382, 303] width 473 height 20
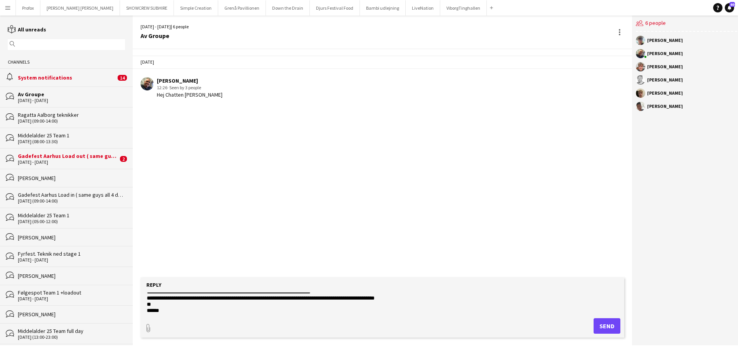
scroll to position [9, 0]
type textarea "**********"
click at [607, 326] on button "Send" at bounding box center [607, 326] width 27 height 16
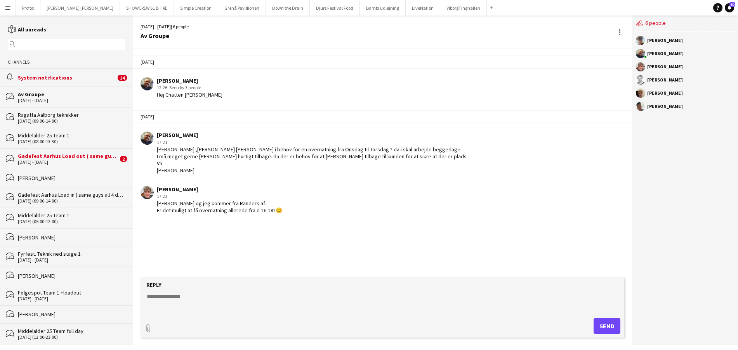
click at [181, 298] on textarea at bounding box center [382, 303] width 473 height 20
type textarea "**********"
click at [606, 327] on button "Send" at bounding box center [607, 326] width 27 height 16
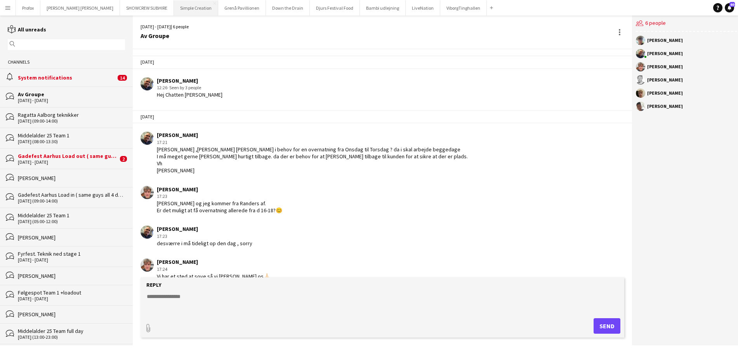
click at [174, 10] on button "Simple Creation Close" at bounding box center [196, 7] width 44 height 15
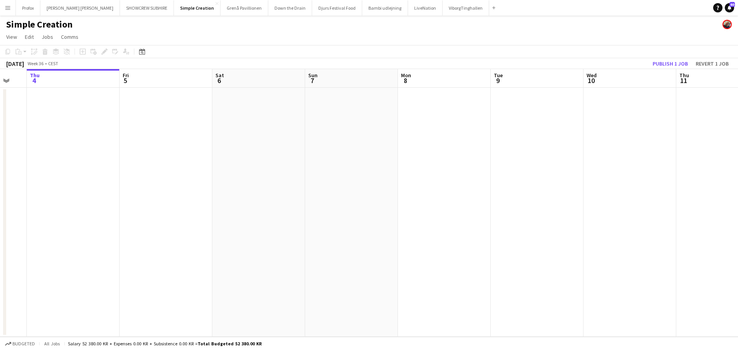
drag, startPoint x: 362, startPoint y: 75, endPoint x: 172, endPoint y: 106, distance: 192.4
click at [135, 102] on app-calendar-viewport "Mon 1 Tue 2 Wed 3 Thu 4 Fri 5 Sat 6 Sun 7 Mon 8 Tue 9 Wed 10 Thu 11 Fri 12 Sat …" at bounding box center [369, 203] width 738 height 268
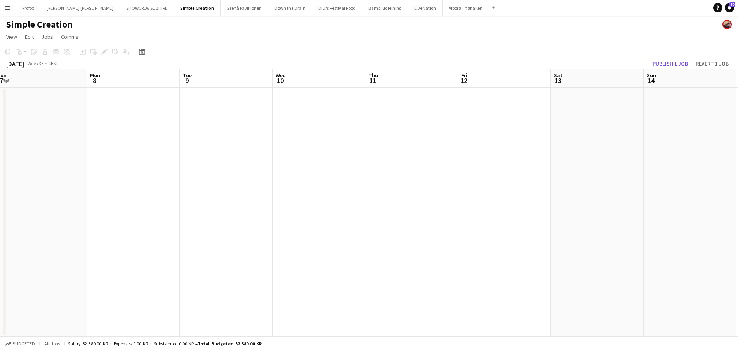
drag, startPoint x: 349, startPoint y: 82, endPoint x: 201, endPoint y: 87, distance: 148.8
click at [201, 87] on app-calendar-viewport "Thu 4 Fri 5 Sat 6 Sun 7 Mon 8 Tue 9 Wed 10 Thu 11 Fri 12 Sat 13 Sun 14 Mon 15 T…" at bounding box center [369, 203] width 738 height 268
drag, startPoint x: 291, startPoint y: 79, endPoint x: 291, endPoint y: 86, distance: 7.0
click at [256, 86] on app-calendar-viewport "Thu 4 Fri 5 Sat 6 Sun 7 Mon 8 Tue 9 Wed 10 Thu 11 Fri 12 Sat 13 Sun 14 Mon 15 T…" at bounding box center [369, 203] width 738 height 268
drag, startPoint x: 309, startPoint y: 84, endPoint x: 203, endPoint y: 86, distance: 106.4
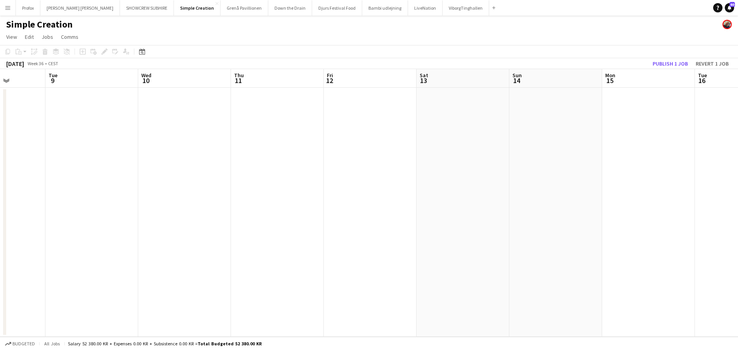
click at [187, 85] on app-calendar-viewport "Sat 6 Sun 7 Mon 8 Tue 9 Wed 10 Thu 11 Fri 12 Sat 13 Sun 14 Mon 15 Tue 16 Wed 17…" at bounding box center [369, 203] width 738 height 268
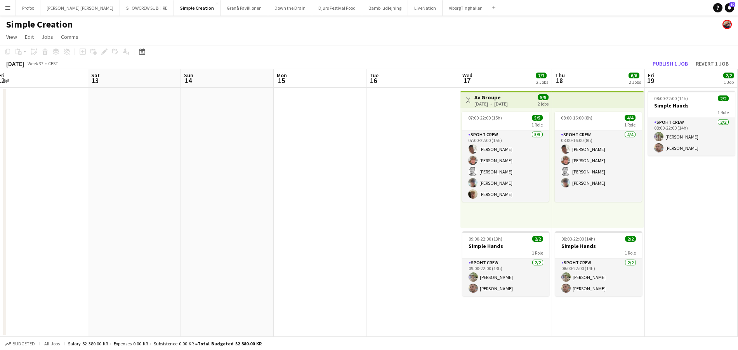
drag, startPoint x: 354, startPoint y: 78, endPoint x: 242, endPoint y: 87, distance: 112.5
click at [234, 87] on app-calendar-viewport "Tue 9 Wed 10 Thu 11 Fri 12 Sat 13 Sun 14 Mon 15 Tue 16 Wed 17 7/7 2 Jobs Thu 18…" at bounding box center [369, 203] width 738 height 268
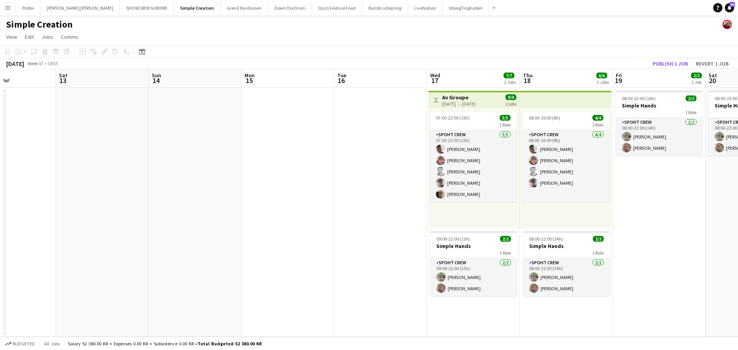
drag, startPoint x: 375, startPoint y: 76, endPoint x: 281, endPoint y: 83, distance: 93.9
click at [222, 82] on app-calendar-viewport "Tue 9 Wed 10 Thu 11 Fri 12 Sat 13 Sun 14 Mon 15 Tue 16 Wed 17 7/7 2 Jobs Thu 18…" at bounding box center [369, 203] width 738 height 268
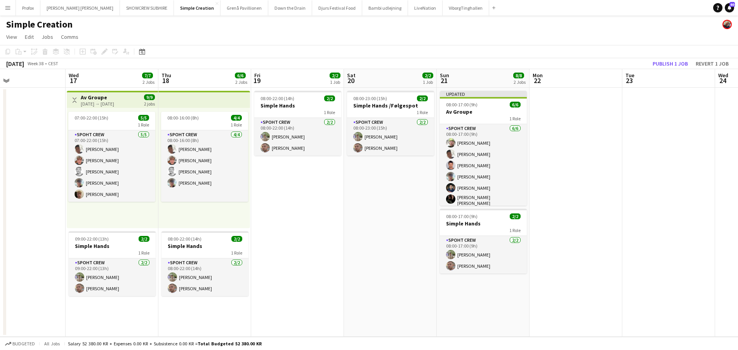
scroll to position [0, 215]
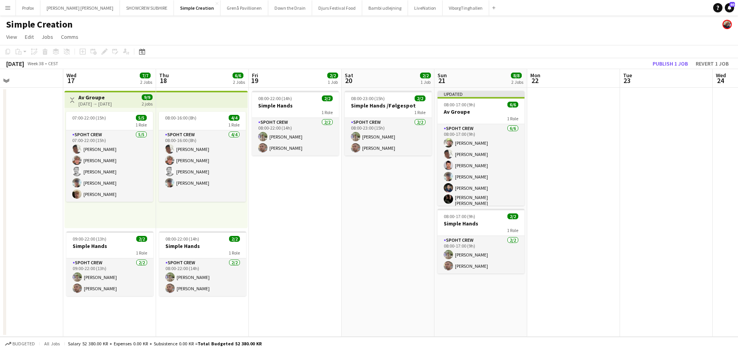
drag, startPoint x: 391, startPoint y: 82, endPoint x: 174, endPoint y: 89, distance: 217.9
click at [172, 89] on app-calendar-viewport "Sun 14 Mon 15 Tue 16 Wed 17 7/7 2 Jobs Thu 18 6/6 2 Jobs Fri 19 2/2 1 Job Sat 2…" at bounding box center [369, 203] width 738 height 268
click at [179, 125] on div "1 Role" at bounding box center [202, 125] width 87 height 6
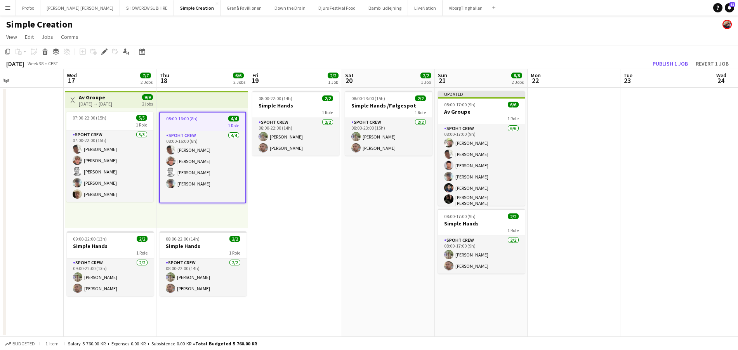
click at [675, 61] on button "Publish 1 job" at bounding box center [671, 64] width 42 height 10
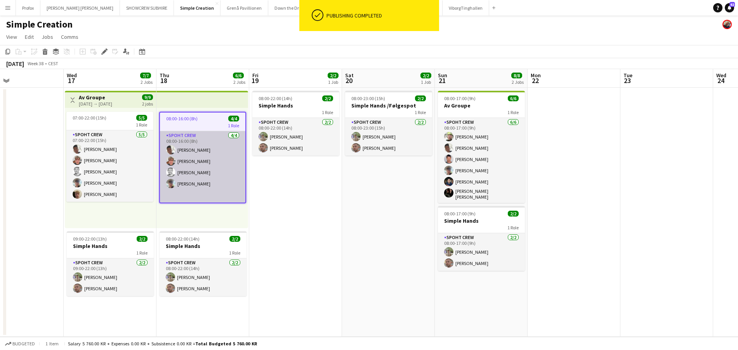
scroll to position [0, 214]
click at [206, 138] on app-card-role "Spoht Crew [DATE] 08:00-16:00 (8h) [PERSON_NAME] [PERSON_NAME] [PERSON_NAME] [P…" at bounding box center [202, 166] width 85 height 71
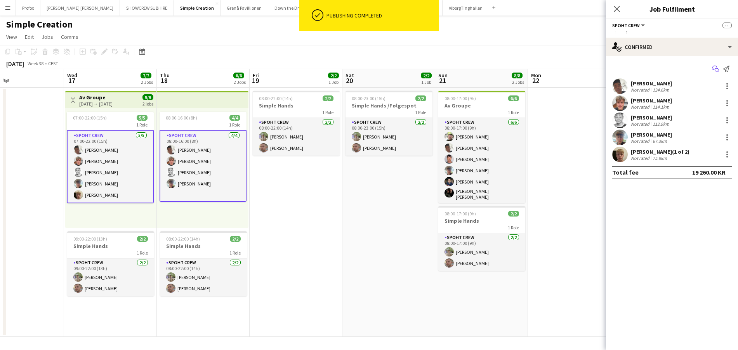
click at [716, 66] on icon "Start chat" at bounding box center [715, 69] width 6 height 6
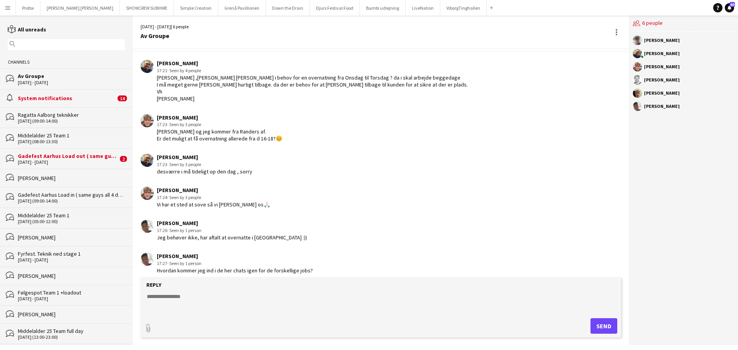
scroll to position [97, 0]
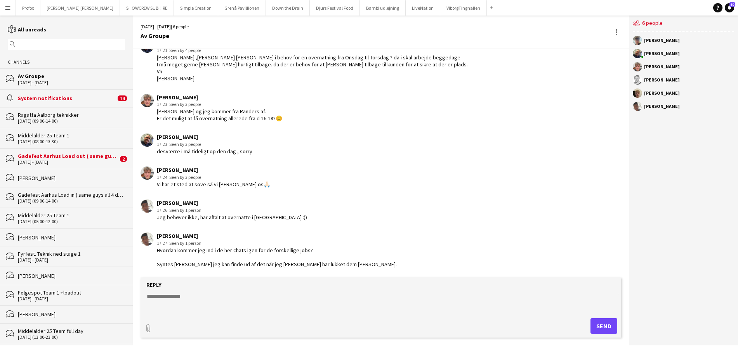
click at [211, 298] on textarea at bounding box center [382, 303] width 473 height 20
drag, startPoint x: 235, startPoint y: 293, endPoint x: 239, endPoint y: 301, distance: 9.2
click at [238, 301] on textarea "**********" at bounding box center [382, 303] width 473 height 20
drag, startPoint x: 295, startPoint y: 304, endPoint x: 299, endPoint y: 300, distance: 5.5
click at [296, 302] on textarea "**********" at bounding box center [382, 303] width 473 height 20
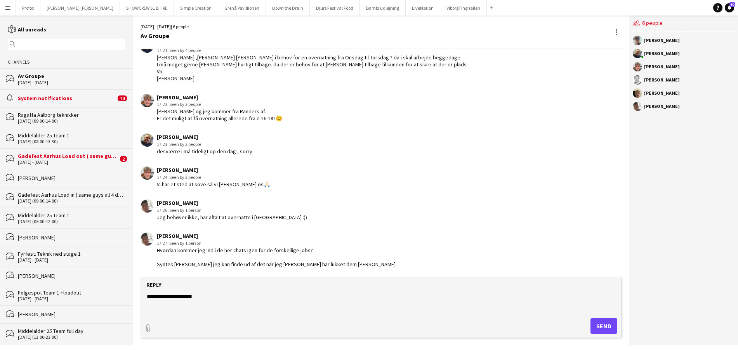
type textarea "**********"
click at [241, 292] on form "**********" at bounding box center [381, 308] width 481 height 60
click at [607, 327] on button "Send" at bounding box center [604, 326] width 27 height 16
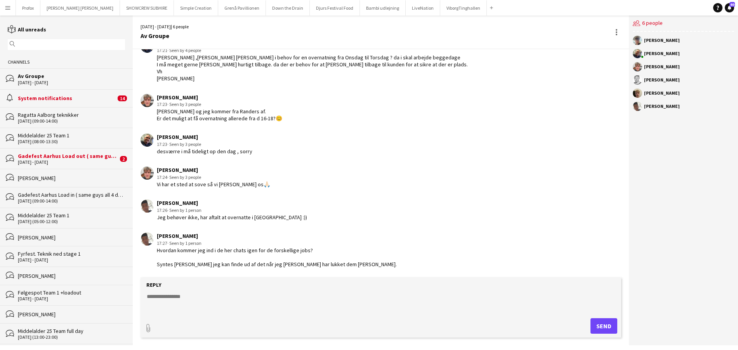
click at [606, 327] on button "Send" at bounding box center [604, 326] width 27 height 16
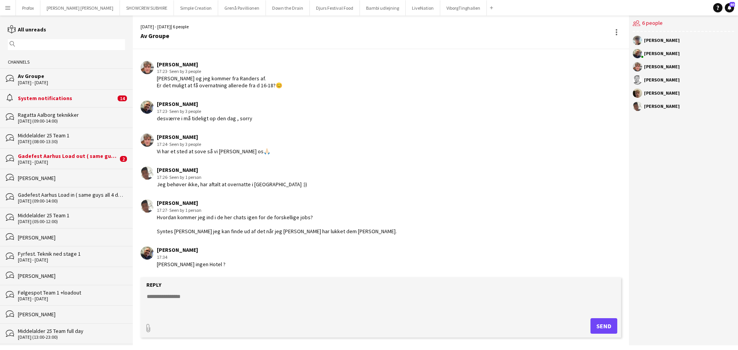
click at [659, 40] on div "[PERSON_NAME]" at bounding box center [662, 40] width 36 height 5
click at [639, 41] on app-user-avatar at bounding box center [637, 40] width 9 height 9
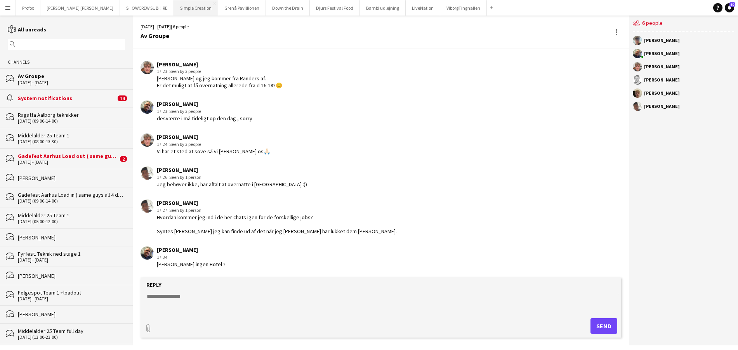
click at [174, 9] on button "Simple Creation Close" at bounding box center [196, 7] width 44 height 15
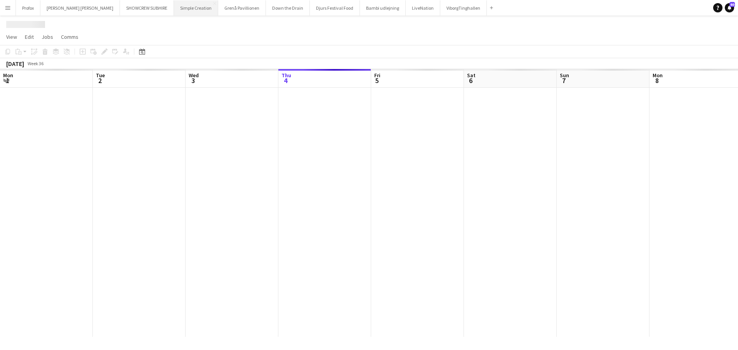
scroll to position [0, 186]
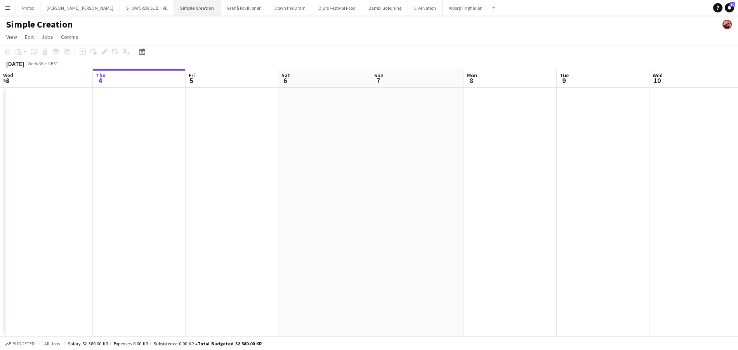
click at [174, 8] on button "Simple Creation Close" at bounding box center [197, 7] width 47 height 15
click at [174, 7] on button "Simple Creation Close" at bounding box center [197, 7] width 47 height 15
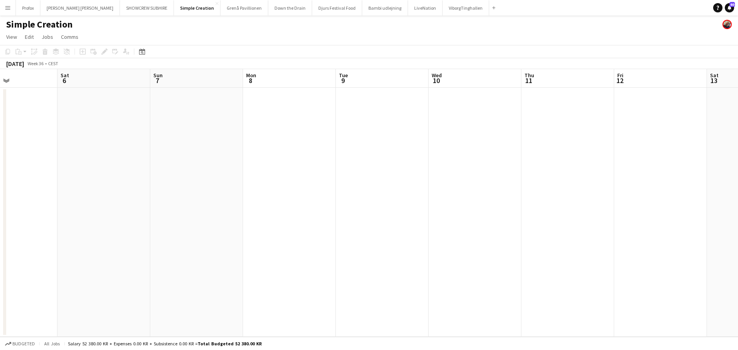
click at [188, 82] on app-calendar-viewport "Tue 2 Wed 3 Thu 4 Fri 5 Sat 6 Sun 7 Mon 8 Tue 9 Wed 10 Thu 11 Fri 12 Sat 13 Sun…" at bounding box center [369, 203] width 738 height 268
drag, startPoint x: 301, startPoint y: 85, endPoint x: 306, endPoint y: 77, distance: 8.9
click at [228, 83] on app-calendar-viewport "Wed 3 Thu 4 Fri 5 Sat 6 Sun 7 Mon 8 Tue 9 Wed 10 Thu 11 Fri 12 Sat 13 Sun 14 Mo…" at bounding box center [369, 203] width 738 height 268
drag, startPoint x: 348, startPoint y: 74, endPoint x: 302, endPoint y: 83, distance: 46.5
click at [240, 87] on app-calendar-viewport "Thu 4 Fri 5 Sat 6 Sun 7 Mon 8 Tue 9 Wed 10 Thu 11 Fri 12 Sat 13 Sun 14 Mon 15 T…" at bounding box center [369, 203] width 738 height 268
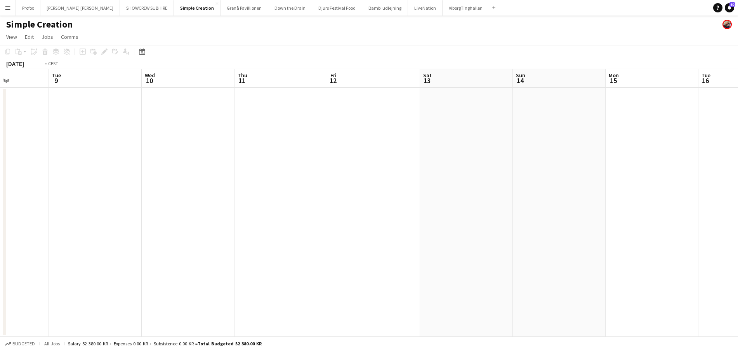
drag, startPoint x: 253, startPoint y: 90, endPoint x: 308, endPoint y: 91, distance: 55.2
click at [210, 91] on app-calendar-viewport "Fri 5 Sat 6 Sun 7 Mon 8 Tue 9 Wed 10 Thu 11 Fri 12 Sat 13 Sun 14 Mon 15 Tue 16 …" at bounding box center [369, 203] width 738 height 268
drag, startPoint x: 287, startPoint y: 95, endPoint x: 281, endPoint y: 95, distance: 6.2
click at [268, 97] on app-calendar-viewport "Sat 6 Sun 7 Mon 8 Tue 9 Wed 10 Thu 11 Fri 12 Sat 13 Sun 14 Mon 15 Tue 16 Wed 17…" at bounding box center [369, 203] width 738 height 268
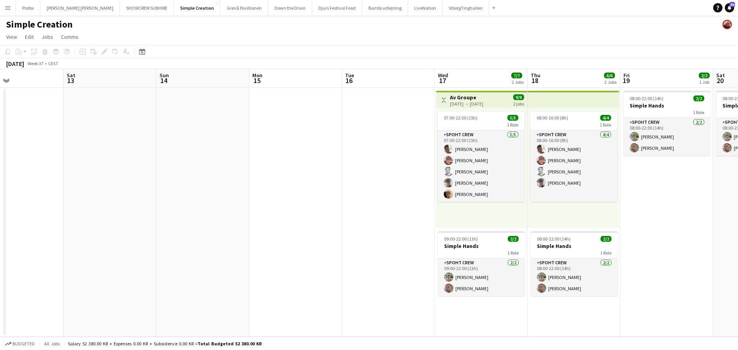
drag, startPoint x: 259, startPoint y: 88, endPoint x: 202, endPoint y: 88, distance: 57.5
click at [202, 88] on app-calendar-viewport "Wed 10 Thu 11 Fri 12 Sat 13 Sun 14 Mon 15 Tue 16 Wed 17 7/7 2 Jobs Thu 18 6/6 2…" at bounding box center [369, 203] width 738 height 268
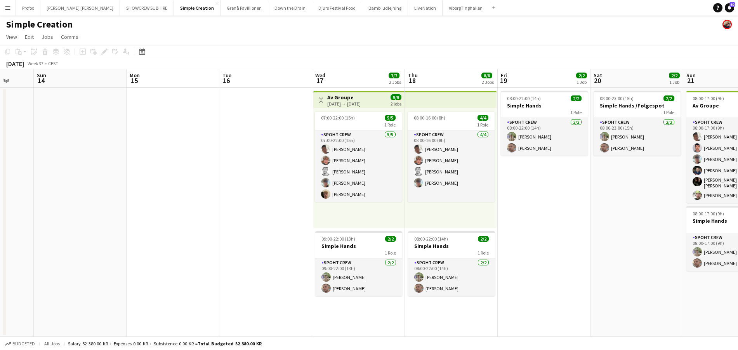
scroll to position [0, 293]
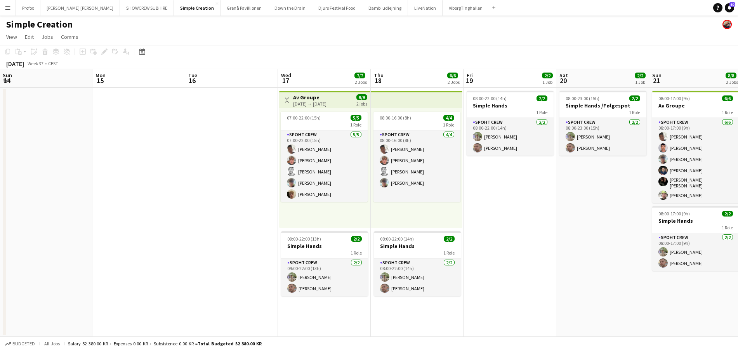
drag, startPoint x: 301, startPoint y: 90, endPoint x: 264, endPoint y: 93, distance: 36.2
click at [250, 92] on app-calendar-viewport "Thu 11 Fri 12 Sat 13 Sun 14 Mon 15 Tue 16 Wed 17 7/7 2 Jobs Thu 18 6/6 2 Jobs F…" at bounding box center [369, 203] width 738 height 268
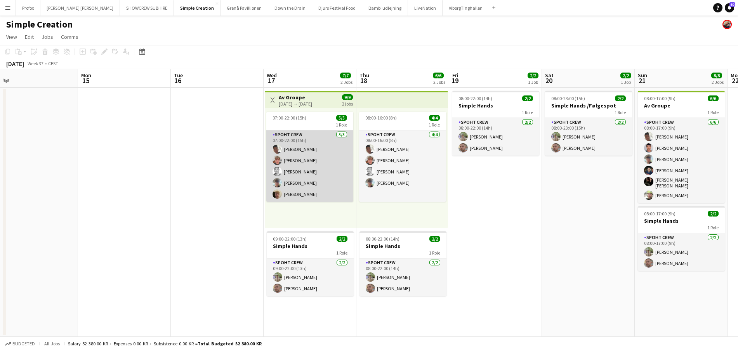
click at [299, 182] on app-card-role "Spoht Crew [DATE] 07:00-22:00 (15h) [PERSON_NAME] [PERSON_NAME] [PERSON_NAME] […" at bounding box center [309, 165] width 87 height 71
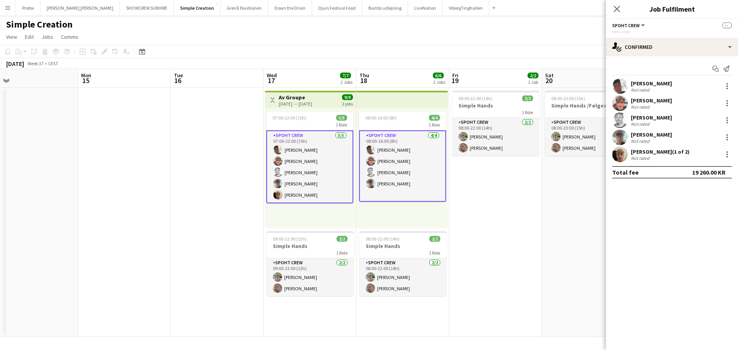
click at [299, 182] on app-card-role "Spoht Crew [DATE] 07:00-22:00 (15h) [PERSON_NAME] [PERSON_NAME] [PERSON_NAME] […" at bounding box center [309, 166] width 87 height 73
click at [624, 136] on app-user-avatar at bounding box center [620, 138] width 16 height 16
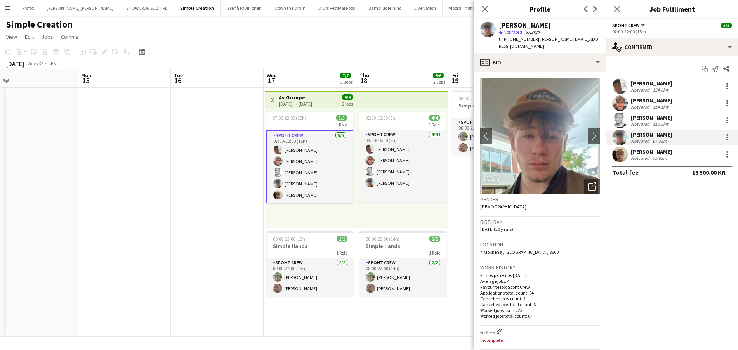
click at [9, 9] on app-icon "Menu" at bounding box center [8, 8] width 6 height 6
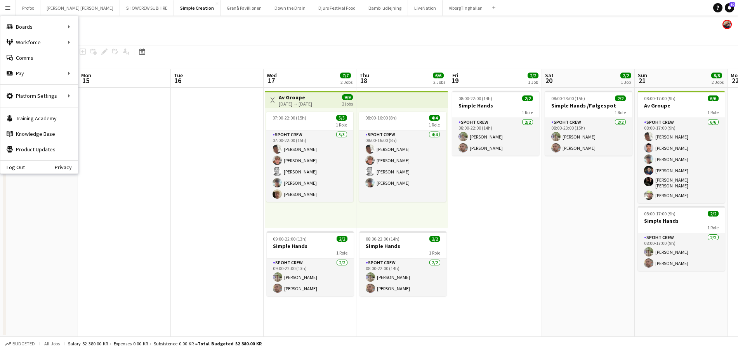
click at [5, 7] on app-icon "Menu" at bounding box center [8, 8] width 6 height 6
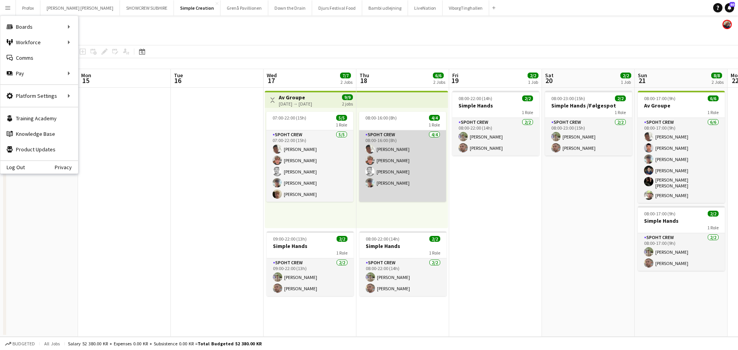
click at [384, 138] on app-card-role "Spoht Crew [DATE] 08:00-16:00 (8h) [PERSON_NAME] [PERSON_NAME] [PERSON_NAME] [P…" at bounding box center [402, 165] width 87 height 71
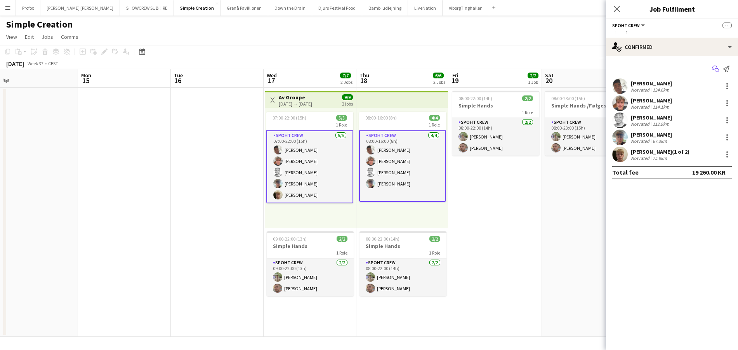
click at [717, 67] on icon at bounding box center [714, 68] width 5 height 4
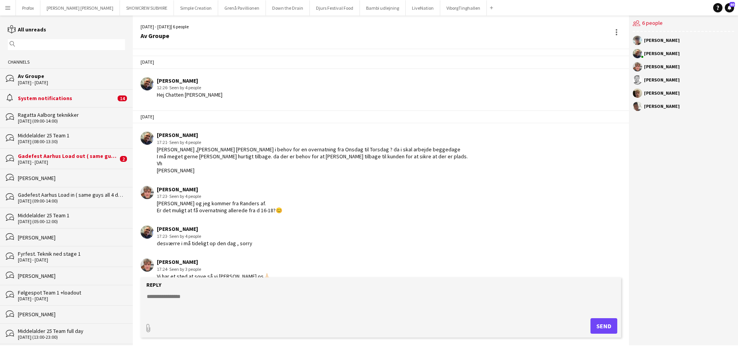
scroll to position [130, 0]
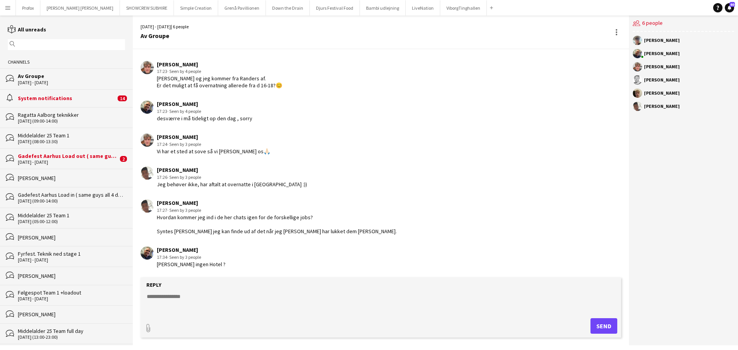
click at [186, 258] on span "· Seen by 3 people" at bounding box center [184, 257] width 34 height 6
click at [57, 80] on div "[DATE] - [DATE]" at bounding box center [71, 82] width 107 height 5
click at [35, 78] on div "Av Groupe" at bounding box center [71, 76] width 107 height 7
click at [34, 78] on div "Av Groupe" at bounding box center [71, 76] width 107 height 7
click at [174, 9] on button "Simple Creation Close" at bounding box center [196, 7] width 44 height 15
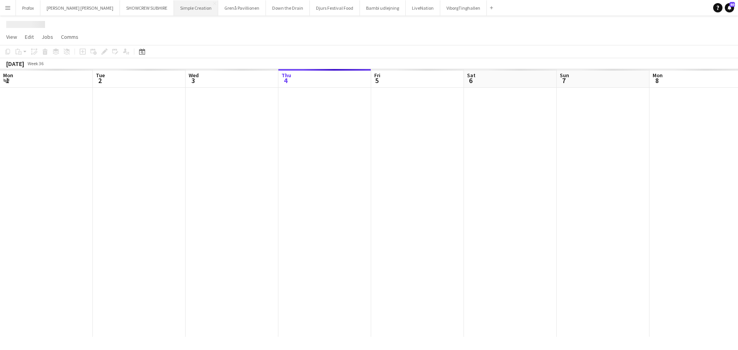
scroll to position [0, 186]
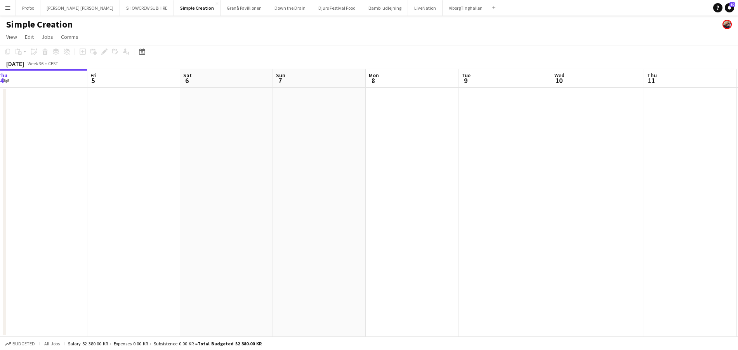
drag, startPoint x: 295, startPoint y: 88, endPoint x: 187, endPoint y: 90, distance: 107.6
click at [162, 92] on app-calendar-viewport "Mon 1 Tue 2 Wed 3 Thu 4 Fri 5 Sat 6 Sun 7 Mon 8 Tue 9 Wed 10 Thu 11 Fri 12 Sat …" at bounding box center [369, 203] width 738 height 268
drag, startPoint x: 202, startPoint y: 90, endPoint x: 258, endPoint y: 90, distance: 56.3
click at [164, 90] on app-calendar-viewport "Wed 3 Thu 4 Fri 5 Sat 6 Sun 7 Mon 8 Tue 9 Wed 10 Thu 11 Fri 12 Sat 13 Sun 14 Mo…" at bounding box center [369, 203] width 738 height 268
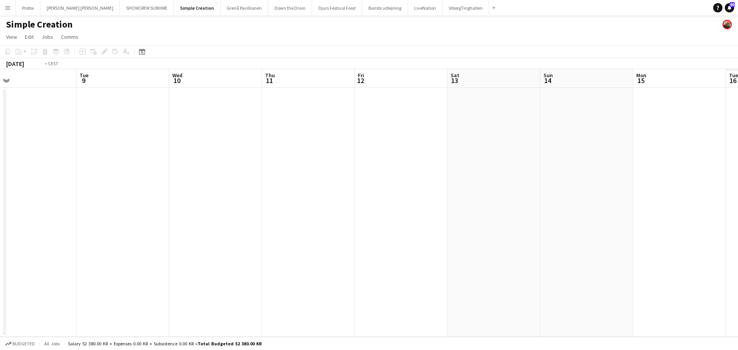
drag, startPoint x: 109, startPoint y: 85, endPoint x: 207, endPoint y: 87, distance: 97.9
click at [55, 85] on app-calendar-viewport "Fri 5 Sat 6 Sun 7 Mon 8 Tue 9 Wed 10 Thu 11 Fri 12 Sat 13 Sun 14 Mon 15 Tue 16 …" at bounding box center [369, 203] width 738 height 268
drag, startPoint x: 132, startPoint y: 84, endPoint x: 251, endPoint y: 89, distance: 119.7
click at [53, 85] on app-calendar-viewport "Sat 6 Sun 7 Mon 8 Tue 9 Wed 10 Thu 11 Fri 12 Sat 13 Sun 14 Mon 15 Tue 16 Wed 17…" at bounding box center [369, 203] width 738 height 268
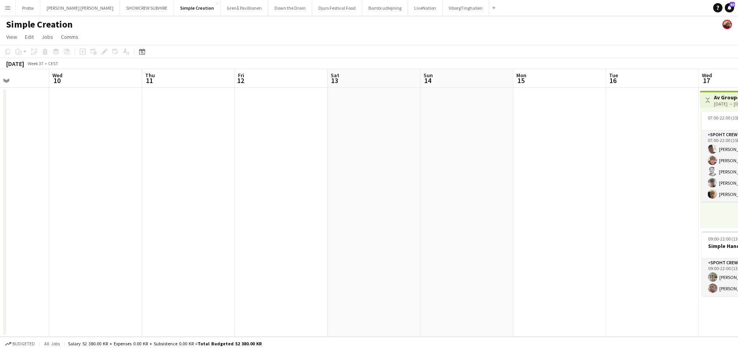
drag, startPoint x: 251, startPoint y: 89, endPoint x: 99, endPoint y: 85, distance: 152.6
click at [94, 85] on app-calendar-viewport "Sun 7 Mon 8 Tue 9 Wed 10 Thu 11 Fri 12 Sat 13 Sun 14 Mon 15 Tue 16 Wed 17 7/7 2…" at bounding box center [369, 203] width 738 height 268
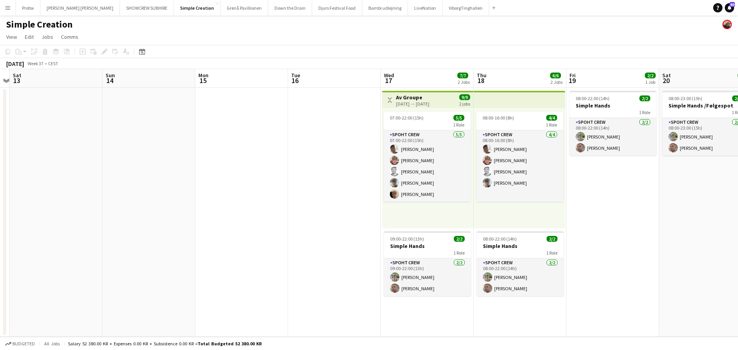
click at [115, 93] on app-calendar-viewport "Wed 10 Thu 11 Fri 12 Sat 13 Sun 14 Mon 15 Tue 16 Wed 17 7/7 2 Jobs Thu 18 6/6 2…" at bounding box center [369, 203] width 738 height 268
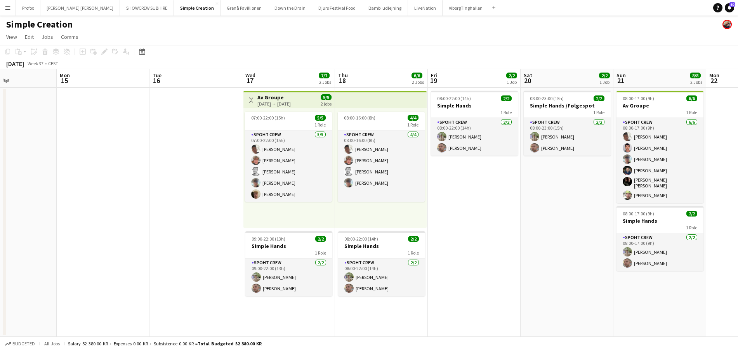
drag, startPoint x: 250, startPoint y: 85, endPoint x: 223, endPoint y: 92, distance: 28.1
click at [220, 85] on app-calendar-viewport "Thu 11 Fri 12 Sat 13 Sun 14 Mon 15 Tue 16 Wed 17 7/7 2 Jobs Thu 18 6/6 2 Jobs F…" at bounding box center [369, 203] width 738 height 268
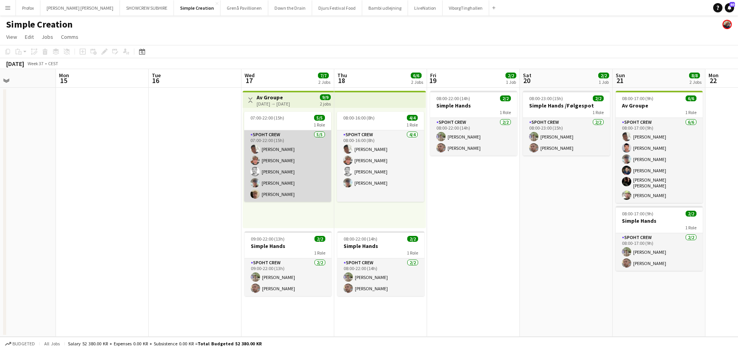
click at [278, 160] on app-card-role "Spoht Crew [DATE] 07:00-22:00 (15h) [PERSON_NAME] [PERSON_NAME] [PERSON_NAME] […" at bounding box center [287, 165] width 87 height 71
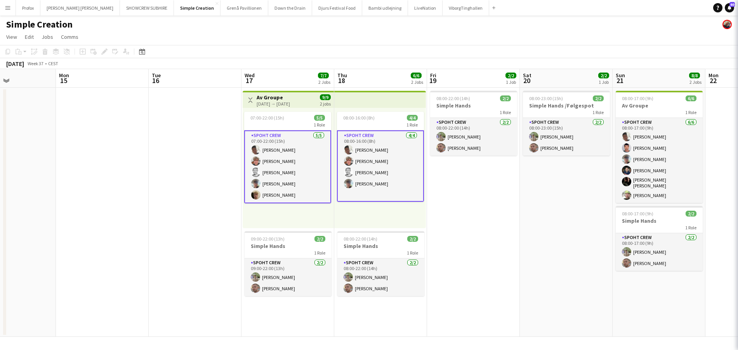
scroll to position [0, 316]
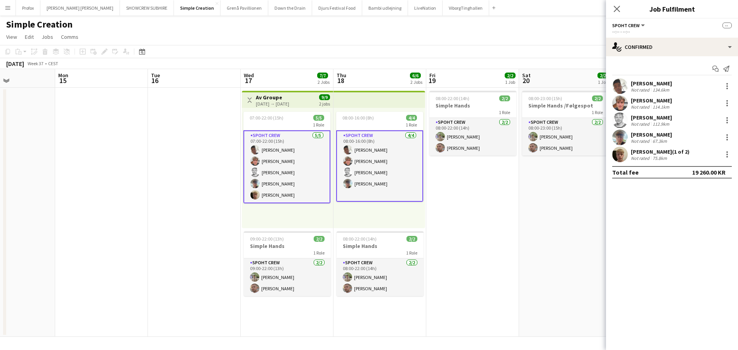
click at [638, 99] on div "[PERSON_NAME]" at bounding box center [651, 100] width 41 height 7
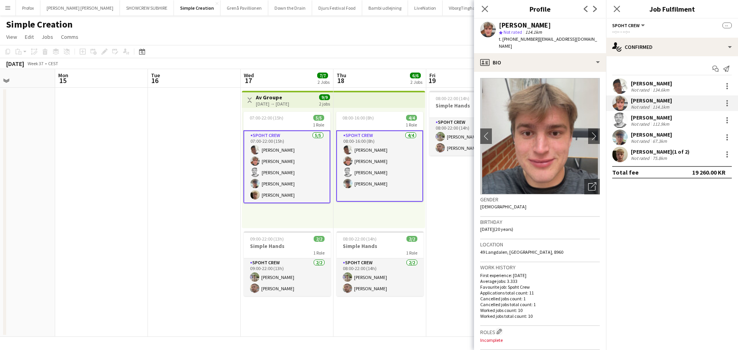
scroll to position [0, 316]
click at [282, 137] on app-card-role "Spoht Crew [DATE] 07:00-22:00 (15h) [PERSON_NAME] [PERSON_NAME] [PERSON_NAME] […" at bounding box center [286, 166] width 87 height 73
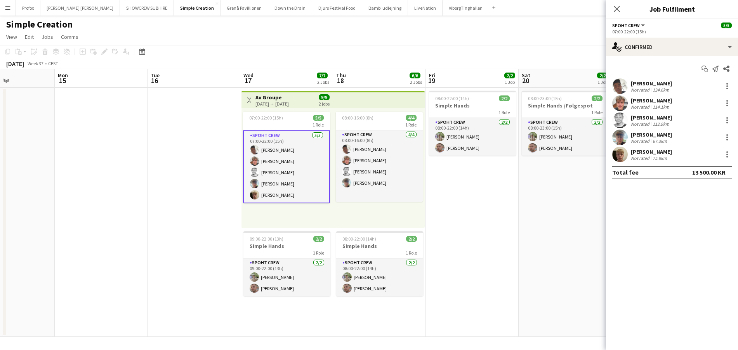
click at [278, 138] on app-card-role "Spoht Crew [DATE] 07:00-22:00 (15h) [PERSON_NAME] [PERSON_NAME] [PERSON_NAME] […" at bounding box center [286, 166] width 87 height 73
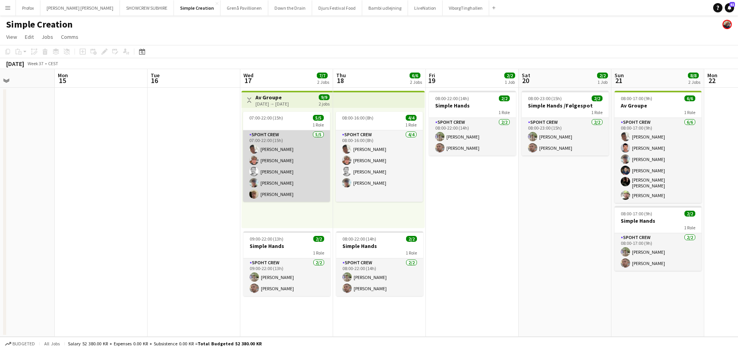
scroll to position [0, 316]
click at [290, 139] on app-card-role "Spoht Crew [DATE] 07:00-22:00 (15h) [PERSON_NAME] [PERSON_NAME] [PERSON_NAME] […" at bounding box center [286, 165] width 87 height 71
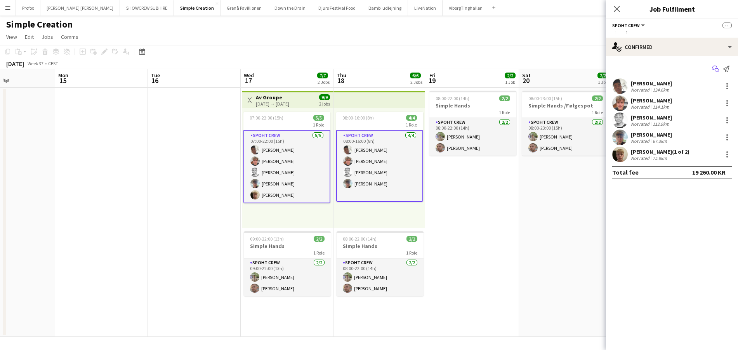
click at [715, 68] on icon "Start chat" at bounding box center [715, 69] width 6 height 6
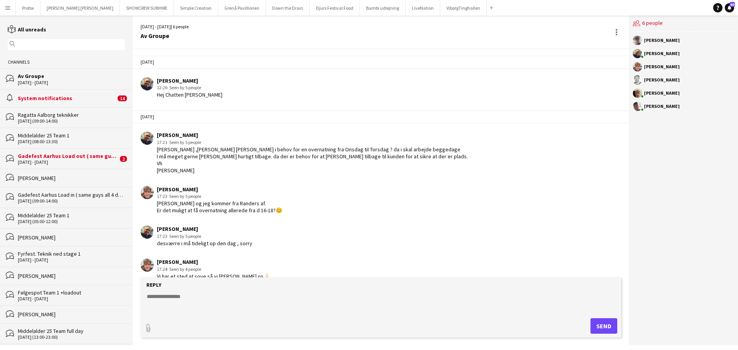
scroll to position [170, 0]
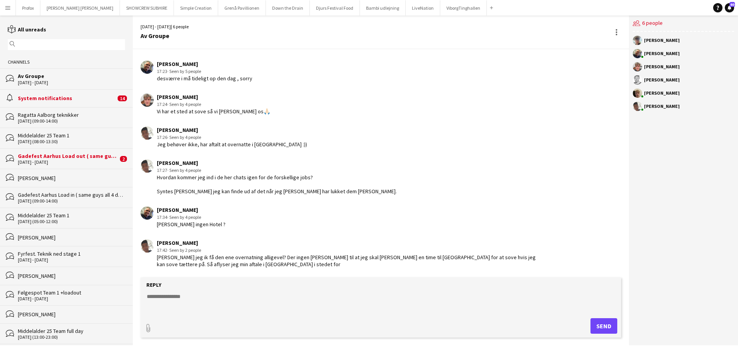
click at [207, 290] on form "Reply paperclip Send" at bounding box center [381, 308] width 481 height 60
click at [184, 296] on textarea at bounding box center [382, 303] width 473 height 20
type textarea "**********"
click at [610, 325] on button "Send" at bounding box center [604, 326] width 27 height 16
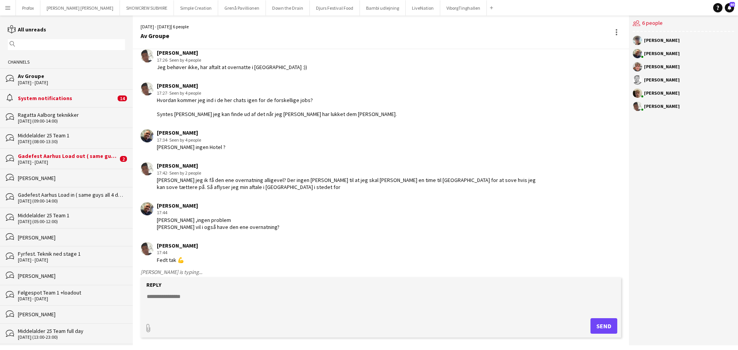
scroll to position [282, 0]
